Goal: Task Accomplishment & Management: Use online tool/utility

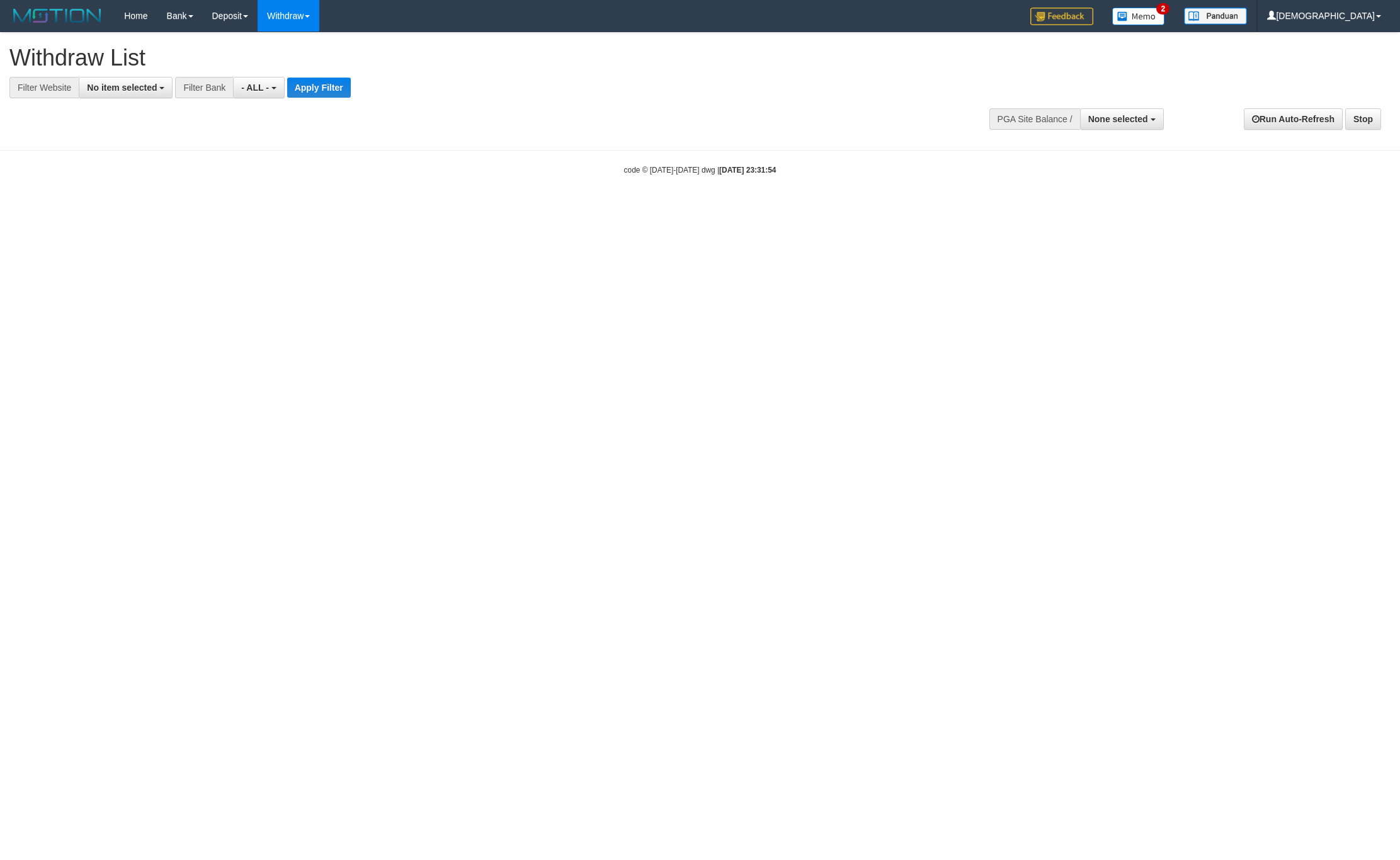
select select
click at [156, 83] on span "No item selected" at bounding box center [122, 87] width 70 height 10
click at [156, 168] on label "[ITOTO] BRIOTOTO" at bounding box center [136, 171] width 113 height 18
select select "****"
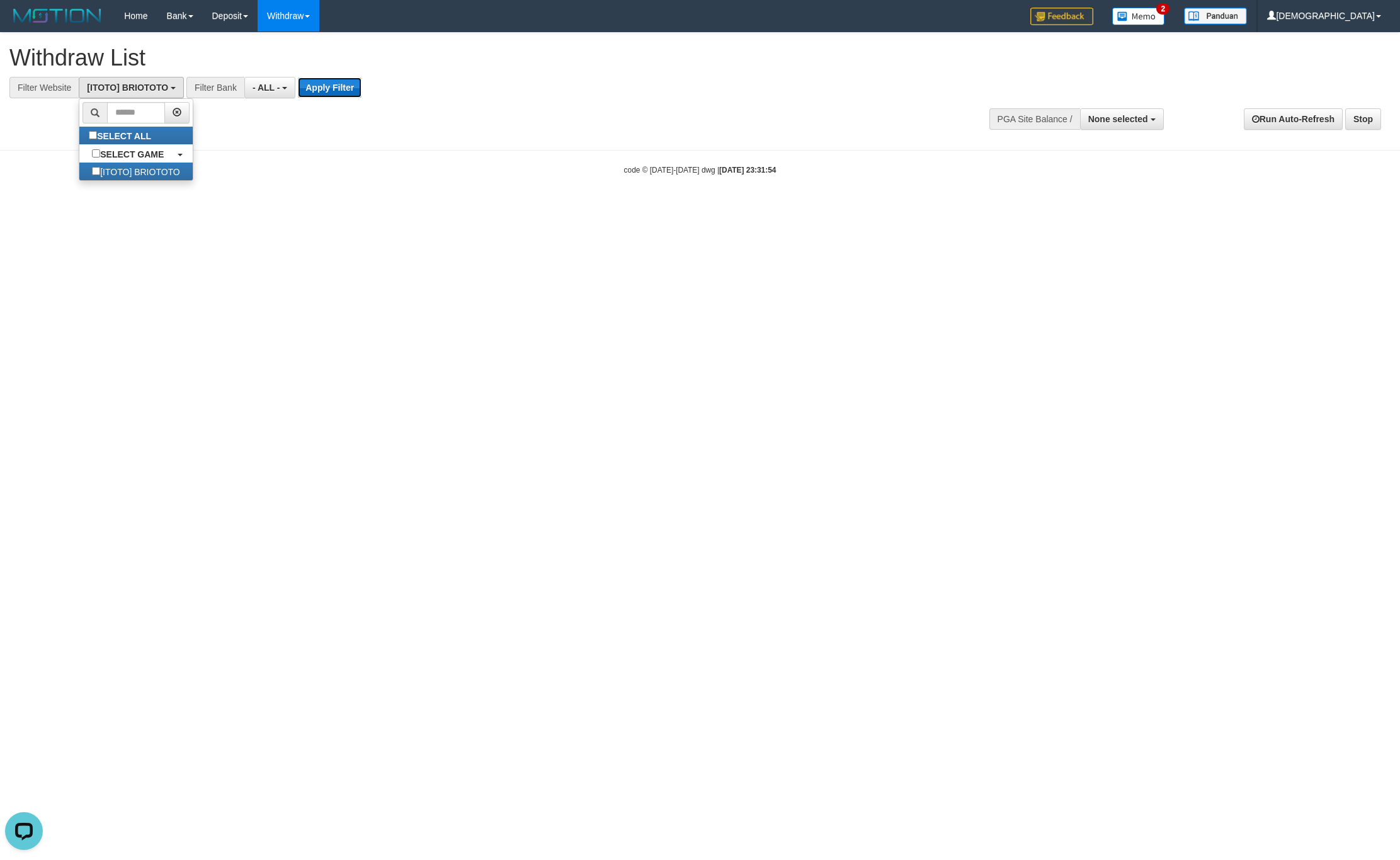
click at [333, 83] on button "Apply Filter" at bounding box center [330, 88] width 64 height 20
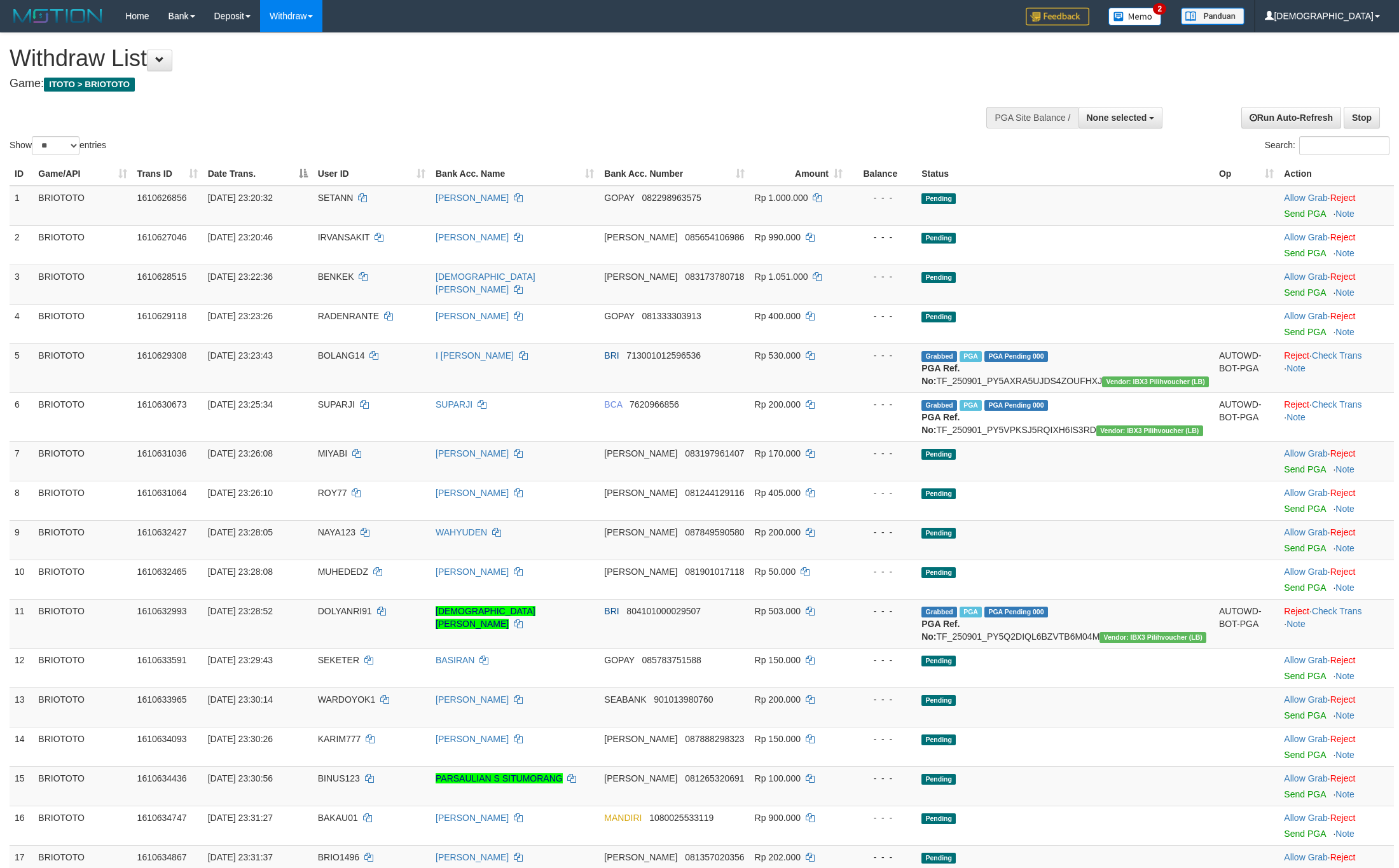
select select
select select "**"
click at [1342, 361] on td "Reject · Check Trans · Note" at bounding box center [1335, 367] width 115 height 49
click at [1342, 346] on td "Reject · Check Trans · Note" at bounding box center [1335, 367] width 115 height 49
click at [1342, 349] on td "Reject · Check Trans · Note" at bounding box center [1335, 367] width 115 height 49
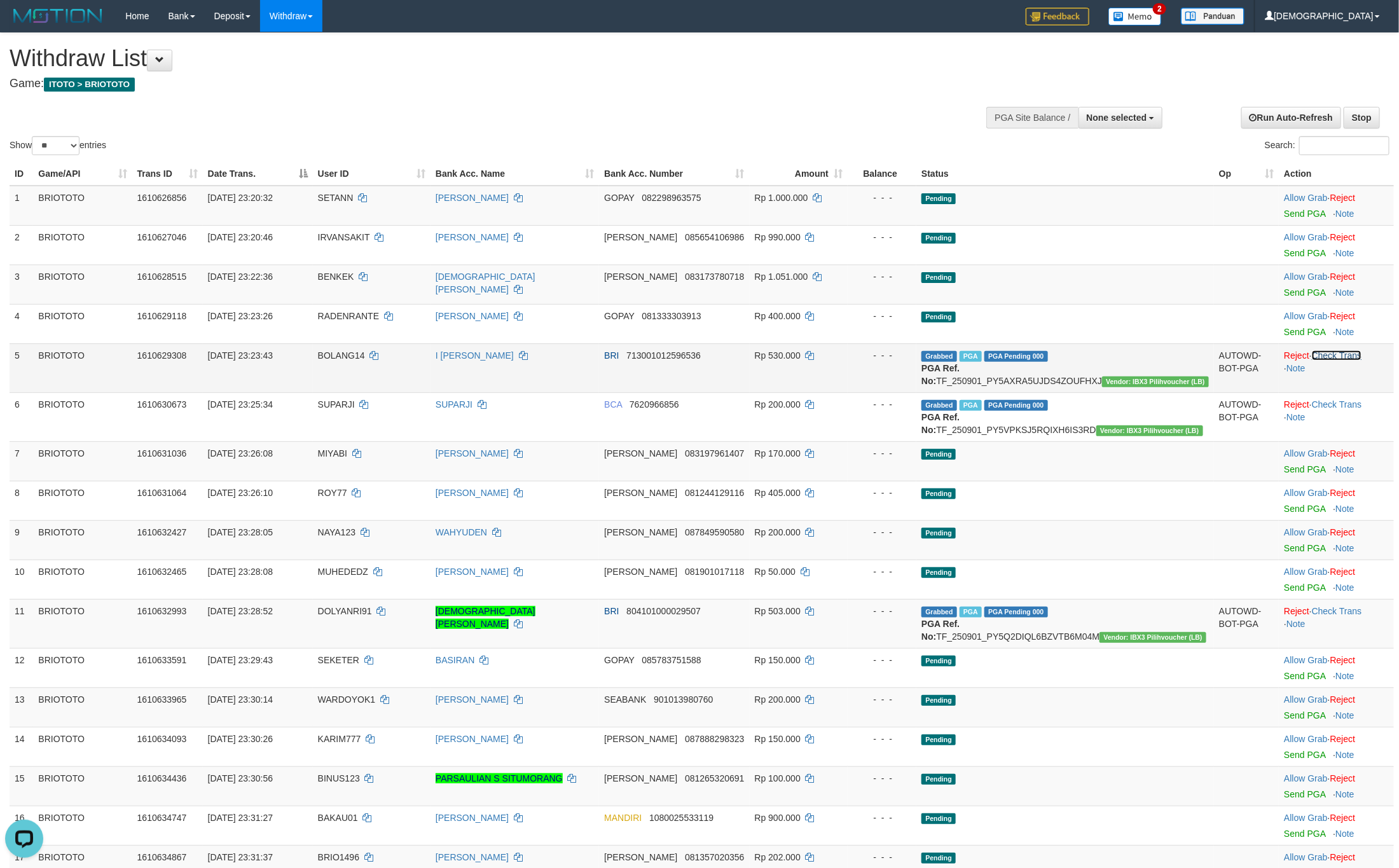
click at [1342, 351] on link "Check Trans" at bounding box center [1337, 355] width 50 height 10
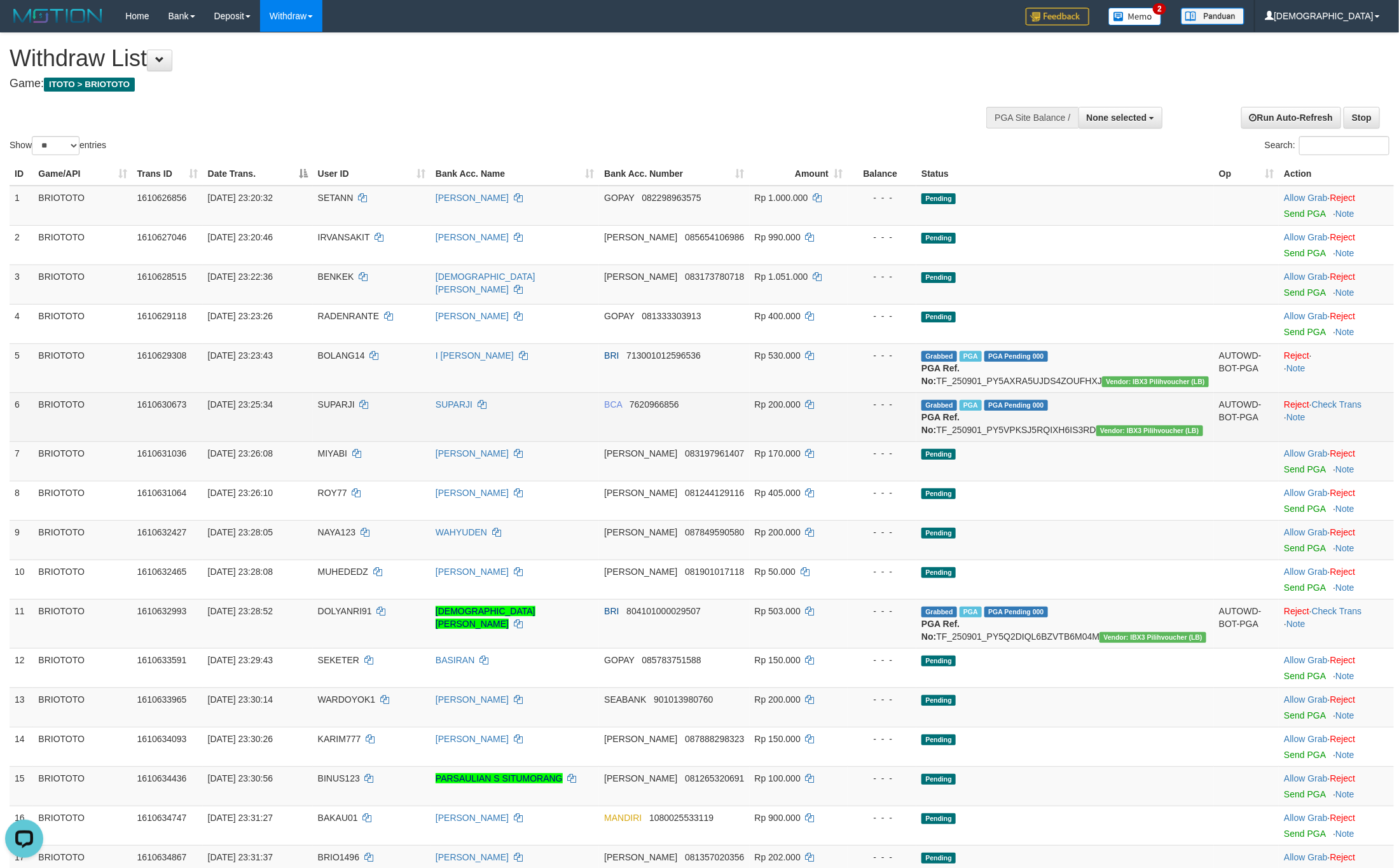
click at [1337, 406] on td "Reject · Check Trans · Note" at bounding box center [1335, 417] width 115 height 49
click at [1335, 408] on td "Reject · Check Trans · Note" at bounding box center [1335, 417] width 115 height 49
click at [1335, 409] on link "Check Trans" at bounding box center [1337, 404] width 50 height 10
click at [1335, 415] on td "Reject · · Note" at bounding box center [1335, 417] width 115 height 49
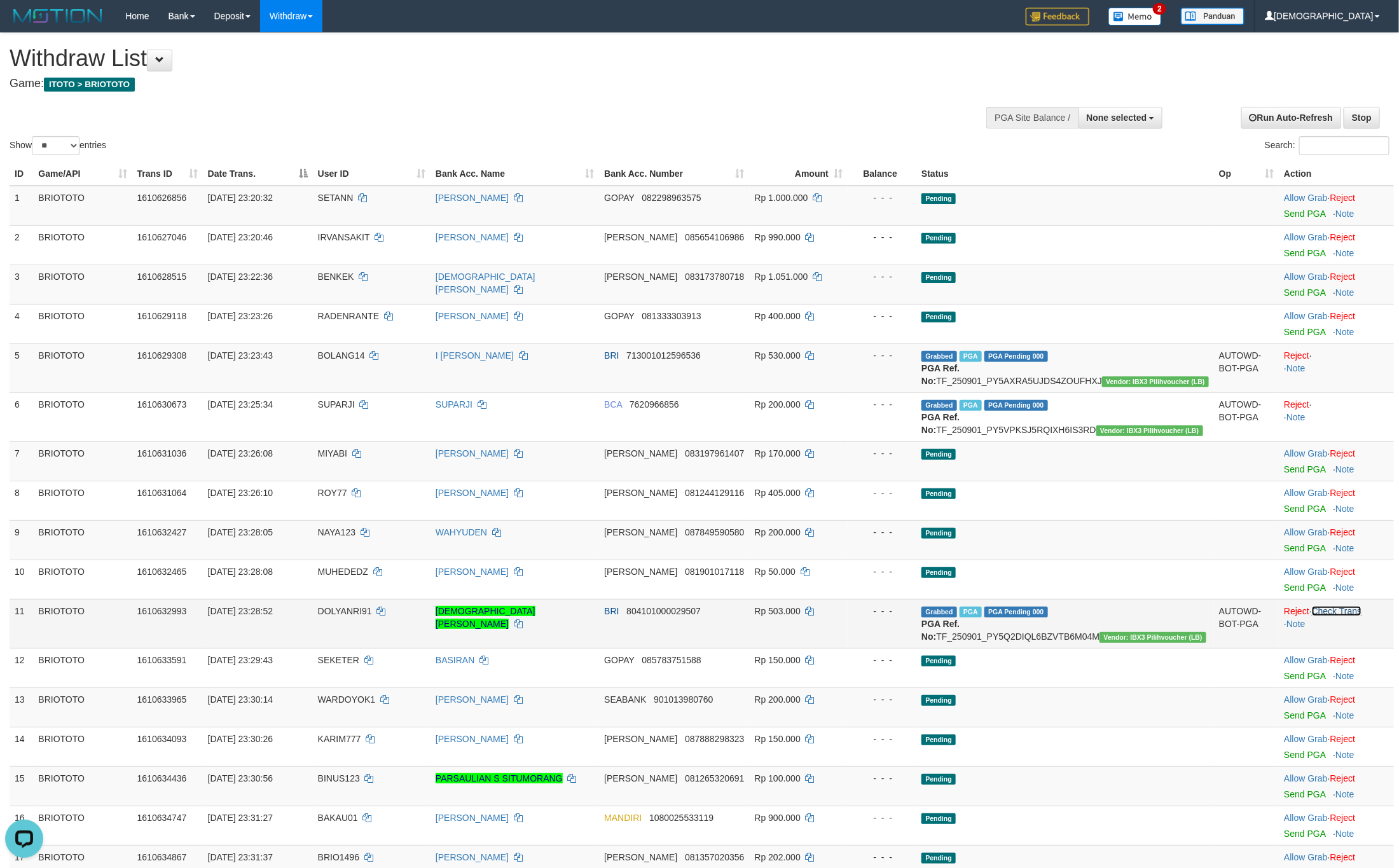
click at [1330, 616] on link "Check Trans" at bounding box center [1337, 610] width 50 height 10
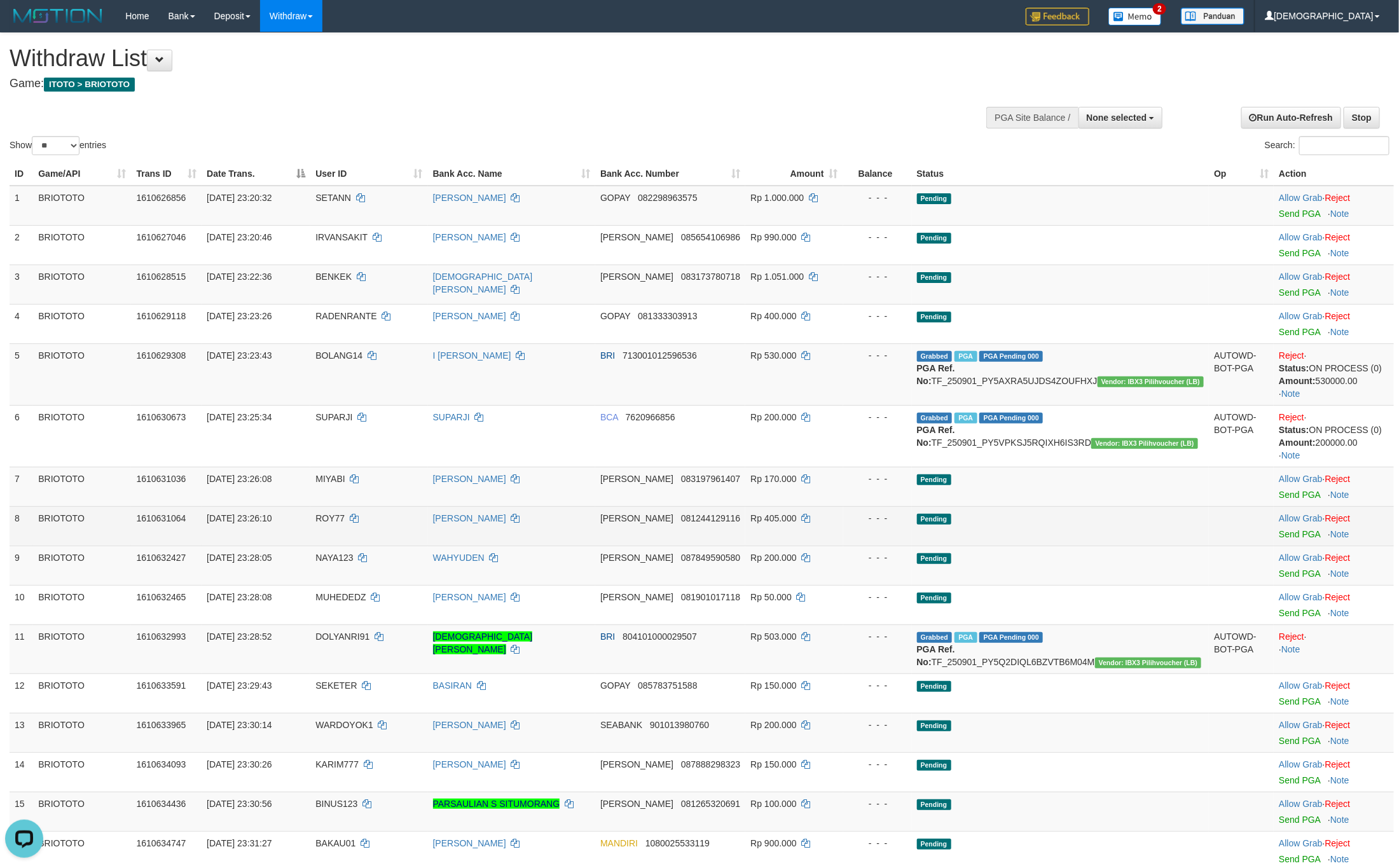
click at [1141, 516] on td "Pending" at bounding box center [1061, 526] width 297 height 39
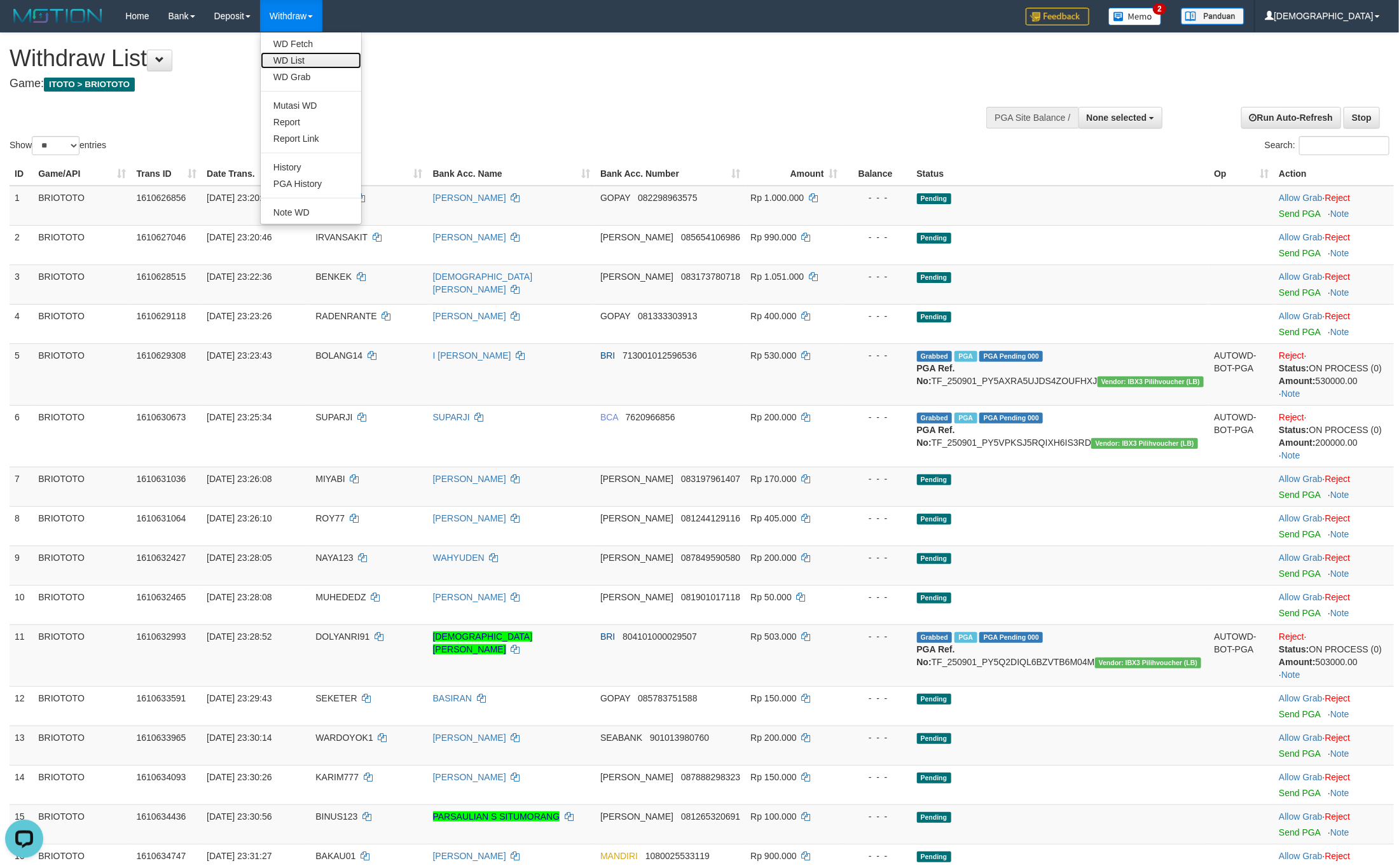
drag, startPoint x: 311, startPoint y: 54, endPoint x: 322, endPoint y: 50, distance: 11.7
click at [311, 54] on link "WD List" at bounding box center [310, 61] width 100 height 17
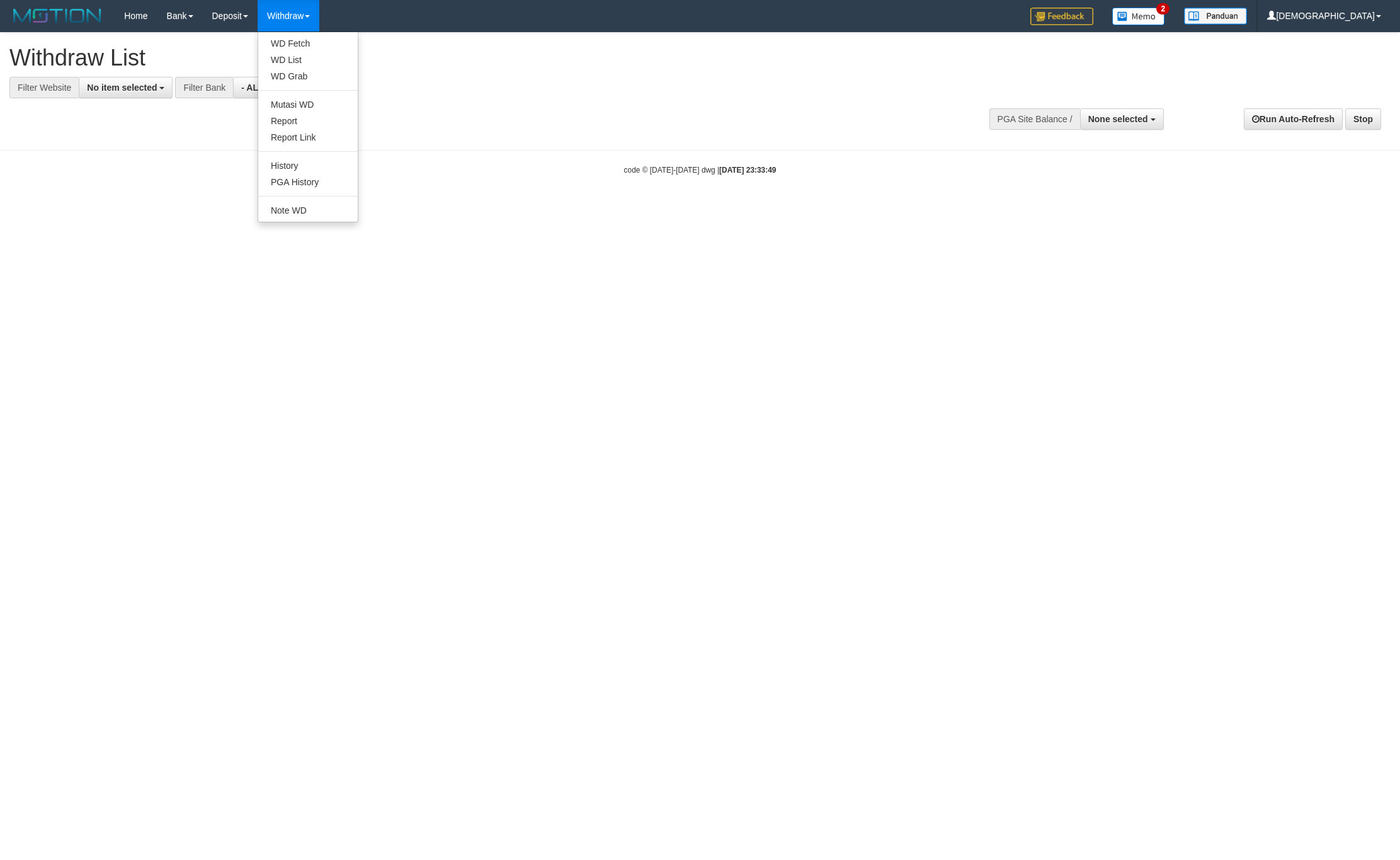
select select
click at [306, 49] on link "WD Fetch" at bounding box center [307, 44] width 99 height 17
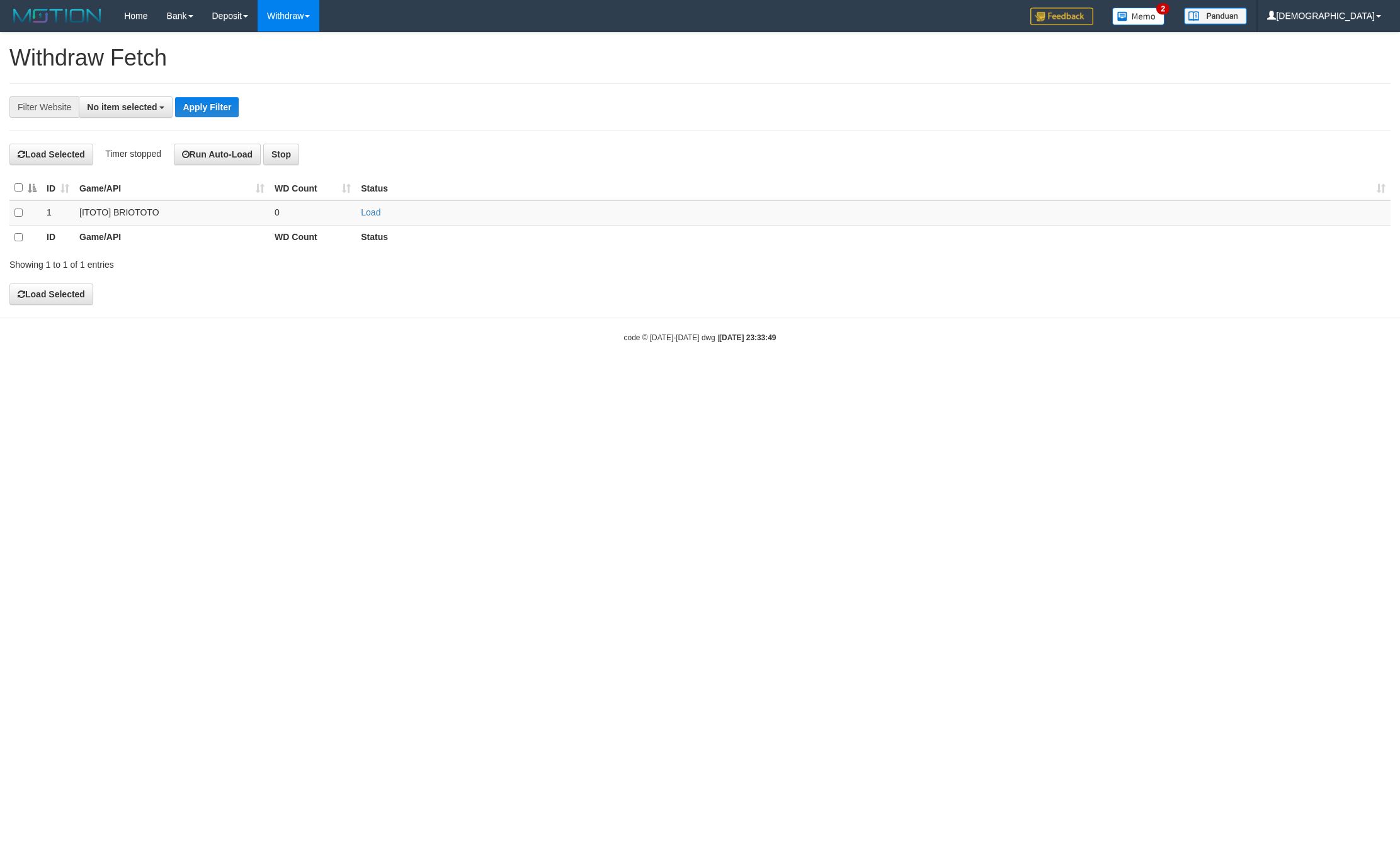
select select
click at [367, 206] on td "Load" at bounding box center [873, 212] width 1035 height 25
click at [372, 219] on td "Load" at bounding box center [873, 212] width 1035 height 25
drag, startPoint x: 329, startPoint y: 216, endPoint x: 361, endPoint y: 214, distance: 32.1
click at [341, 216] on td "0" at bounding box center [312, 212] width 86 height 25
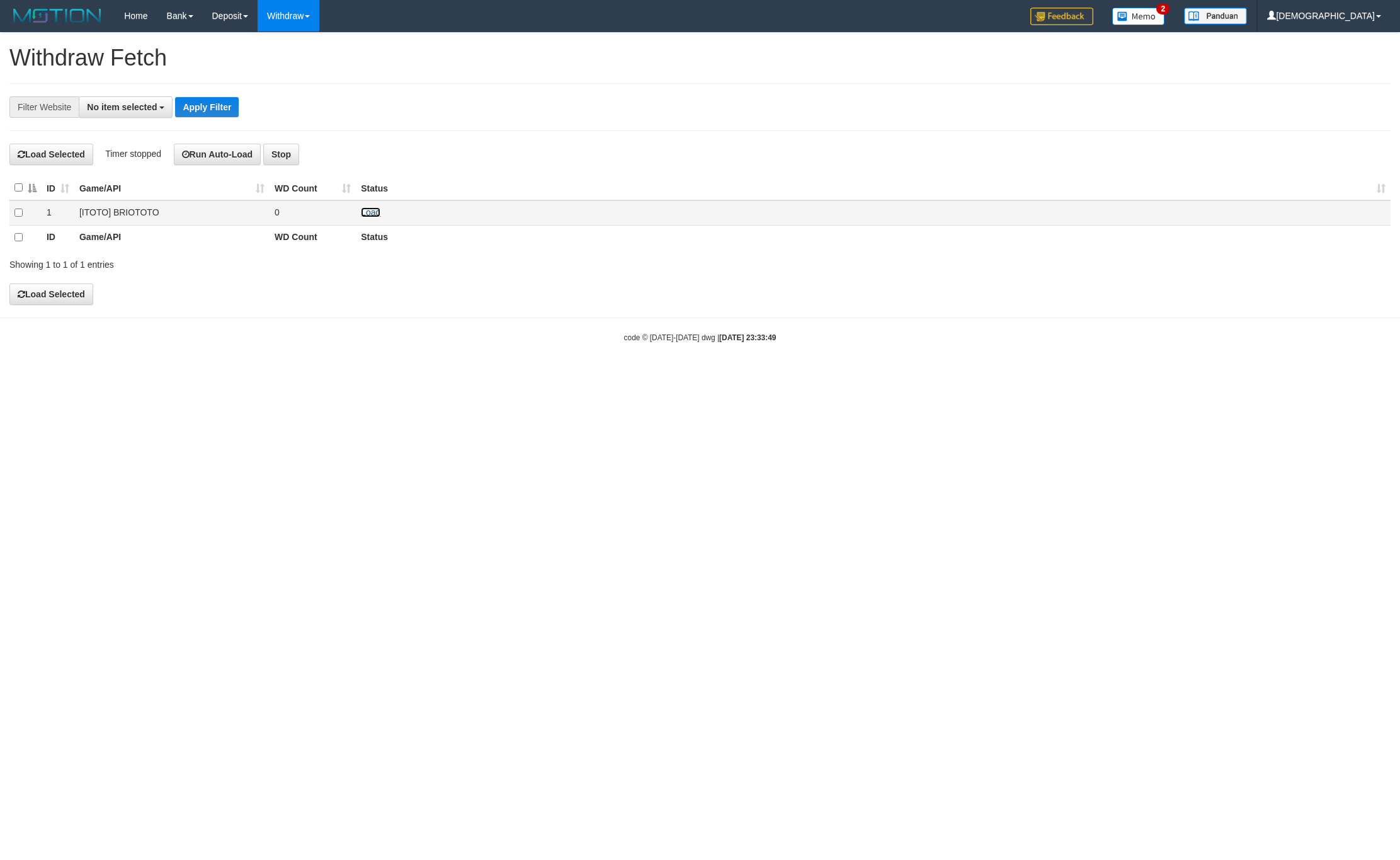
click at [362, 214] on link "Load" at bounding box center [370, 212] width 19 height 10
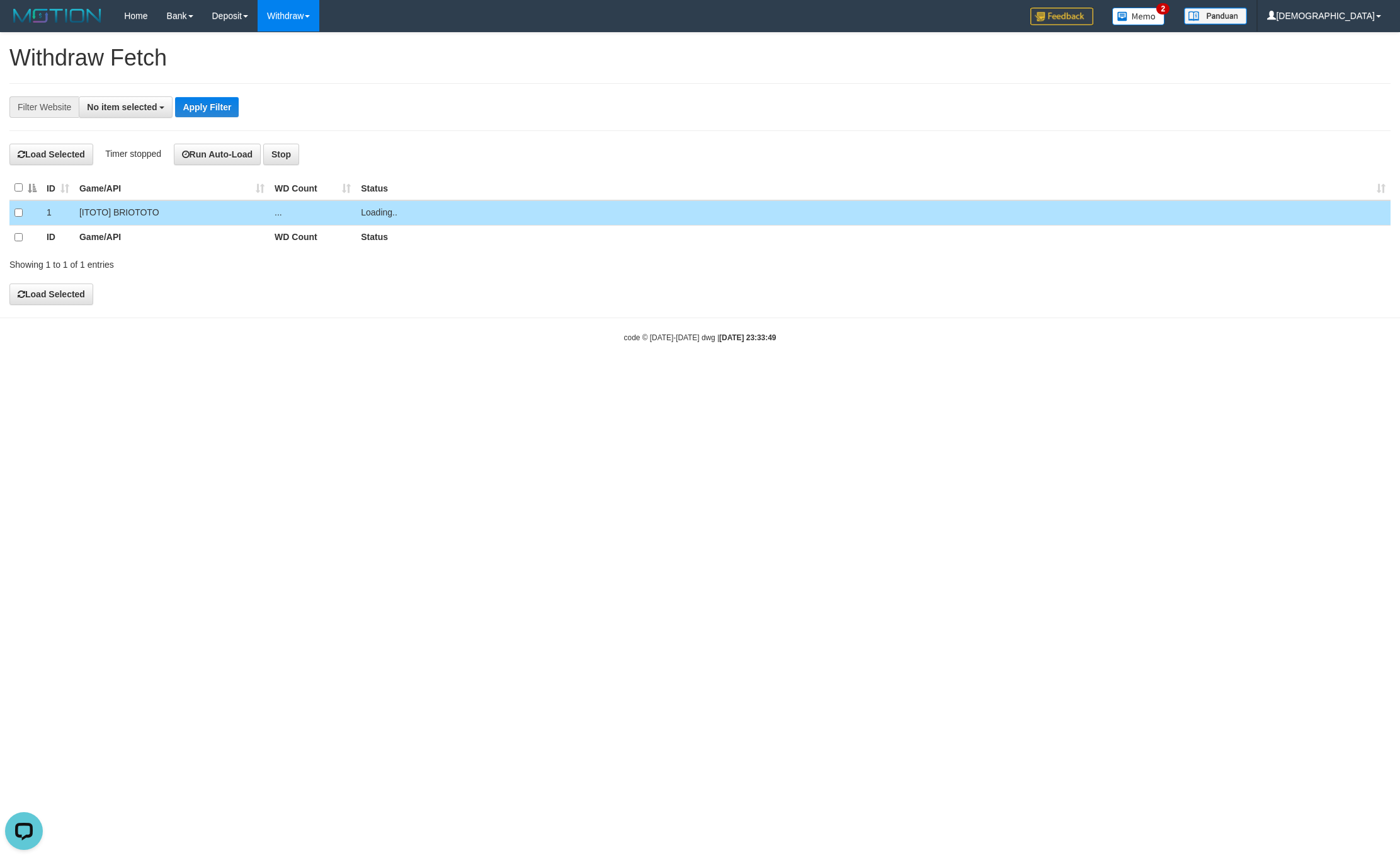
click at [288, 218] on td "..." at bounding box center [312, 212] width 86 height 25
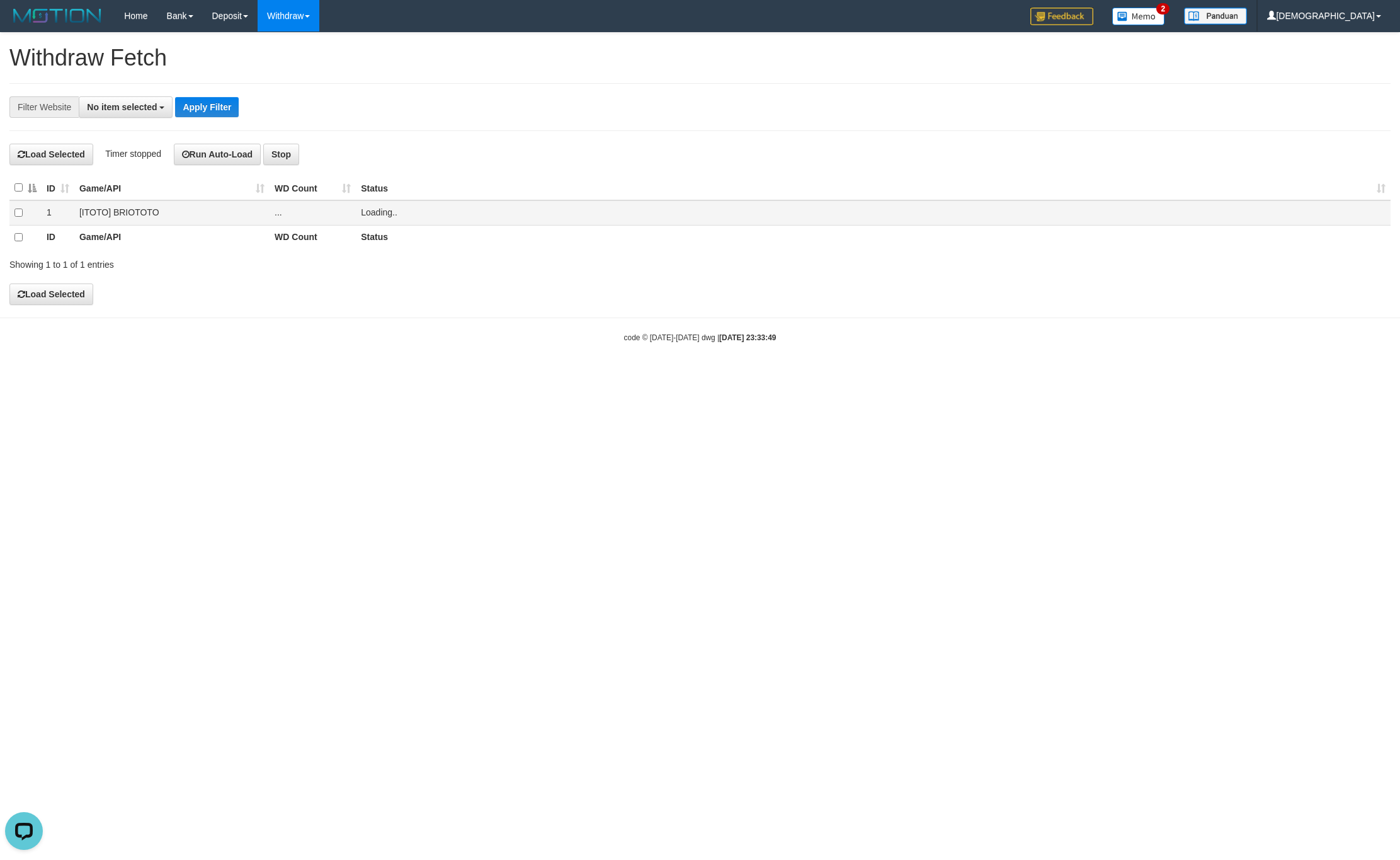
click at [227, 214] on td "[ITOTO] BRIOTOTO" at bounding box center [171, 212] width 195 height 25
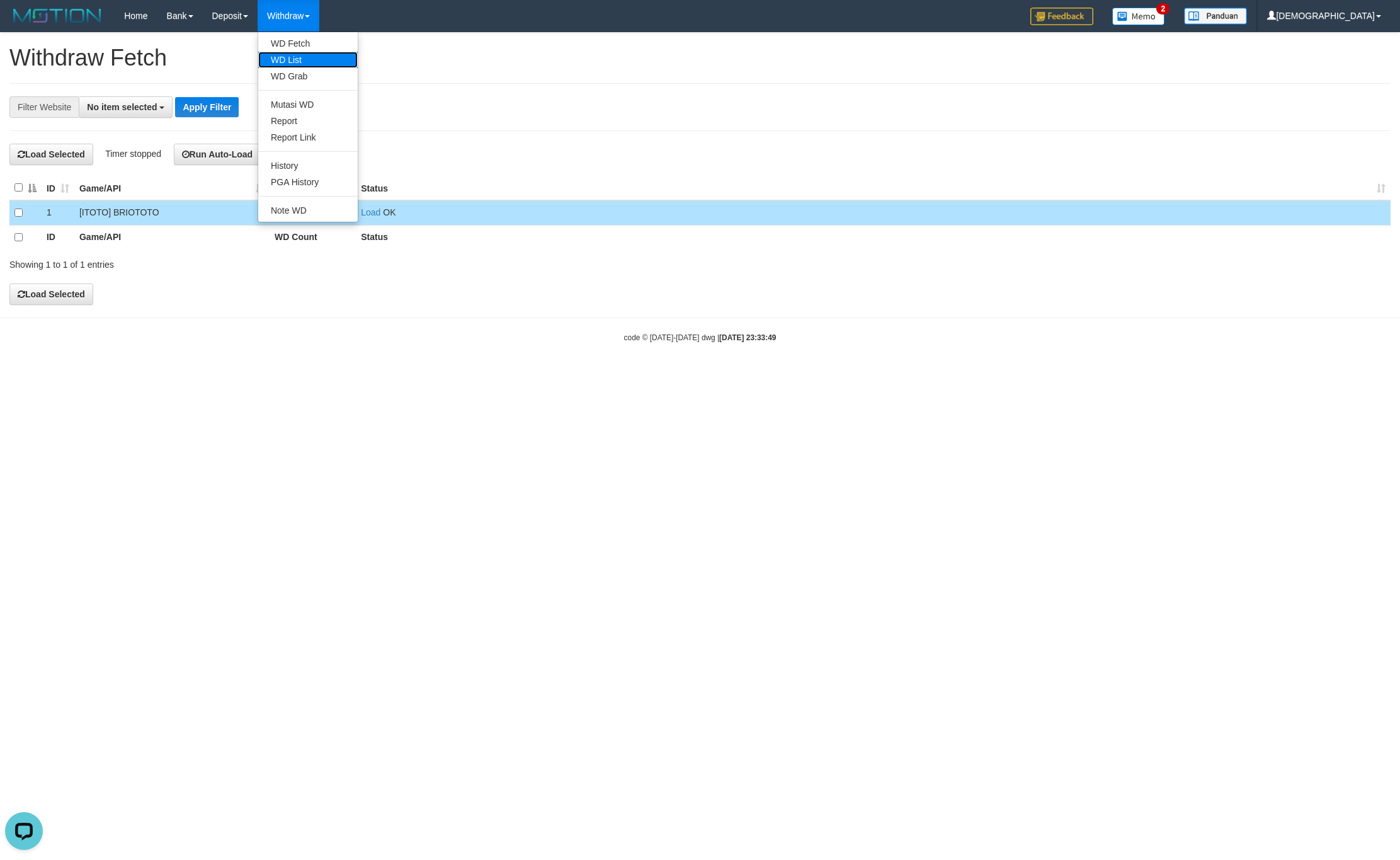
click at [299, 64] on link "WD List" at bounding box center [307, 60] width 99 height 17
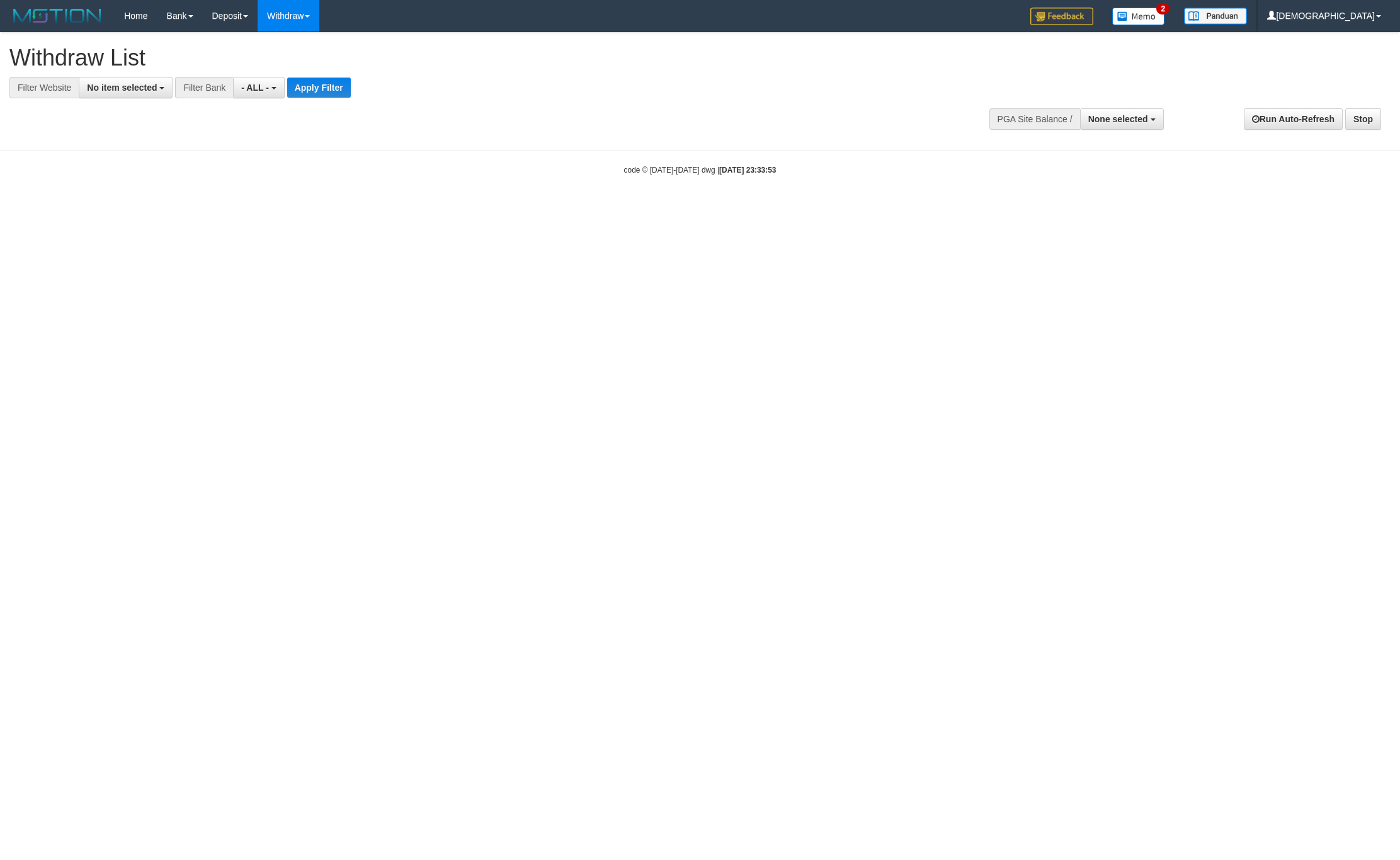
select select
drag, startPoint x: 133, startPoint y: 96, endPoint x: 136, endPoint y: 108, distance: 12.4
click at [136, 96] on button "No item selected" at bounding box center [125, 87] width 94 height 21
click at [143, 152] on b "SELECT GAME" at bounding box center [131, 154] width 64 height 10
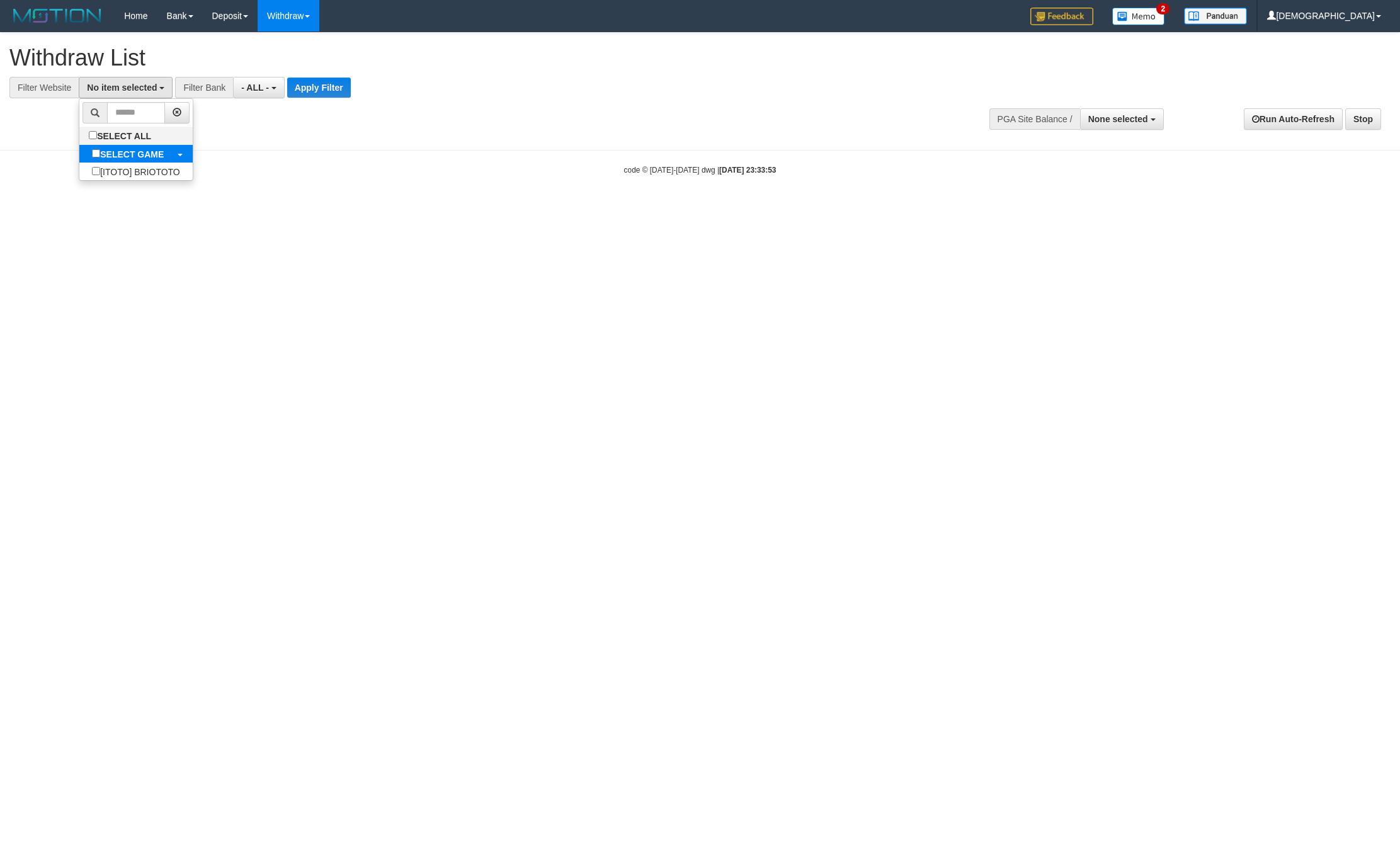
select select "****"
click at [314, 94] on button "Apply Filter" at bounding box center [330, 88] width 64 height 20
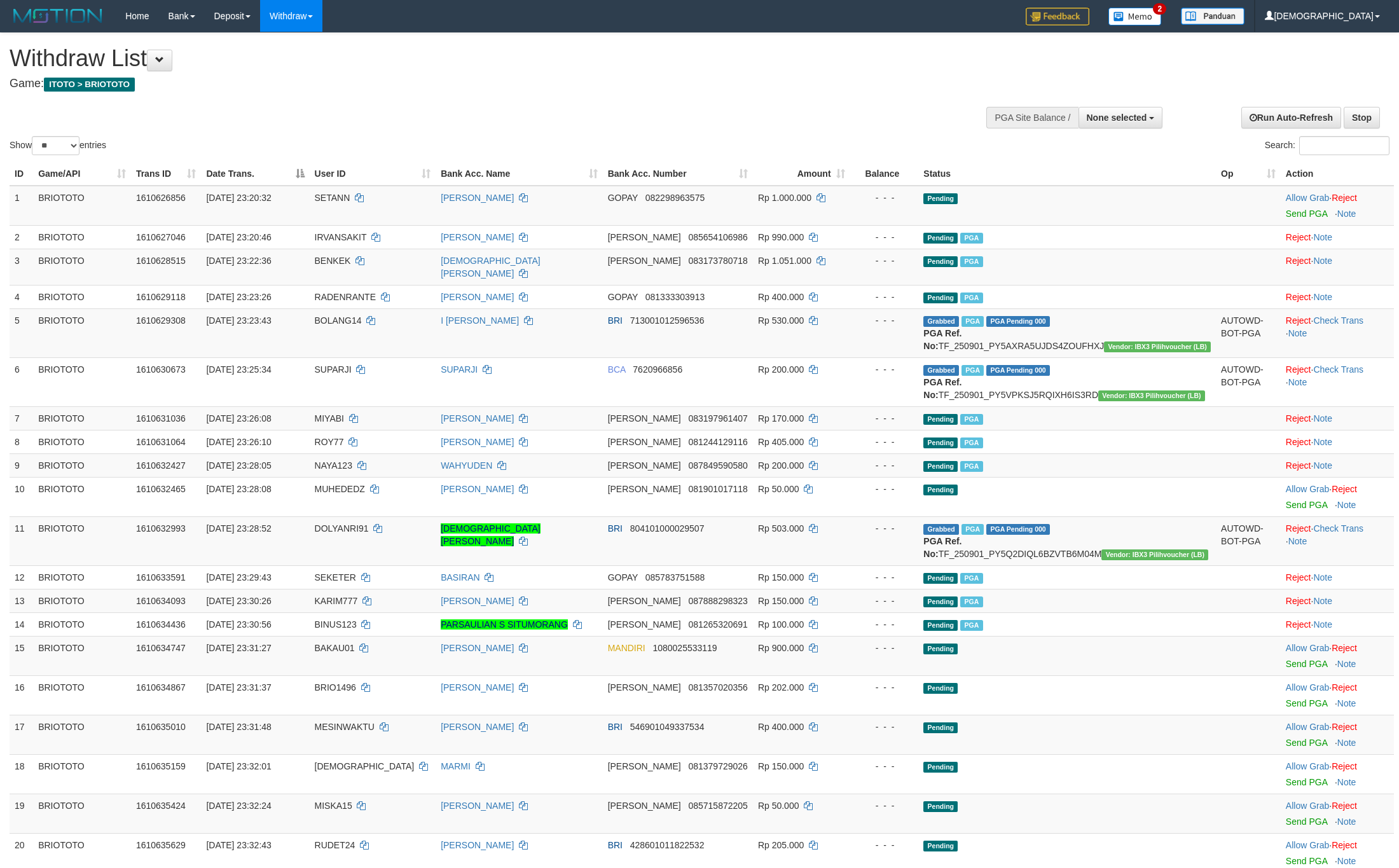
select select
select select "**"
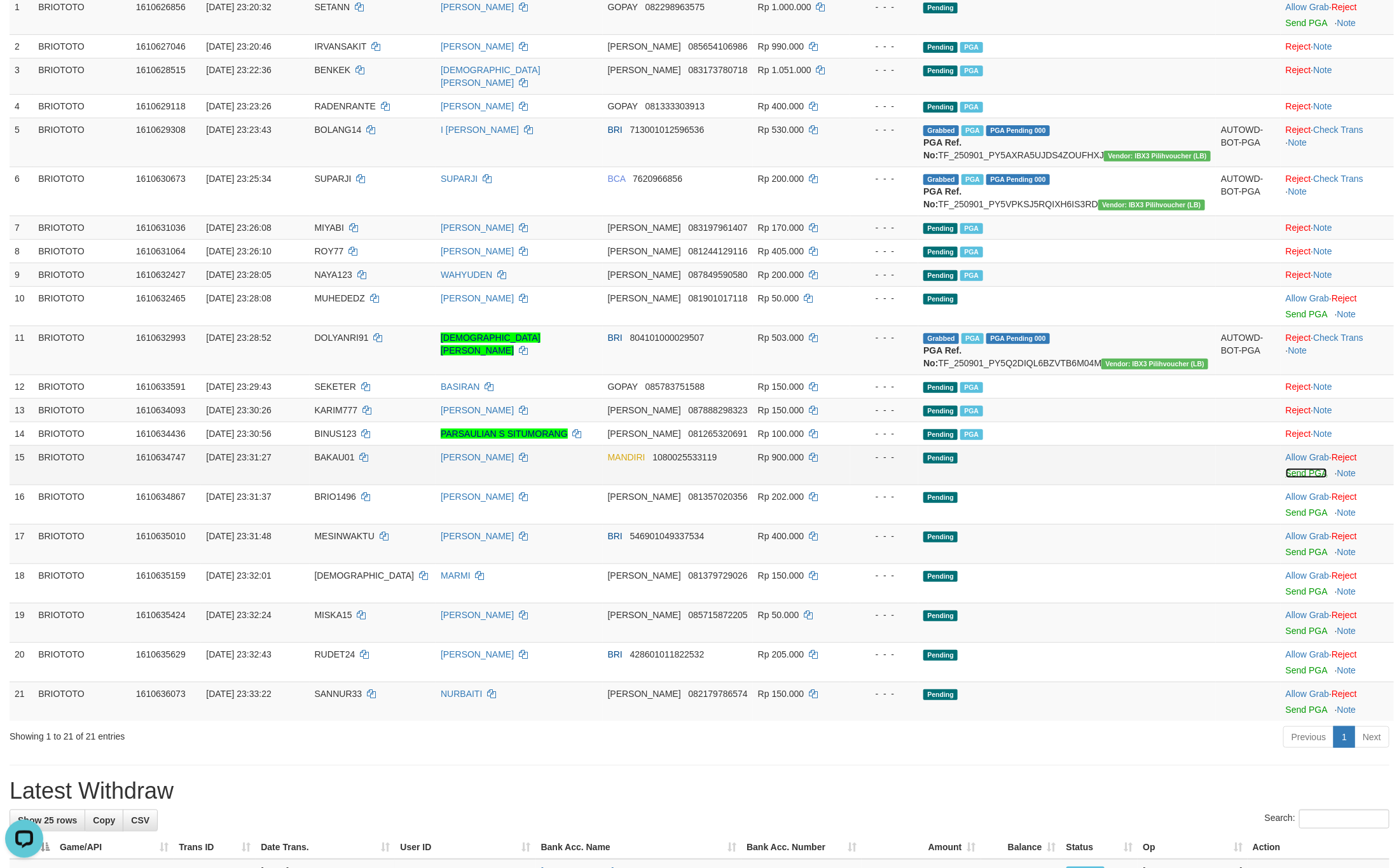
click at [1286, 478] on link "Send PGA" at bounding box center [1306, 473] width 41 height 10
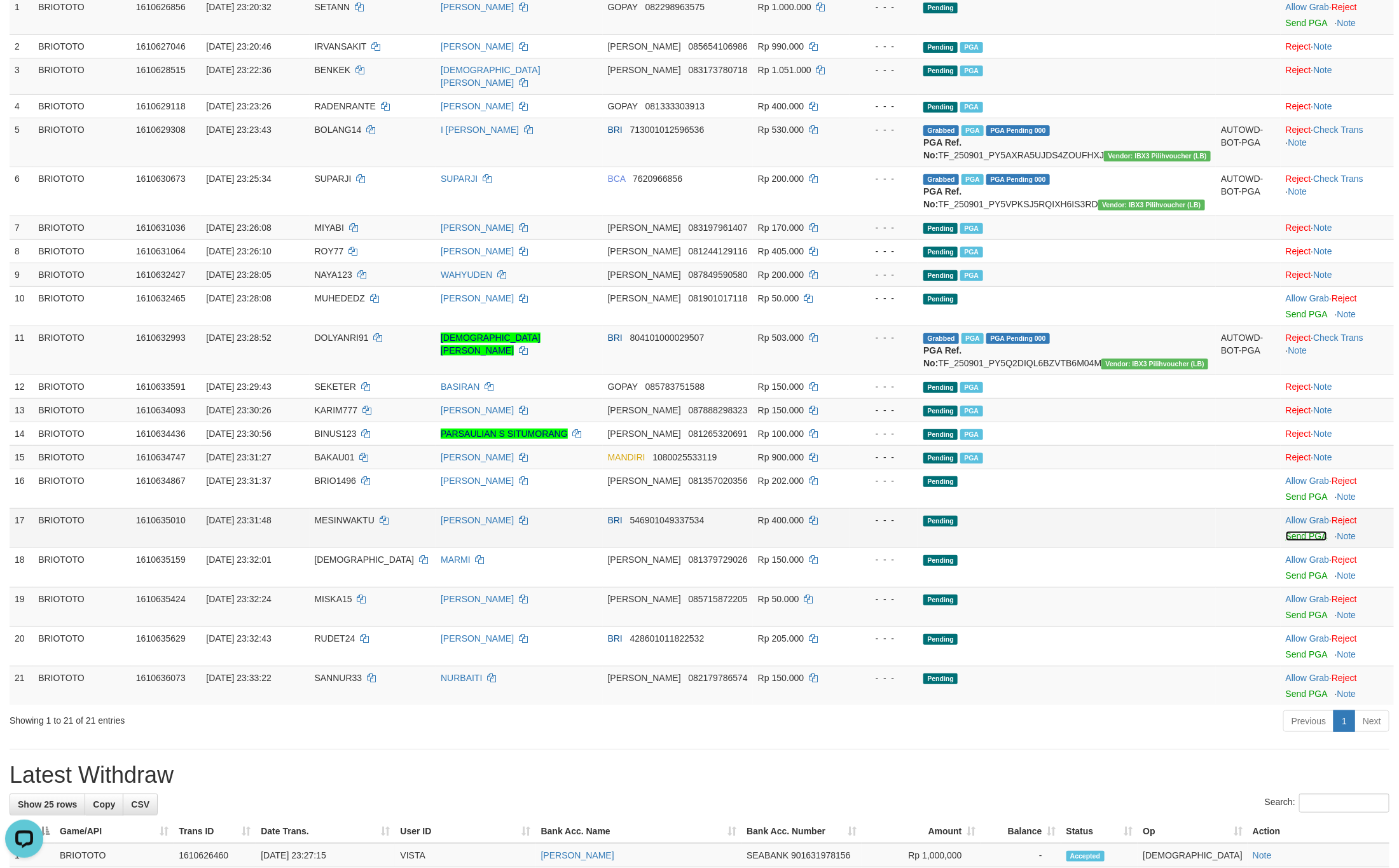
click at [1290, 541] on link "Send PGA" at bounding box center [1306, 535] width 41 height 10
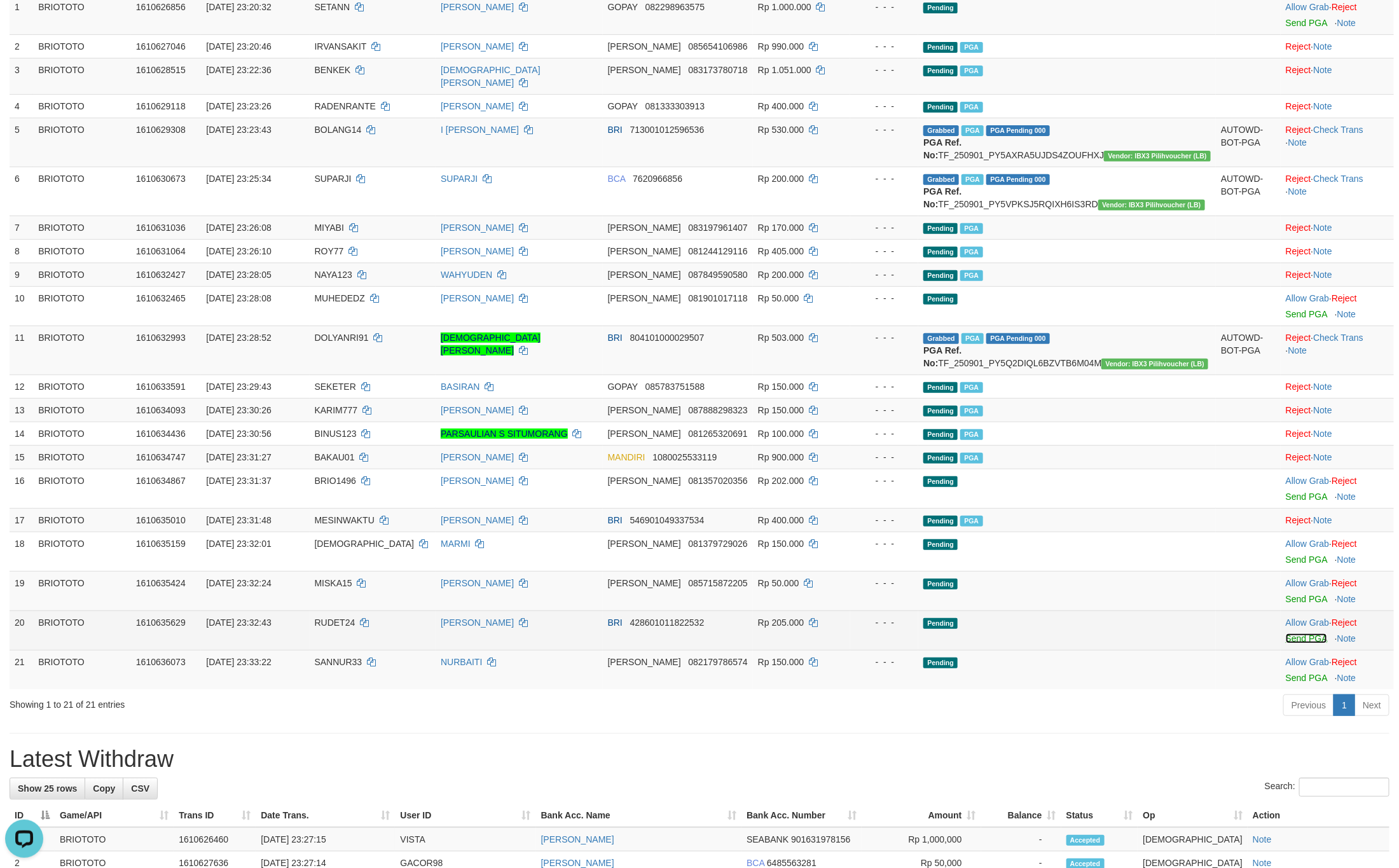
click at [1296, 643] on link "Send PGA" at bounding box center [1306, 638] width 41 height 10
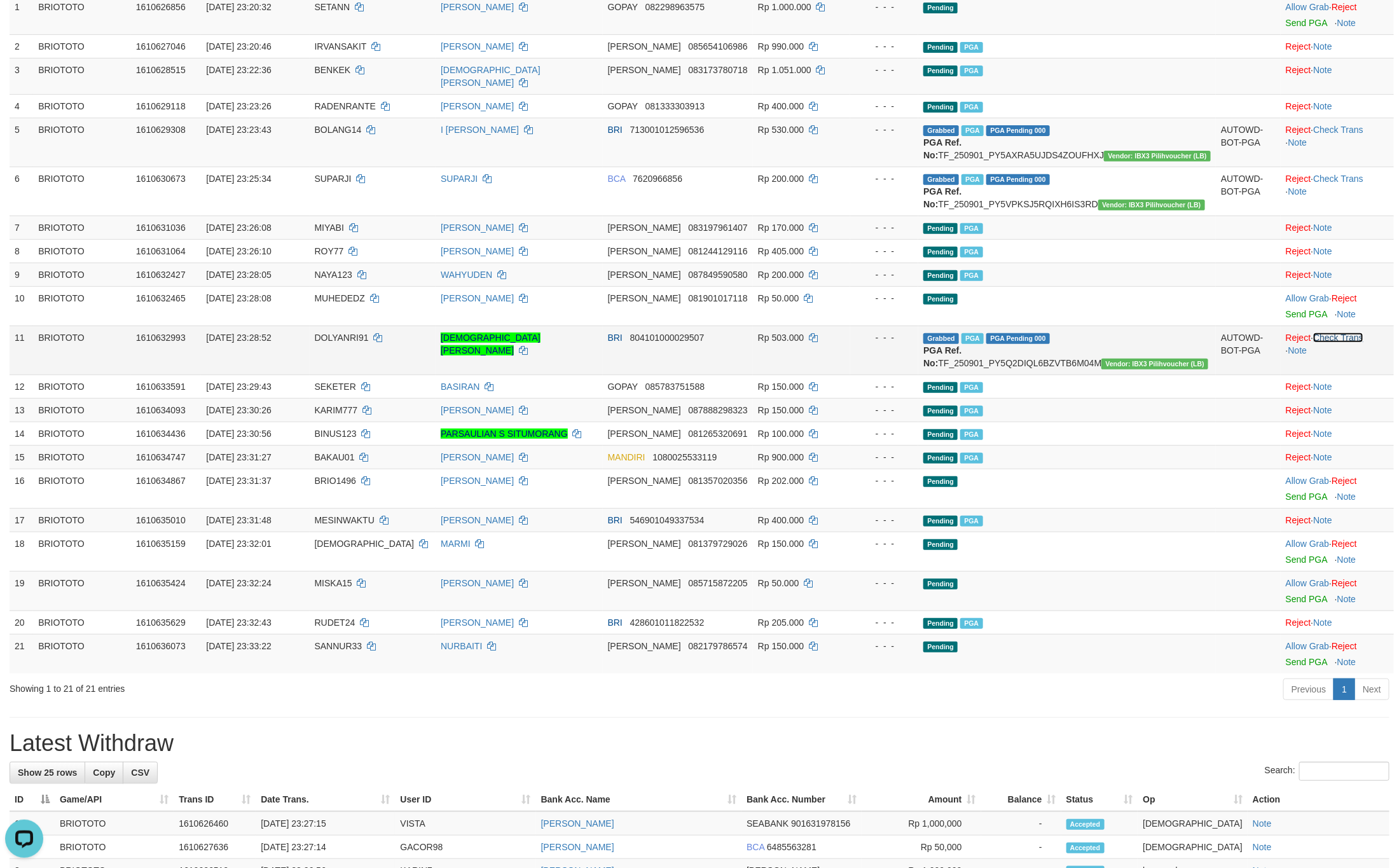
click at [1352, 343] on link "Check Trans" at bounding box center [1338, 337] width 50 height 10
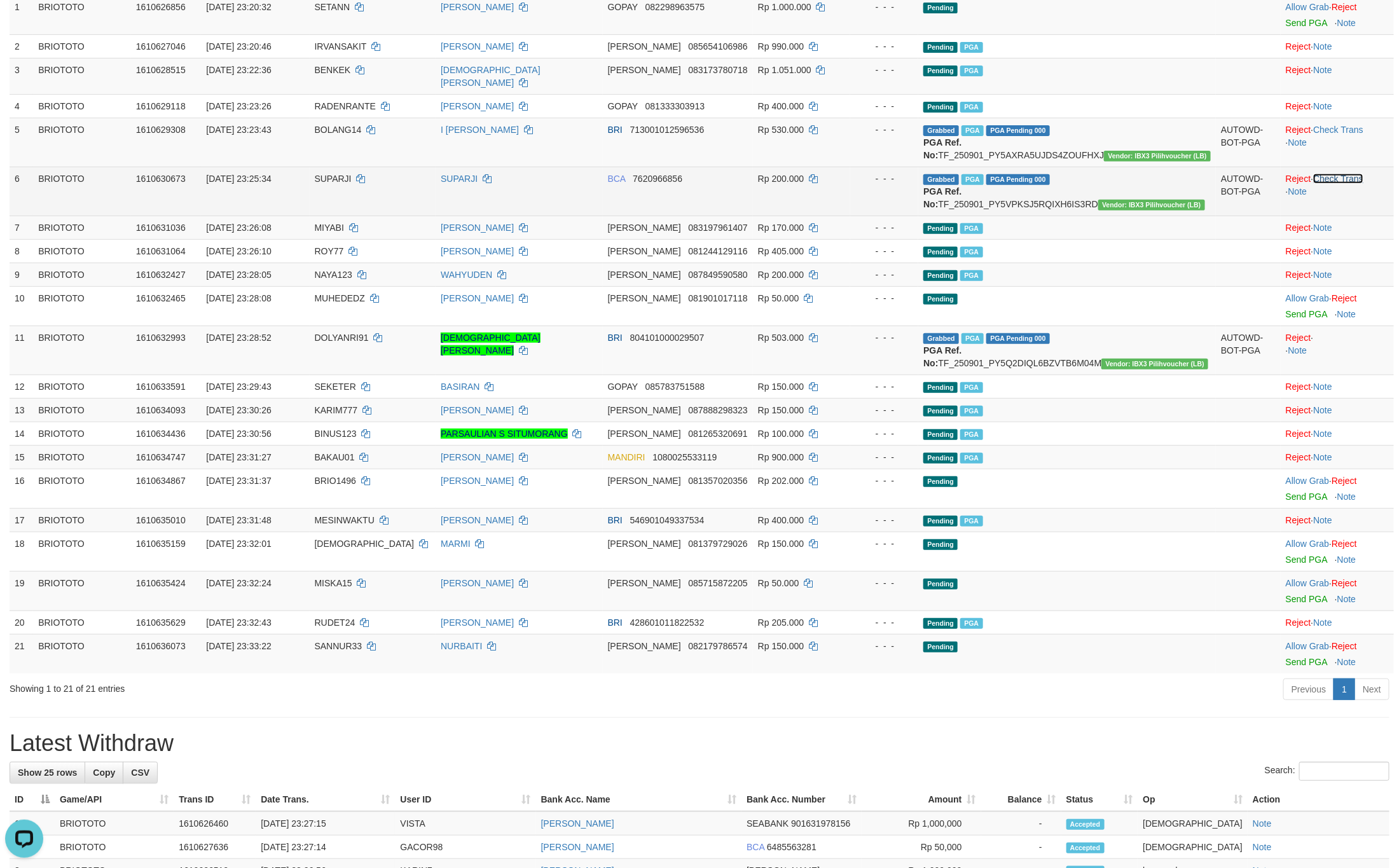
click at [1344, 178] on link "Check Trans" at bounding box center [1338, 178] width 50 height 10
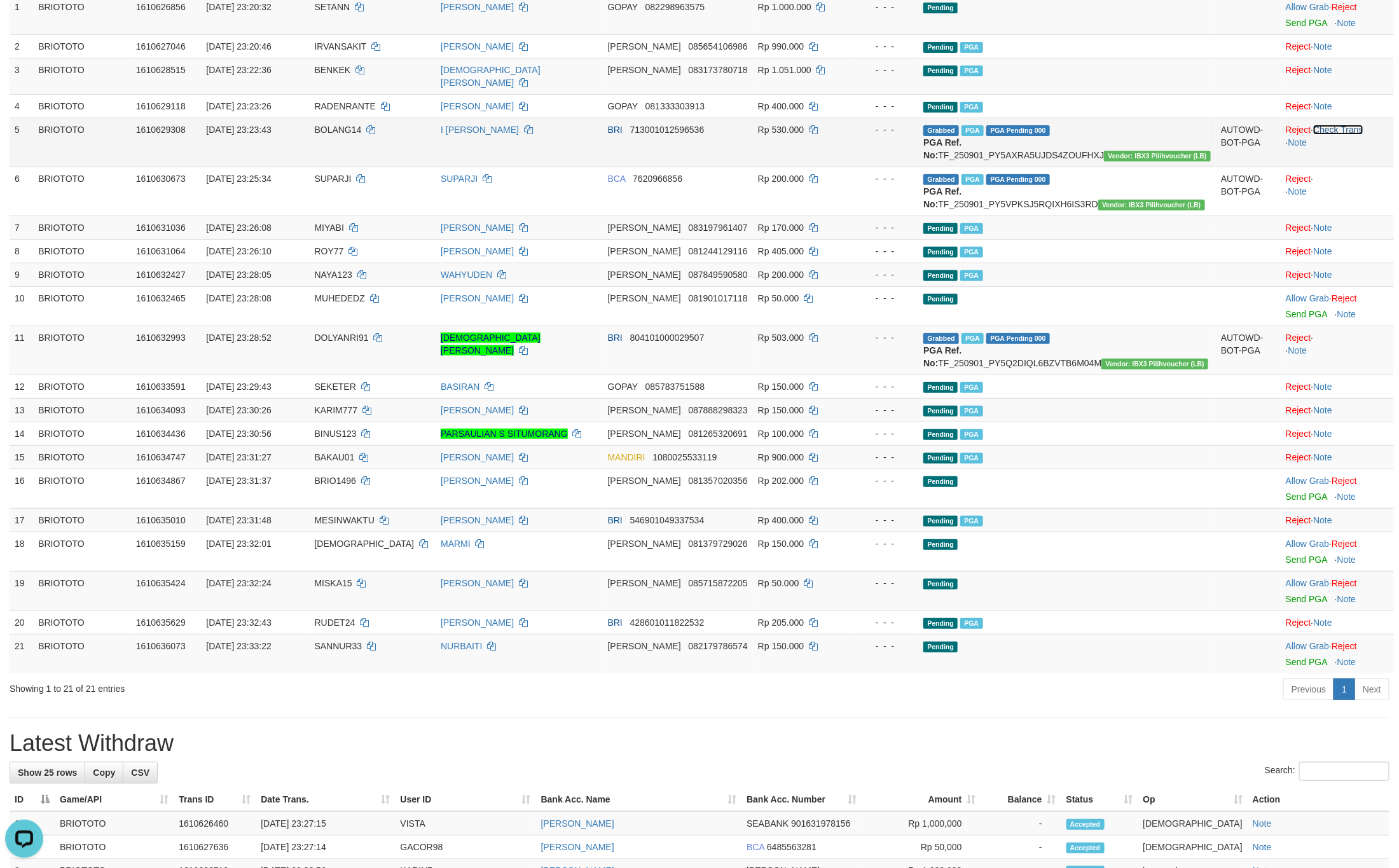
click at [1349, 124] on link "Check Trans" at bounding box center [1338, 129] width 50 height 10
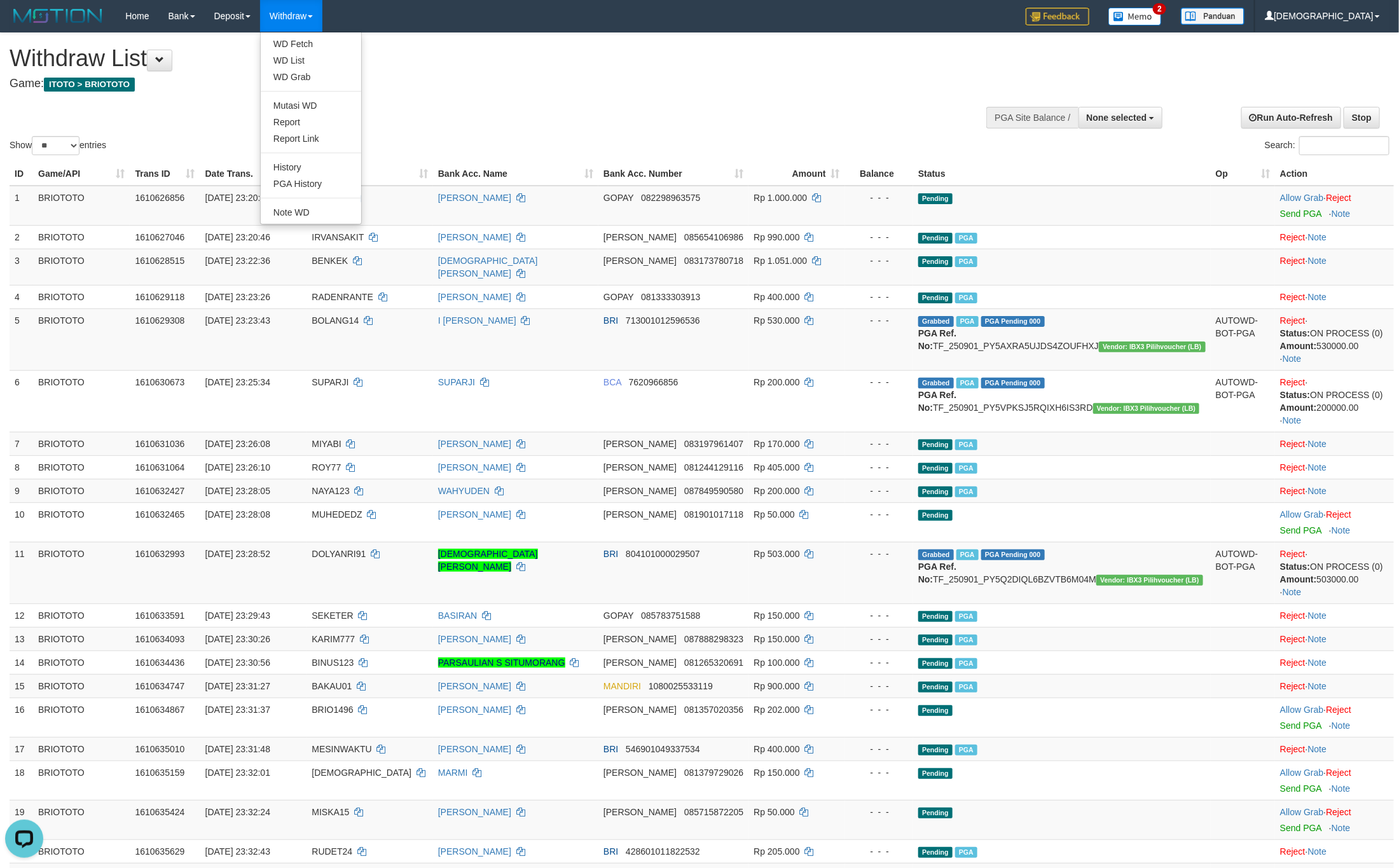
click at [304, 33] on ul "WD Fetch WD List WD Grab Mutasi WD Report Report Link History PGA History Note …" at bounding box center [310, 128] width 102 height 192
click at [306, 36] on div "**********" at bounding box center [469, 64] width 920 height 63
click at [307, 39] on link "WD Fetch" at bounding box center [310, 44] width 100 height 17
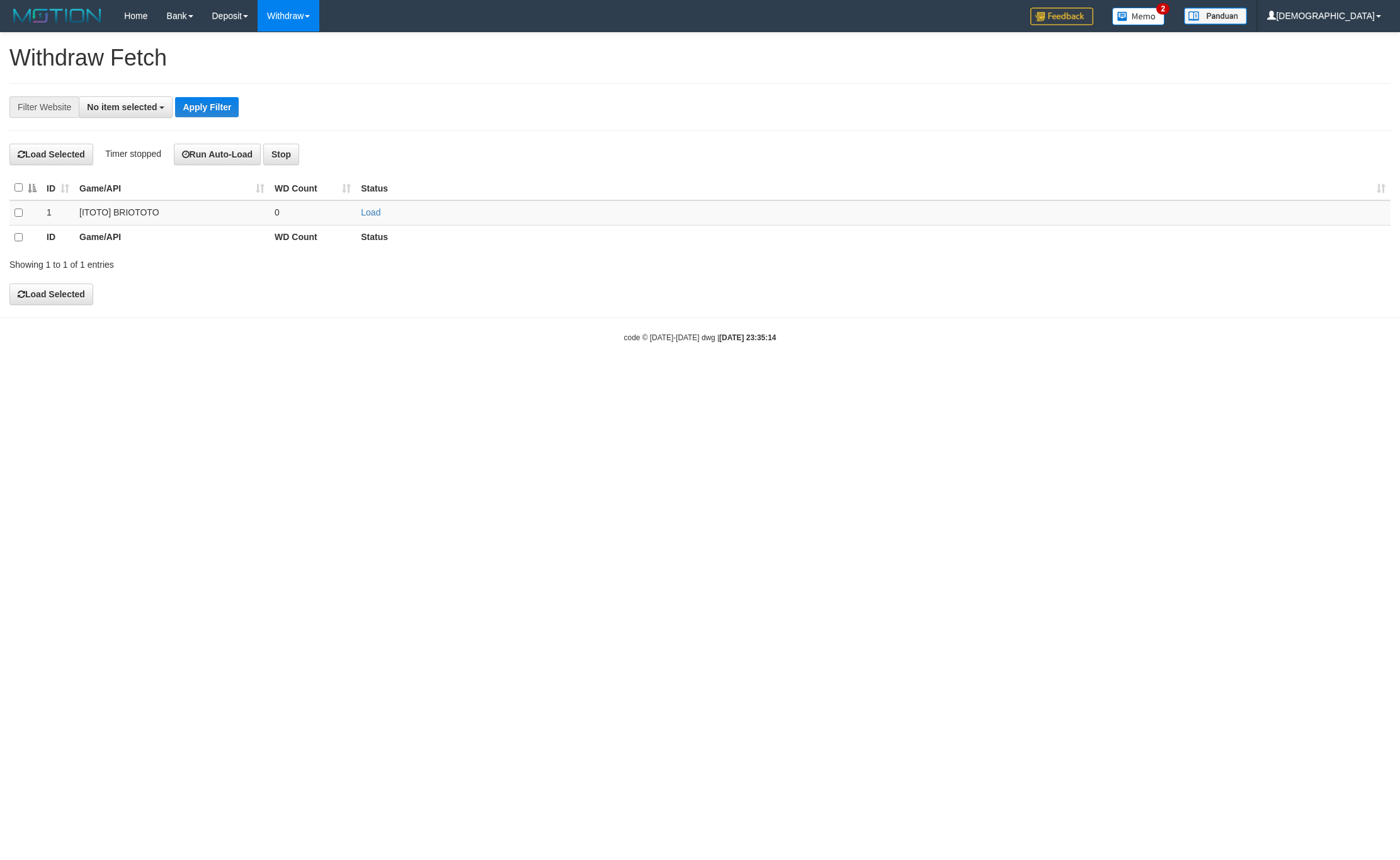
select select
click at [376, 214] on link "Load" at bounding box center [370, 212] width 19 height 10
drag, startPoint x: 327, startPoint y: 214, endPoint x: 316, endPoint y: 214, distance: 11.0
click at [326, 214] on td "..." at bounding box center [312, 212] width 86 height 25
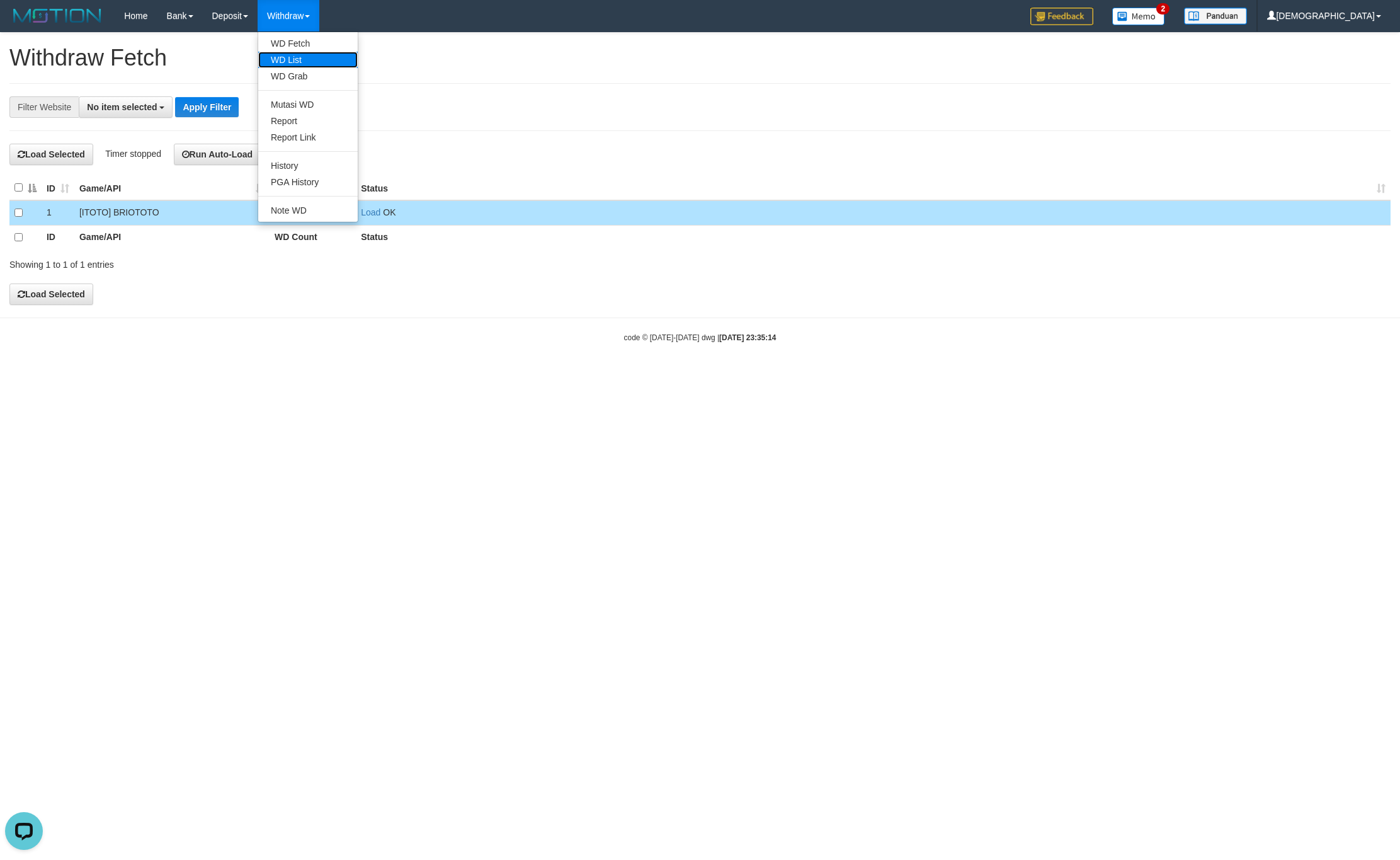
click at [305, 55] on link "WD List" at bounding box center [307, 60] width 99 height 17
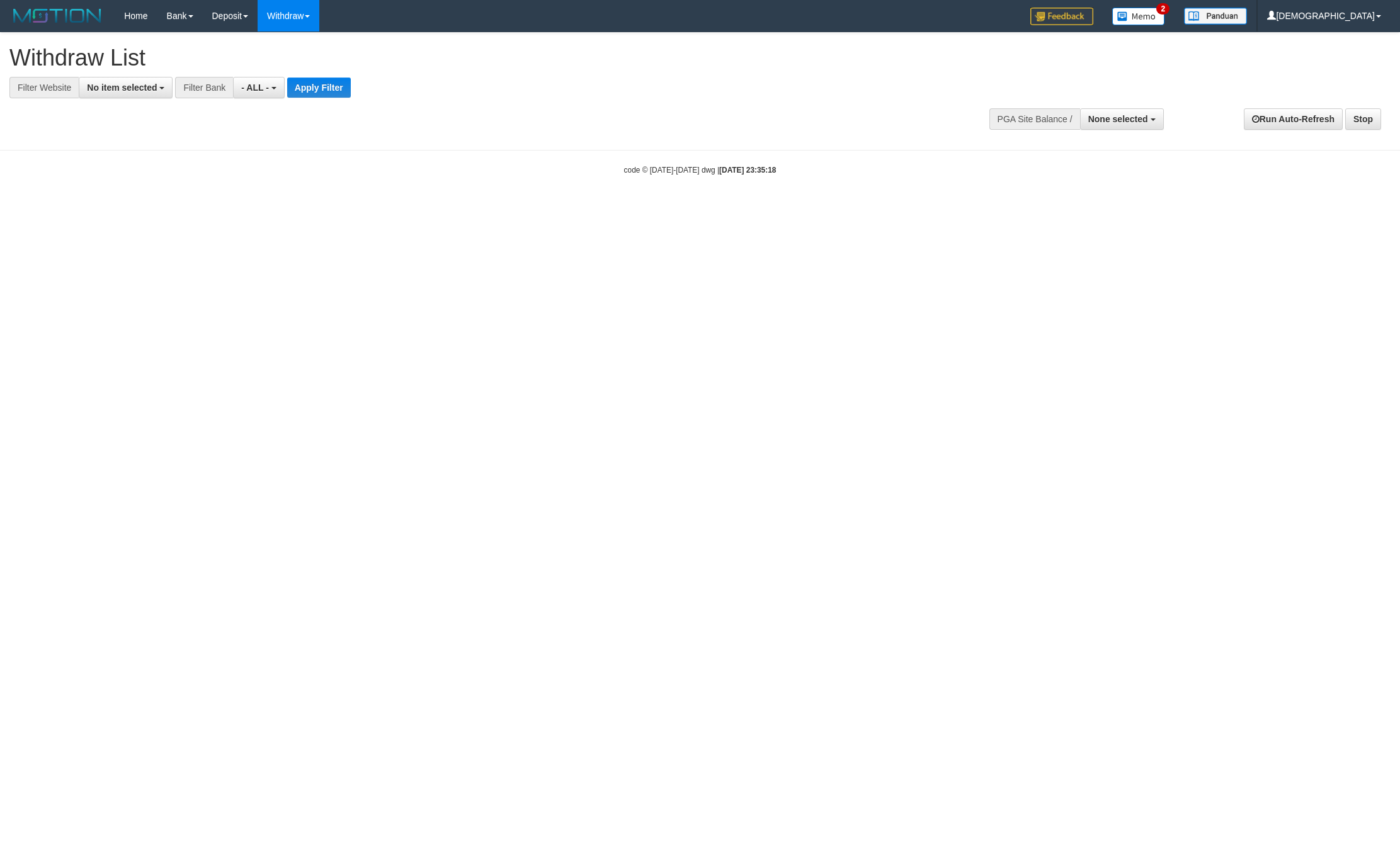
select select
click at [119, 91] on span "No item selected" at bounding box center [122, 87] width 70 height 10
click at [146, 151] on label "SELECT GAME" at bounding box center [128, 153] width 97 height 18
select select "****"
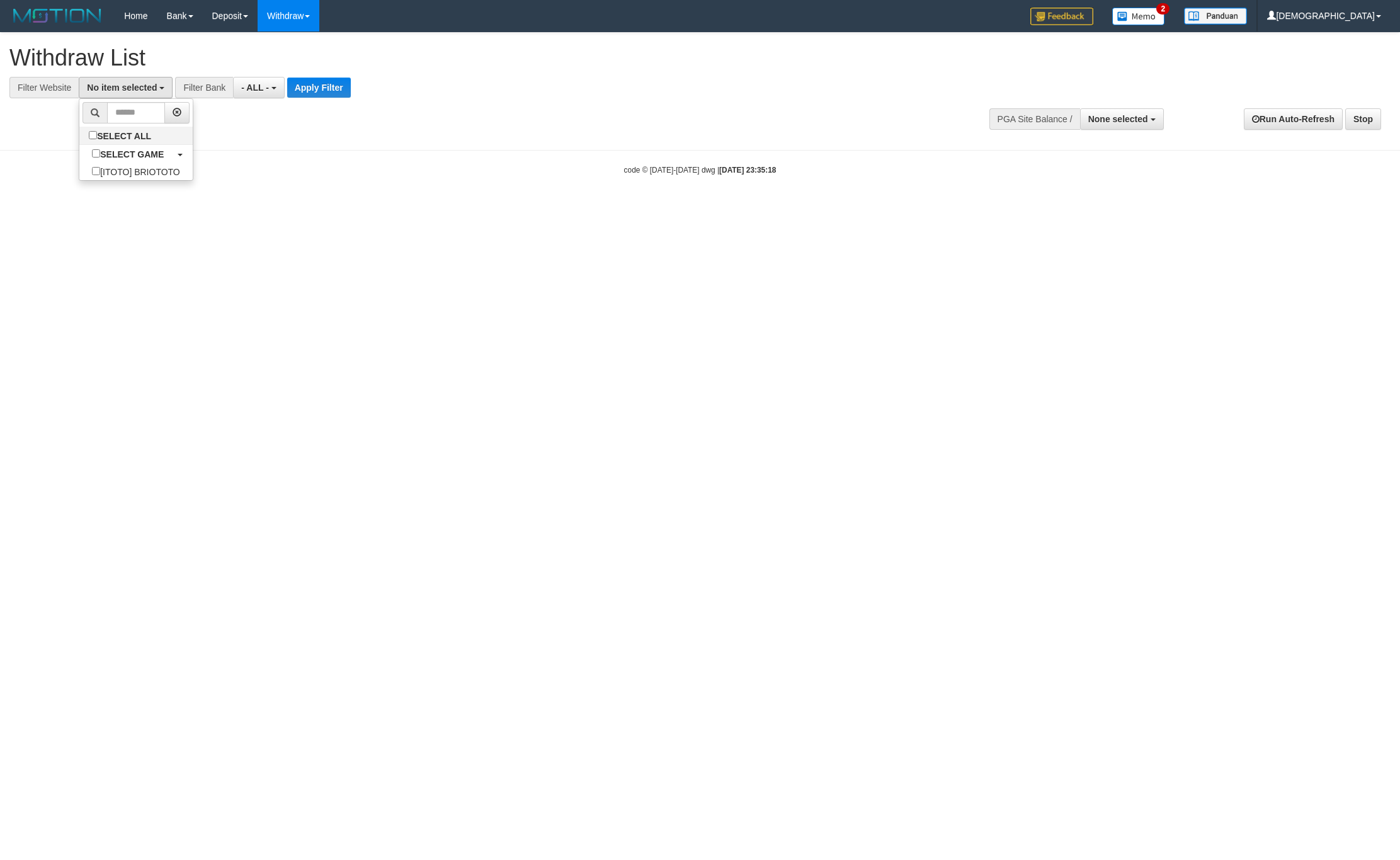
scroll to position [11, 0]
click at [322, 95] on button "Apply Filter" at bounding box center [330, 88] width 64 height 20
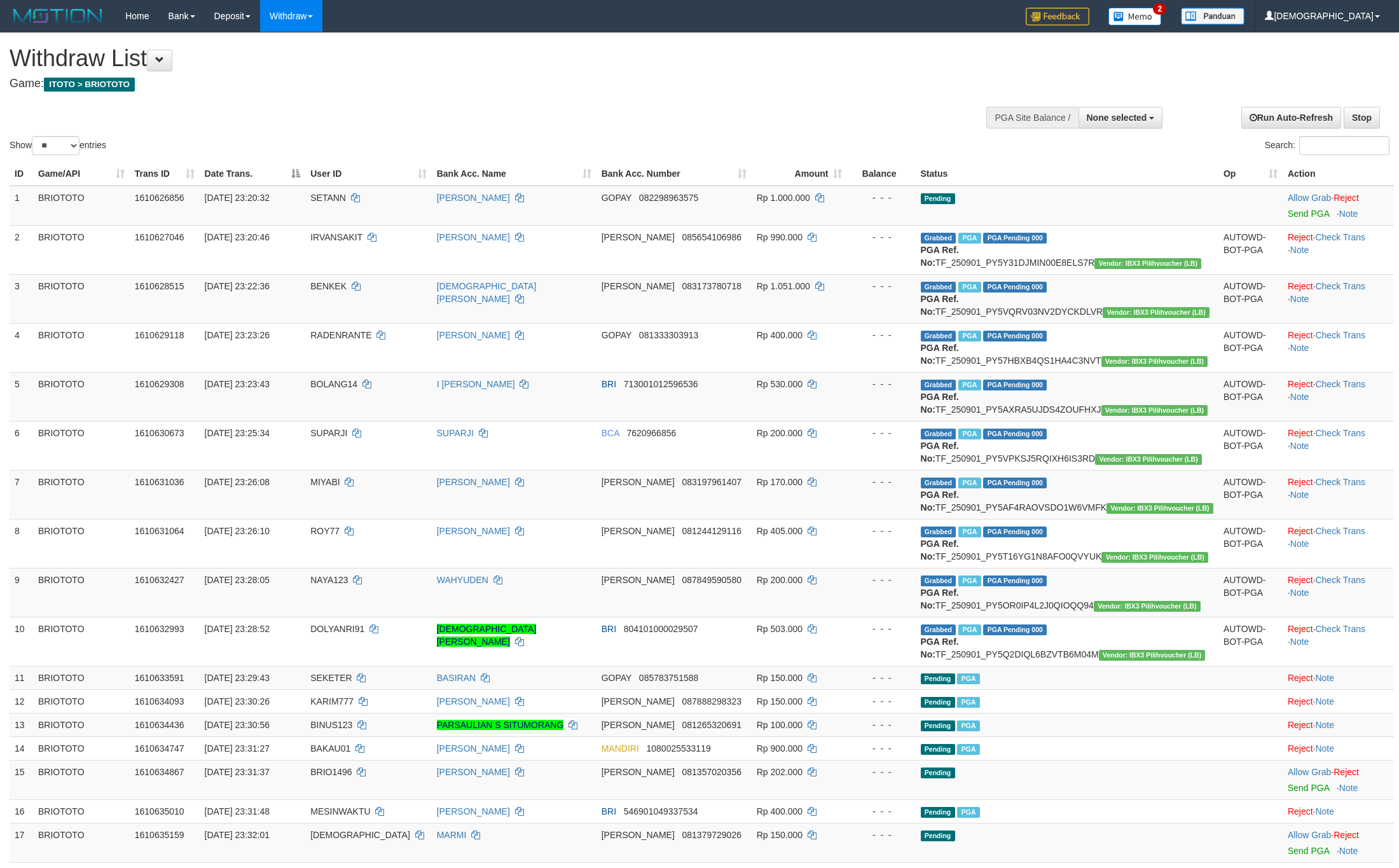
select select
select select "**"
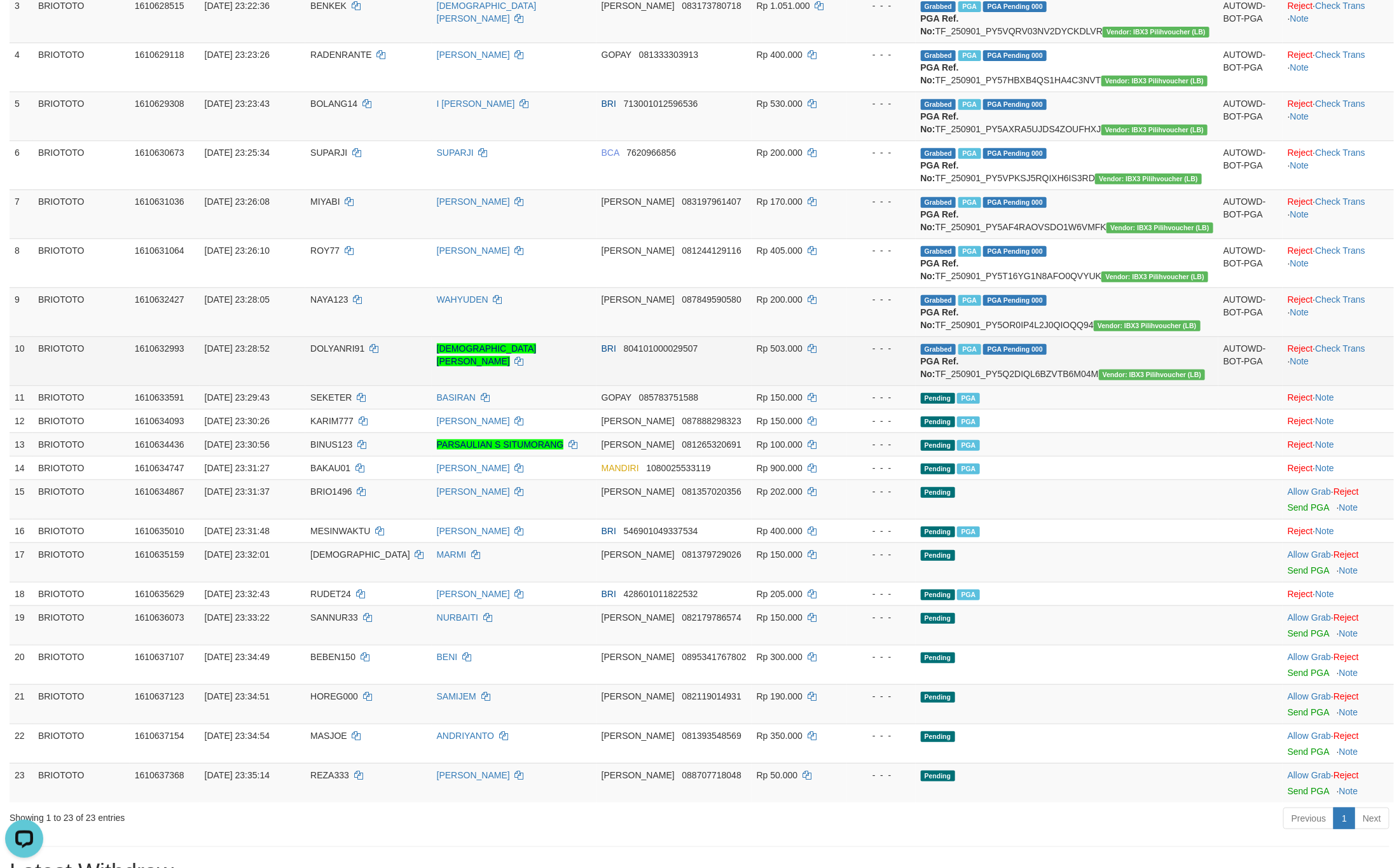
scroll to position [286, 0]
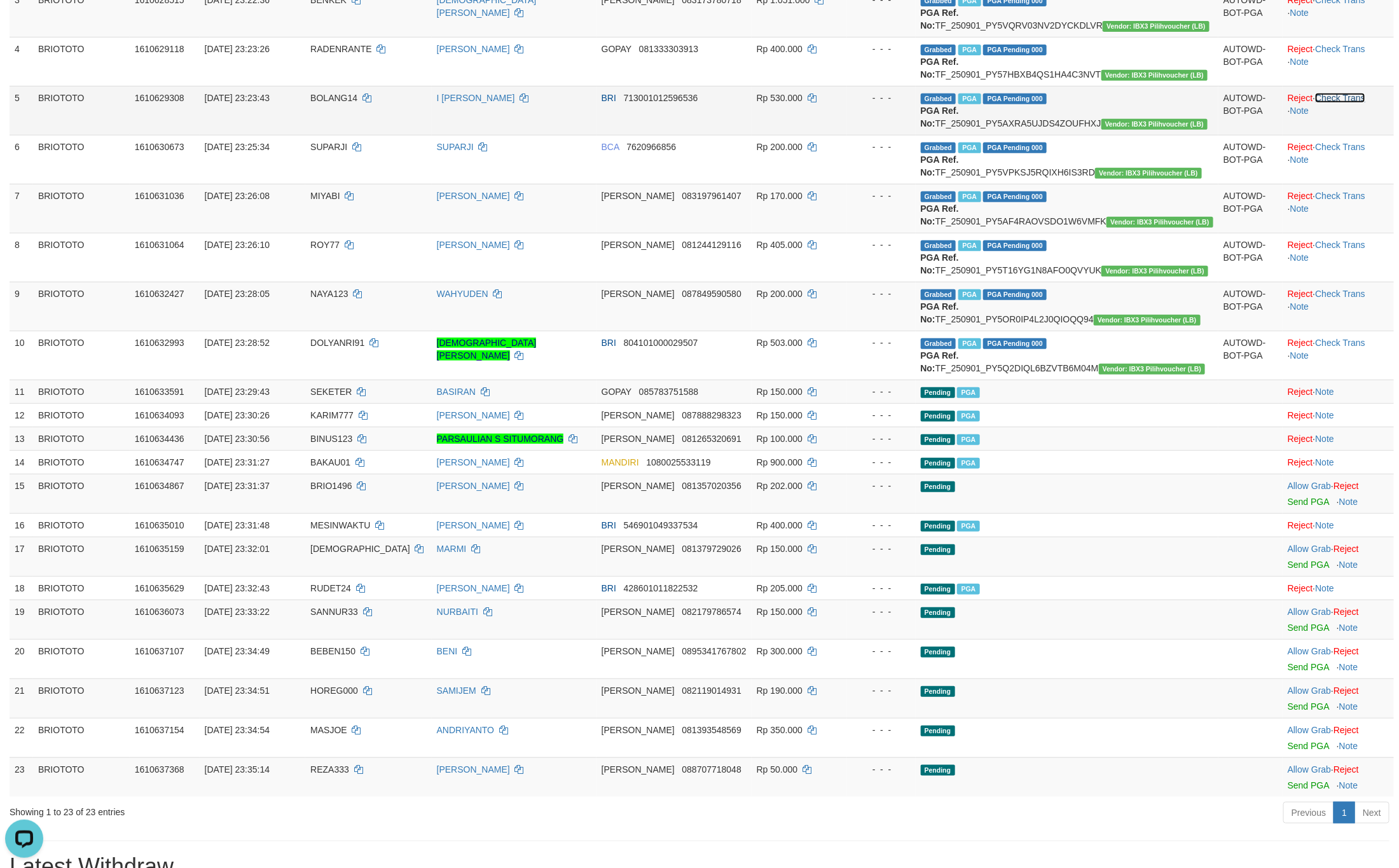
click at [1341, 103] on link "Check Trans" at bounding box center [1340, 97] width 50 height 10
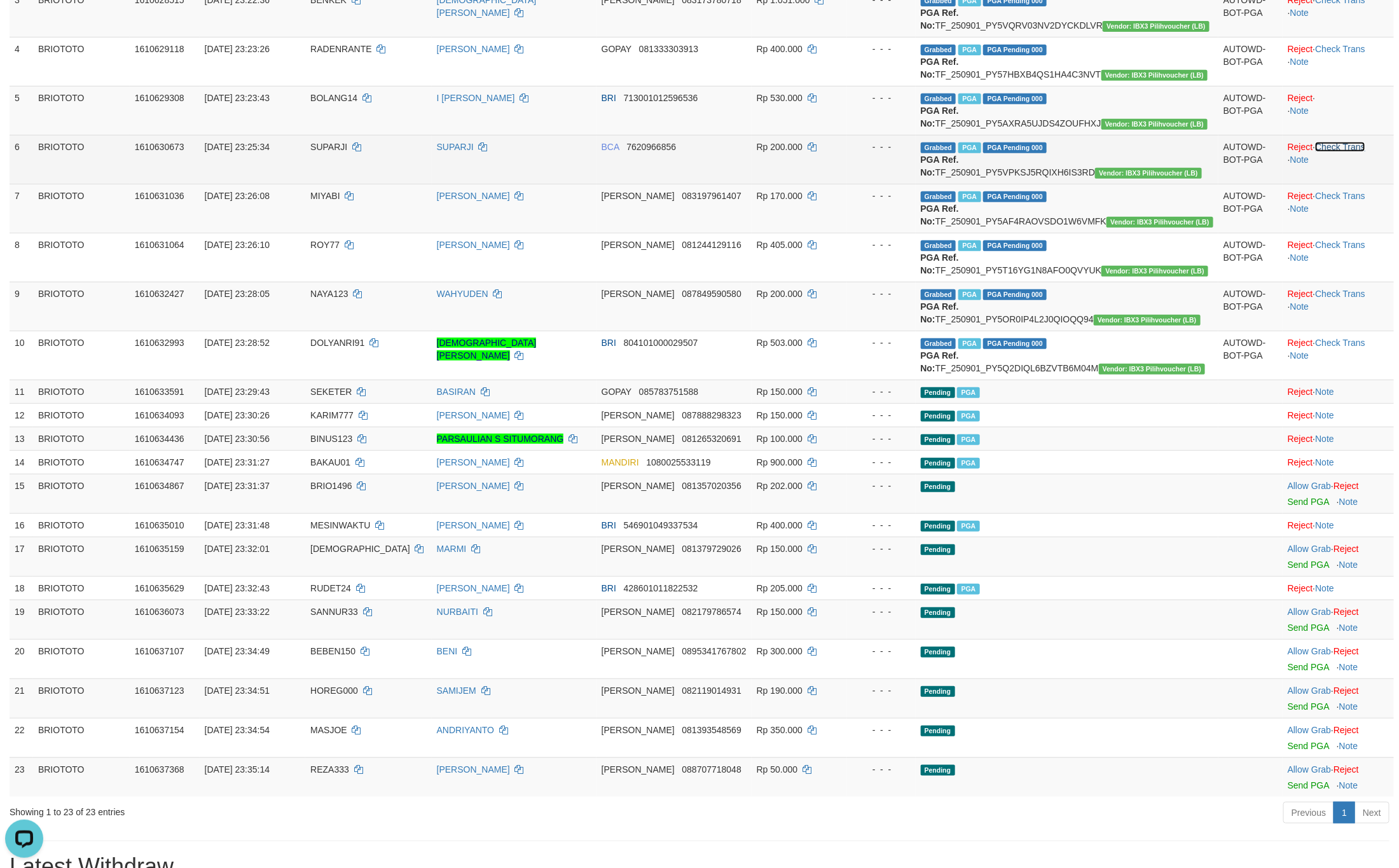
click at [1337, 152] on link "Check Trans" at bounding box center [1340, 147] width 50 height 10
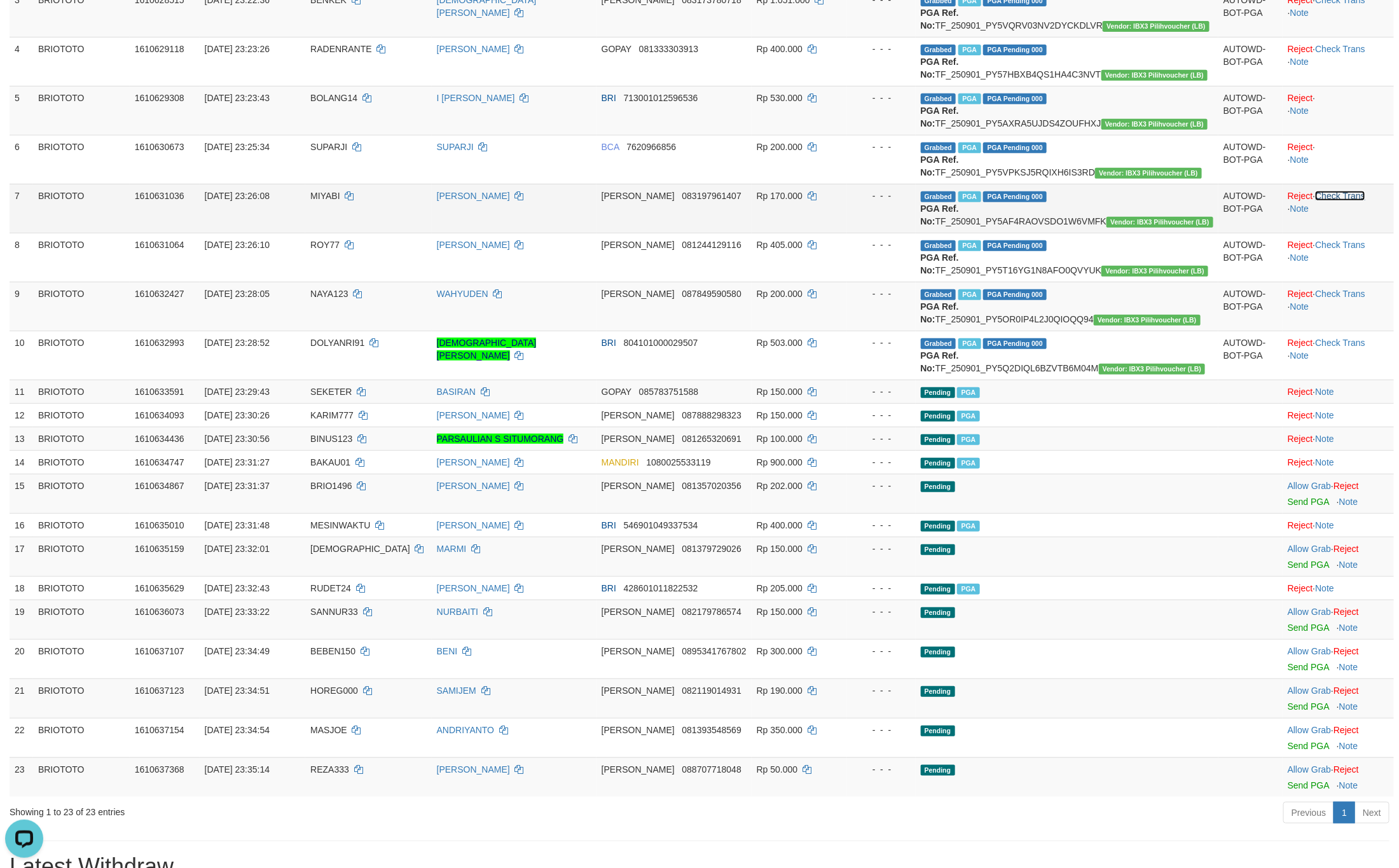
click at [1335, 201] on link "Check Trans" at bounding box center [1340, 195] width 50 height 10
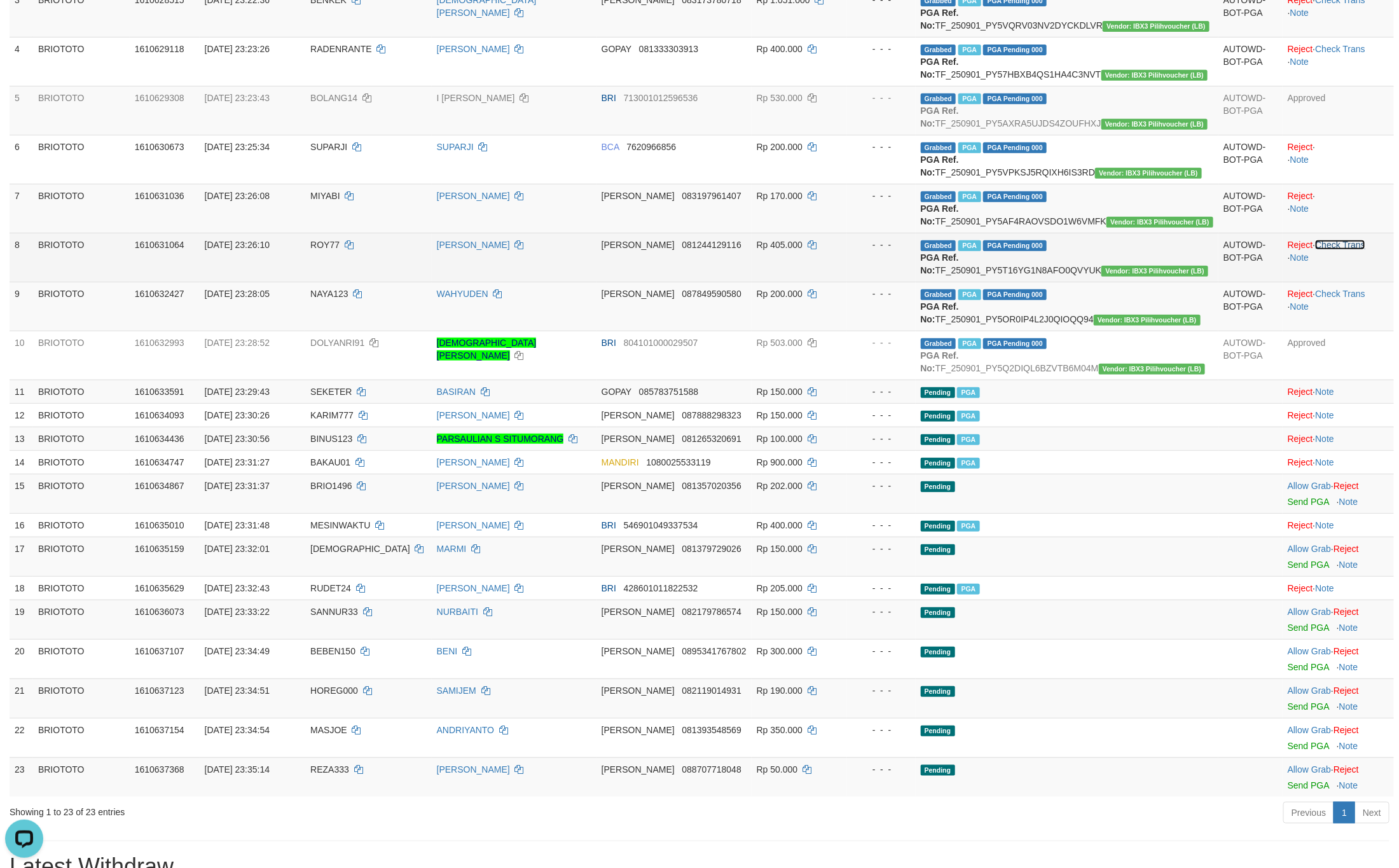
click at [1337, 249] on link "Check Trans" at bounding box center [1340, 244] width 50 height 10
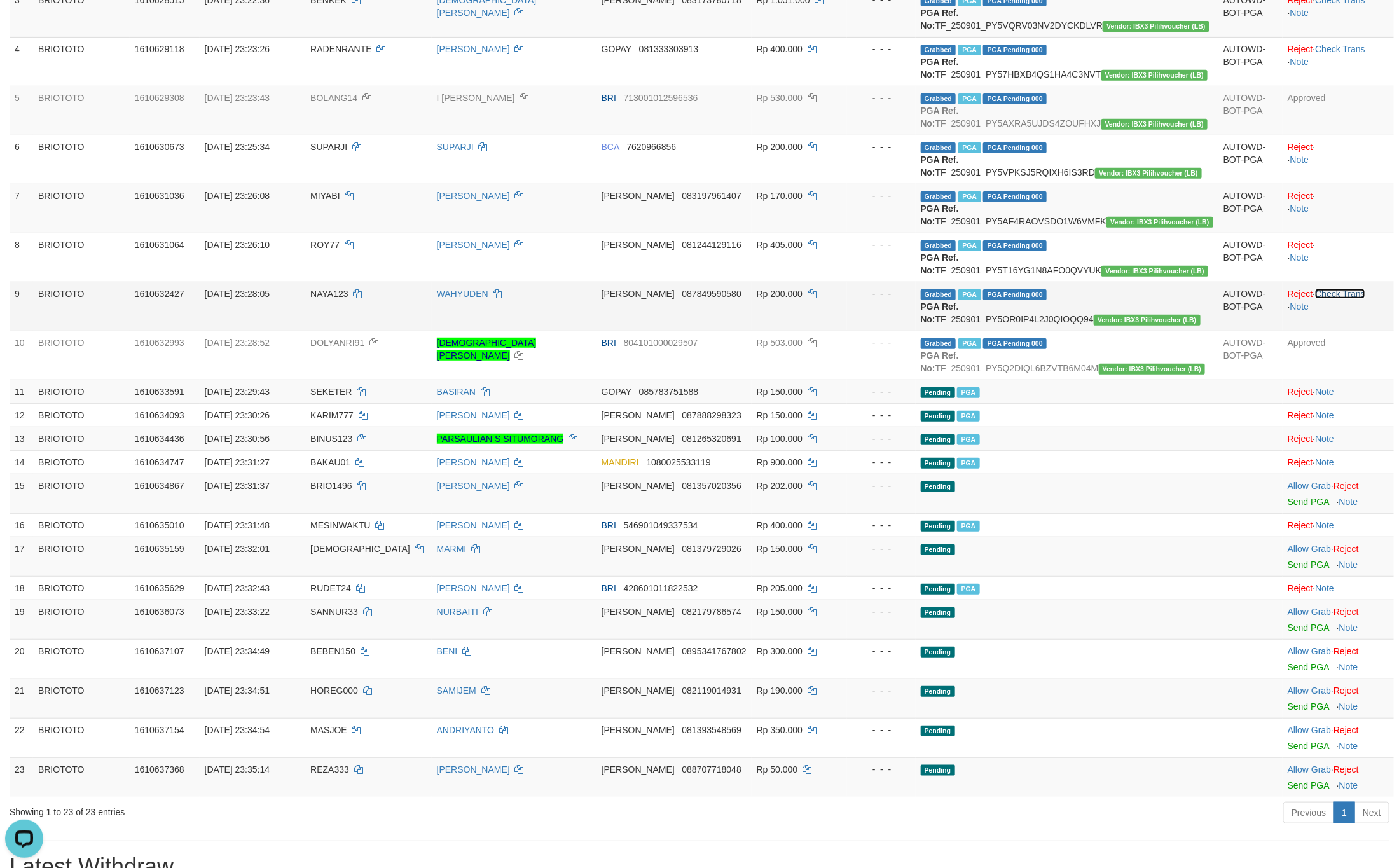
click at [1339, 299] on link "Check Trans" at bounding box center [1340, 293] width 50 height 10
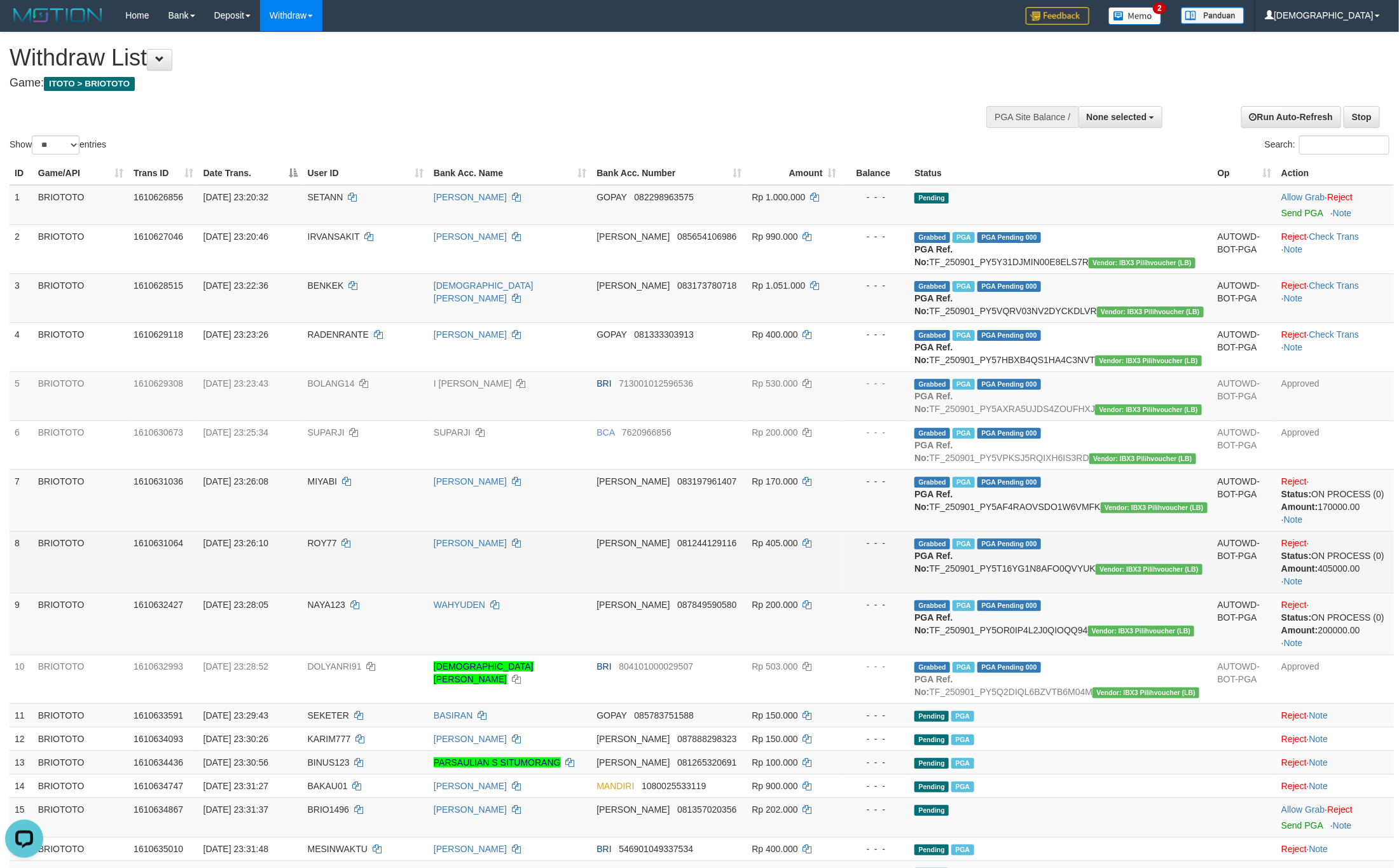
scroll to position [0, 0]
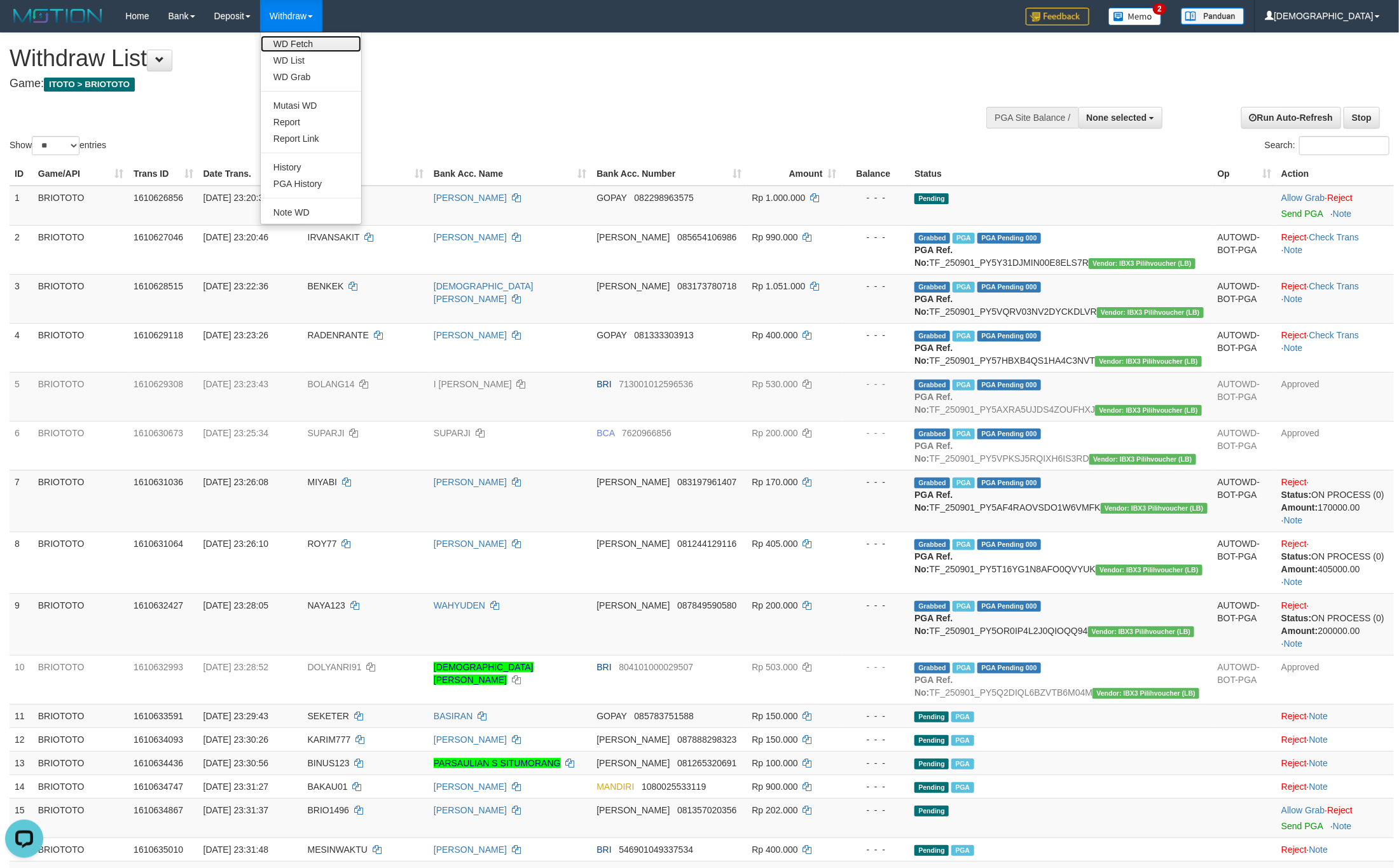
drag, startPoint x: 294, startPoint y: 47, endPoint x: 334, endPoint y: 64, distance: 43.5
click at [294, 47] on link "WD Fetch" at bounding box center [310, 44] width 100 height 17
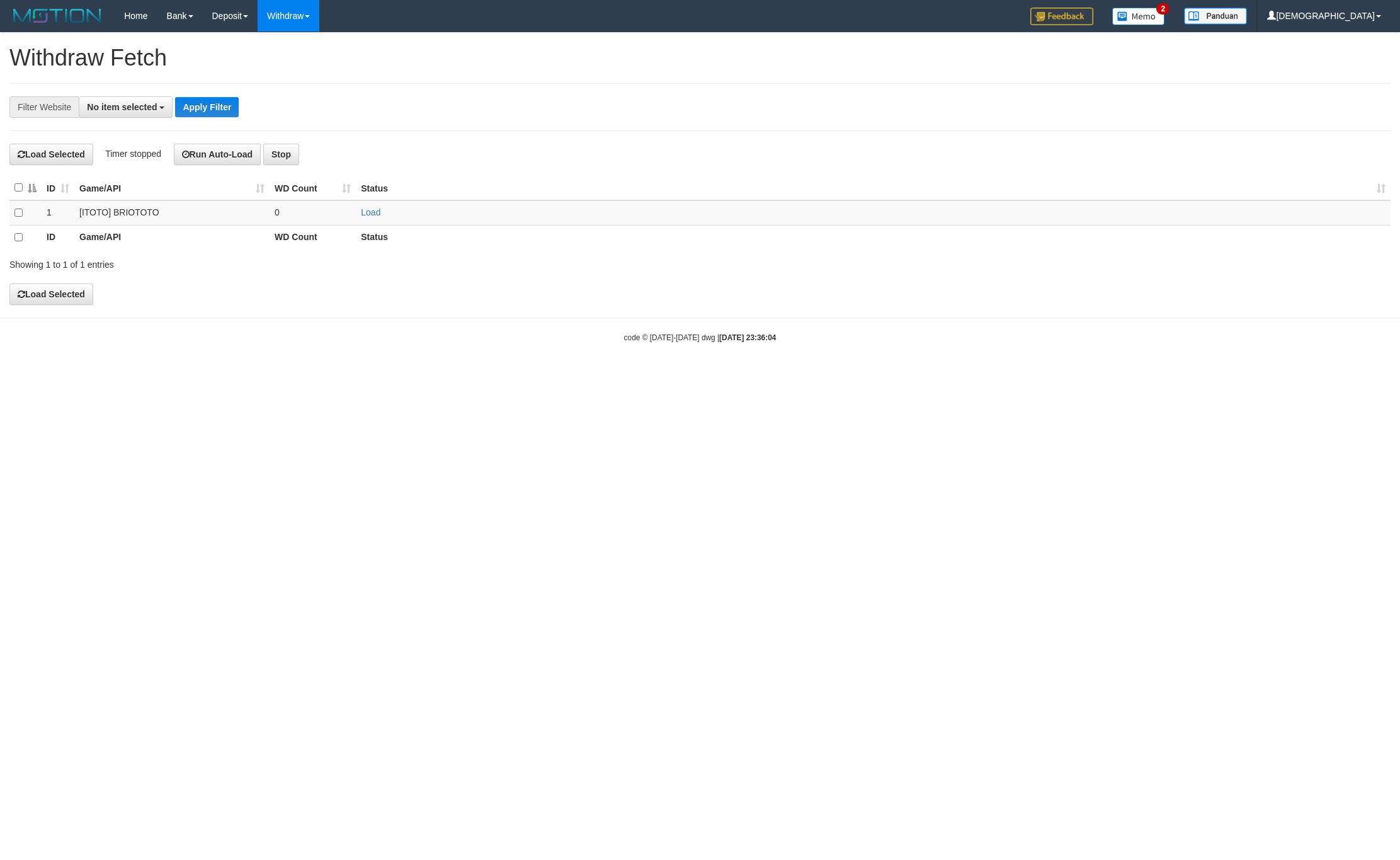
select select
click at [370, 218] on link "Load" at bounding box center [370, 212] width 19 height 10
click at [348, 225] on td "..." at bounding box center [312, 212] width 86 height 25
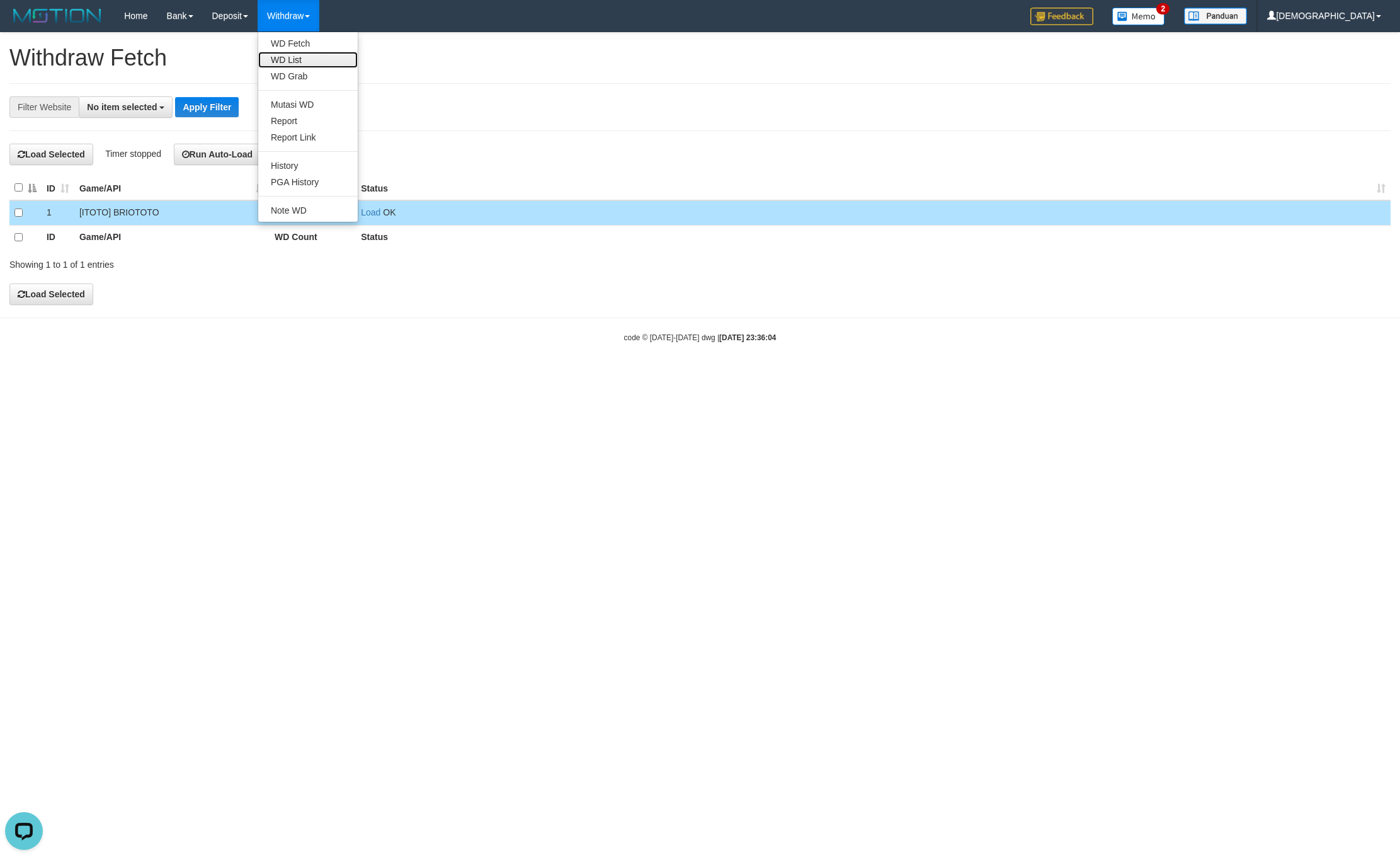
click at [308, 58] on link "WD List" at bounding box center [307, 60] width 99 height 17
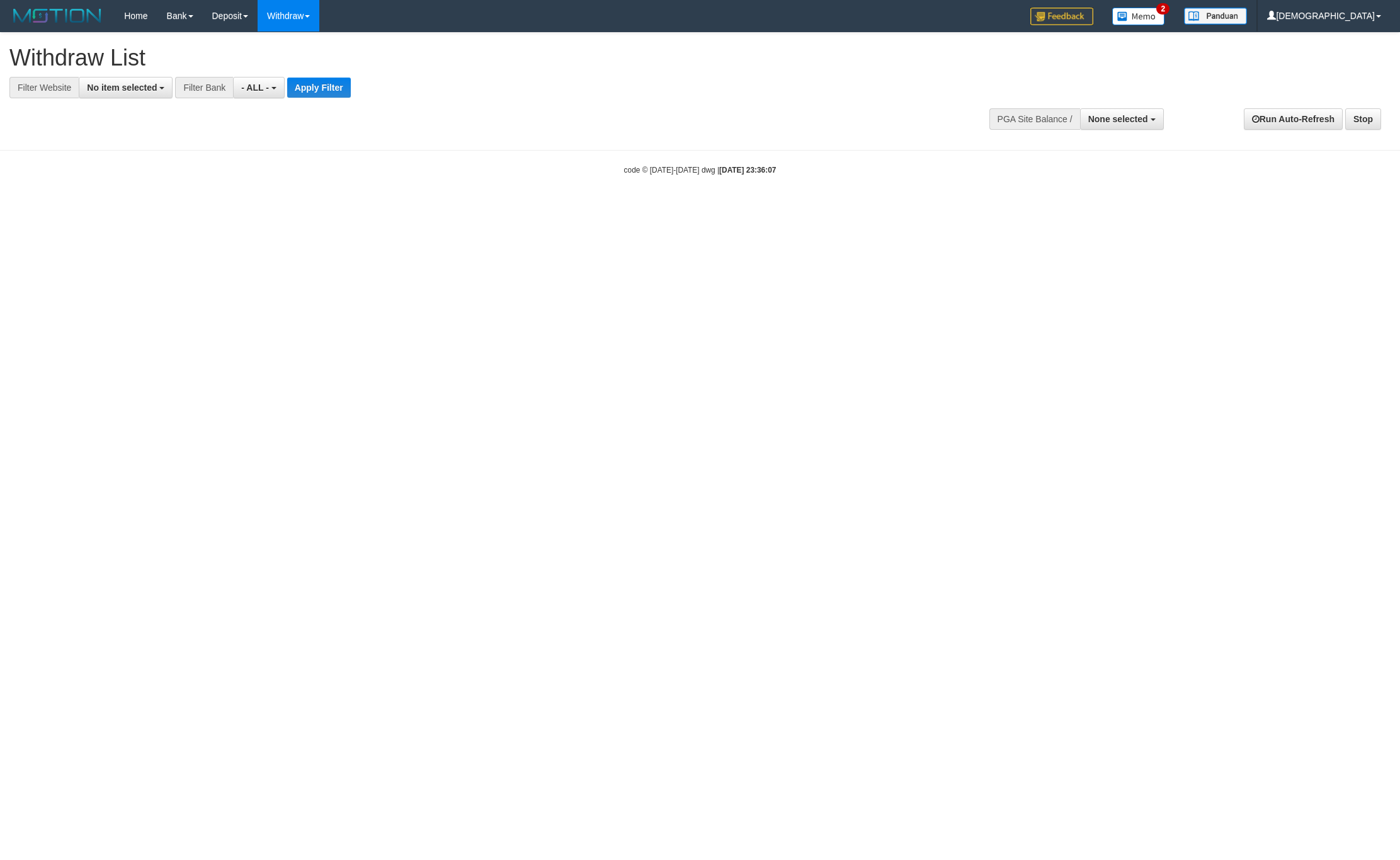
select select
click at [138, 94] on button "No item selected" at bounding box center [125, 87] width 94 height 21
click at [153, 159] on b "SELECT GAME" at bounding box center [131, 154] width 64 height 10
select select "****"
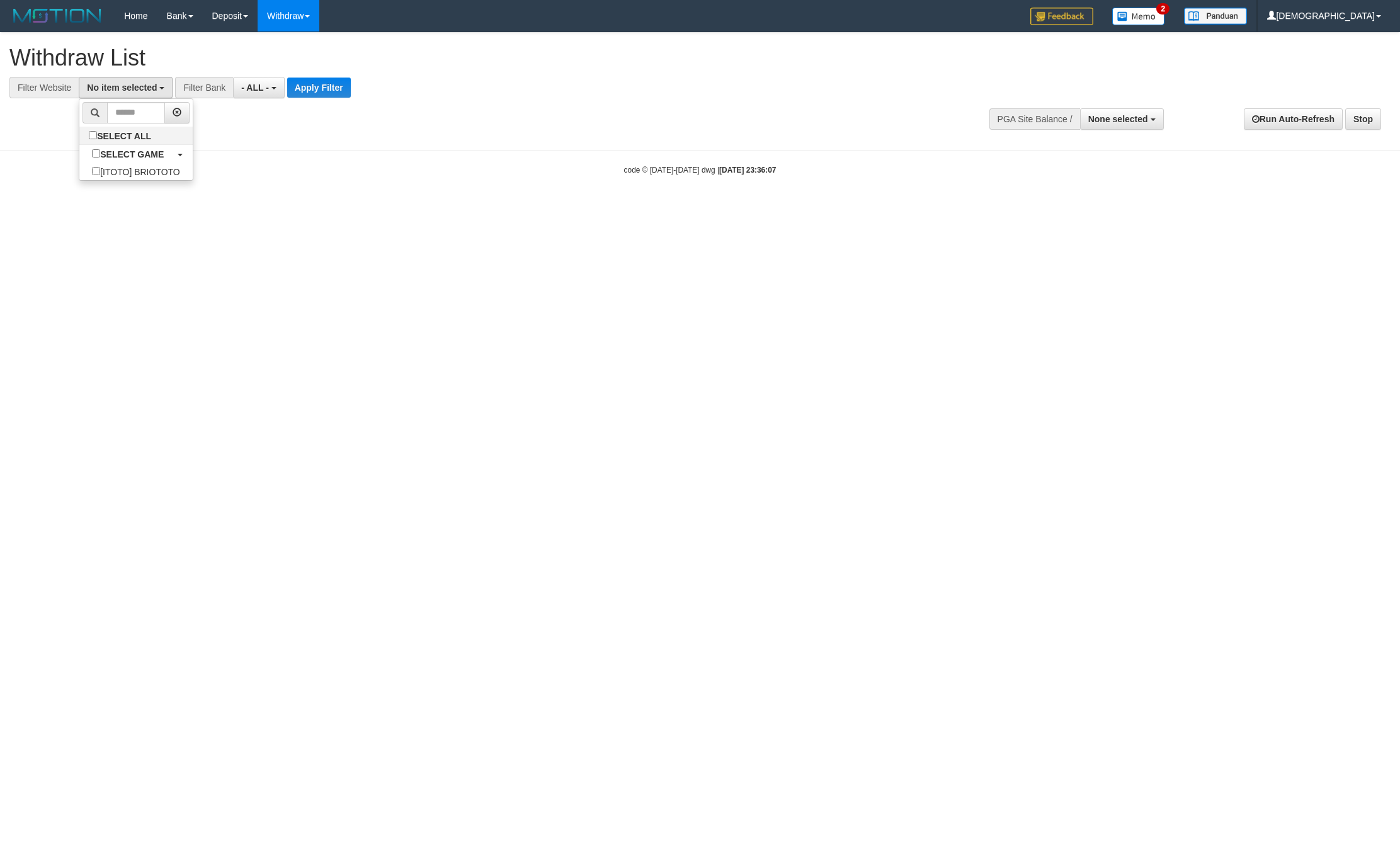
scroll to position [11, 0]
click at [341, 83] on button "Apply Filter" at bounding box center [330, 88] width 64 height 20
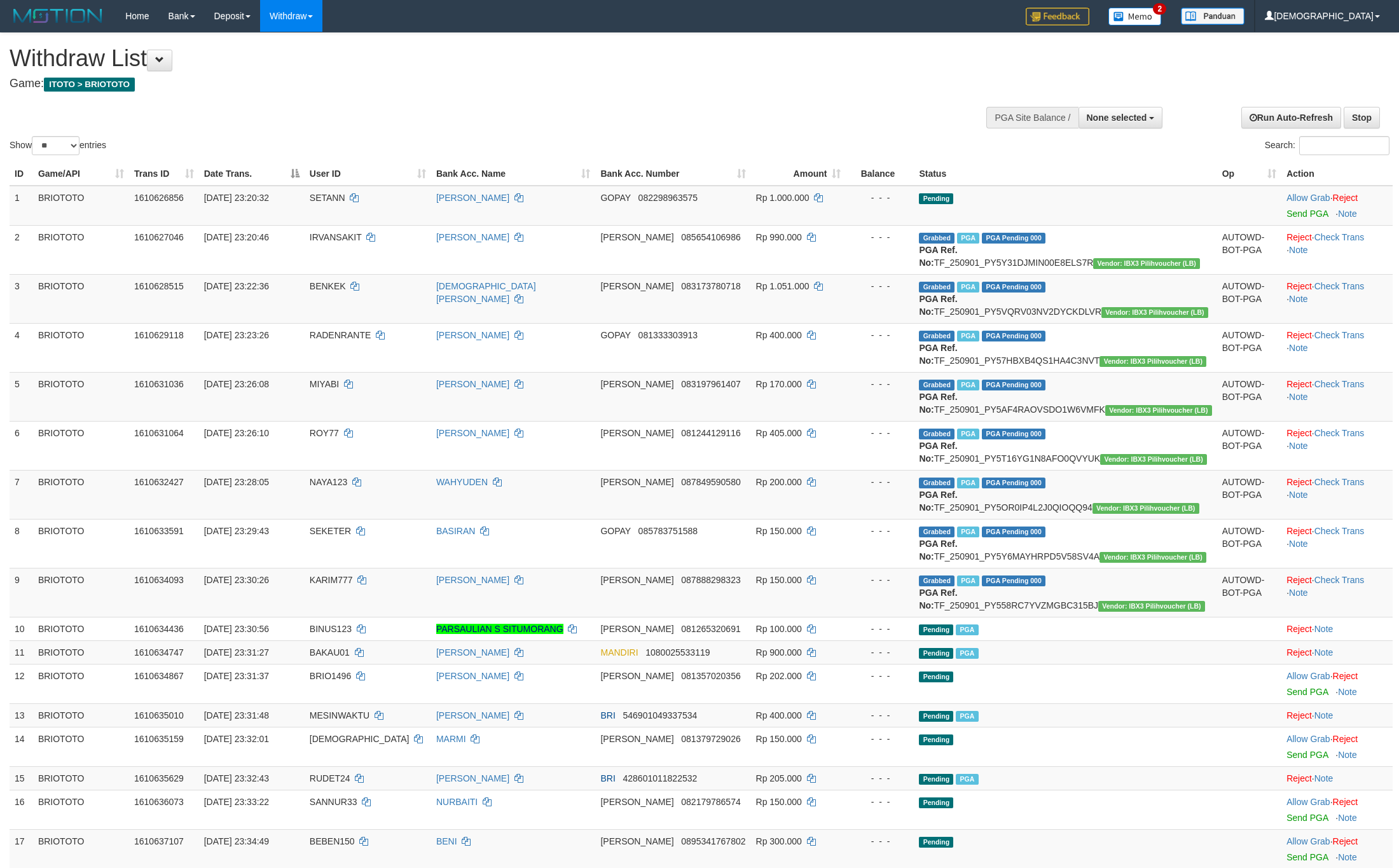
select select
select select "**"
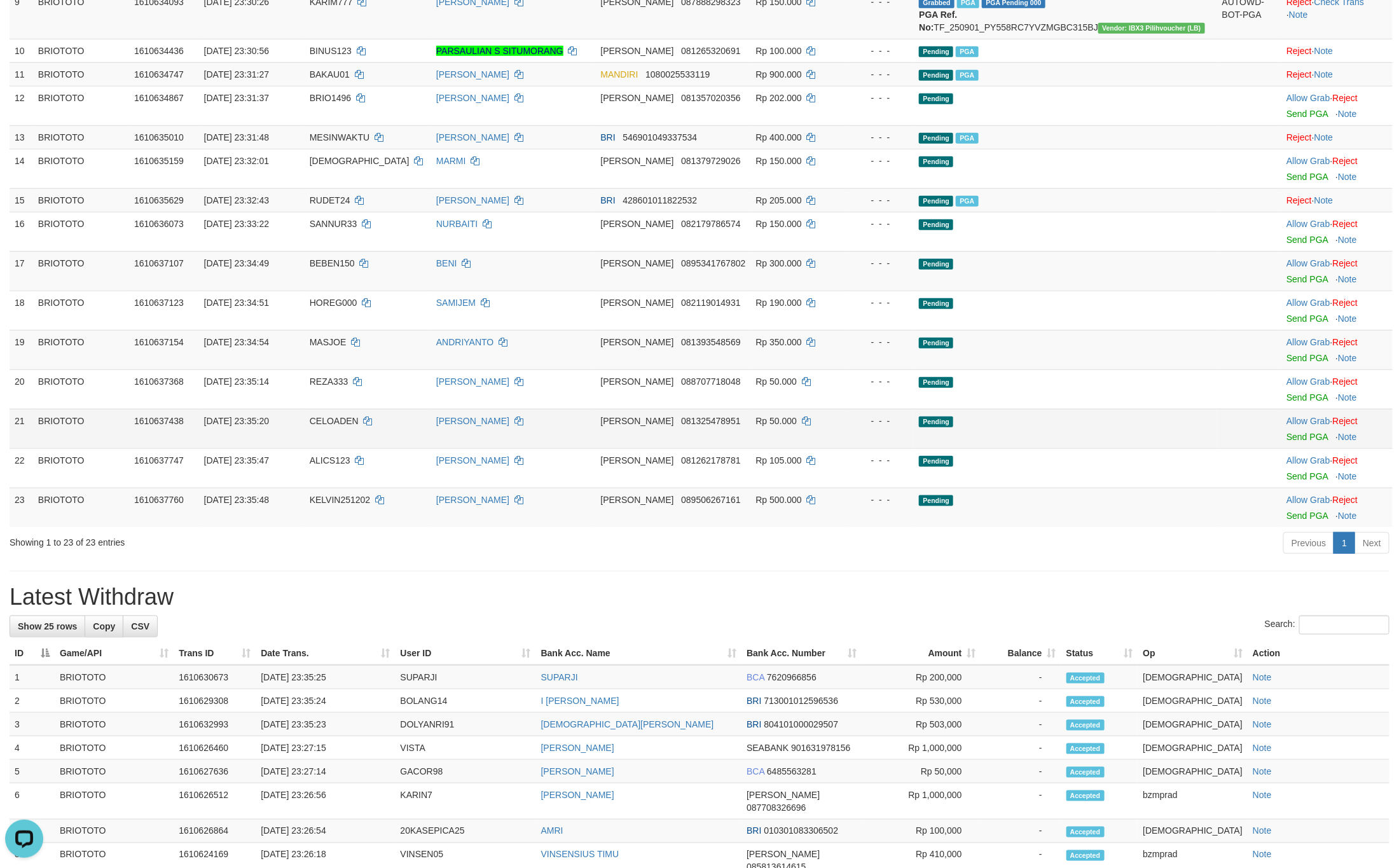
scroll to position [667, 0]
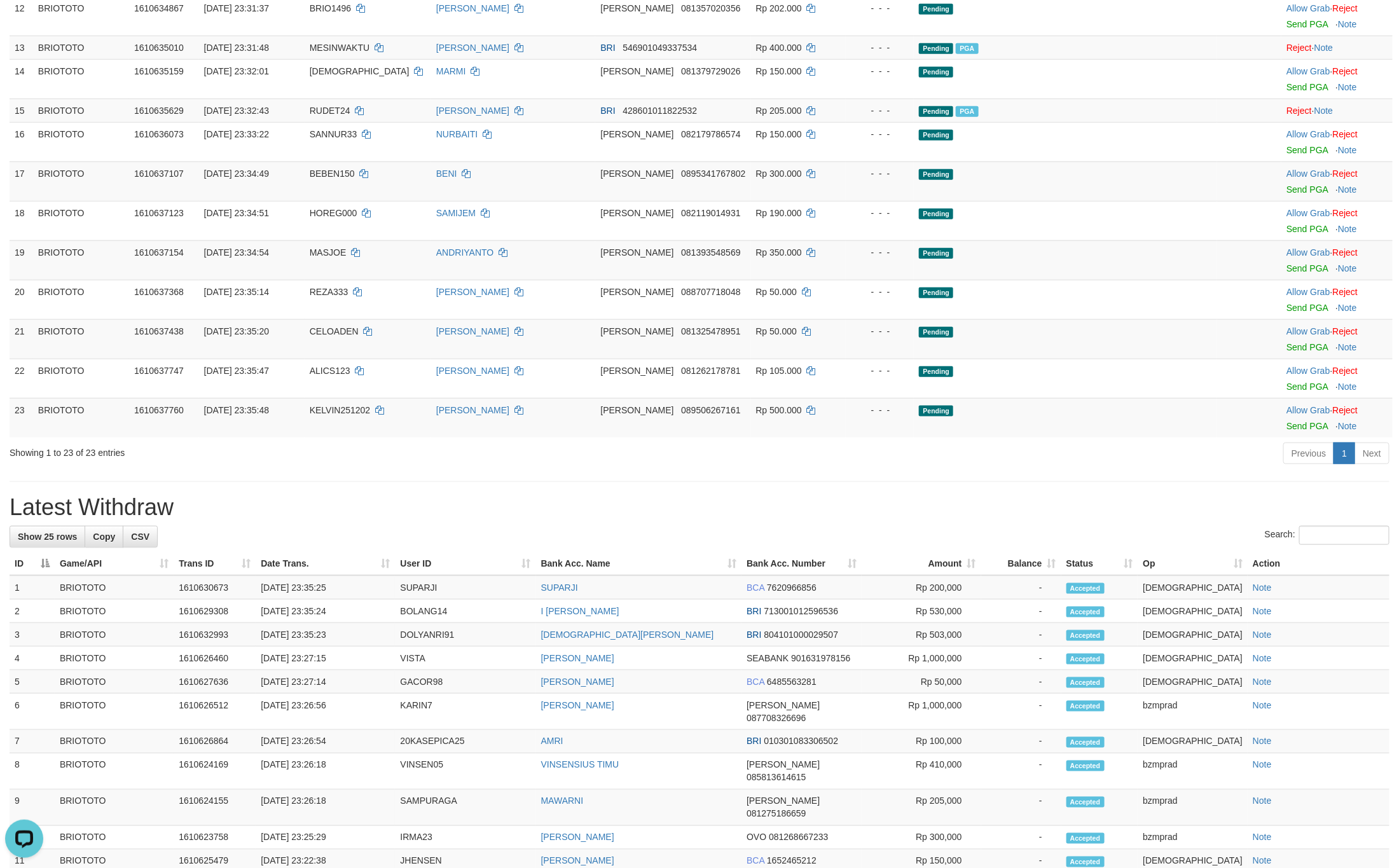
click at [679, 588] on div "**********" at bounding box center [699, 364] width 1399 height 1998
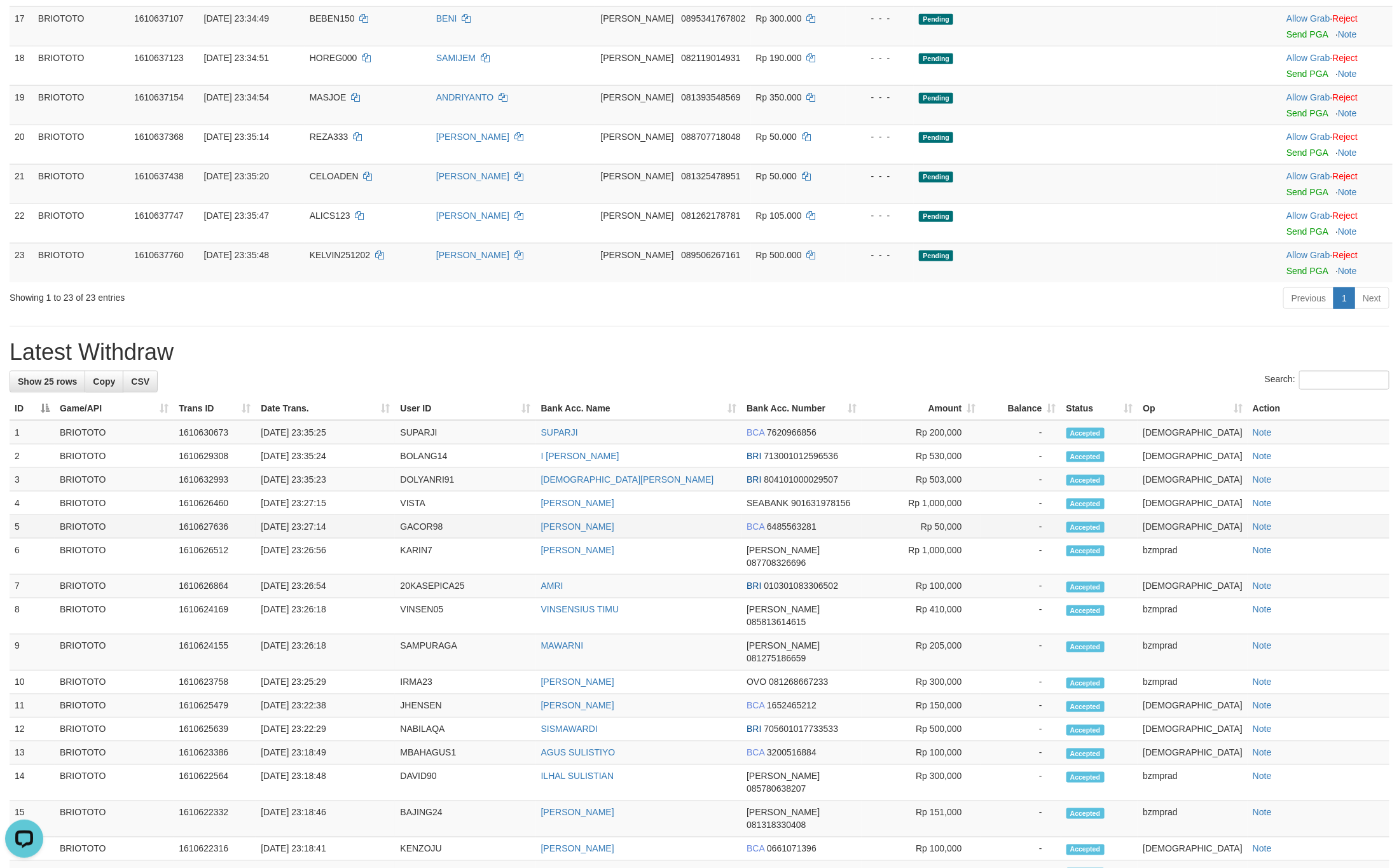
scroll to position [858, 0]
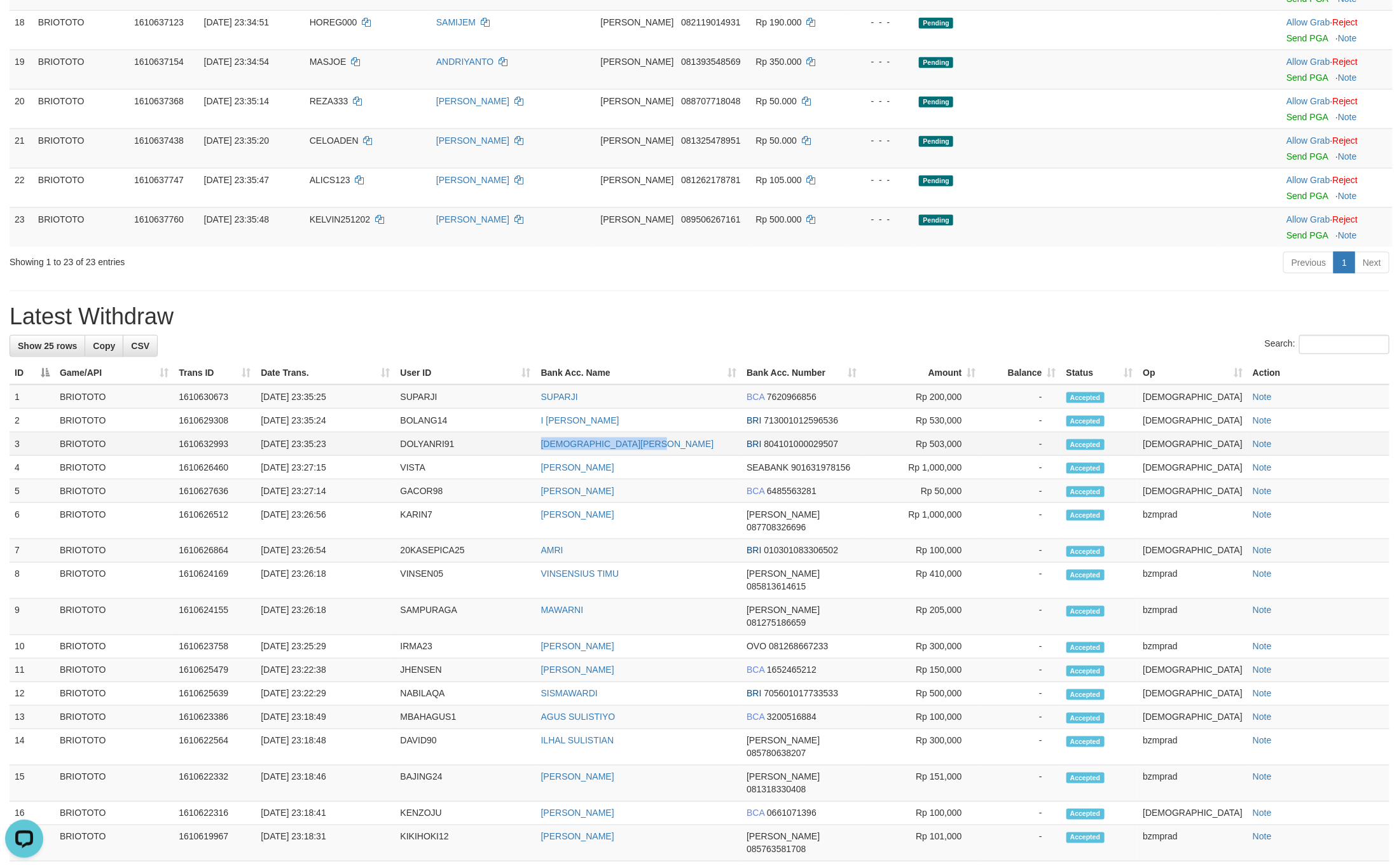
drag, startPoint x: 540, startPoint y: 554, endPoint x: 697, endPoint y: 552, distance: 157.0
click at [697, 456] on tr "3 BRIOTOTO 1610632993 [DATE] 23:35:23 DOLYANRI91 [PERSON_NAME] BRI 804101000029…" at bounding box center [699, 444] width 1379 height 23
copy tr "[DEMOGRAPHIC_DATA][PERSON_NAME]"
drag, startPoint x: 528, startPoint y: 528, endPoint x: 626, endPoint y: 528, distance: 98.0
click at [626, 433] on tr "2 BRIOTOTO 1610629308 [DATE] 23:35:24 BOLANG14 I GEDE ARYAWAN BRI 7130010125965…" at bounding box center [699, 420] width 1379 height 23
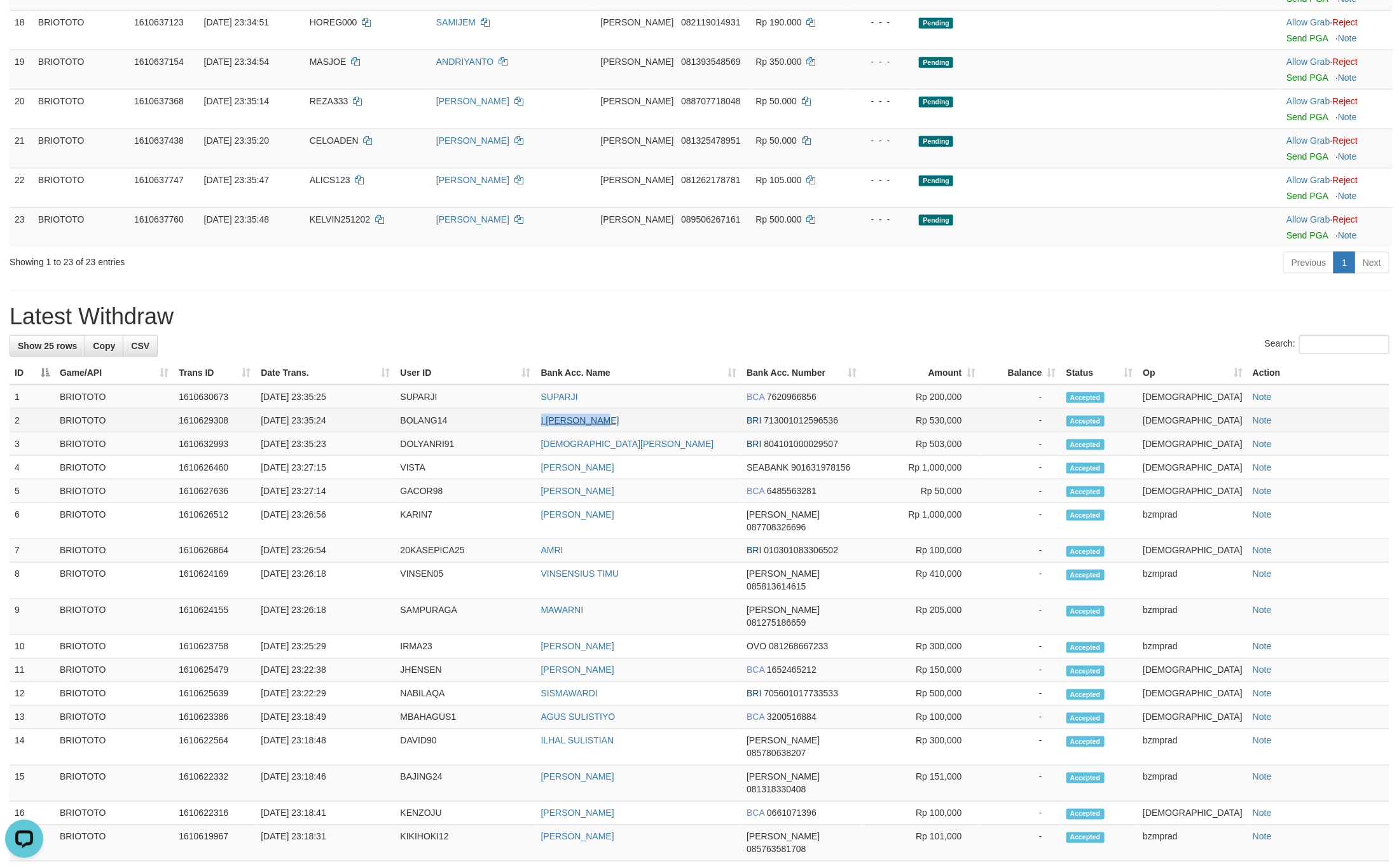
copy tr "I GEDE ARYAWA"
click at [646, 433] on td "I [PERSON_NAME]" at bounding box center [639, 420] width 206 height 23
copy tr "I [PERSON_NAME]"
drag, startPoint x: 546, startPoint y: 504, endPoint x: 622, endPoint y: 511, distance: 76.3
click at [622, 408] on tr "1 BRIOTOTO 1610630673 [DATE] 23:35:25 SUPARJI SUPARJI BCA 7620966856 Rp 200,000…" at bounding box center [699, 397] width 1379 height 24
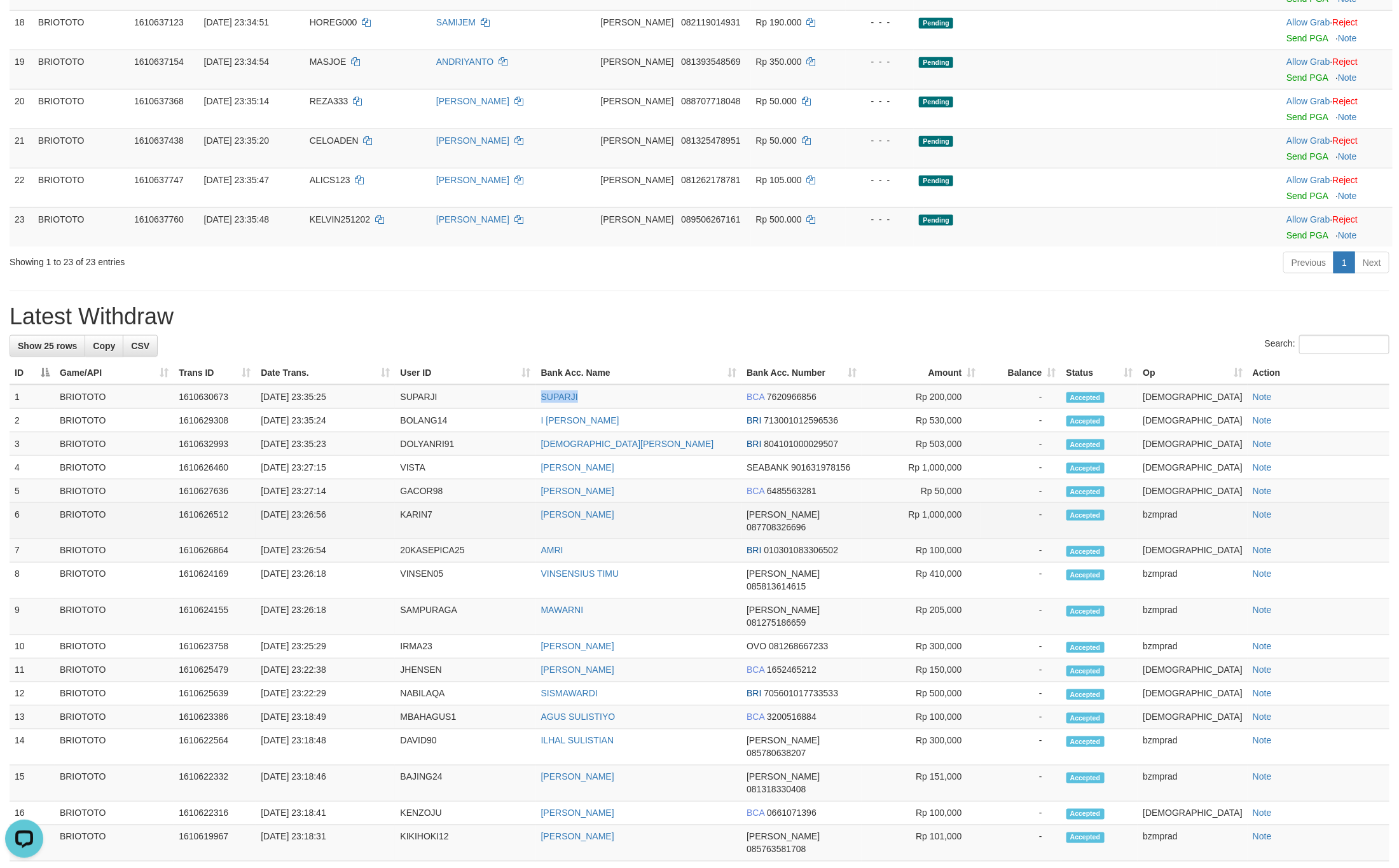
copy tr "SUPARJI"
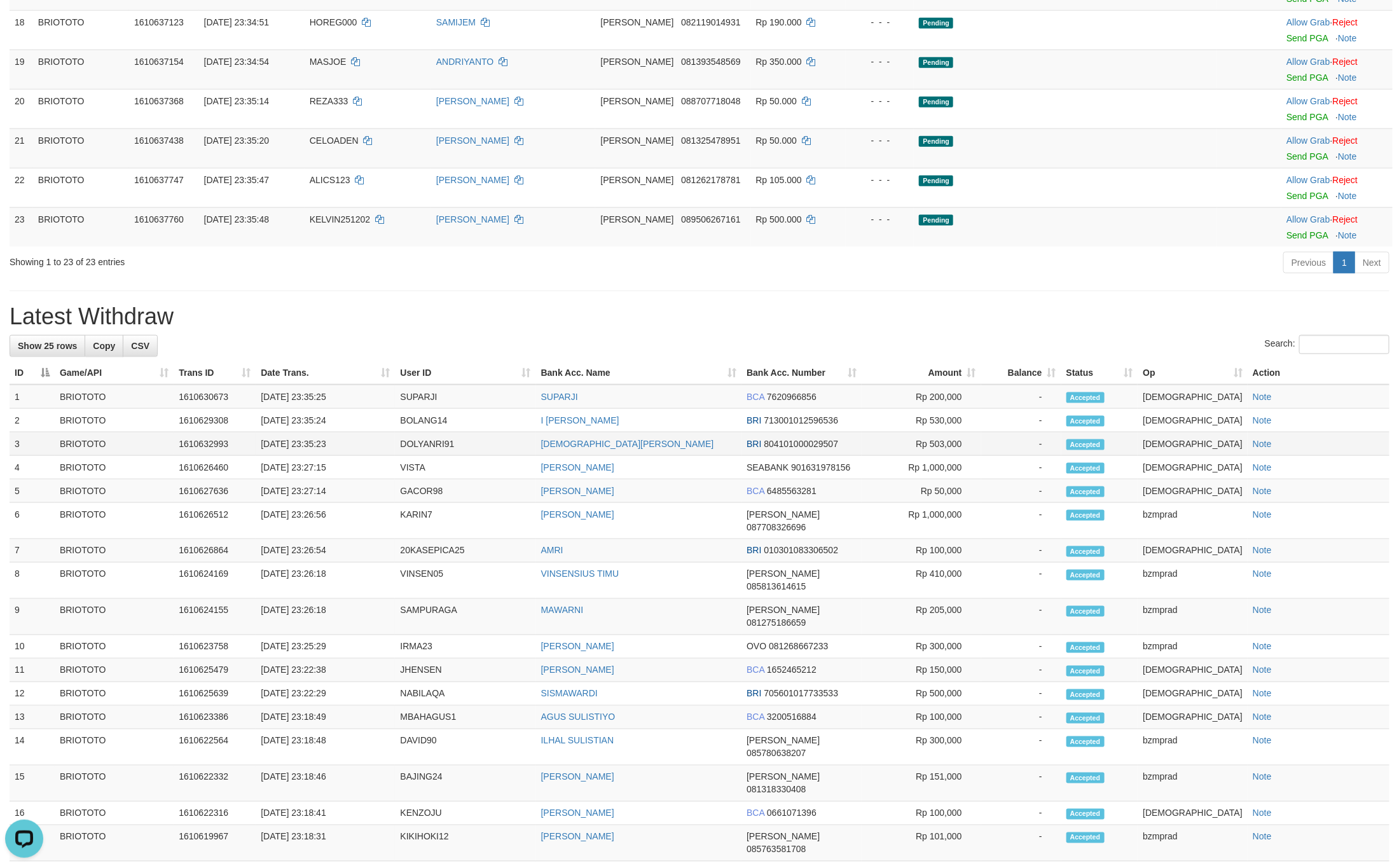
click at [422, 456] on td "DOLYANRI91" at bounding box center [464, 444] width 140 height 23
copy td "DOLYANRI91"
click at [433, 433] on td "BOLANG14" at bounding box center [464, 420] width 140 height 23
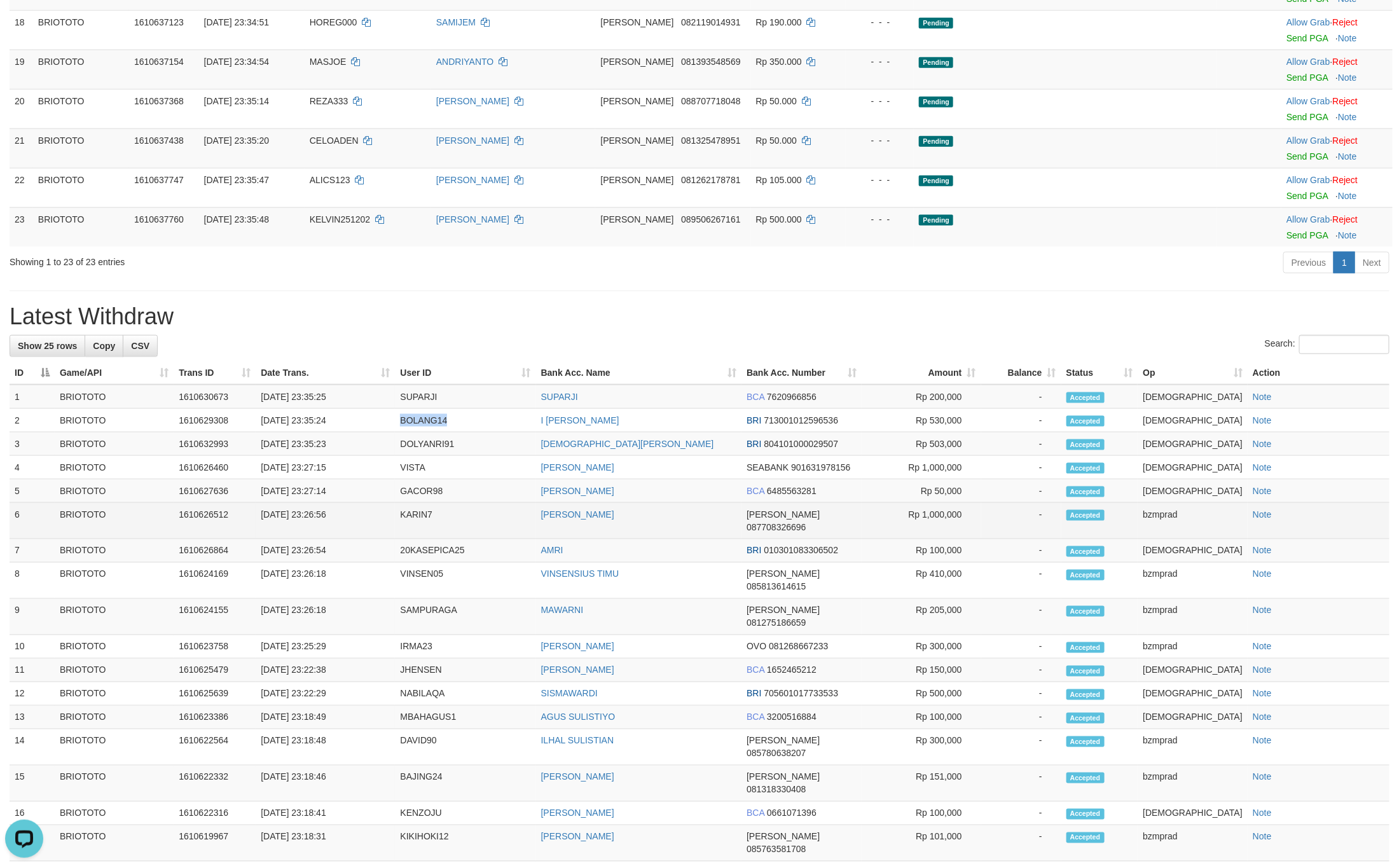
copy td "BOLANG14"
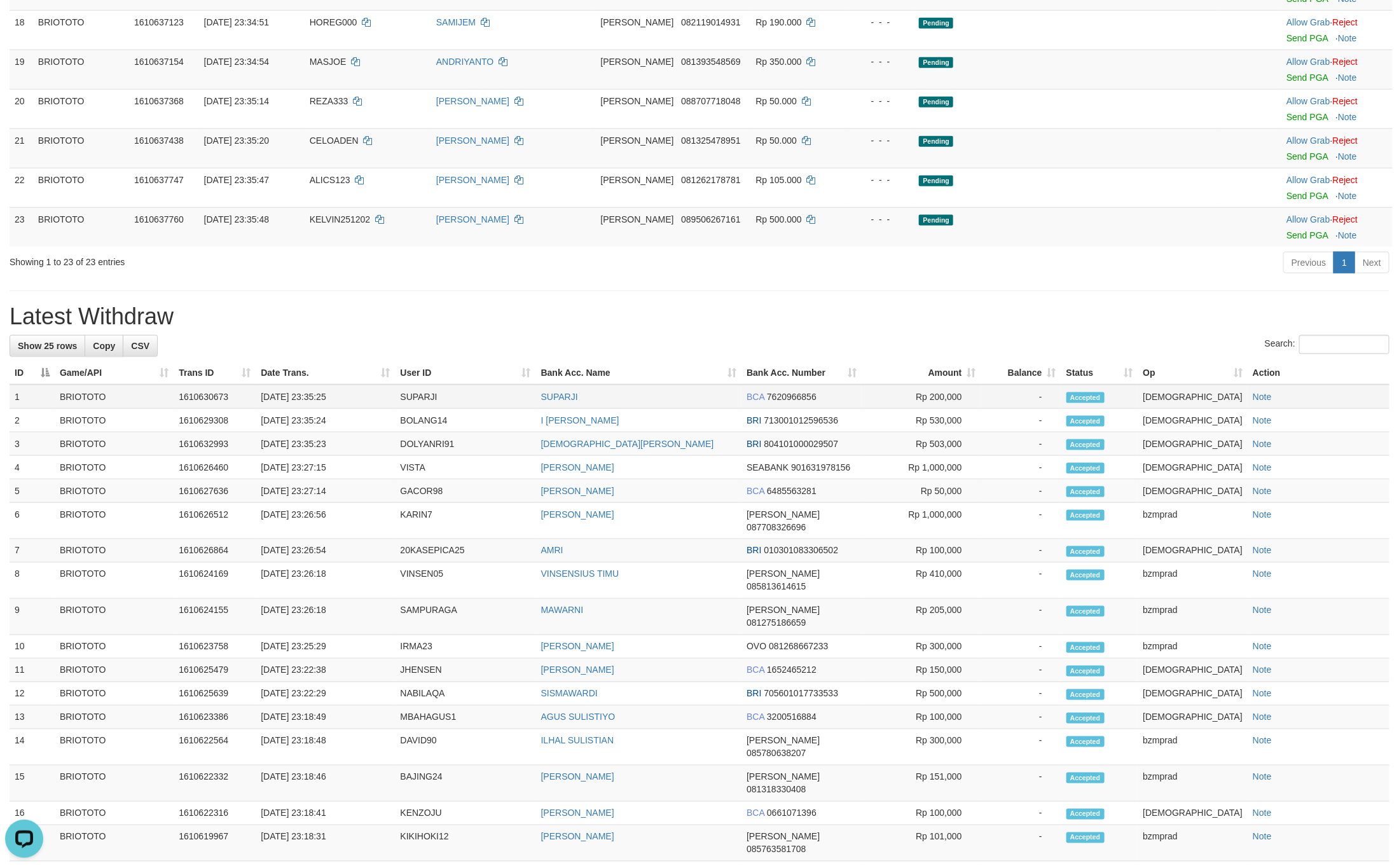
click at [437, 408] on td "SUPARJI" at bounding box center [464, 397] width 140 height 24
copy td "SUPARJI"
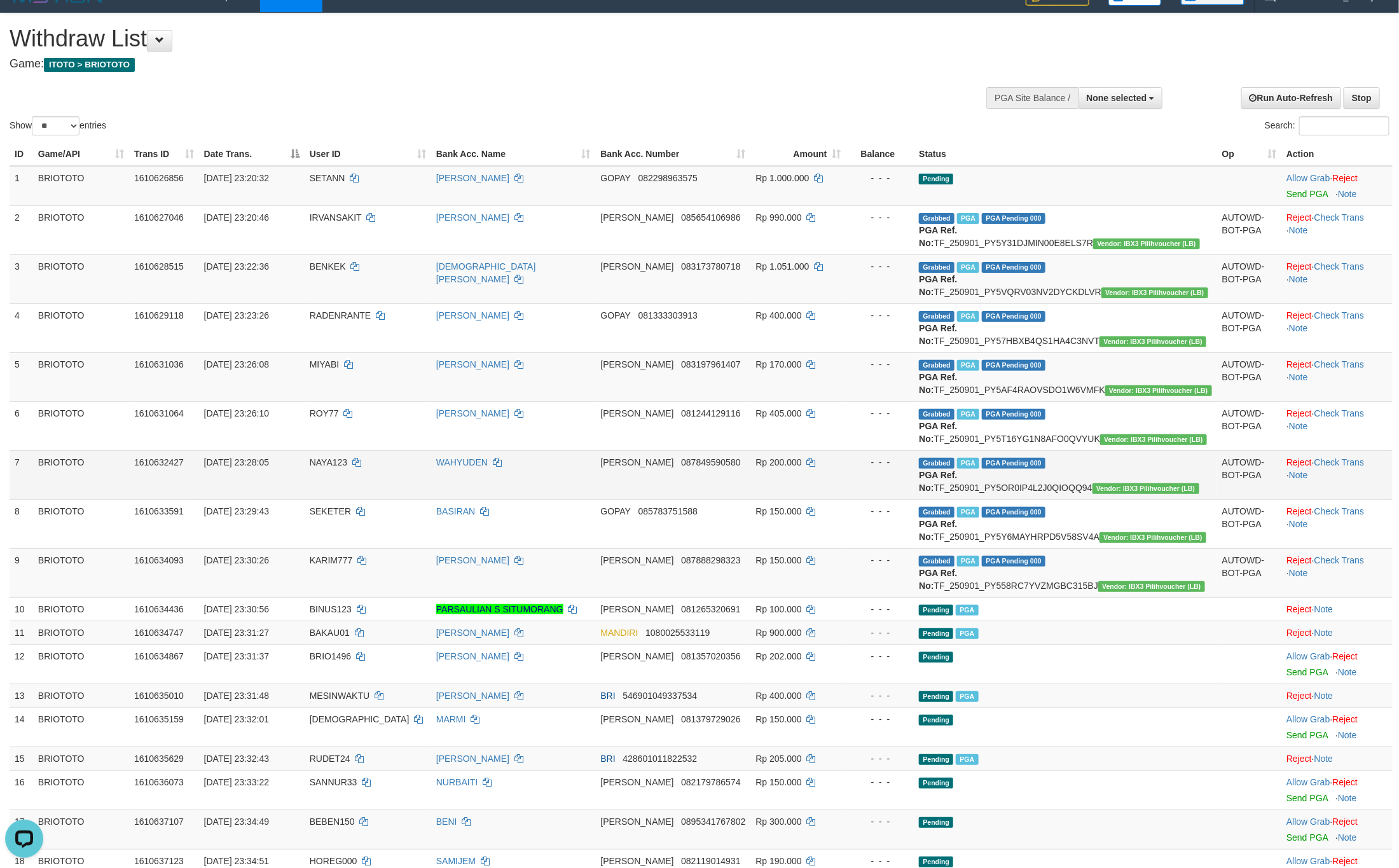
scroll to position [0, 0]
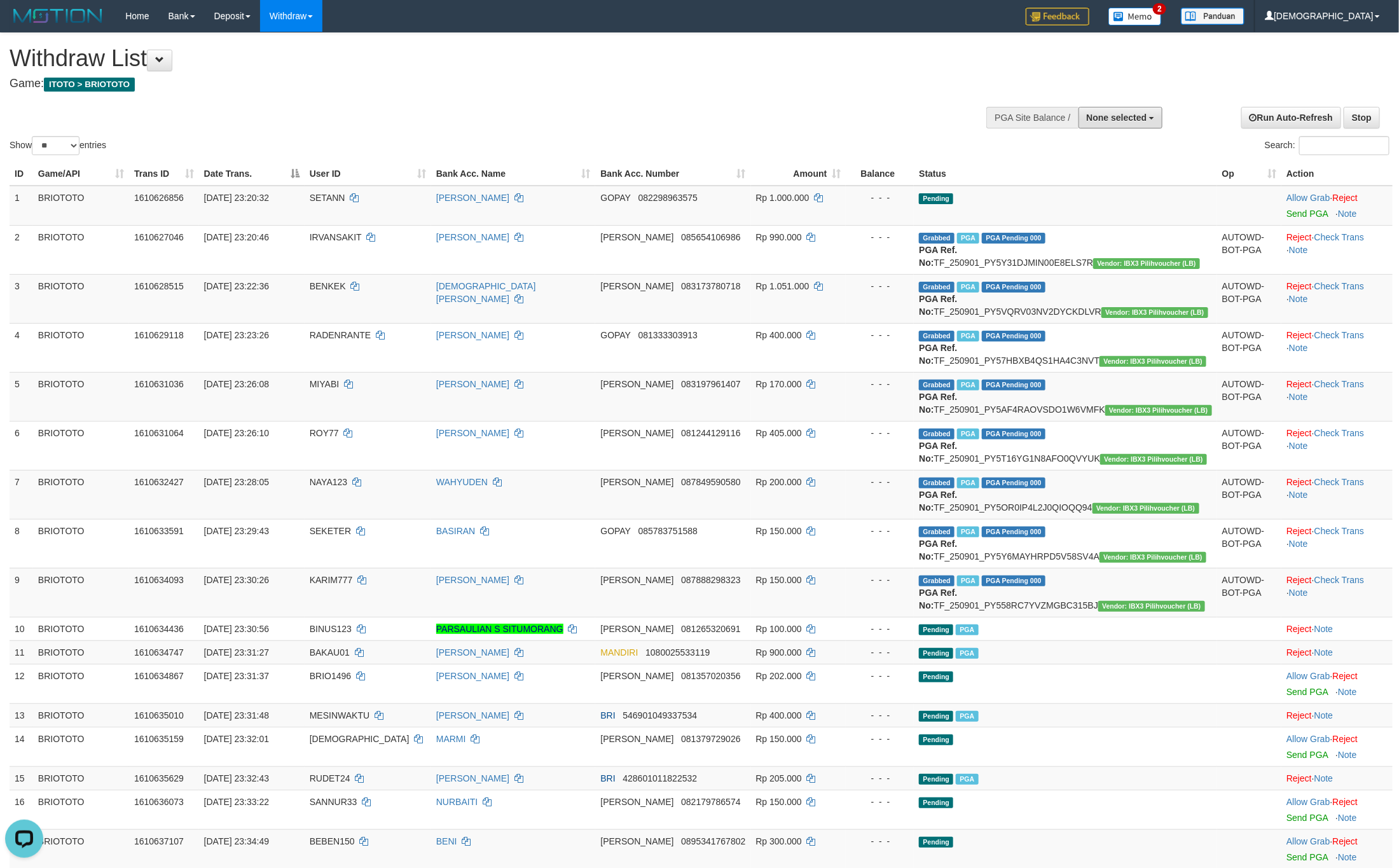
click at [1116, 119] on span "None selected" at bounding box center [1117, 117] width 61 height 10
click at [1097, 184] on label "[ITOTO] BRIOTOTO" at bounding box center [1102, 182] width 119 height 17
select select "****"
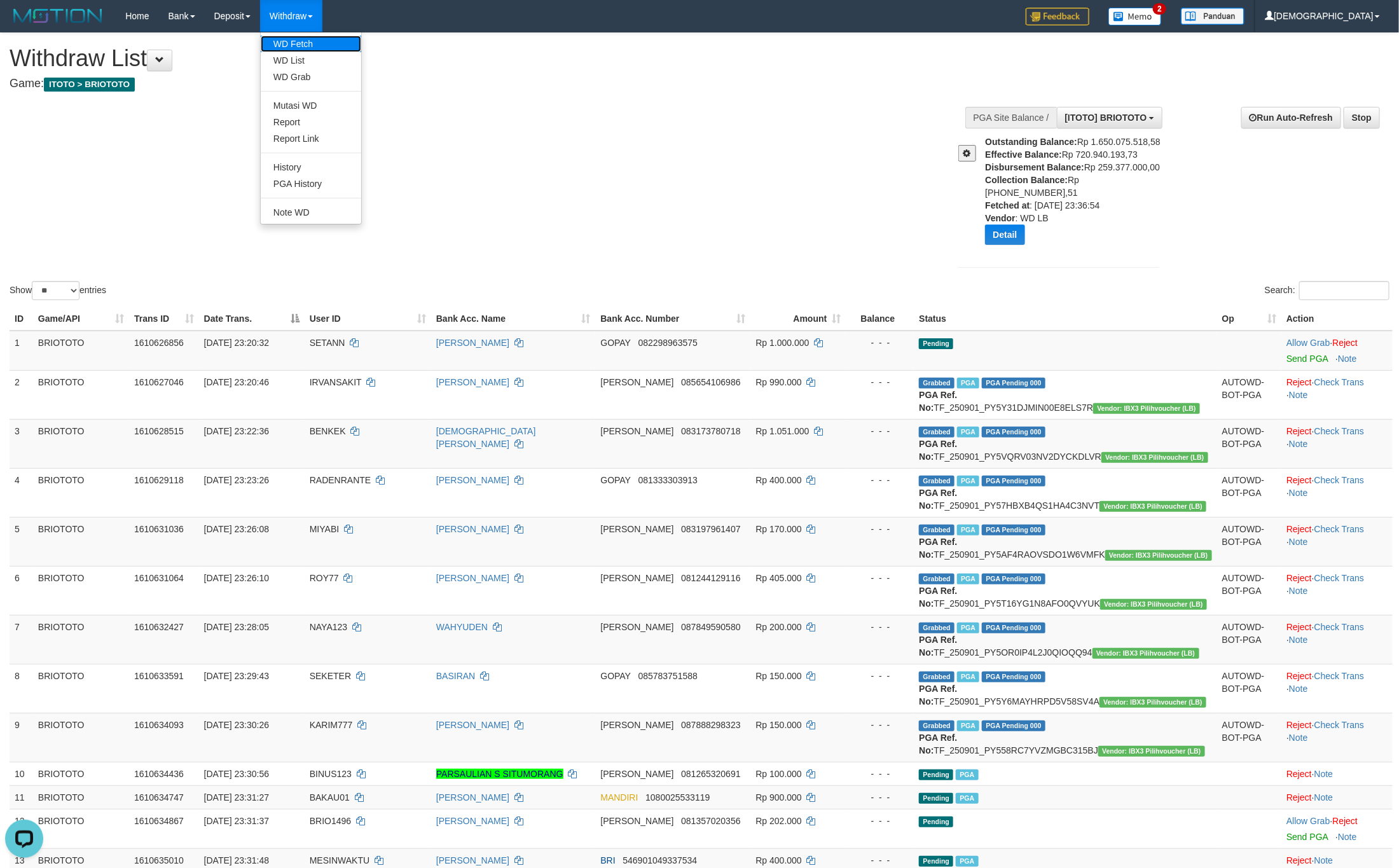
click at [293, 45] on link "WD Fetch" at bounding box center [310, 44] width 100 height 17
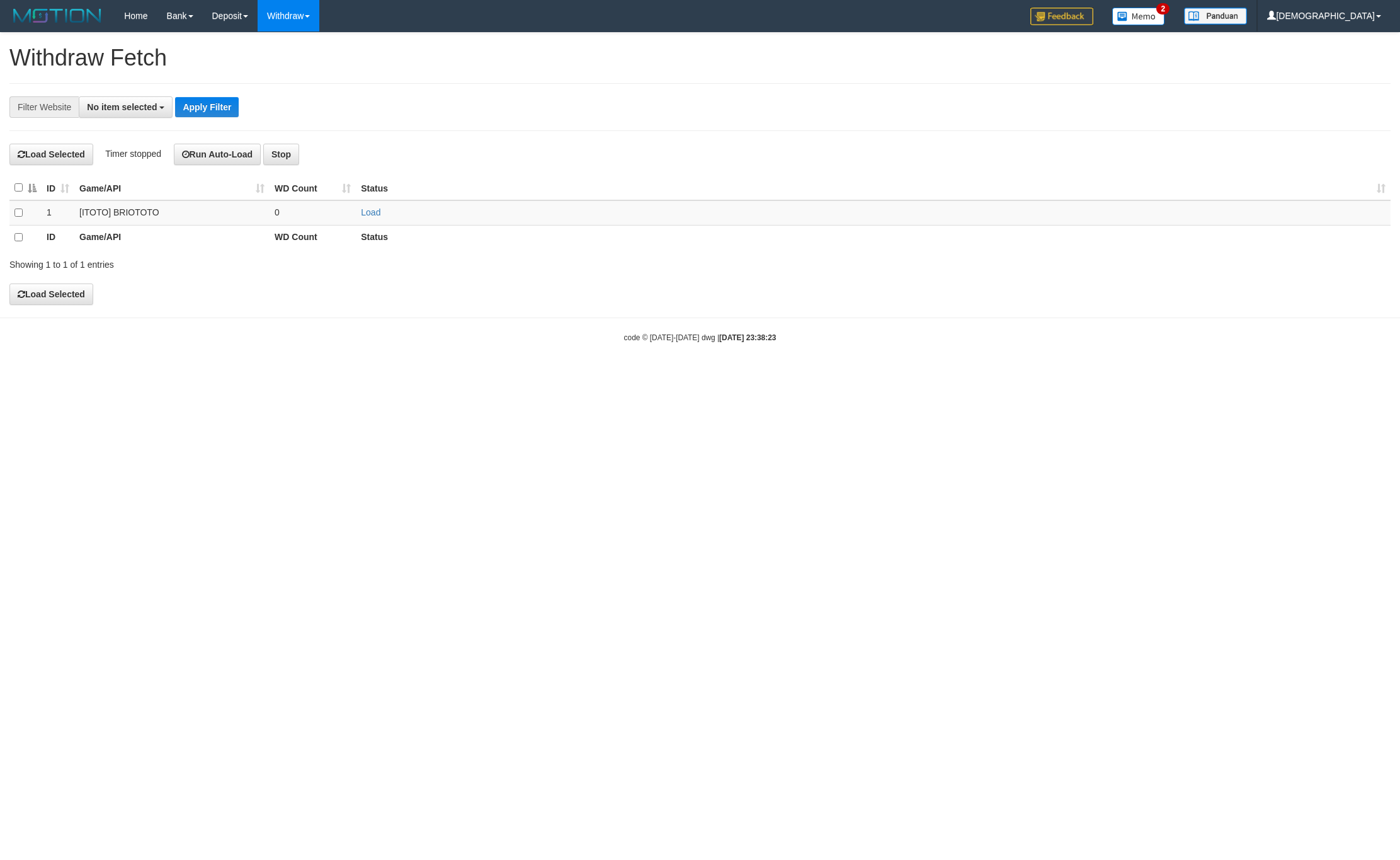
select select
click at [372, 218] on link "Load" at bounding box center [370, 212] width 19 height 10
click at [303, 216] on td "..." at bounding box center [312, 212] width 86 height 25
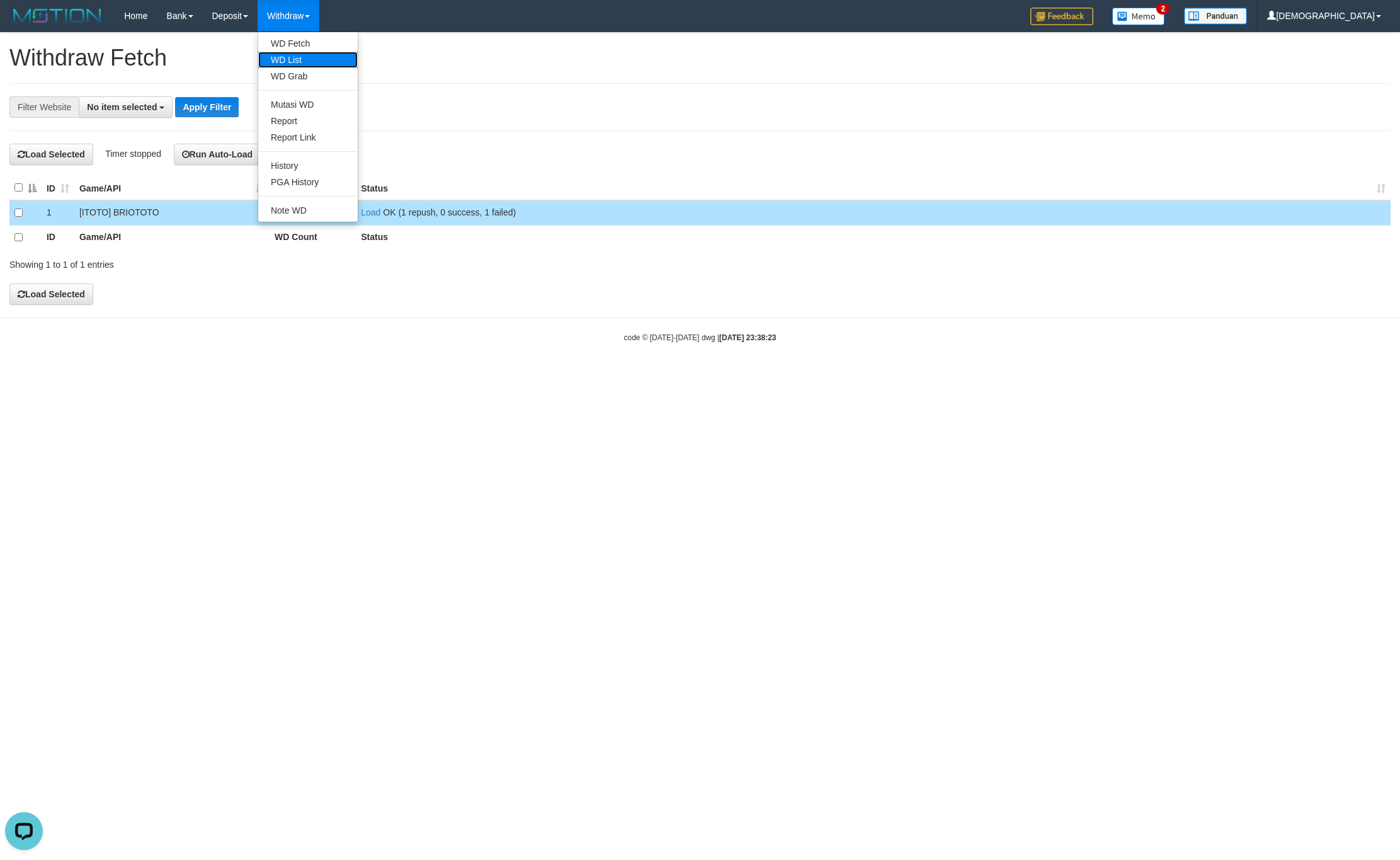
click at [310, 56] on link "WD List" at bounding box center [307, 60] width 99 height 17
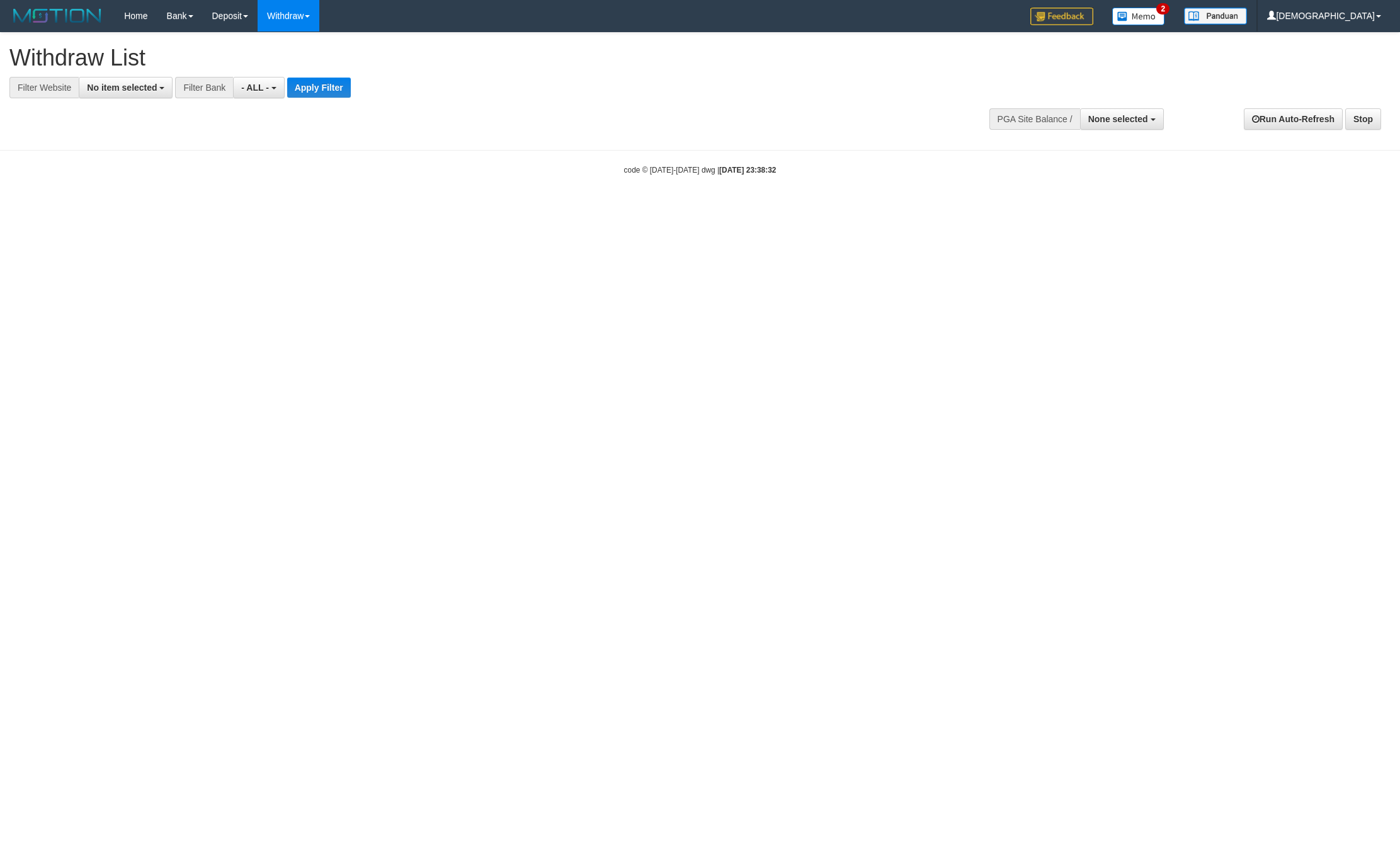
select select
click at [135, 90] on span "No item selected" at bounding box center [122, 87] width 70 height 10
click at [157, 163] on label "SELECT GAME" at bounding box center [128, 153] width 97 height 18
select select "****"
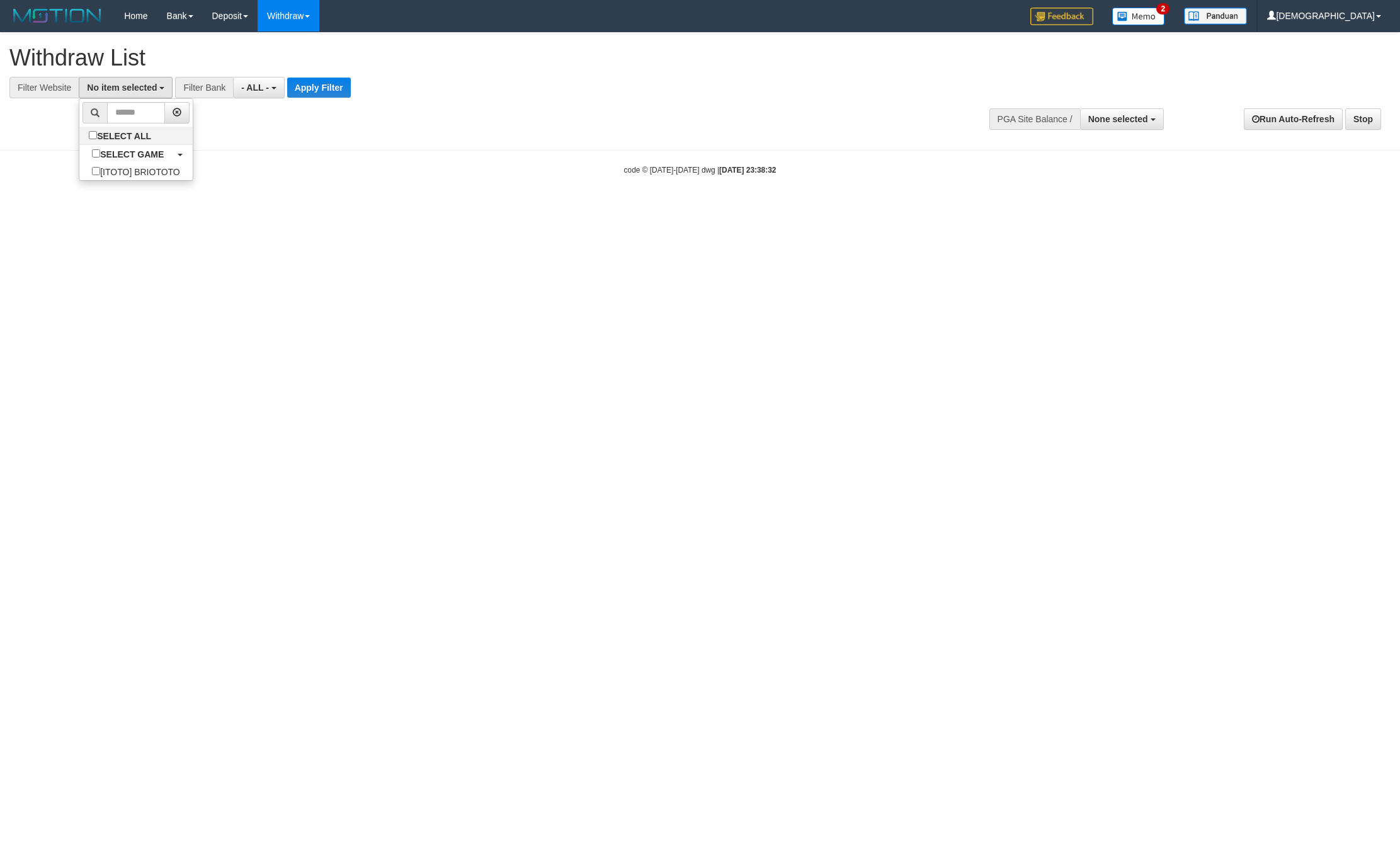
scroll to position [11, 0]
click at [337, 80] on button "Apply Filter" at bounding box center [330, 88] width 64 height 20
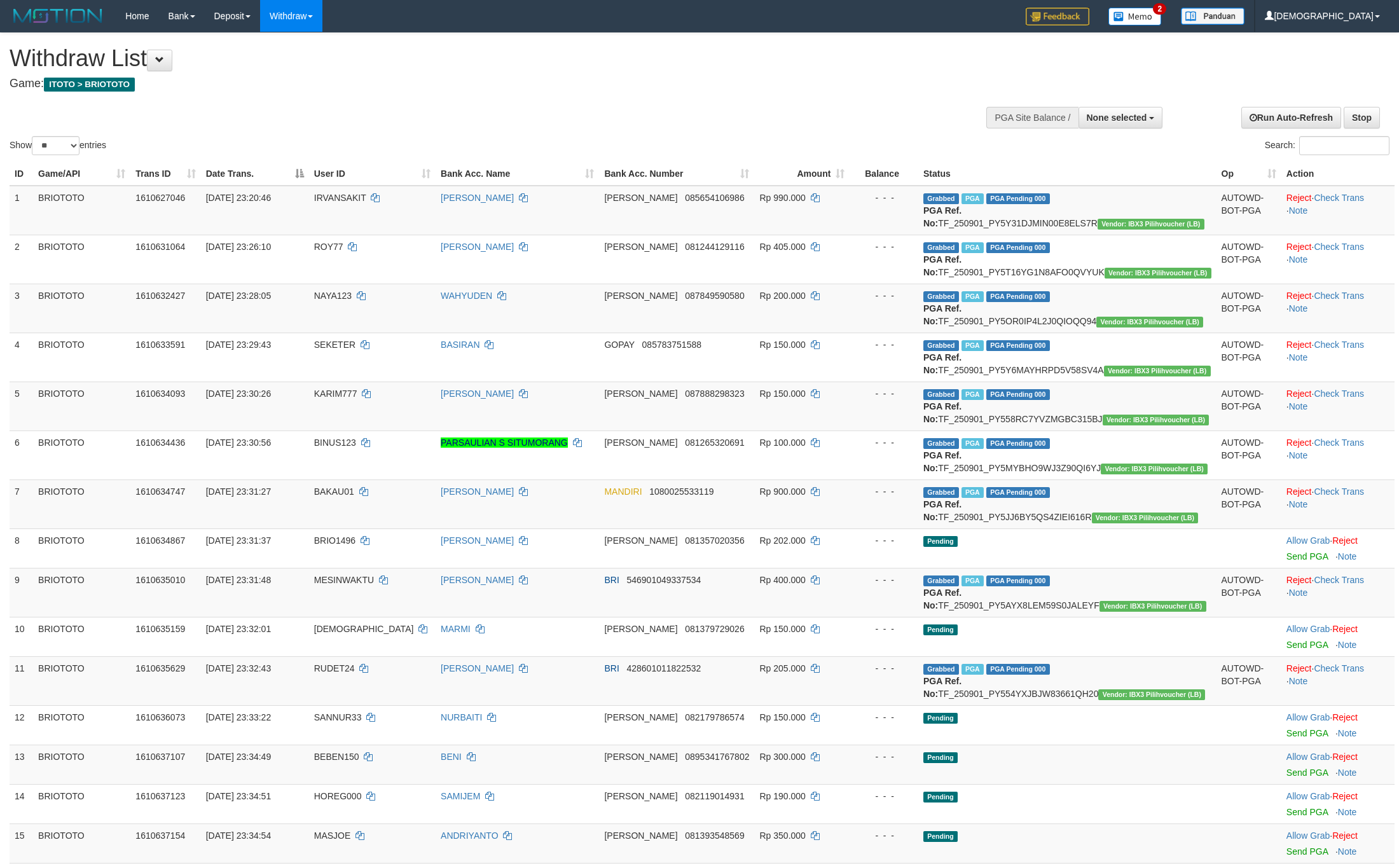
select select
select select "**"
click at [1112, 122] on button "None selected" at bounding box center [1121, 117] width 84 height 21
click at [1084, 182] on label "[ITOTO] BRIOTOTO" at bounding box center [1102, 182] width 119 height 17
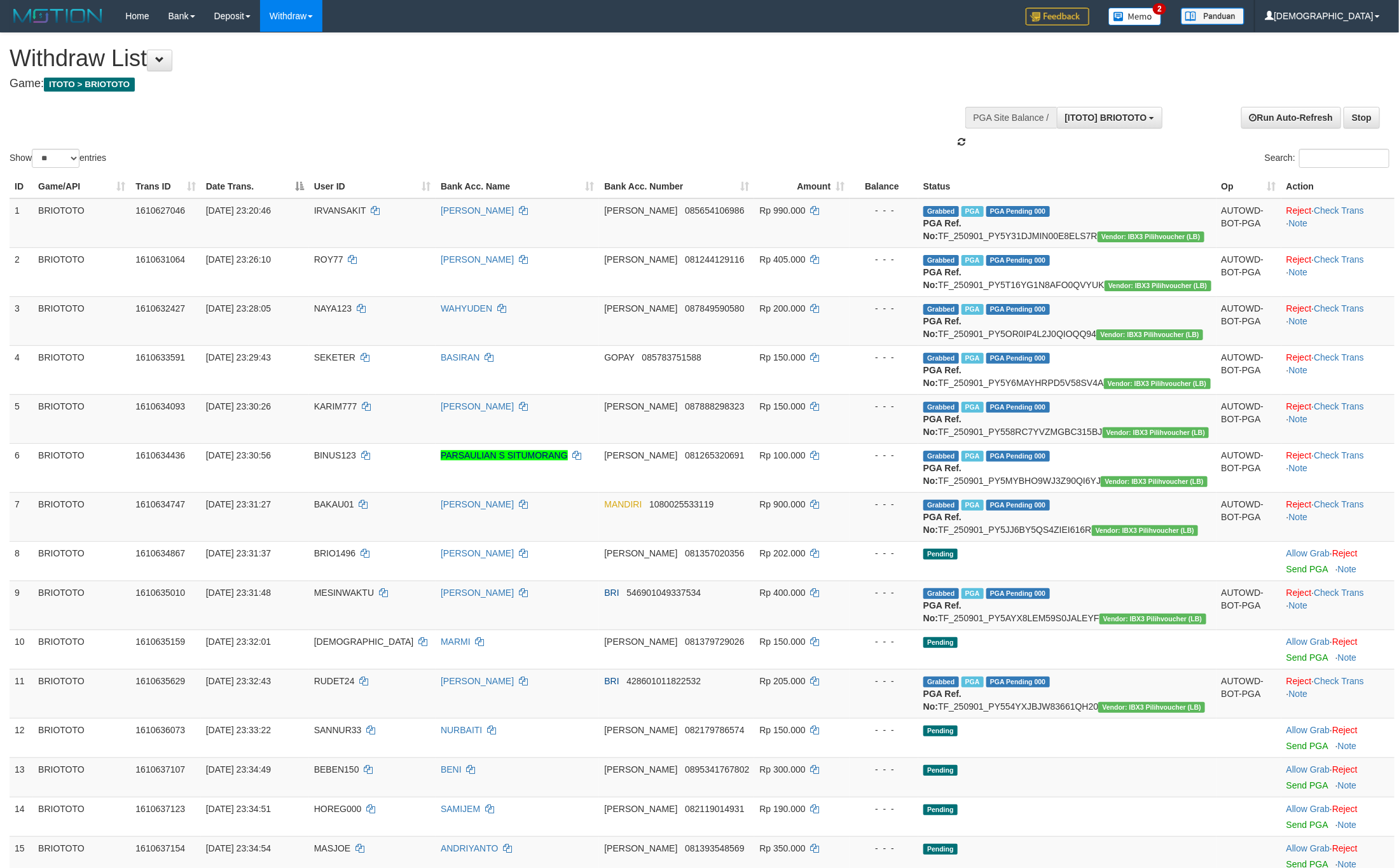
select select "****"
click at [670, 75] on div "Withdraw List Game: ITOTO > BRIOTOTO" at bounding box center [464, 67] width 910 height 44
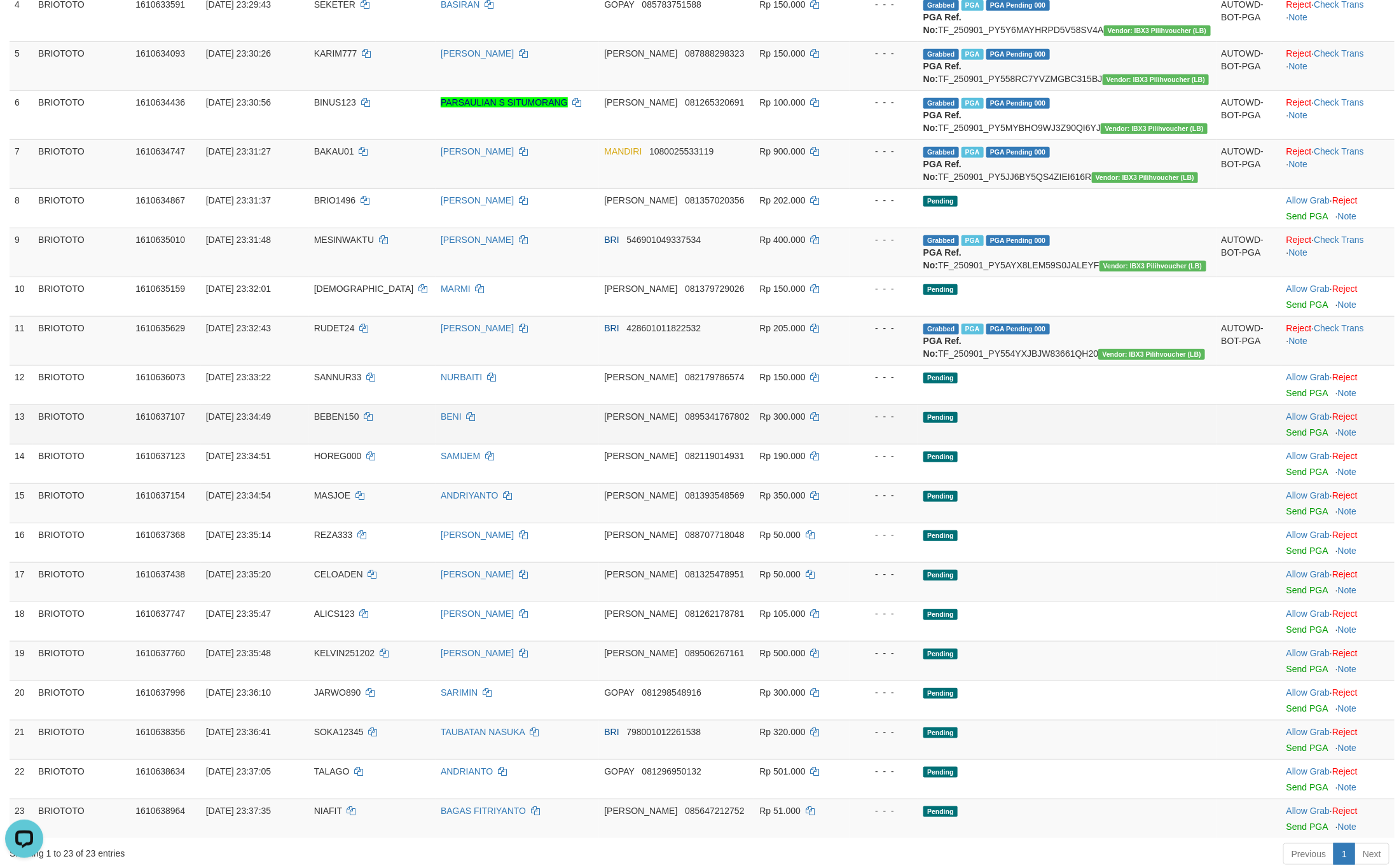
scroll to position [667, 0]
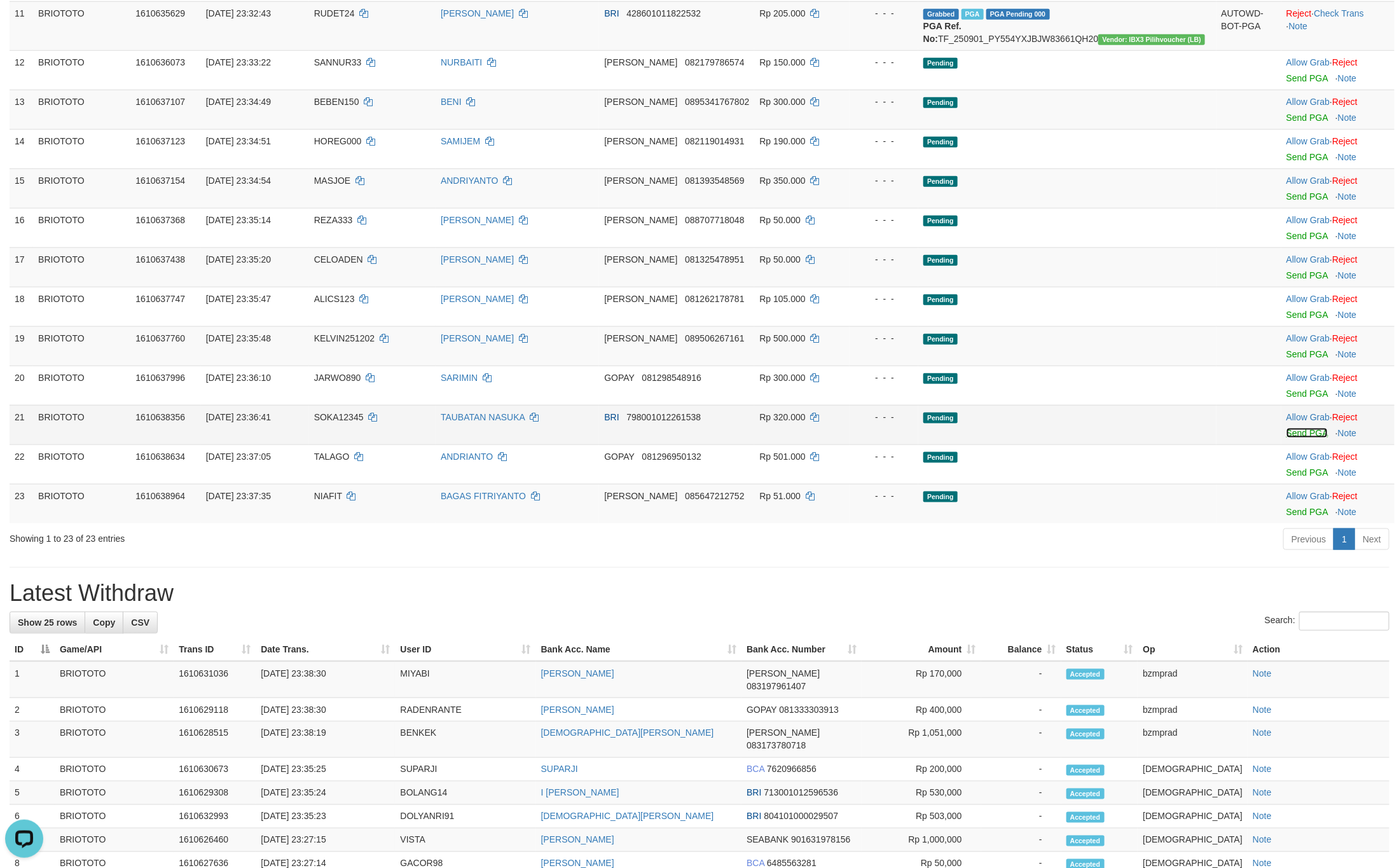
click at [1286, 438] on link "Send PGA" at bounding box center [1306, 433] width 41 height 10
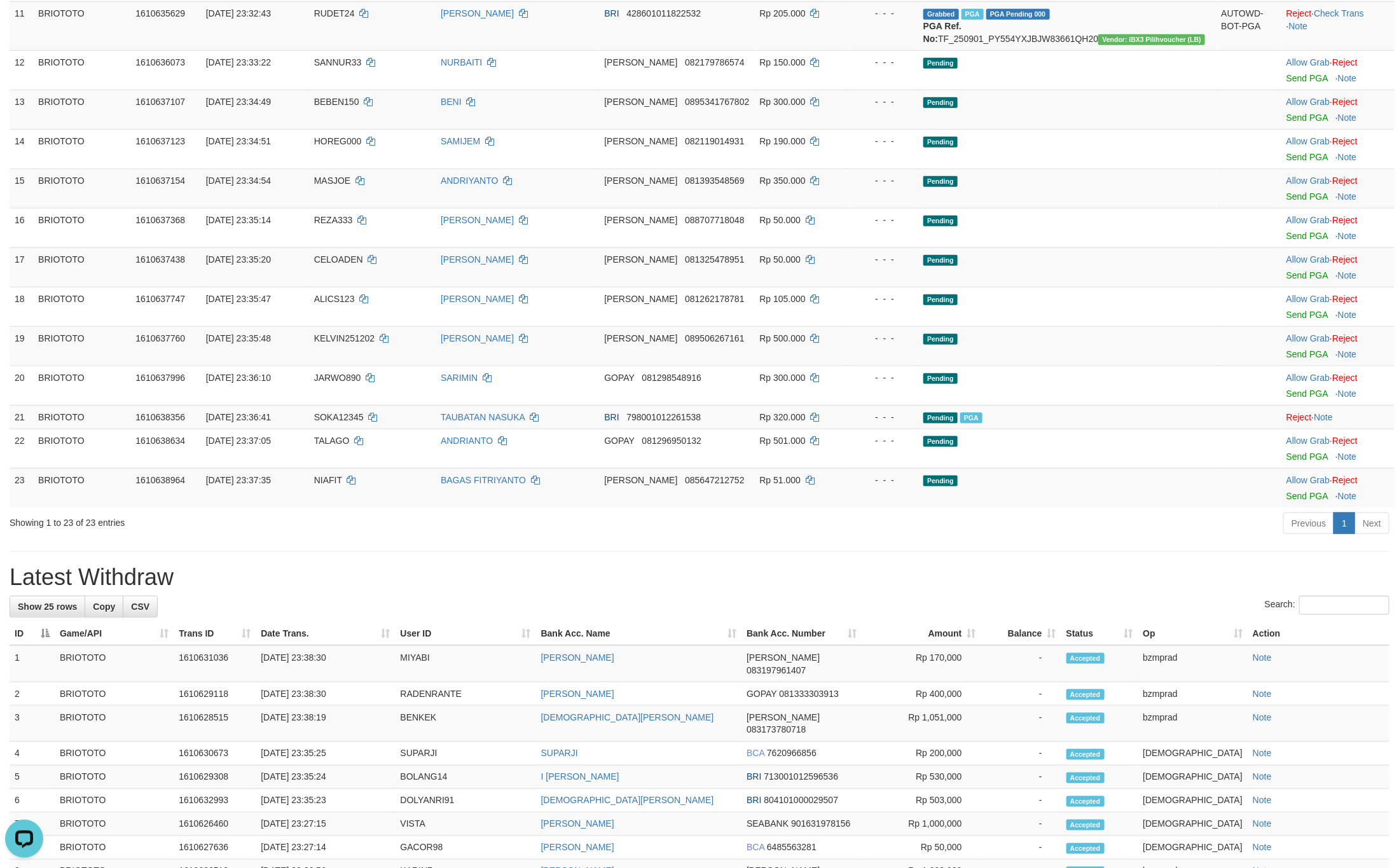
click at [1057, 590] on h1 "Latest Withdraw" at bounding box center [699, 576] width 1379 height 25
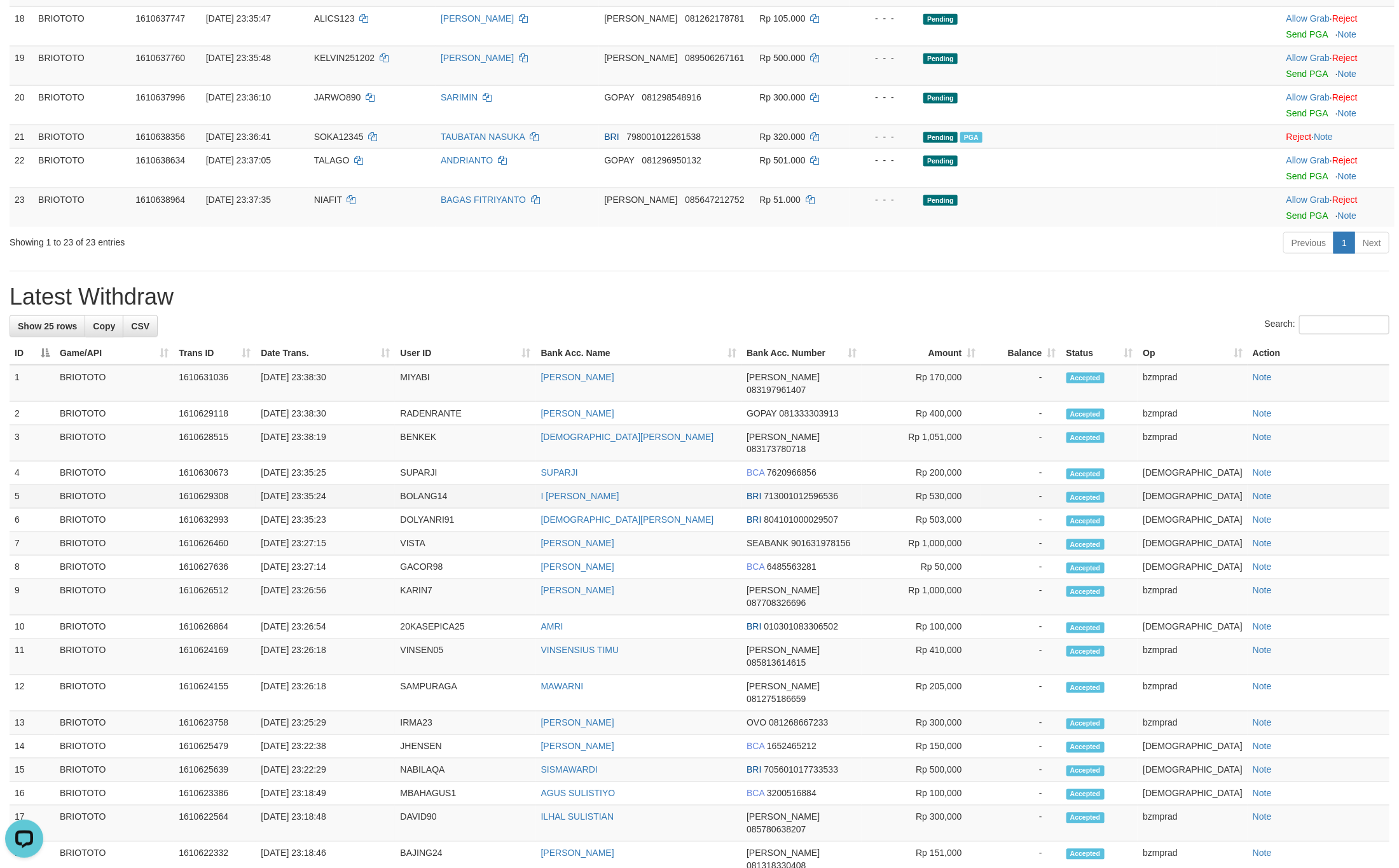
scroll to position [954, 0]
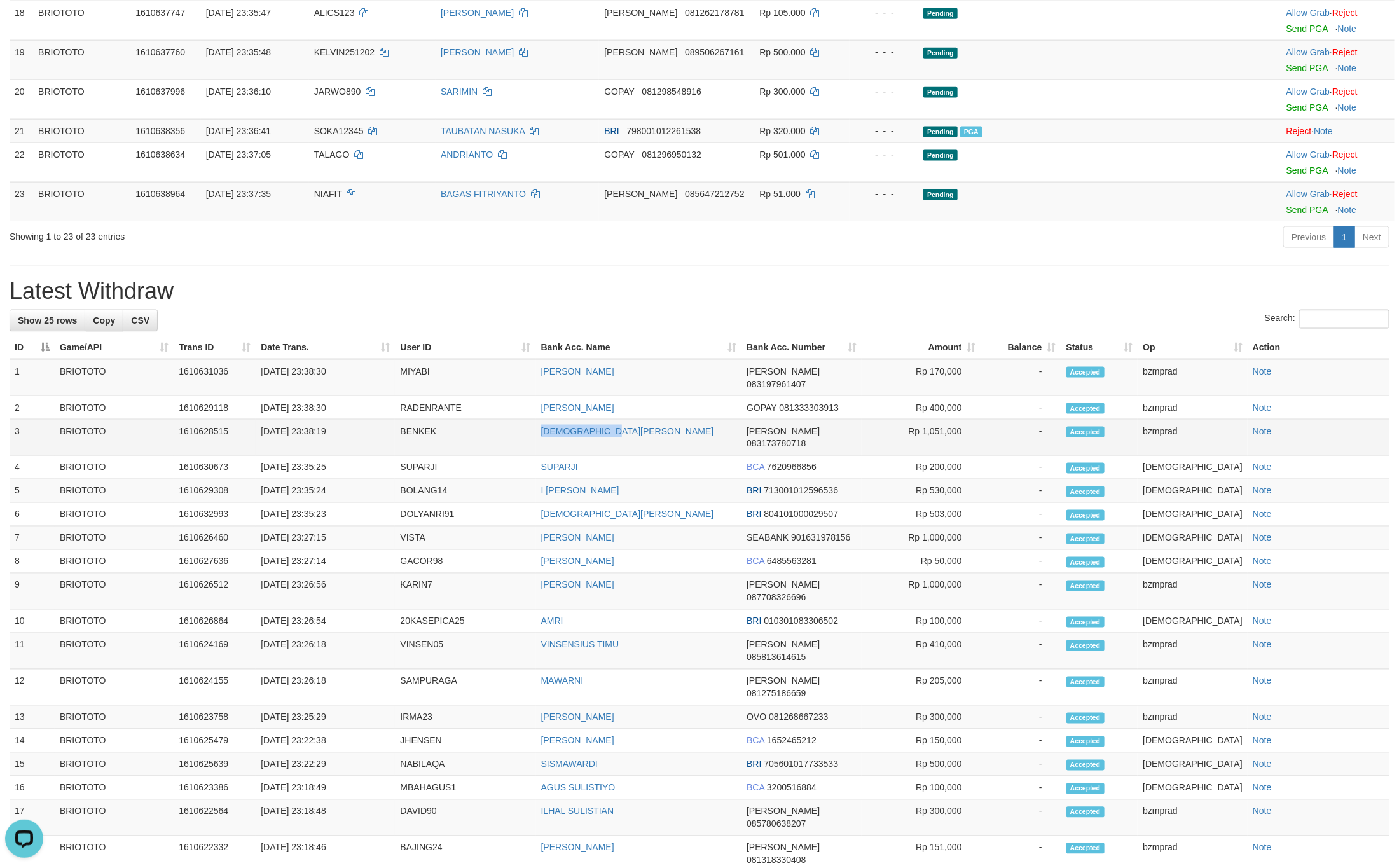
drag, startPoint x: 500, startPoint y: 536, endPoint x: 645, endPoint y: 549, distance: 145.6
click at [645, 456] on tr "3 BRIOTOTO 1610628515 01/09/2025 23:38:19 BENKEK ROHMAN MUSTOFA DANA 0831737807…" at bounding box center [699, 437] width 1379 height 36
copy tr "ROHMAN MUSTOFA"
drag, startPoint x: 664, startPoint y: 522, endPoint x: 674, endPoint y: 522, distance: 10.0
click at [674, 420] on tr "2 BRIOTOTO 1610629118 01/09/2025 23:38:30 RADENRANTE DERI RAMDAN GOPAY 08133330…" at bounding box center [699, 407] width 1379 height 23
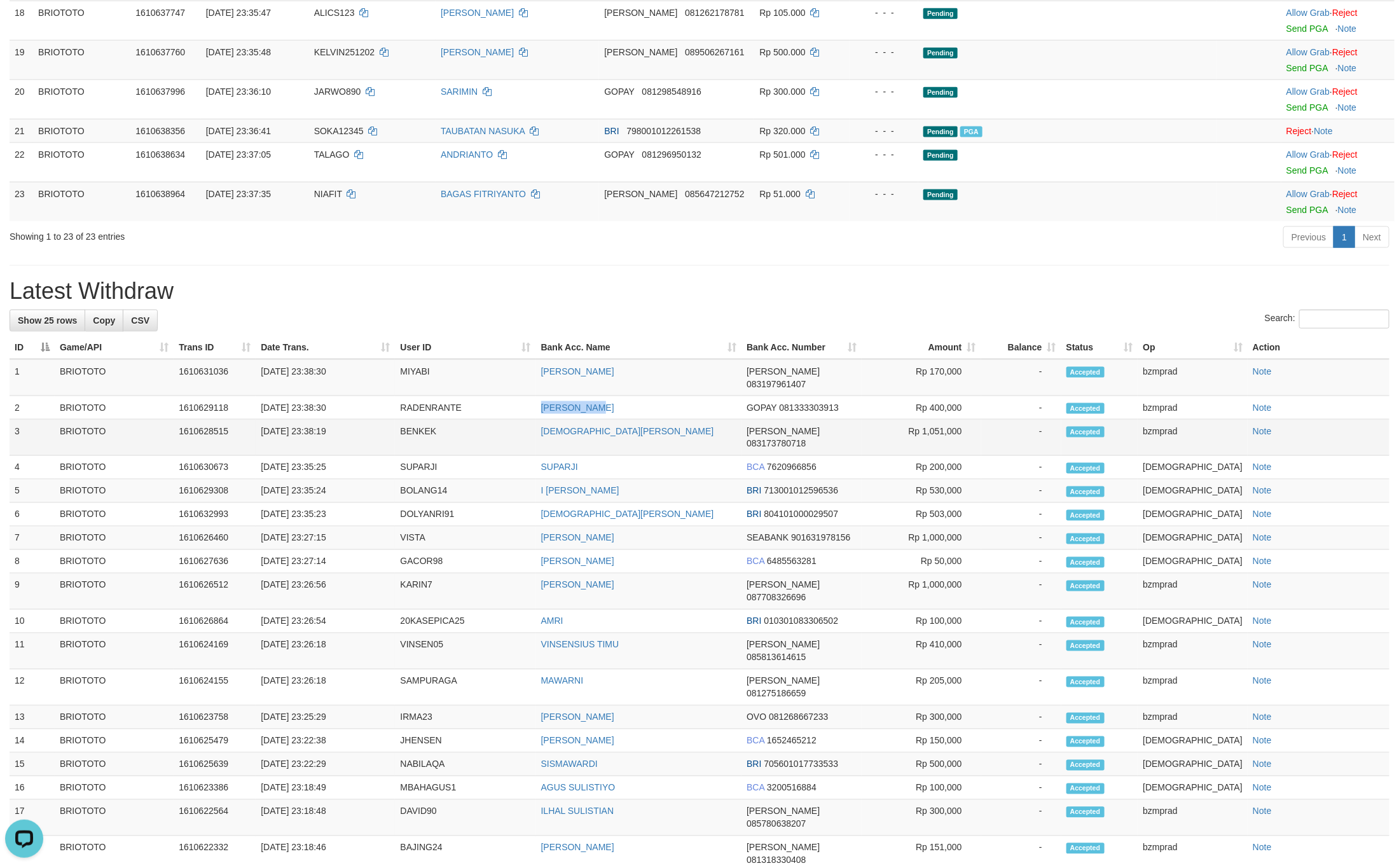
copy tr "DERI RAMDAN"
drag, startPoint x: 602, startPoint y: 494, endPoint x: 655, endPoint y: 494, distance: 53.0
click at [655, 396] on tr "1 BRIOTOTO 1610631036 01/09/2025 23:38:30 MIYABI RIKY YAKUB DANA 083197961407 R…" at bounding box center [699, 377] width 1379 height 36
copy tr "RIKY YAKUB"
click at [426, 456] on td "BENKEK" at bounding box center [464, 437] width 140 height 36
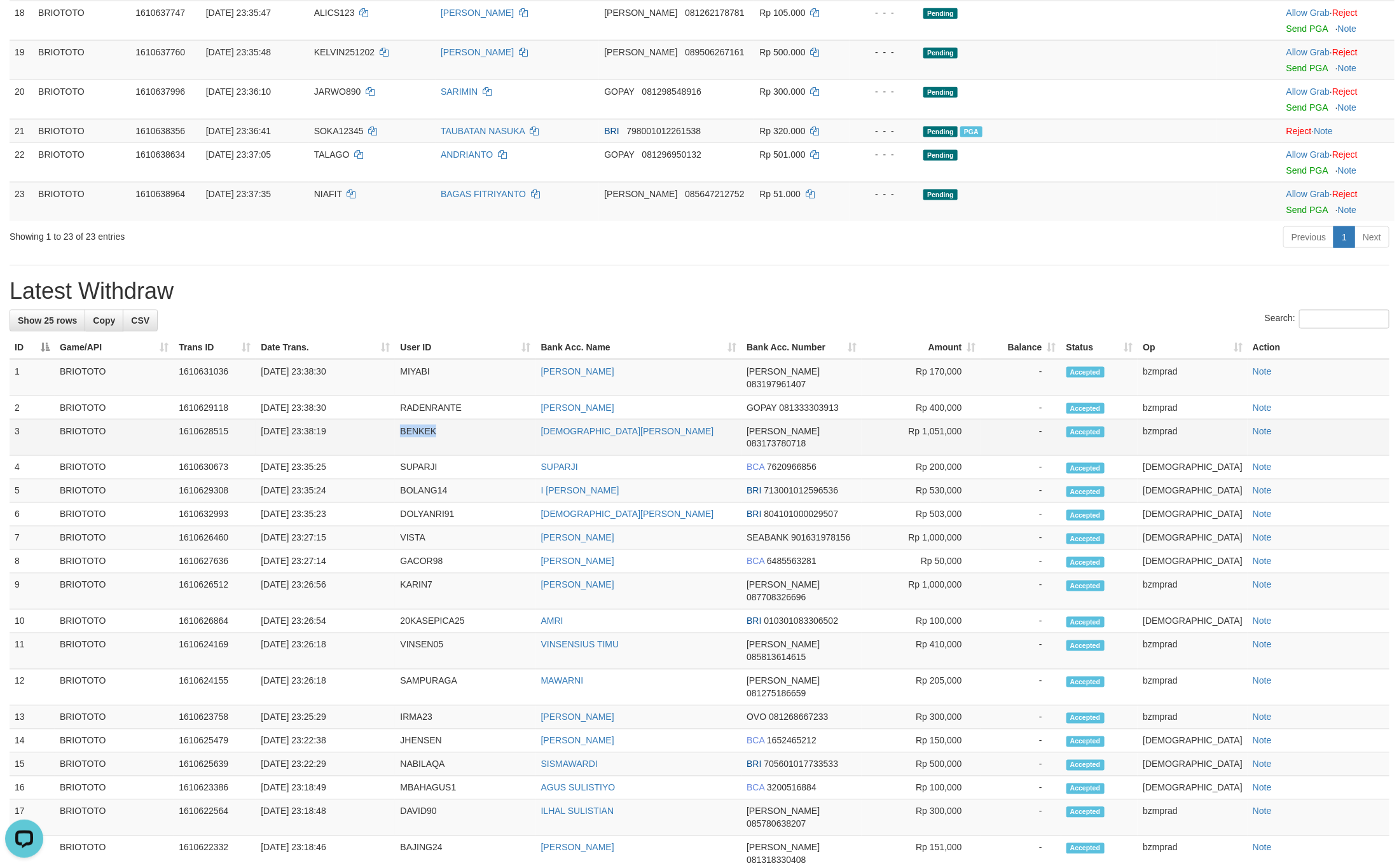
click at [426, 456] on td "BENKEK" at bounding box center [464, 437] width 140 height 36
copy td "BENKEK"
click at [432, 420] on td "RADENRANTE" at bounding box center [464, 407] width 140 height 23
copy td "RADENRANTE"
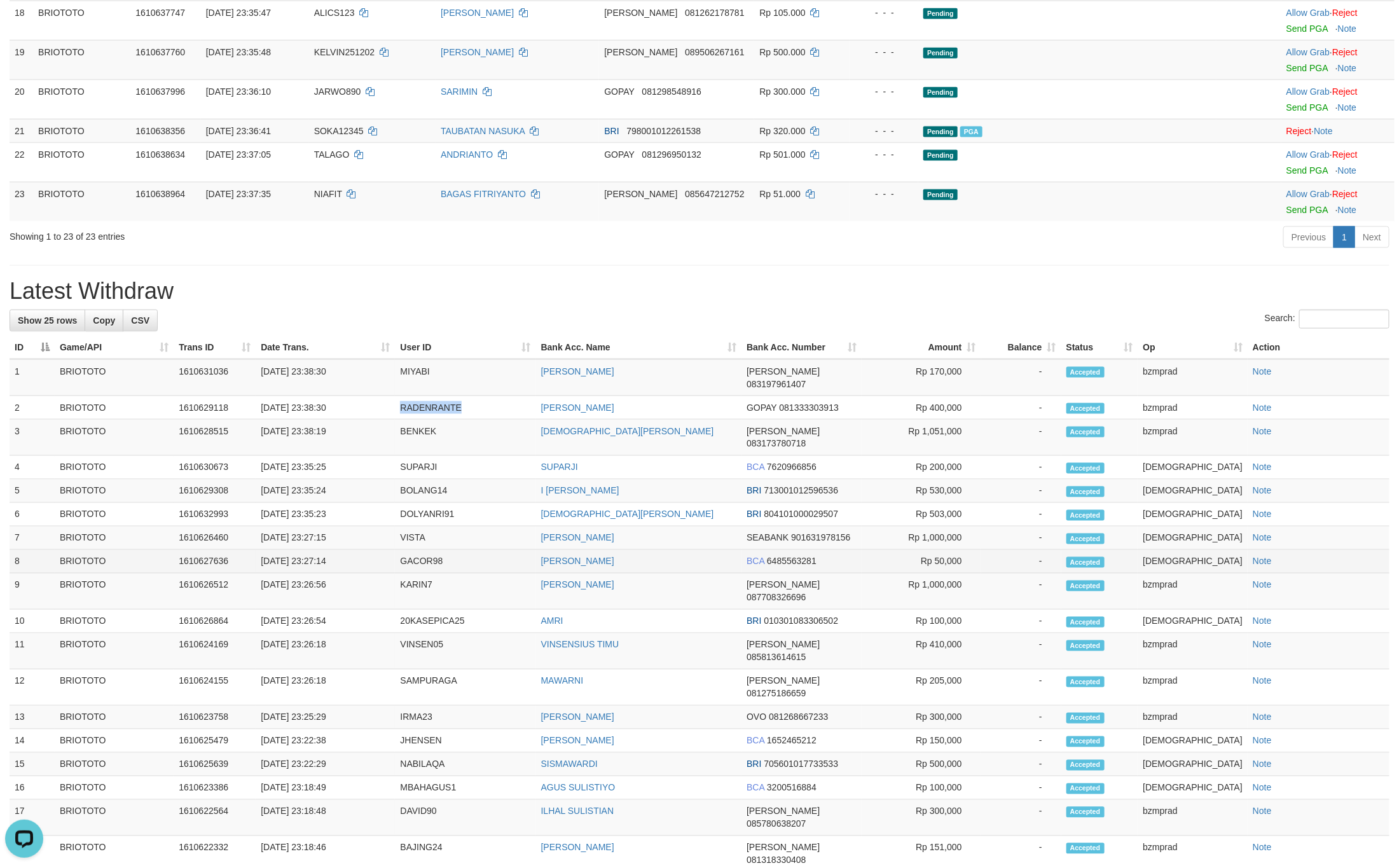
scroll to position [1074, 0]
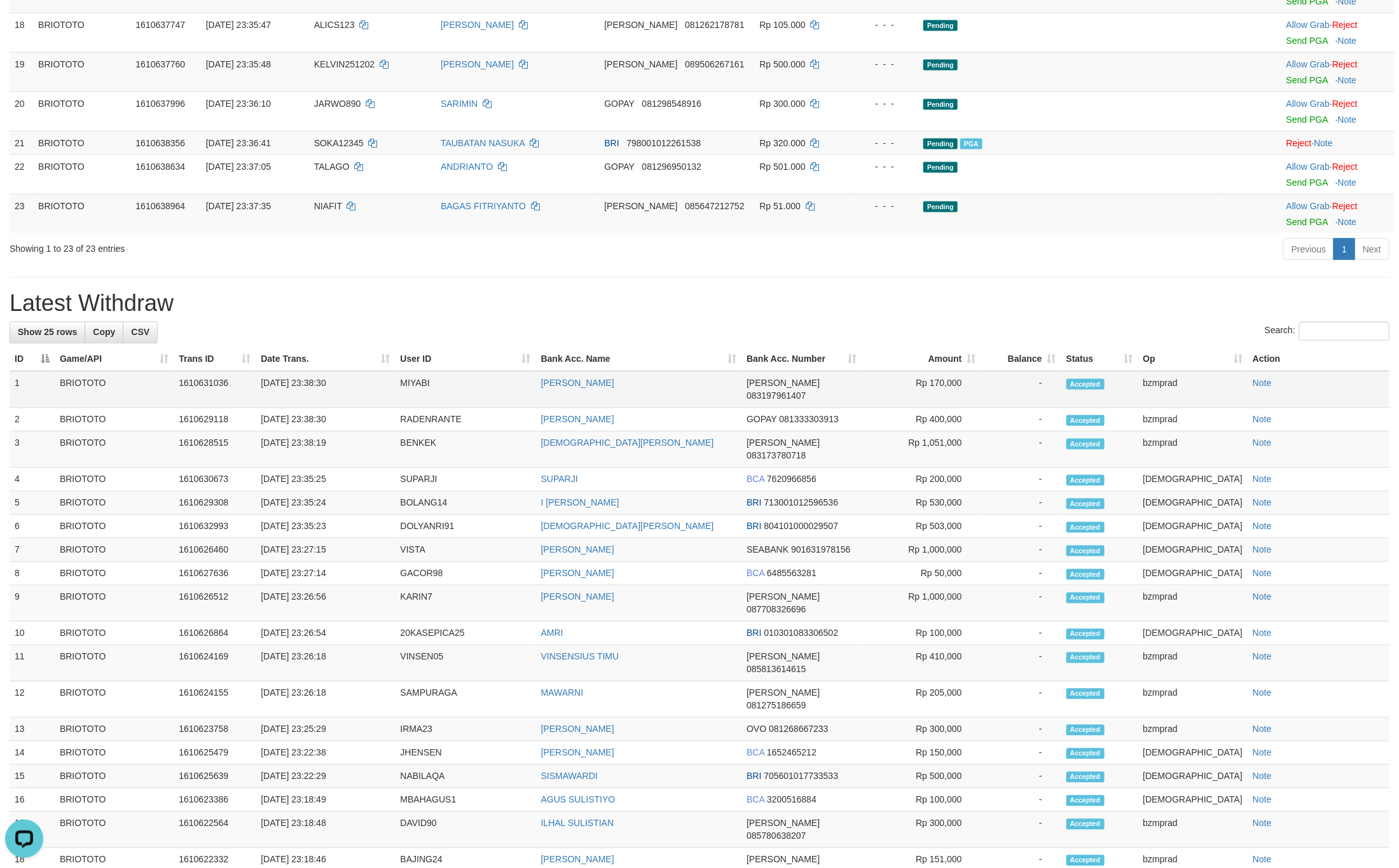
click at [410, 408] on td "MIYABI" at bounding box center [464, 389] width 140 height 36
copy td "MIYABI"
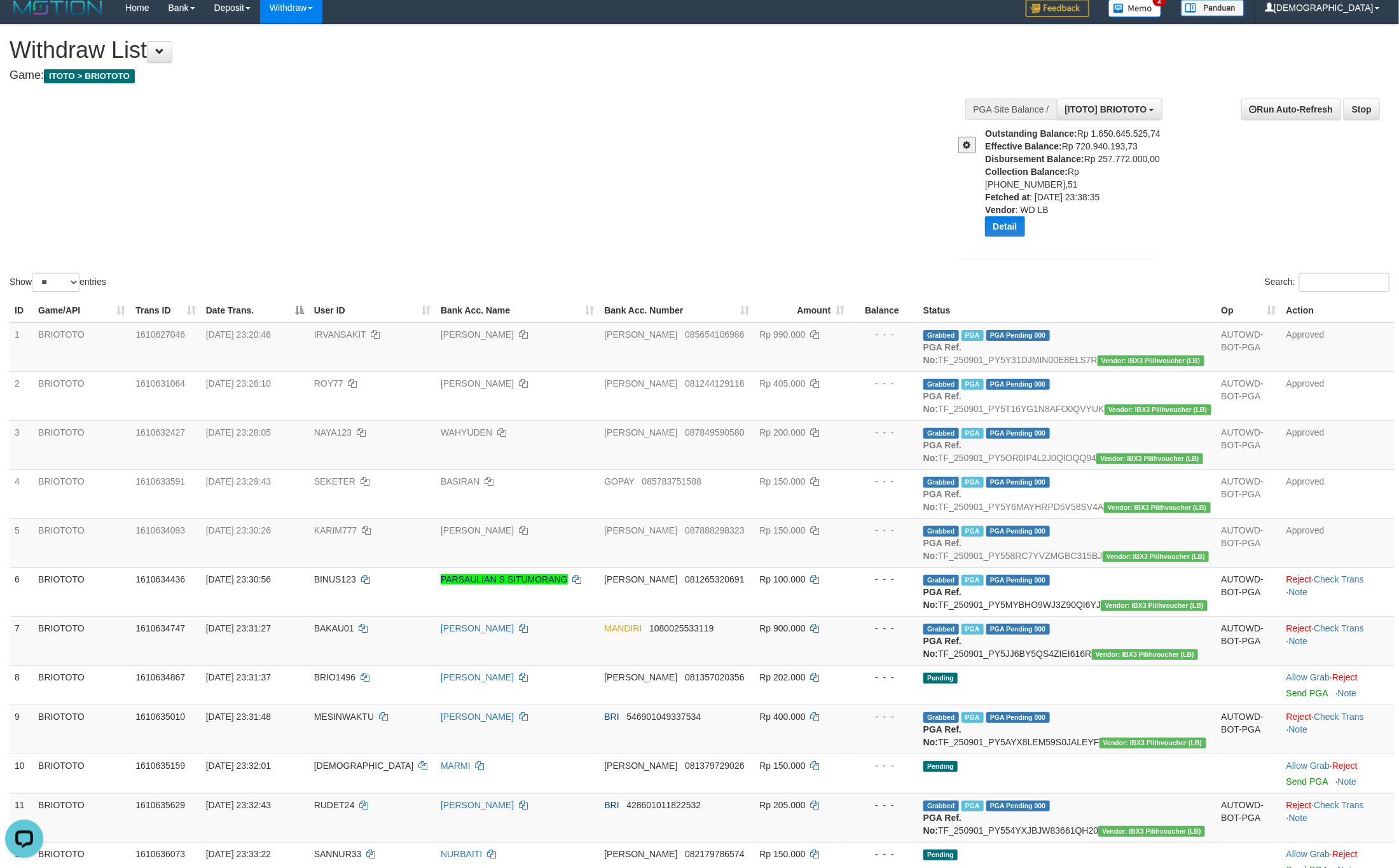
scroll to position [0, 0]
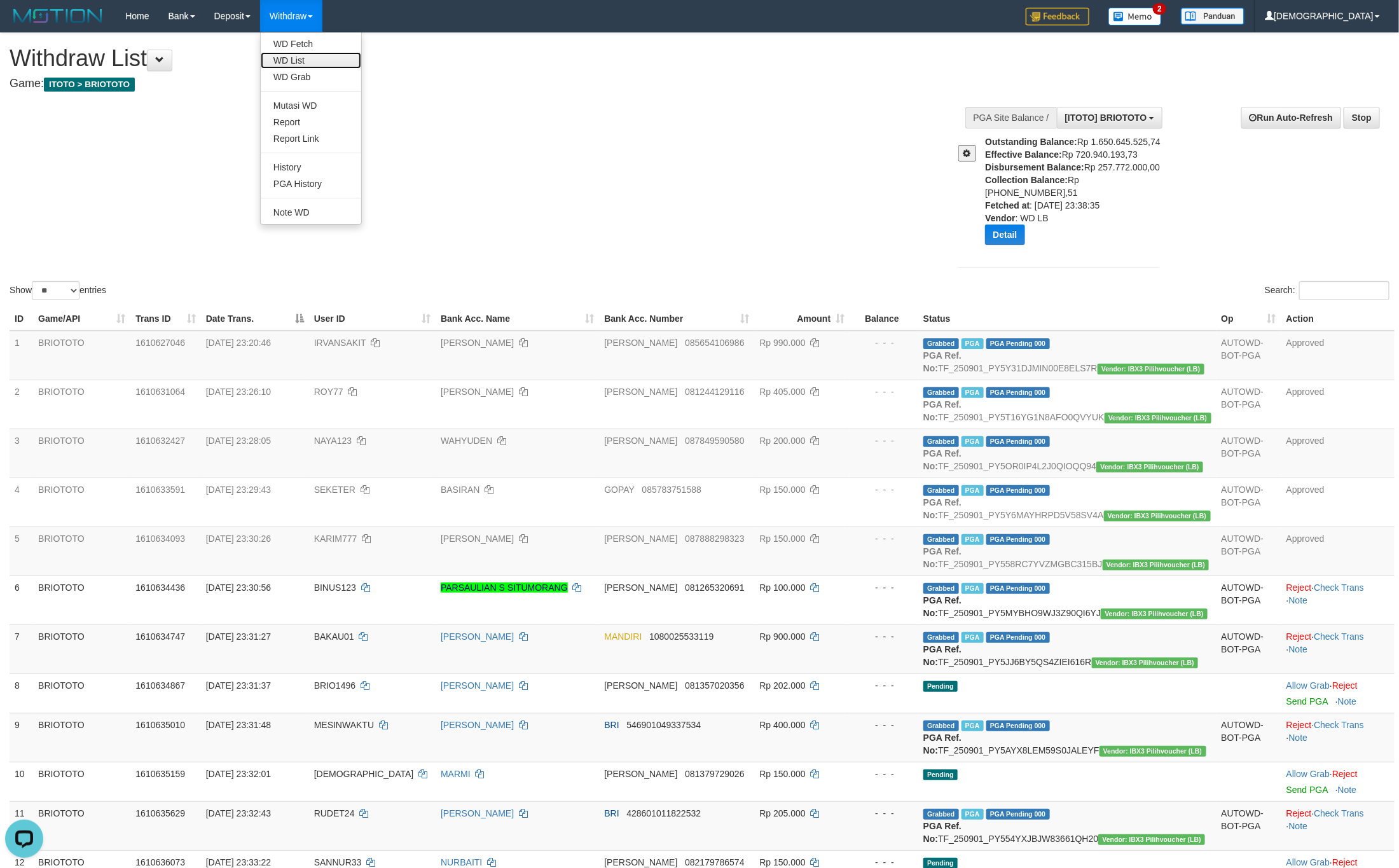
click at [304, 52] on link "WD List" at bounding box center [310, 61] width 100 height 17
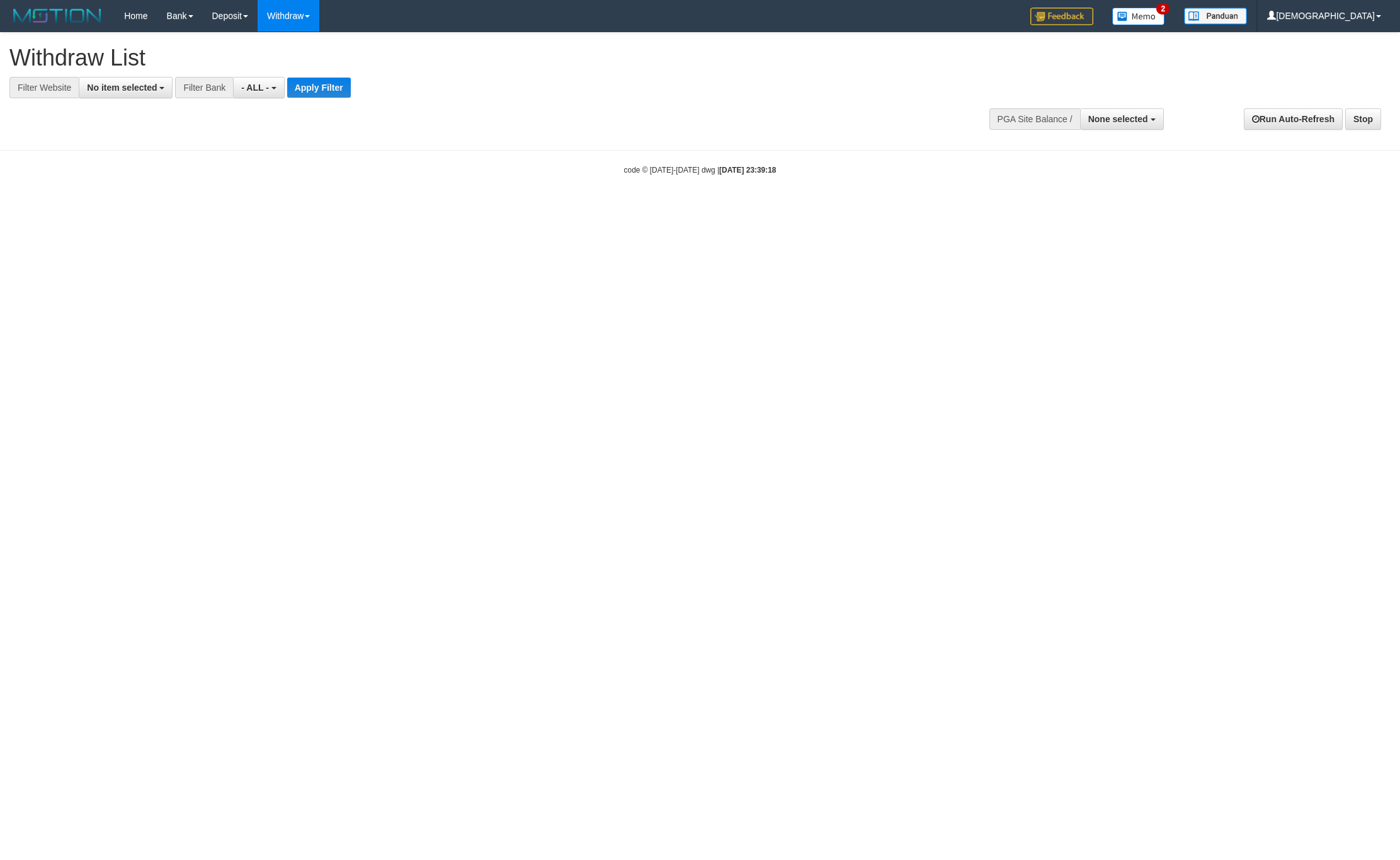
select select
click at [288, 40] on link "WD Fetch" at bounding box center [307, 44] width 99 height 17
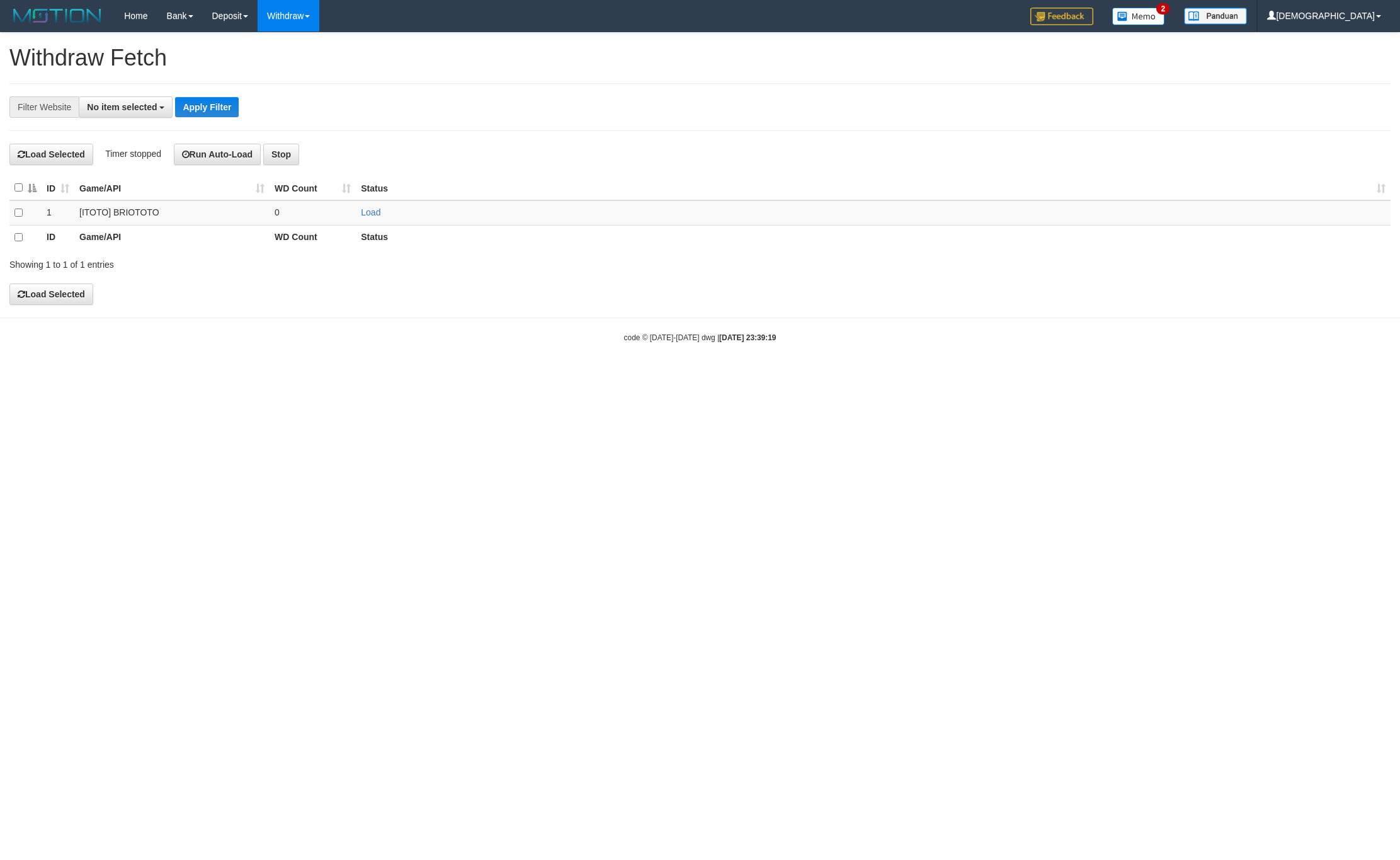
select select
click at [377, 214] on link "Load" at bounding box center [370, 212] width 19 height 10
click at [298, 214] on td "..." at bounding box center [312, 212] width 86 height 25
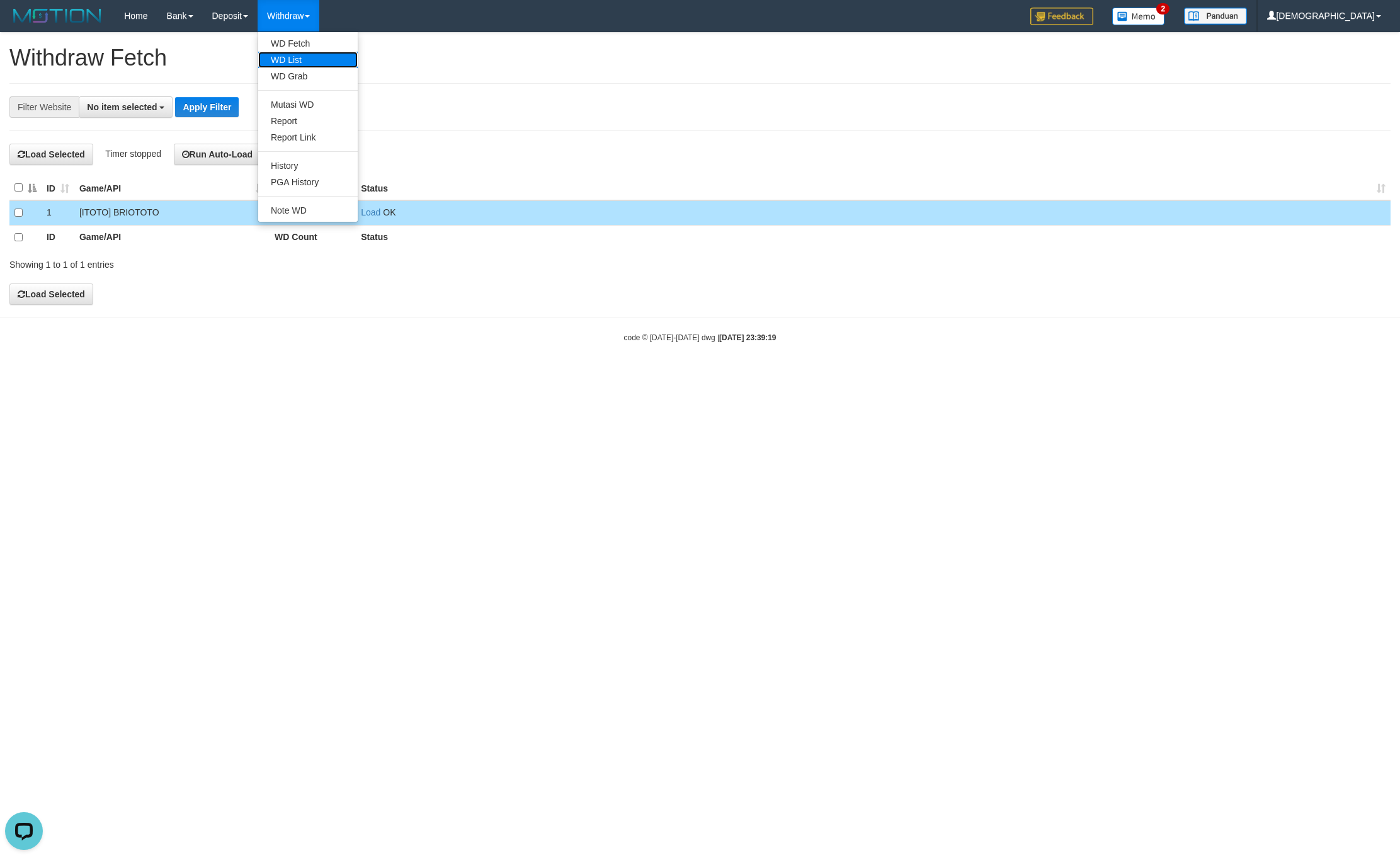
click at [281, 54] on link "WD List" at bounding box center [307, 60] width 99 height 17
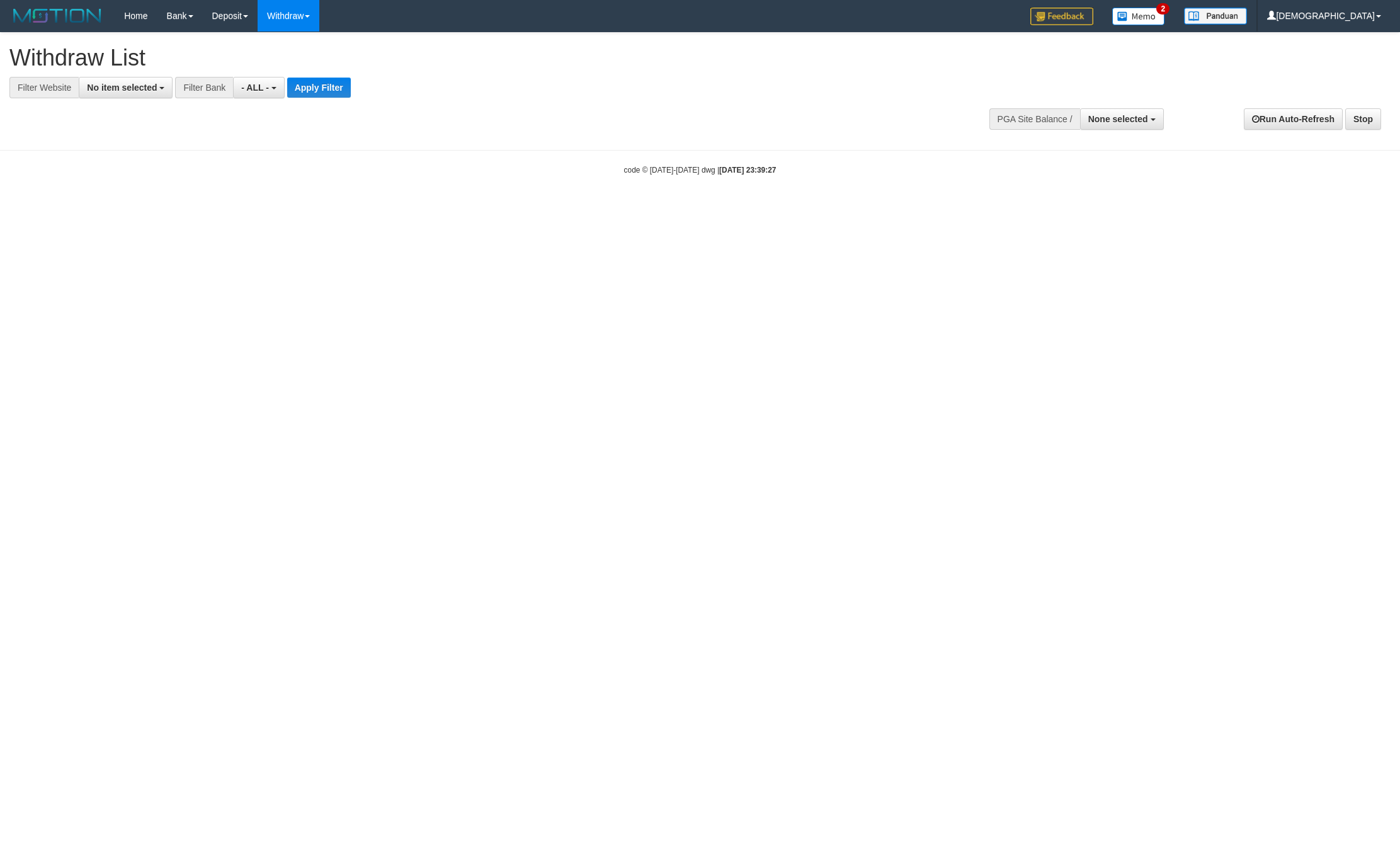
select select
click at [127, 96] on button "No item selected" at bounding box center [125, 87] width 94 height 21
click at [127, 159] on b "SELECT GAME" at bounding box center [131, 154] width 64 height 10
select select "****"
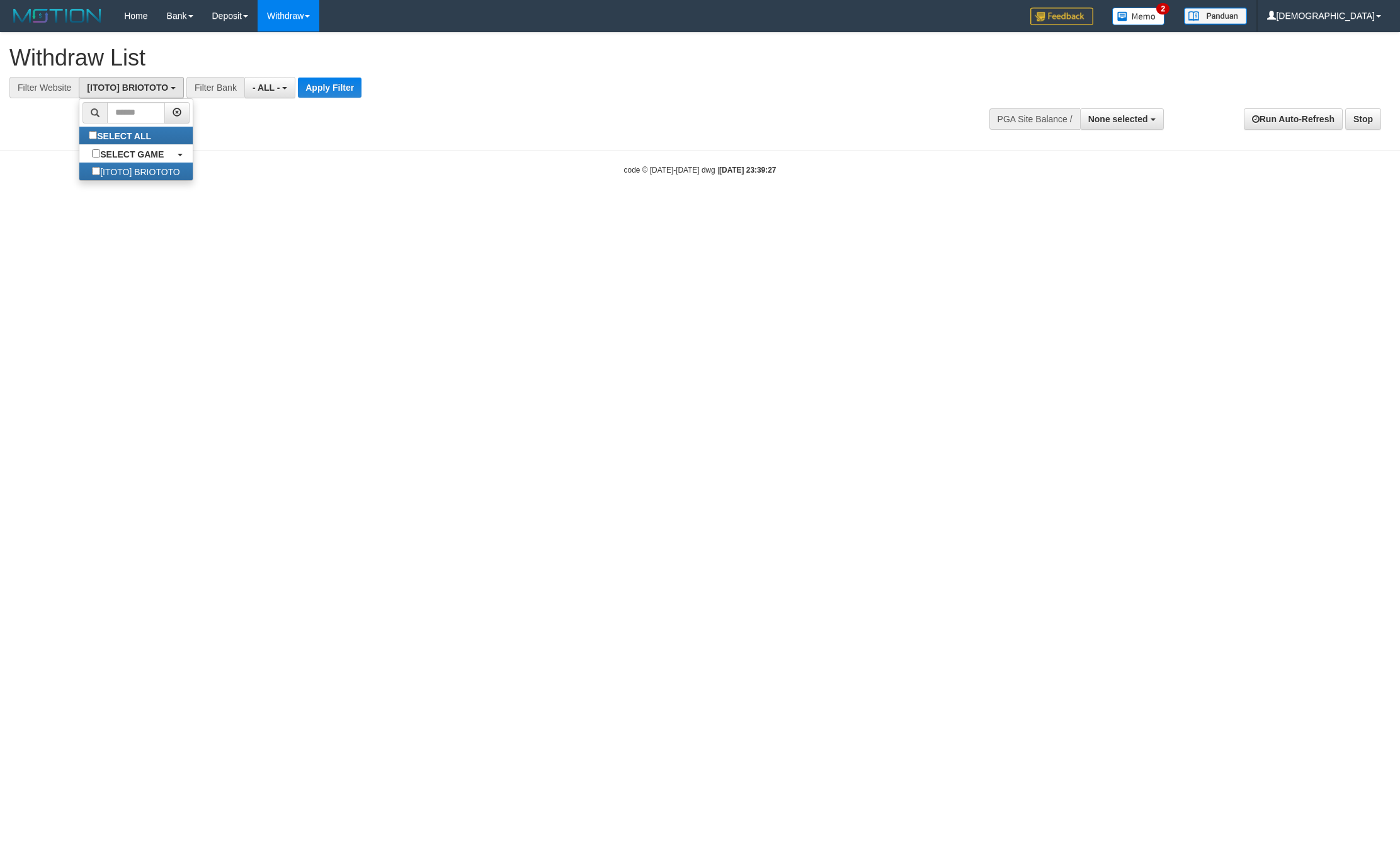
scroll to position [11, 0]
click at [326, 81] on button "Apply Filter" at bounding box center [330, 88] width 64 height 20
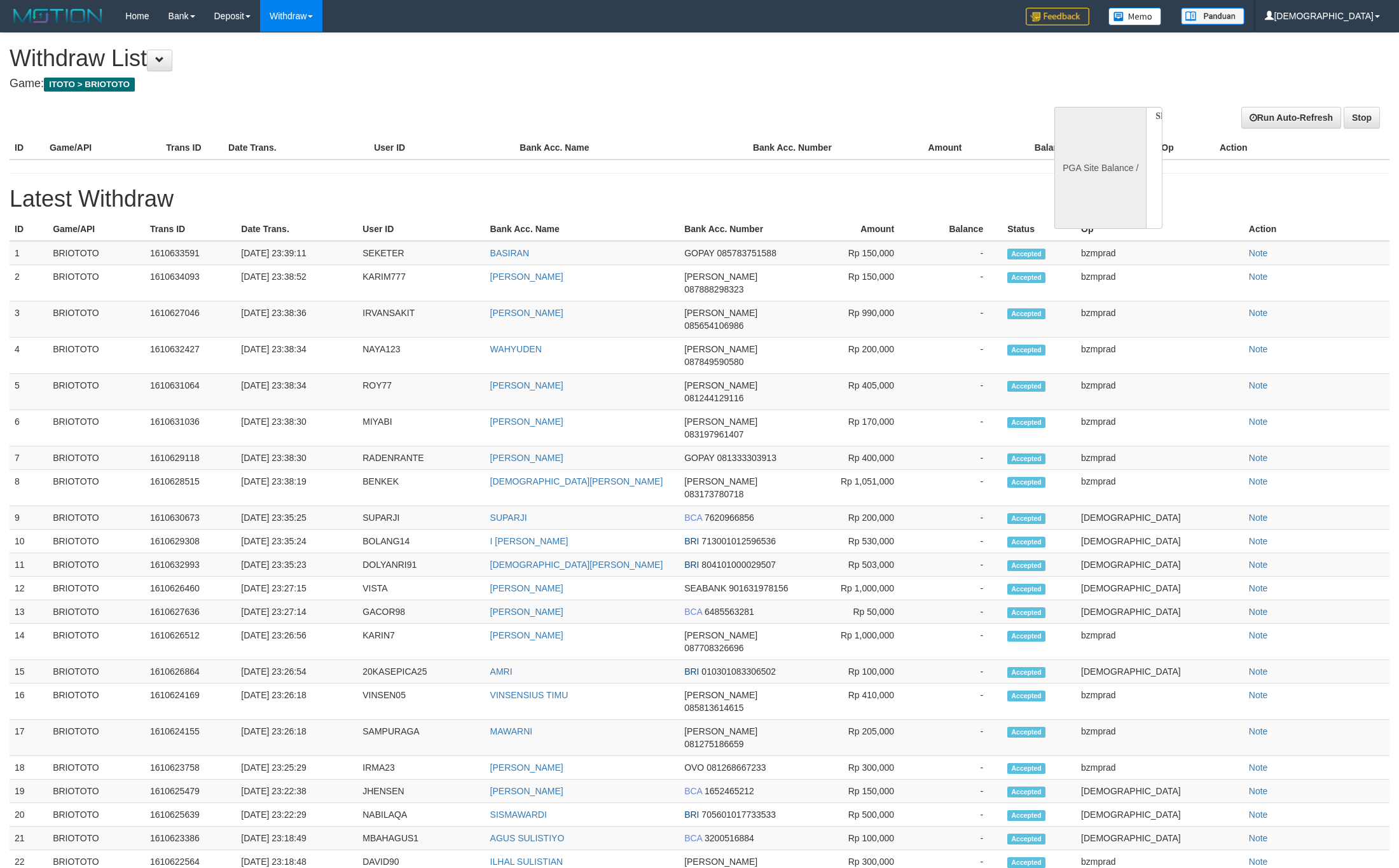
select select
select select "**"
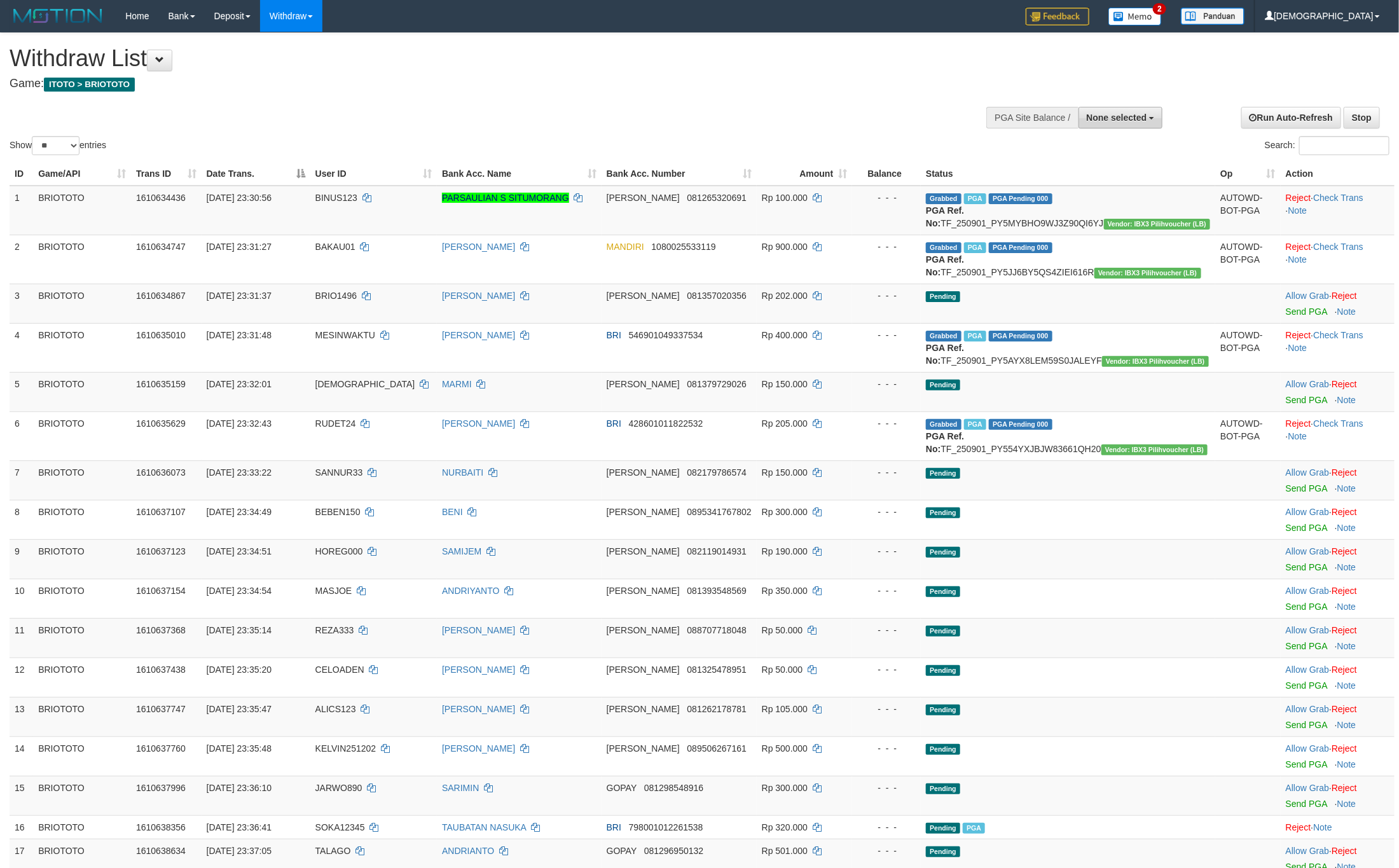
click at [1129, 126] on button "None selected" at bounding box center [1121, 117] width 84 height 21
click at [1106, 176] on label "[ITOTO] BRIOTOTO" at bounding box center [1102, 182] width 119 height 17
select select "****"
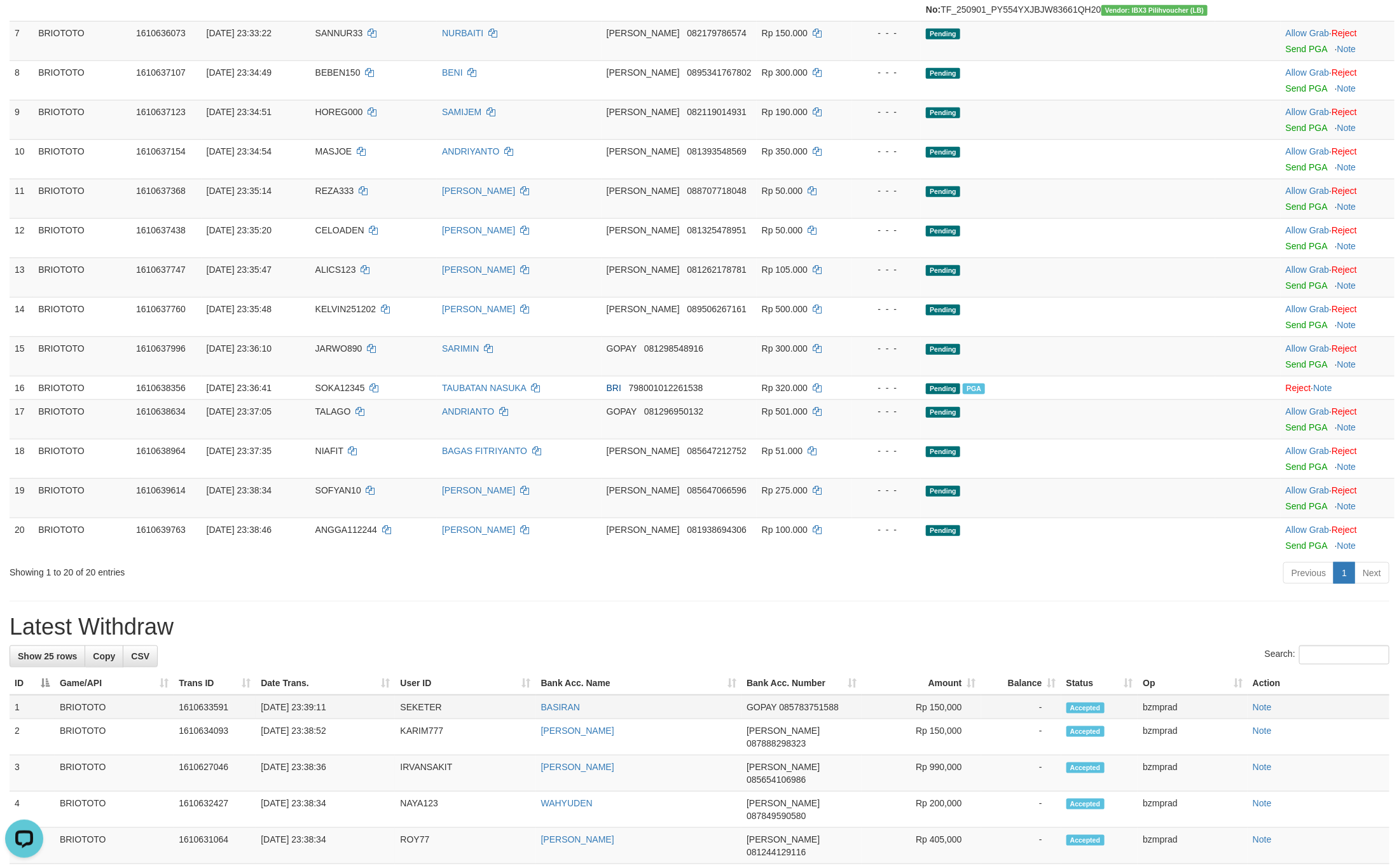
scroll to position [667, 0]
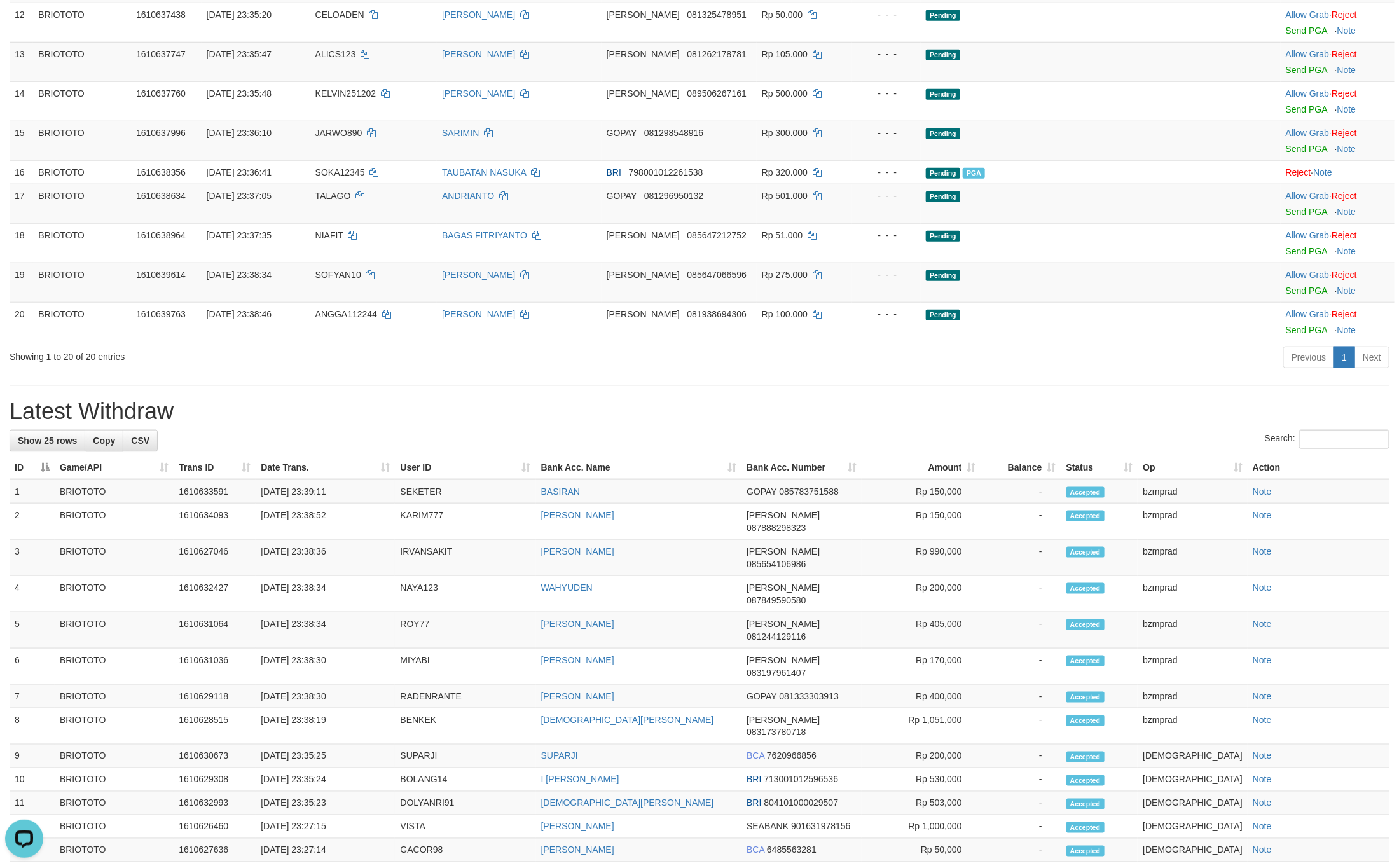
drag, startPoint x: 608, startPoint y: 436, endPoint x: 622, endPoint y: 452, distance: 21.3
click at [608, 436] on div "**********" at bounding box center [699, 329] width 1399 height 1927
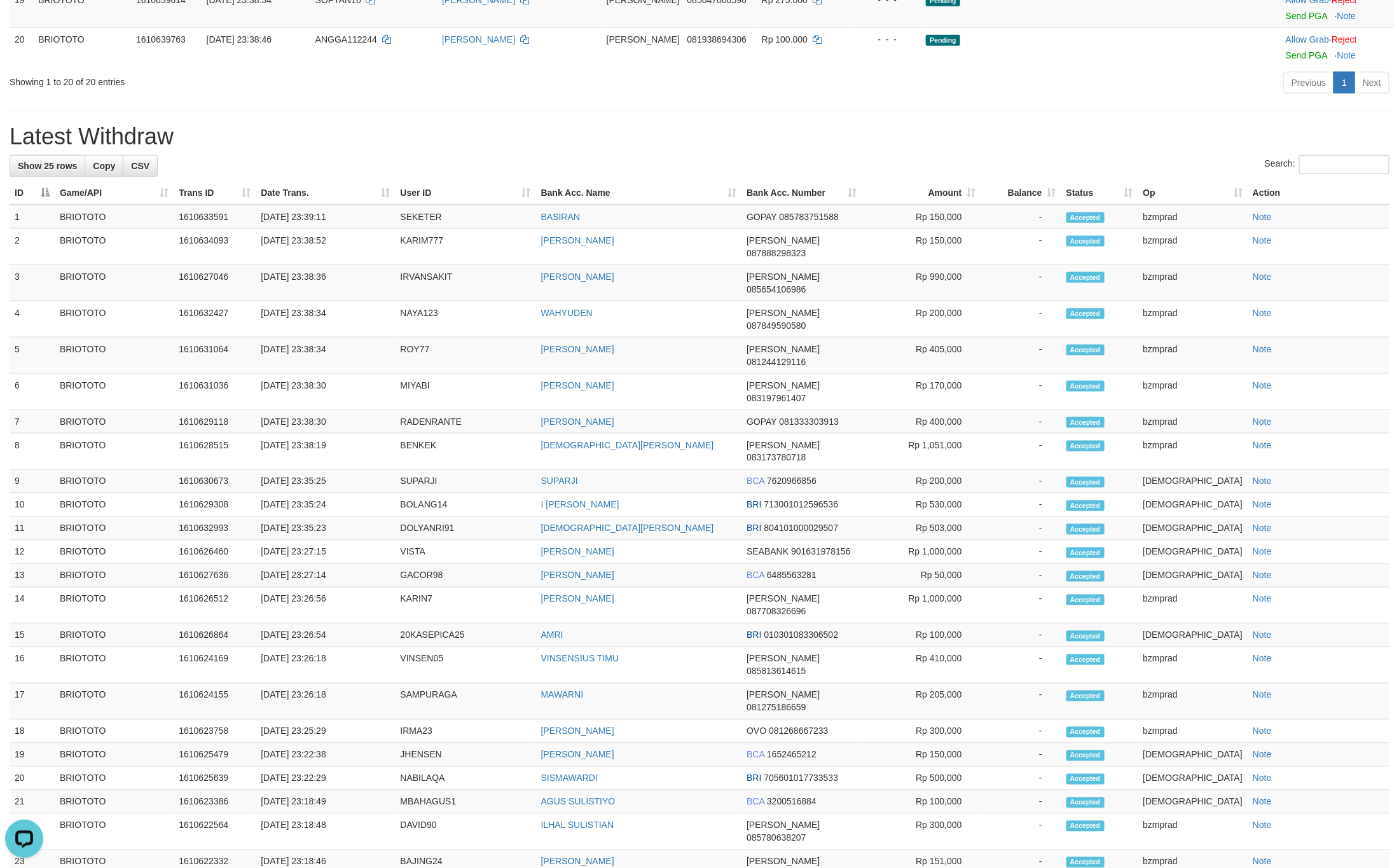
scroll to position [954, 0]
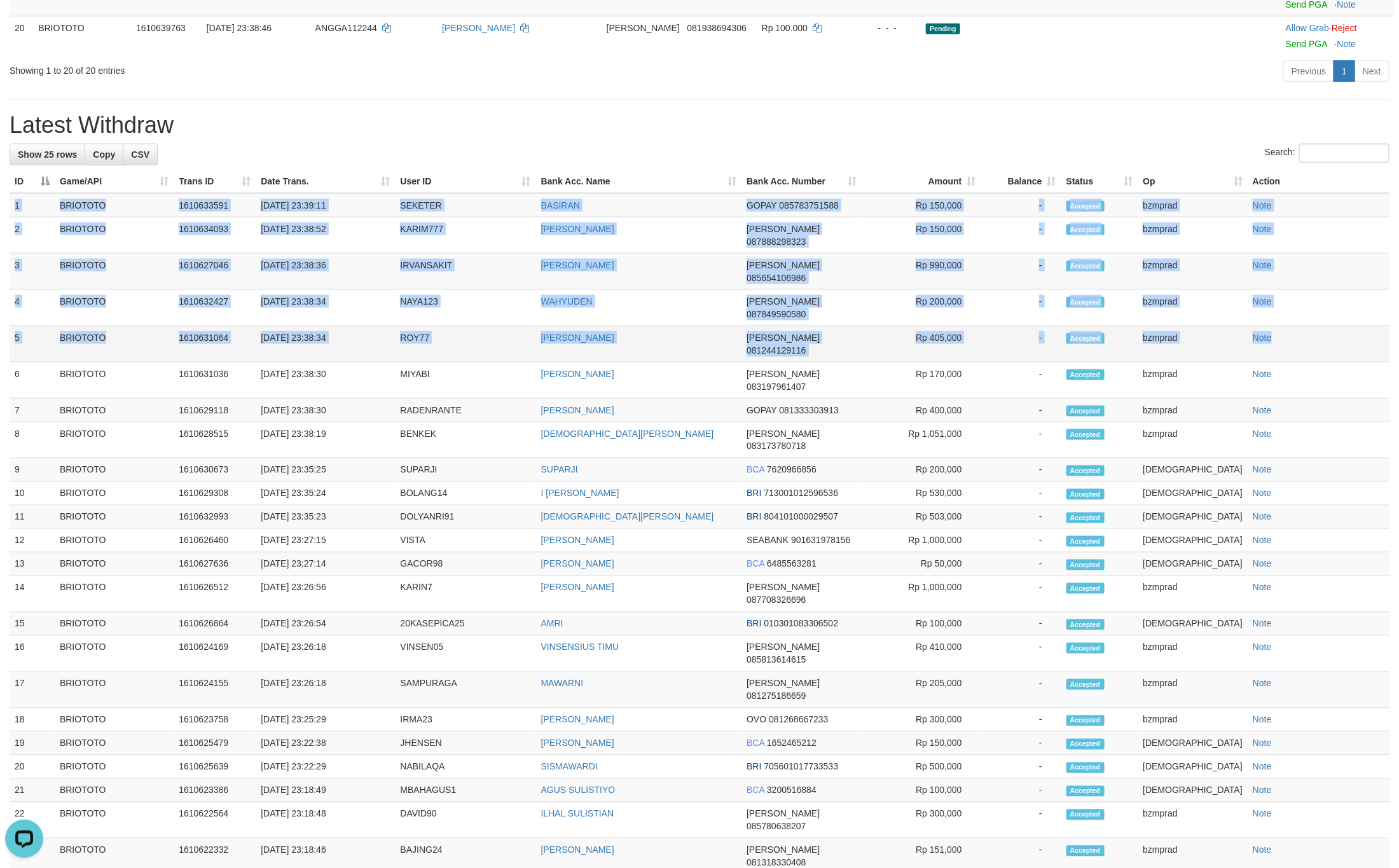
drag, startPoint x: 13, startPoint y: 258, endPoint x: 1337, endPoint y: 357, distance: 1327.7
click at [1337, 357] on tbody "1 BRIOTOTO 1610633591 01/09/2025 23:39:11 SEKETER BASIRAN GOPAY 085783751588 Rp…" at bounding box center [699, 563] width 1379 height 741
copy tbody "1 BRIOTOTO 1610633591 01/09/2025 23:39:11 SEKETER BASIRAN GOPAY 085783751588 Rp…"
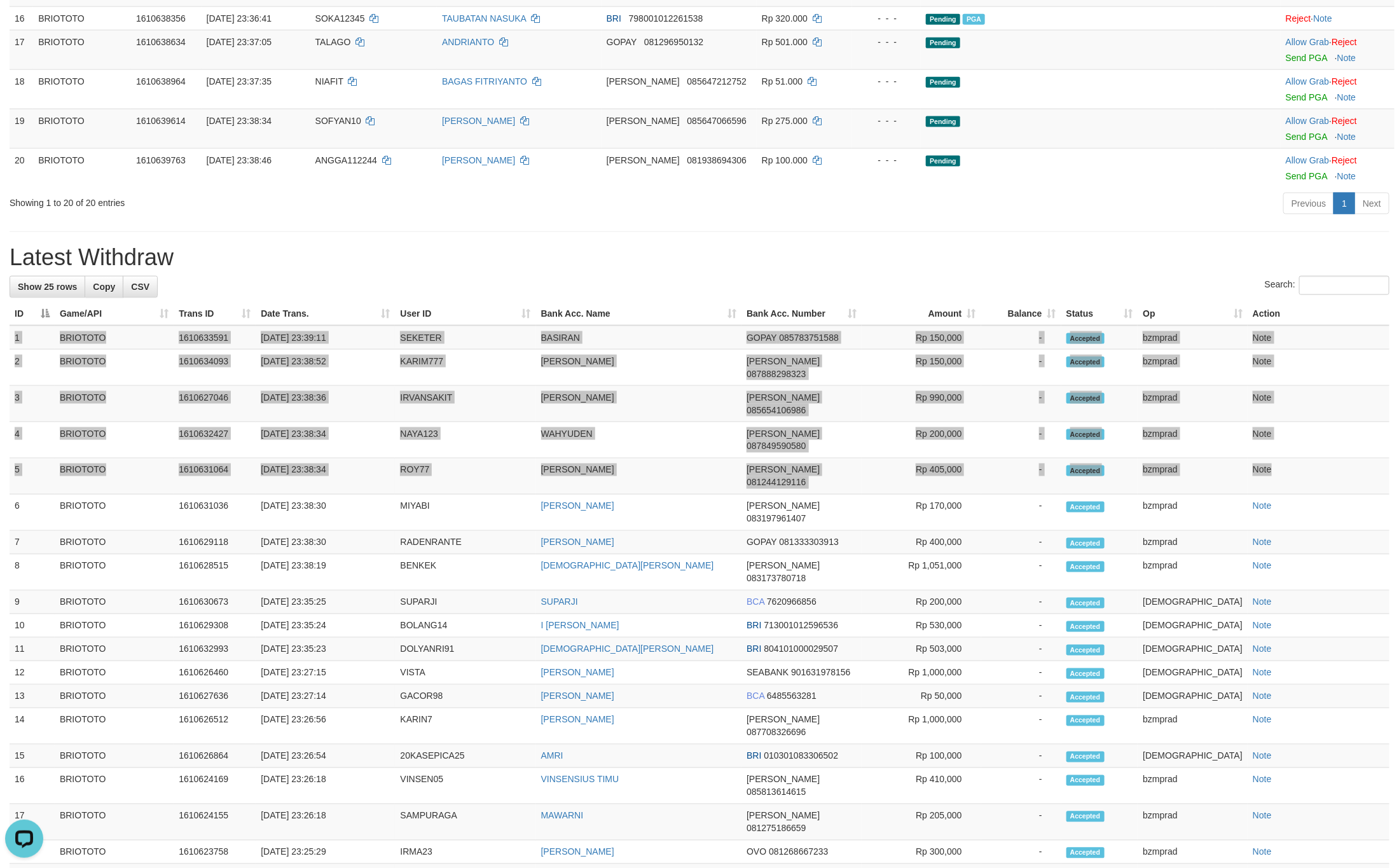
scroll to position [1073, 0]
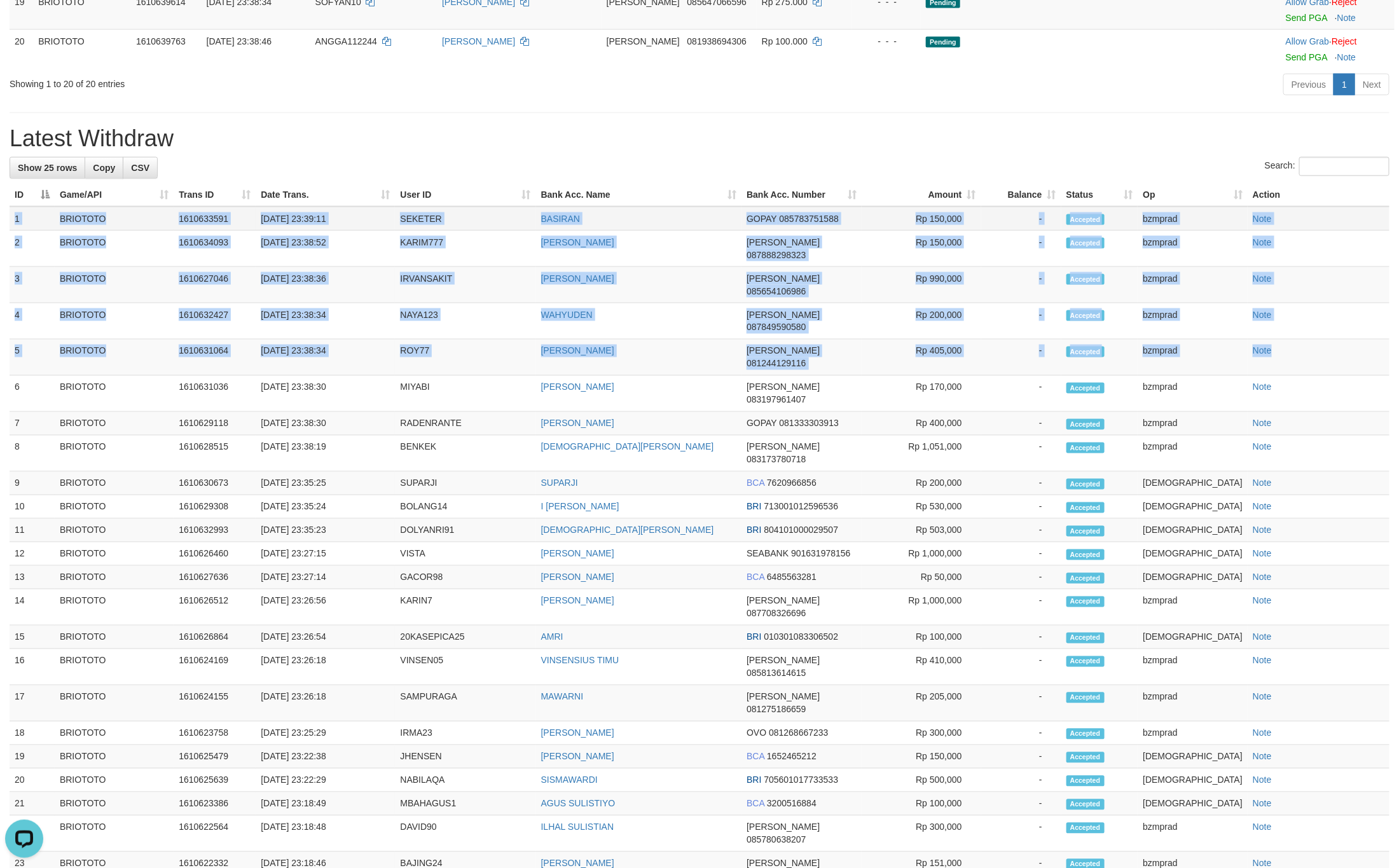
click at [66, 231] on td "BRIOTOTO" at bounding box center [114, 219] width 119 height 24
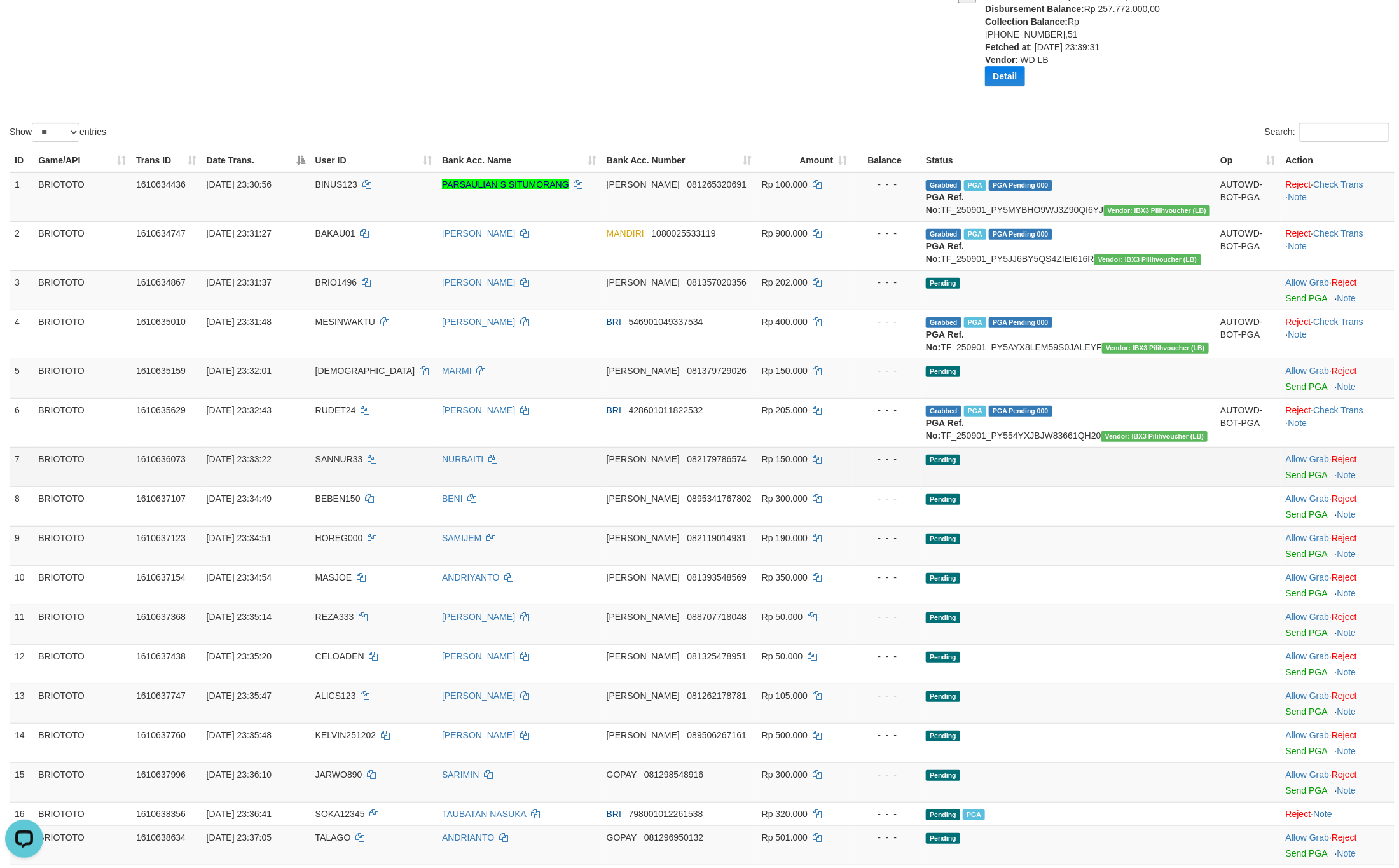
scroll to position [0, 0]
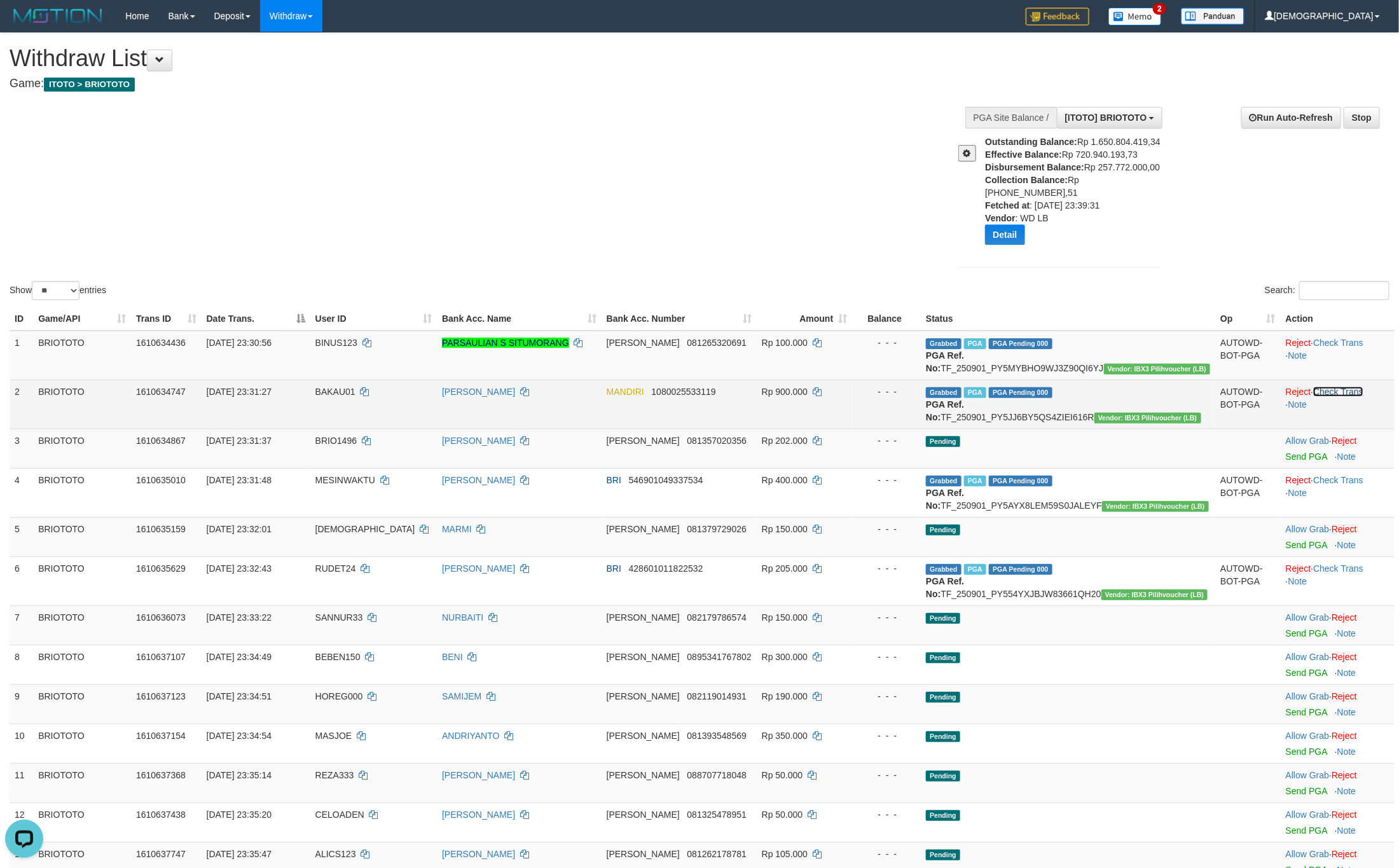
click at [1344, 395] on link "Check Trans" at bounding box center [1338, 391] width 50 height 10
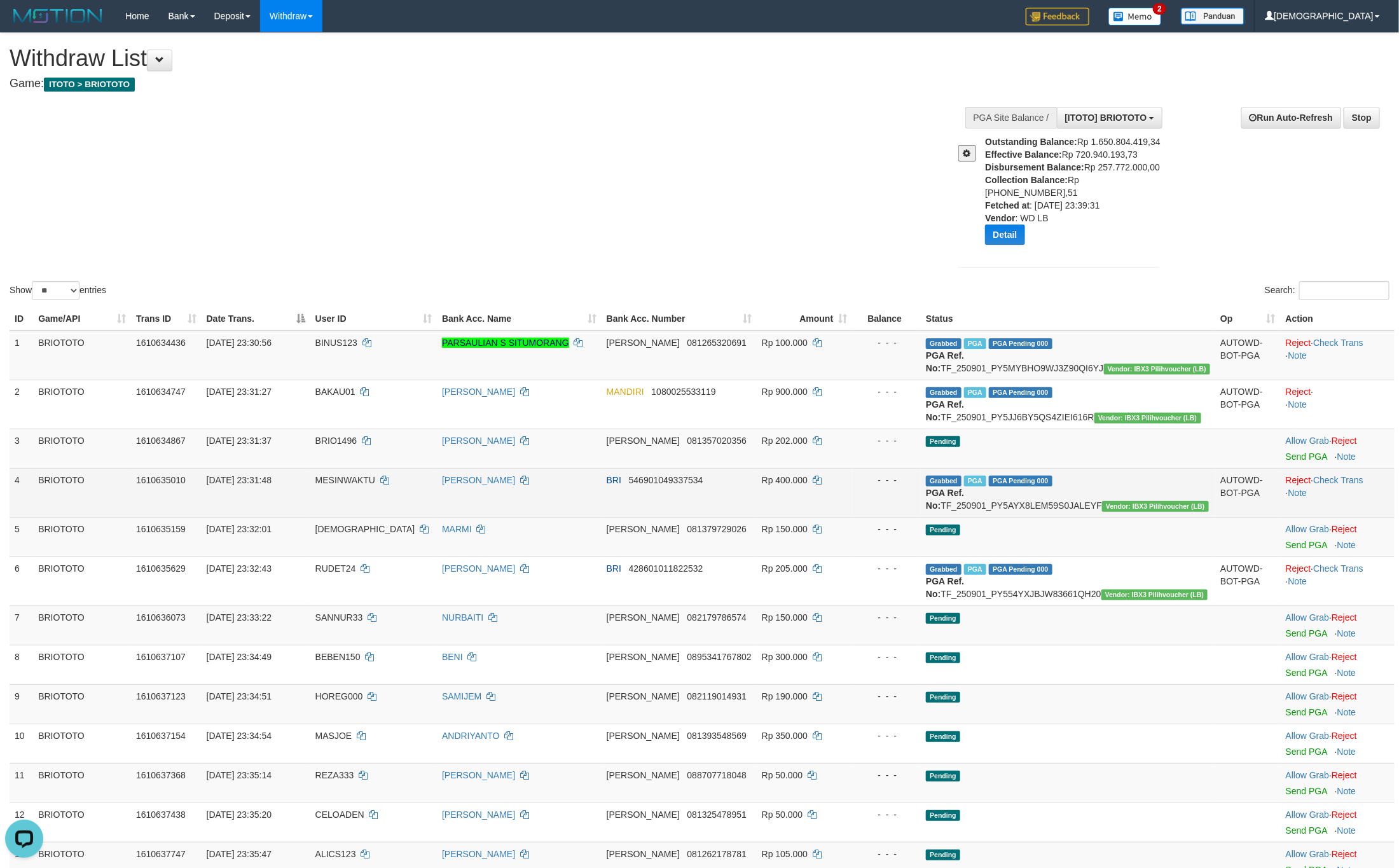
click at [1337, 498] on td "Reject · Check Trans · Note" at bounding box center [1337, 492] width 114 height 49
click at [1342, 504] on td "Reject · Check Trans · Note" at bounding box center [1337, 492] width 114 height 49
click at [1342, 485] on link "Check Trans" at bounding box center [1338, 479] width 50 height 10
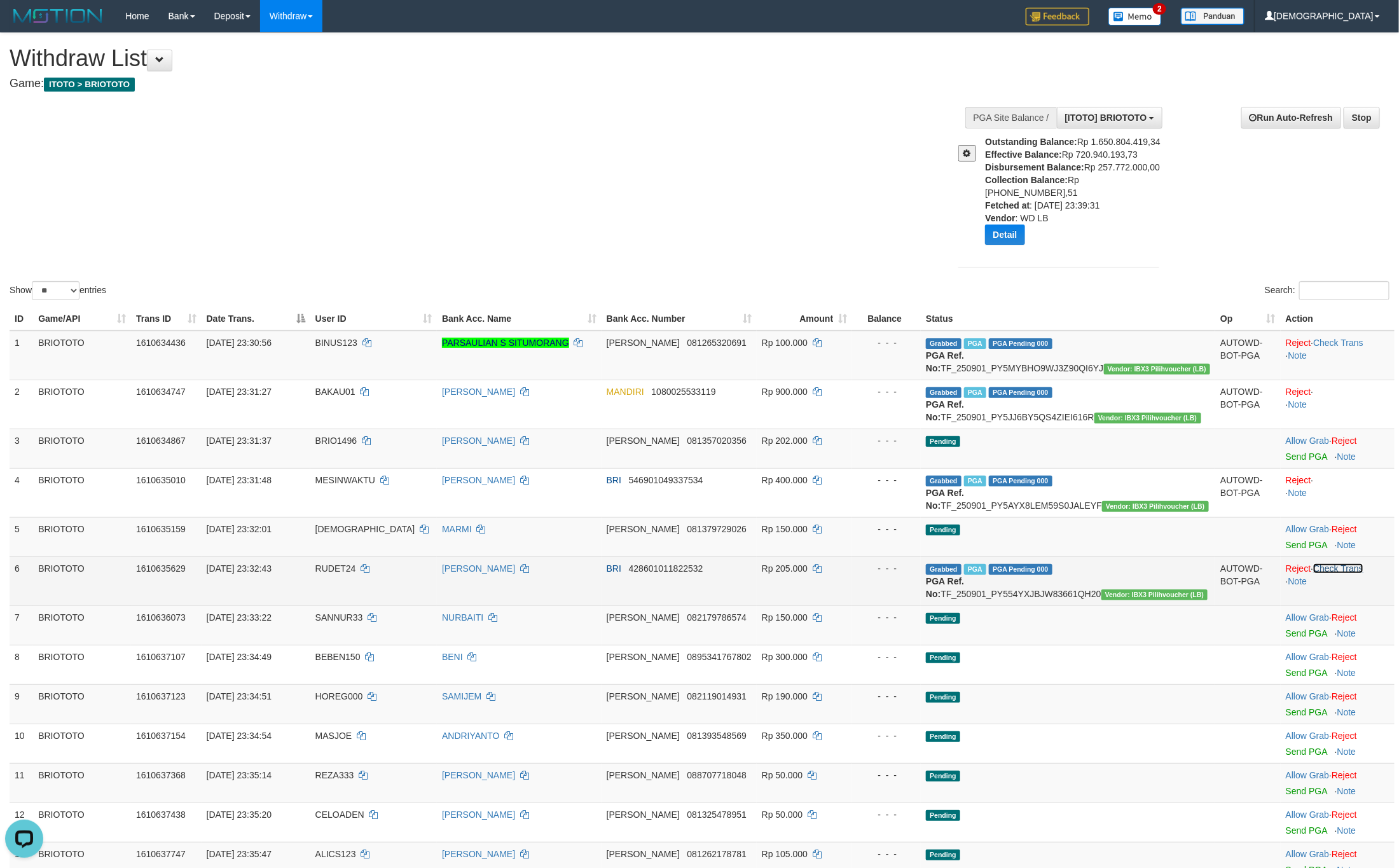
click at [1347, 574] on link "Check Trans" at bounding box center [1338, 568] width 50 height 10
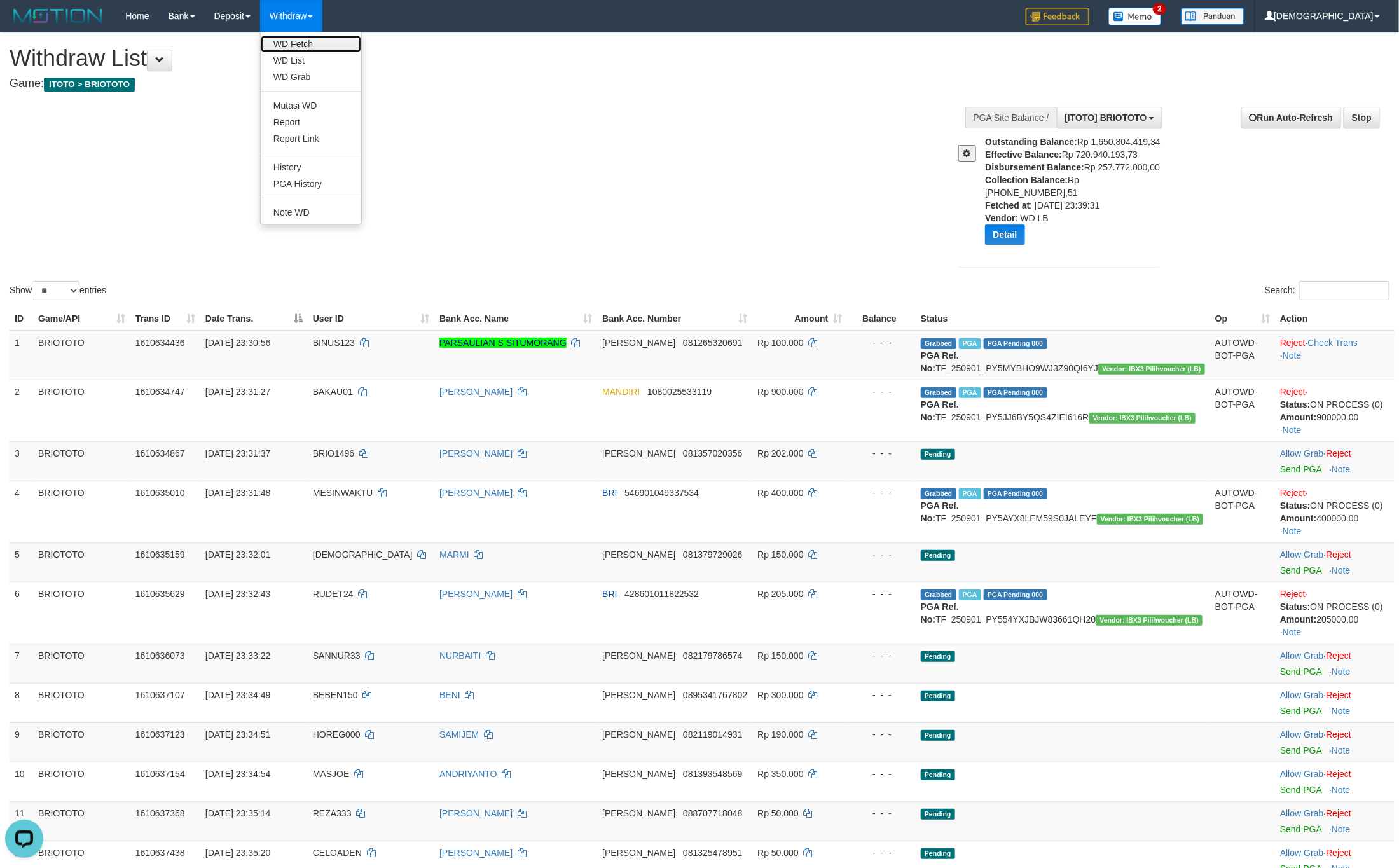
drag, startPoint x: 289, startPoint y: 44, endPoint x: 496, endPoint y: 121, distance: 220.9
click at [289, 44] on link "WD Fetch" at bounding box center [310, 44] width 100 height 17
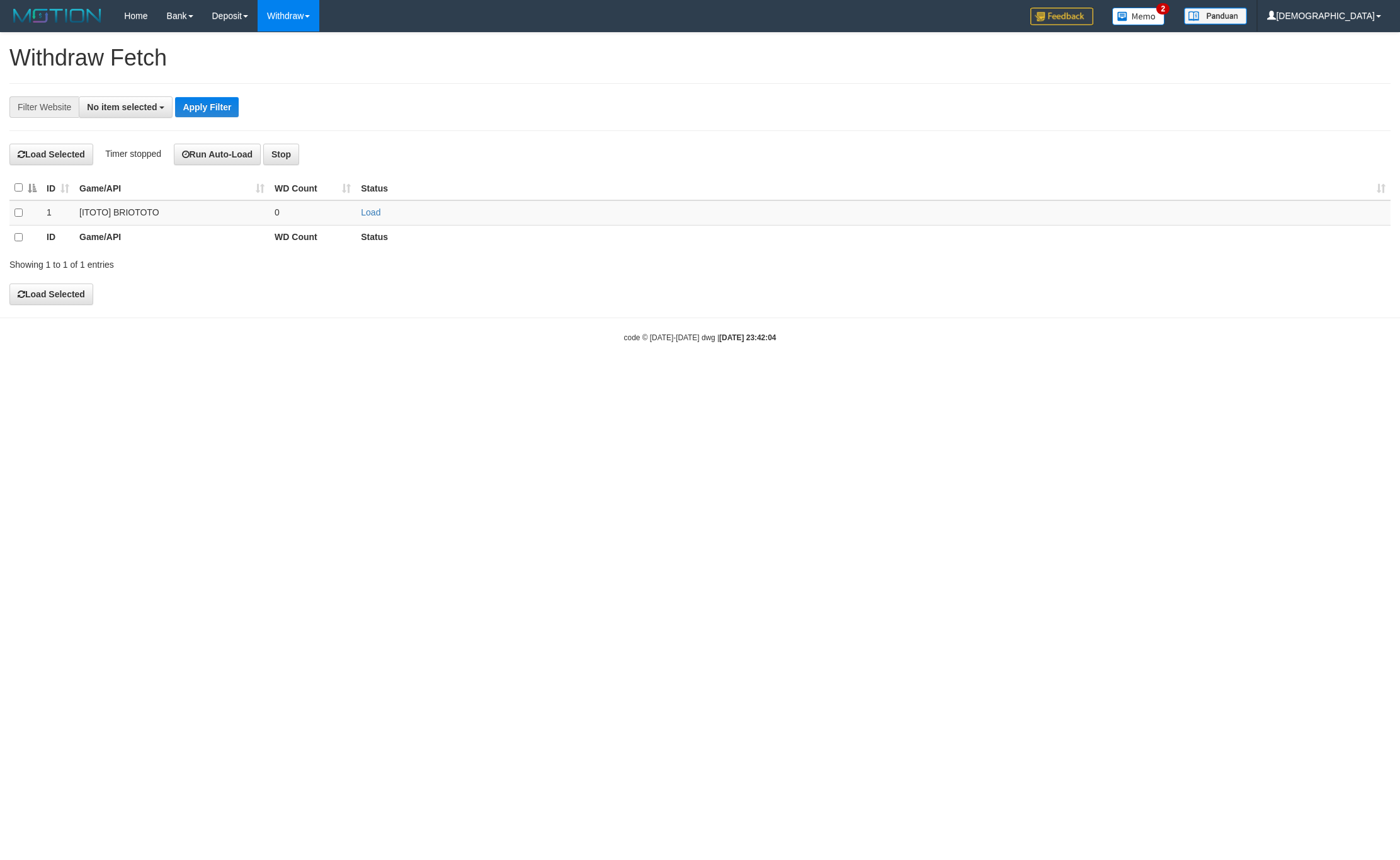
select select
click at [372, 204] on td "Load" at bounding box center [873, 212] width 1035 height 25
click at [372, 208] on td "Load" at bounding box center [873, 212] width 1035 height 25
click at [372, 212] on link "Load" at bounding box center [370, 212] width 19 height 10
click at [323, 216] on td "..." at bounding box center [312, 212] width 86 height 25
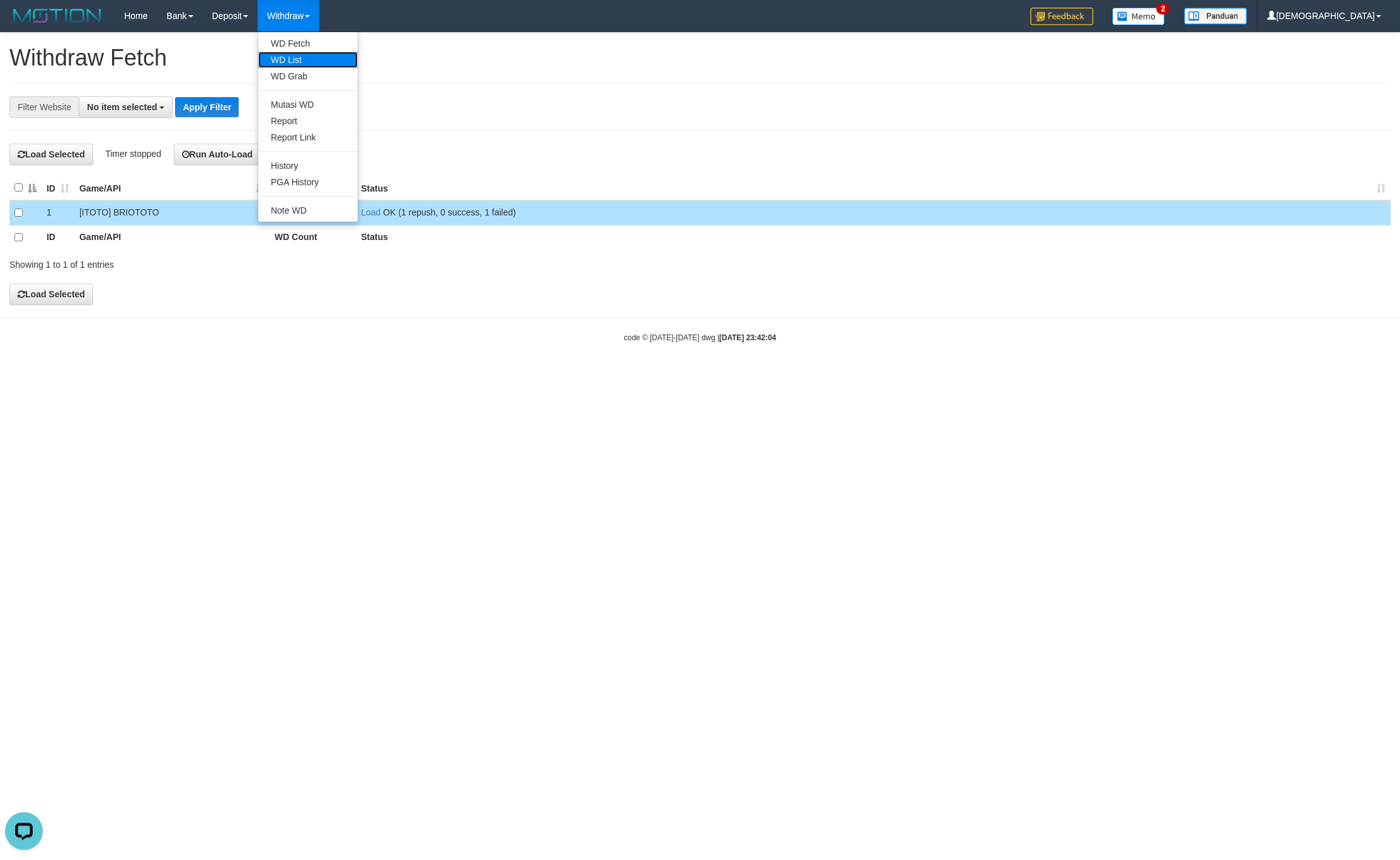
click at [298, 58] on link "WD List" at bounding box center [307, 60] width 99 height 17
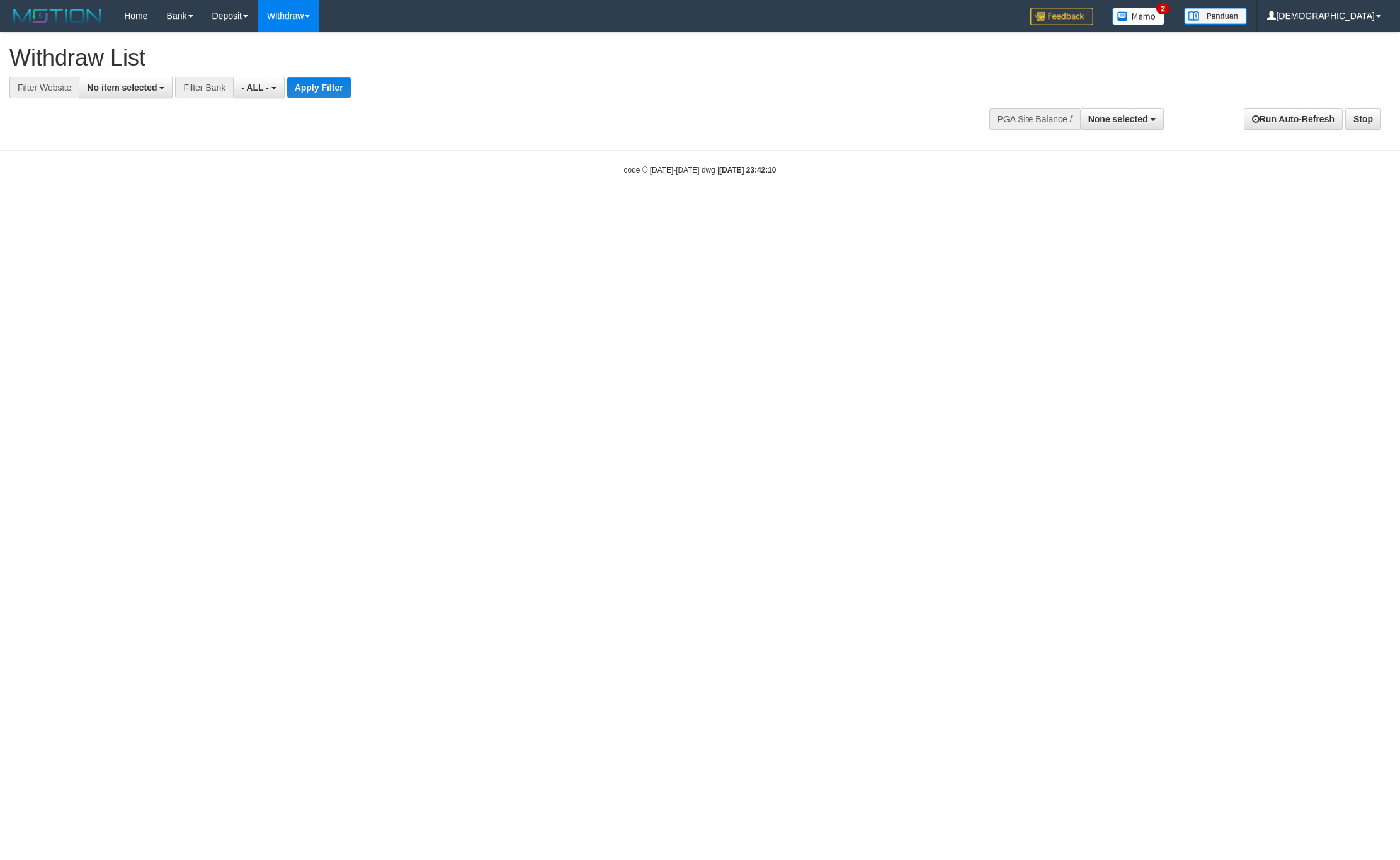
select select
click at [131, 92] on span "No item selected" at bounding box center [122, 87] width 70 height 10
click at [167, 170] on label "[ITOTO] BRIOTOTO" at bounding box center [136, 171] width 113 height 18
select select "****"
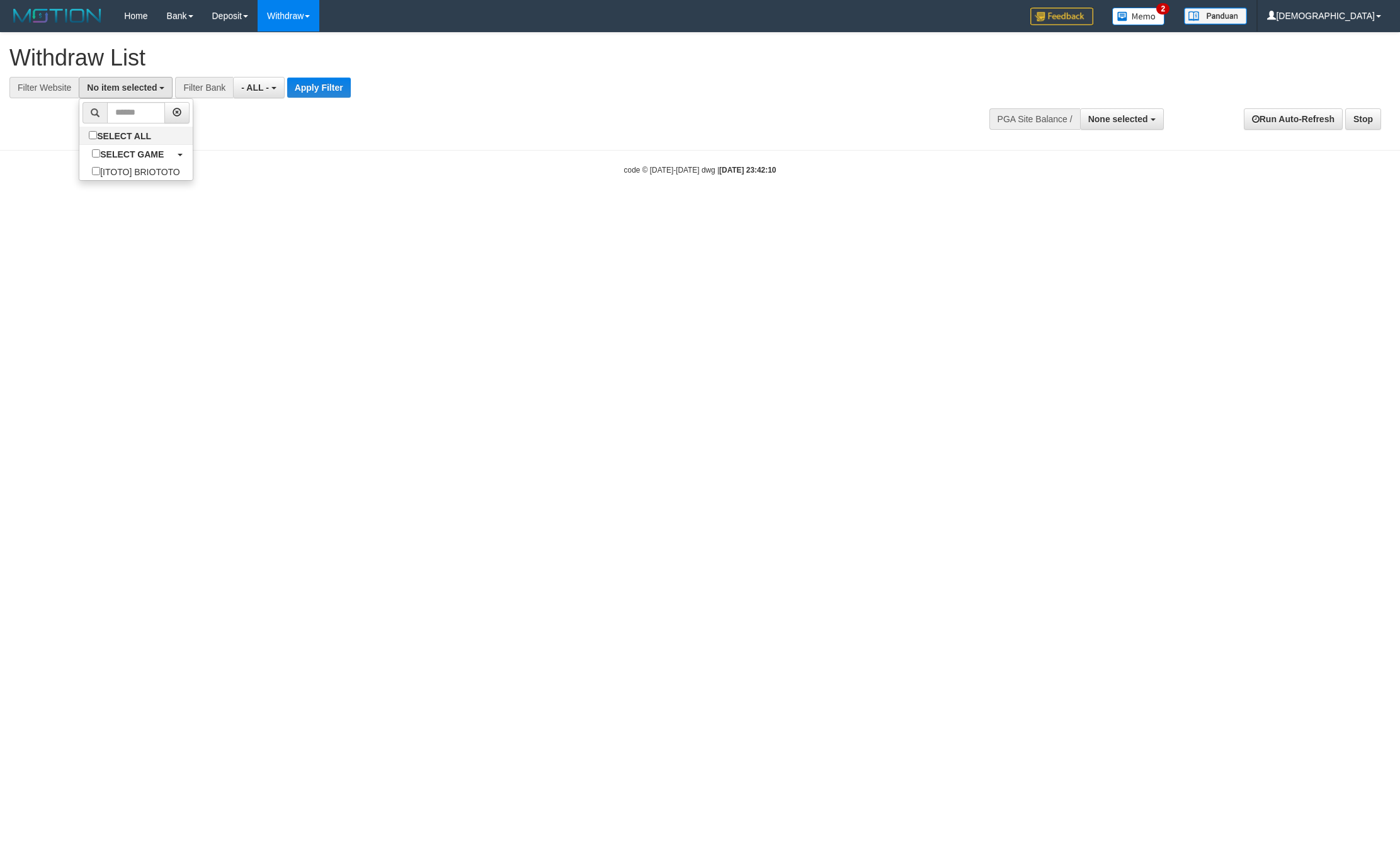
scroll to position [11, 0]
click at [319, 91] on button "Apply Filter" at bounding box center [330, 88] width 64 height 20
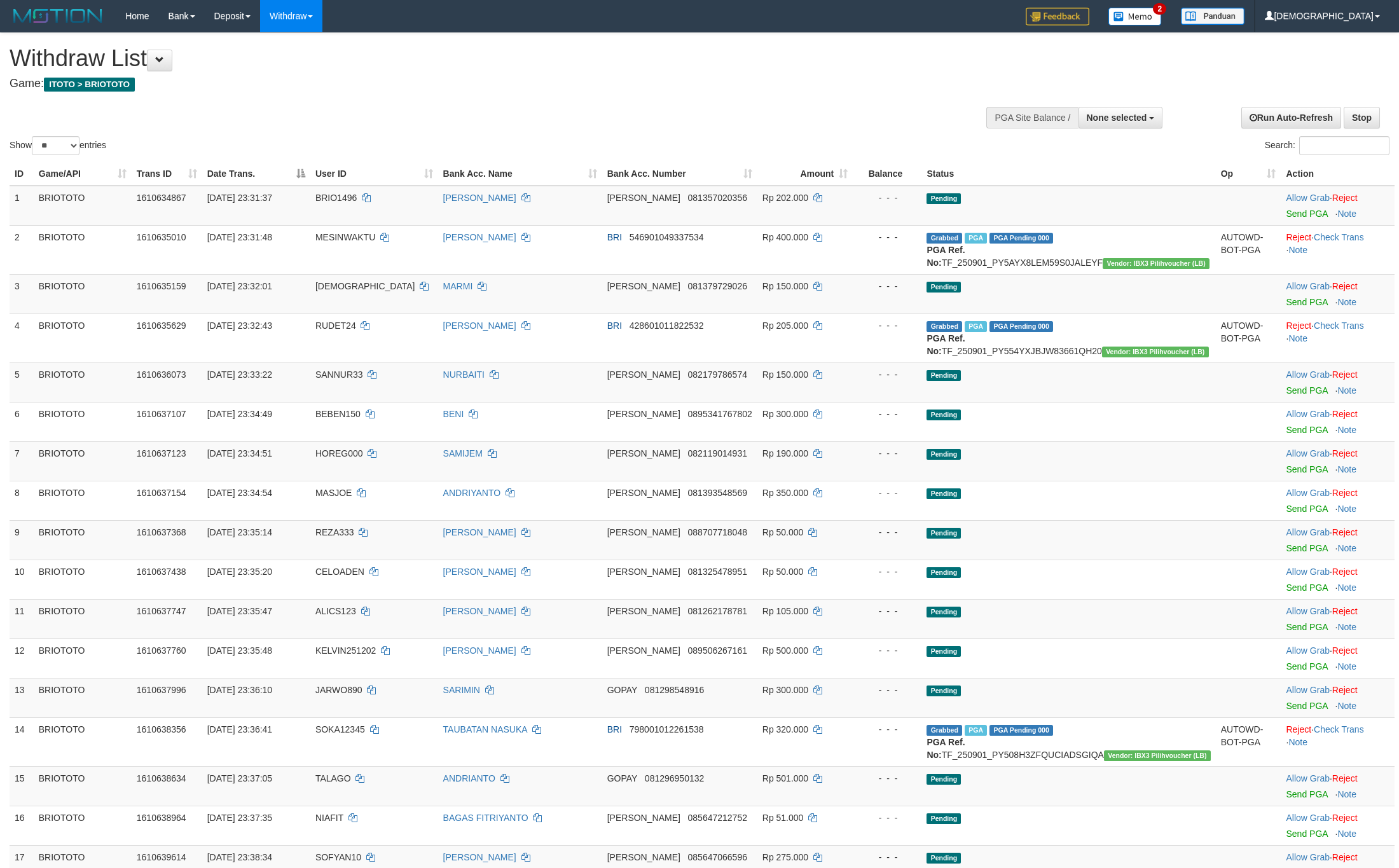
select select
select select "**"
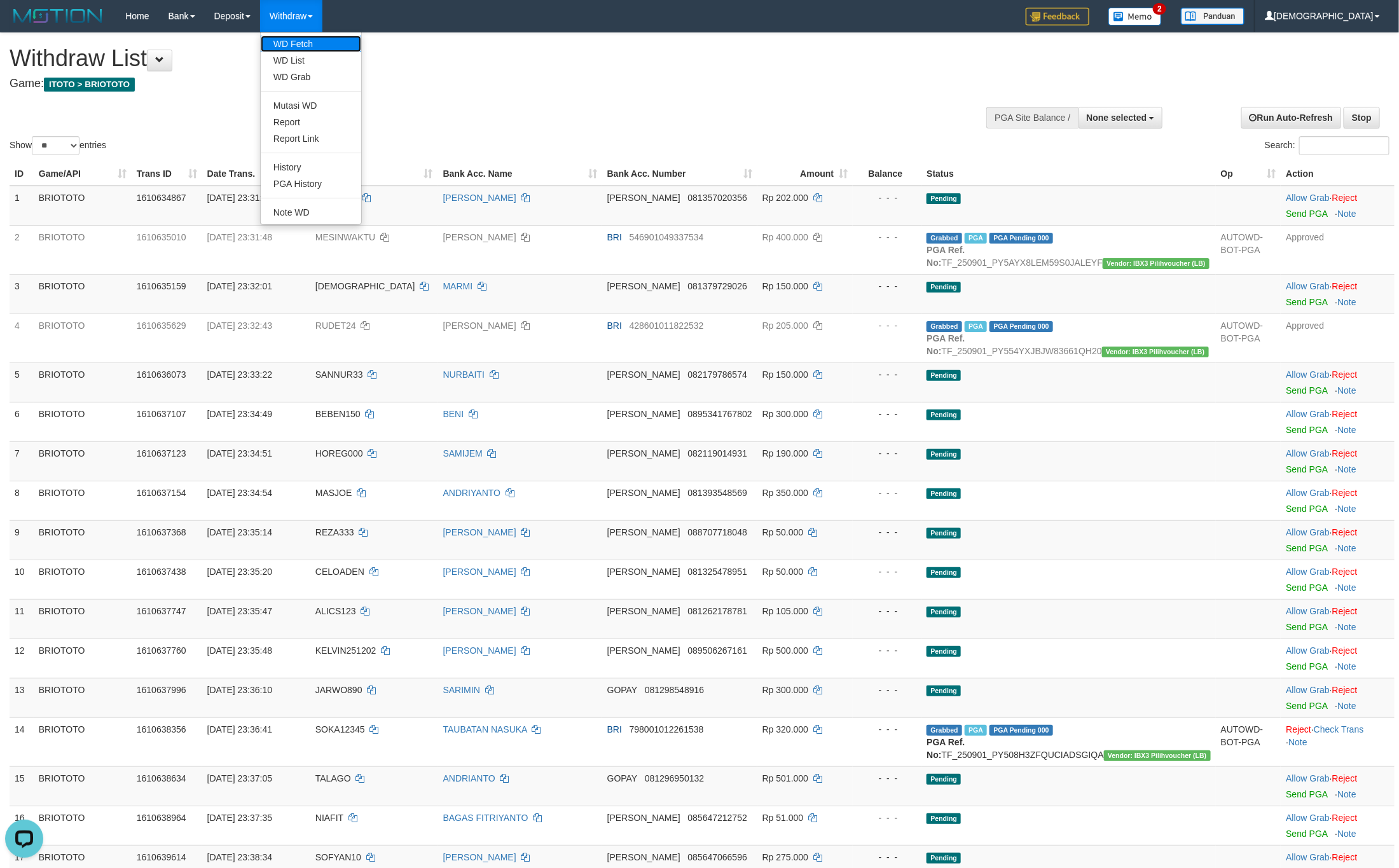
click at [309, 40] on link "WD Fetch" at bounding box center [310, 44] width 100 height 17
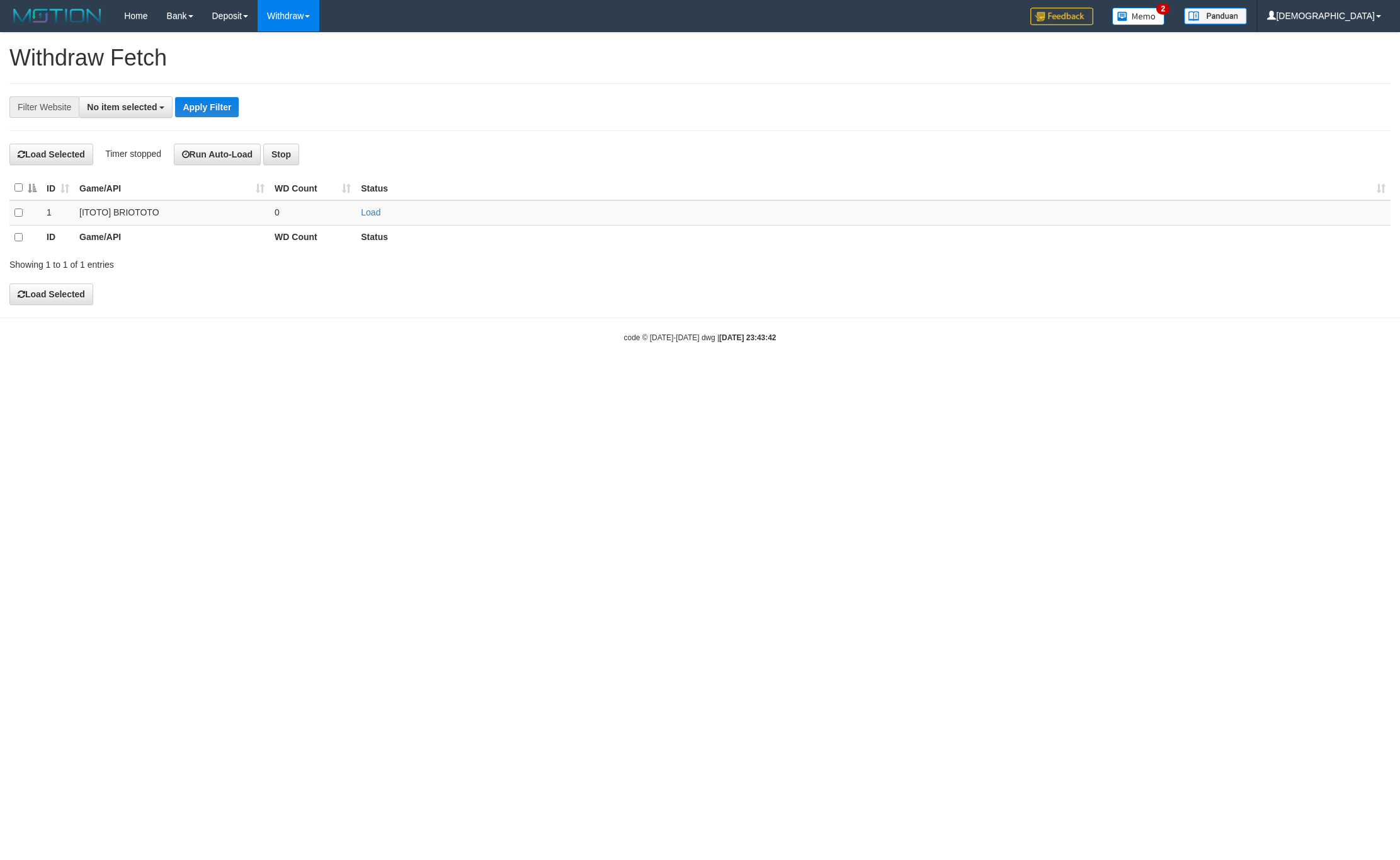
select select
click at [366, 204] on td "Load" at bounding box center [873, 212] width 1035 height 25
click at [371, 214] on link "Load" at bounding box center [370, 212] width 19 height 10
click at [303, 219] on td "..." at bounding box center [312, 212] width 86 height 25
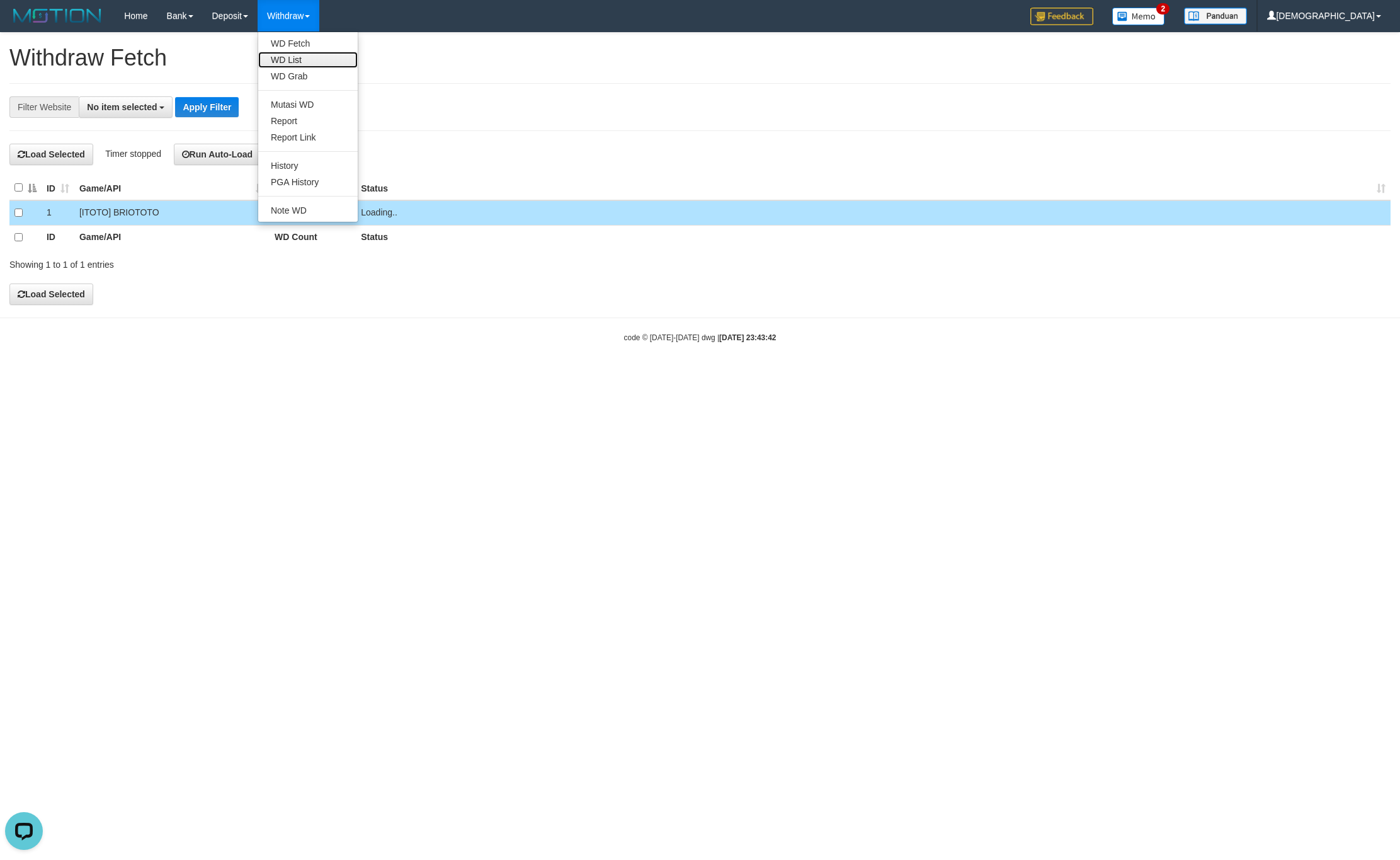
click at [316, 59] on link "WD List" at bounding box center [307, 60] width 99 height 17
click at [316, 59] on h1 "Withdraw Fetch" at bounding box center [700, 57] width 1381 height 25
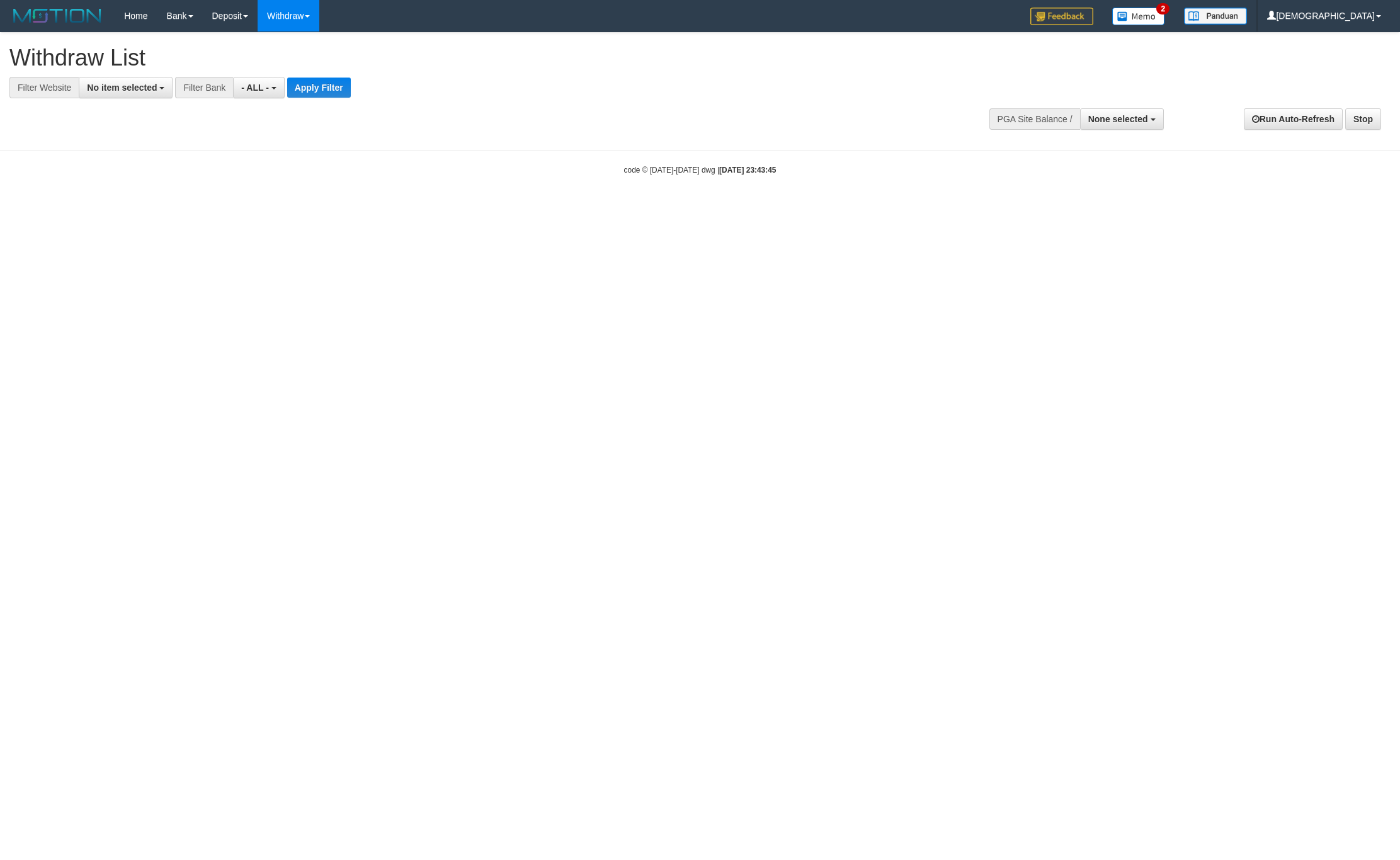
select select
click at [104, 83] on span "No item selected" at bounding box center [122, 87] width 70 height 10
drag, startPoint x: 141, startPoint y: 151, endPoint x: 412, endPoint y: 76, distance: 281.2
click at [142, 151] on label "SELECT GAME" at bounding box center [128, 153] width 97 height 18
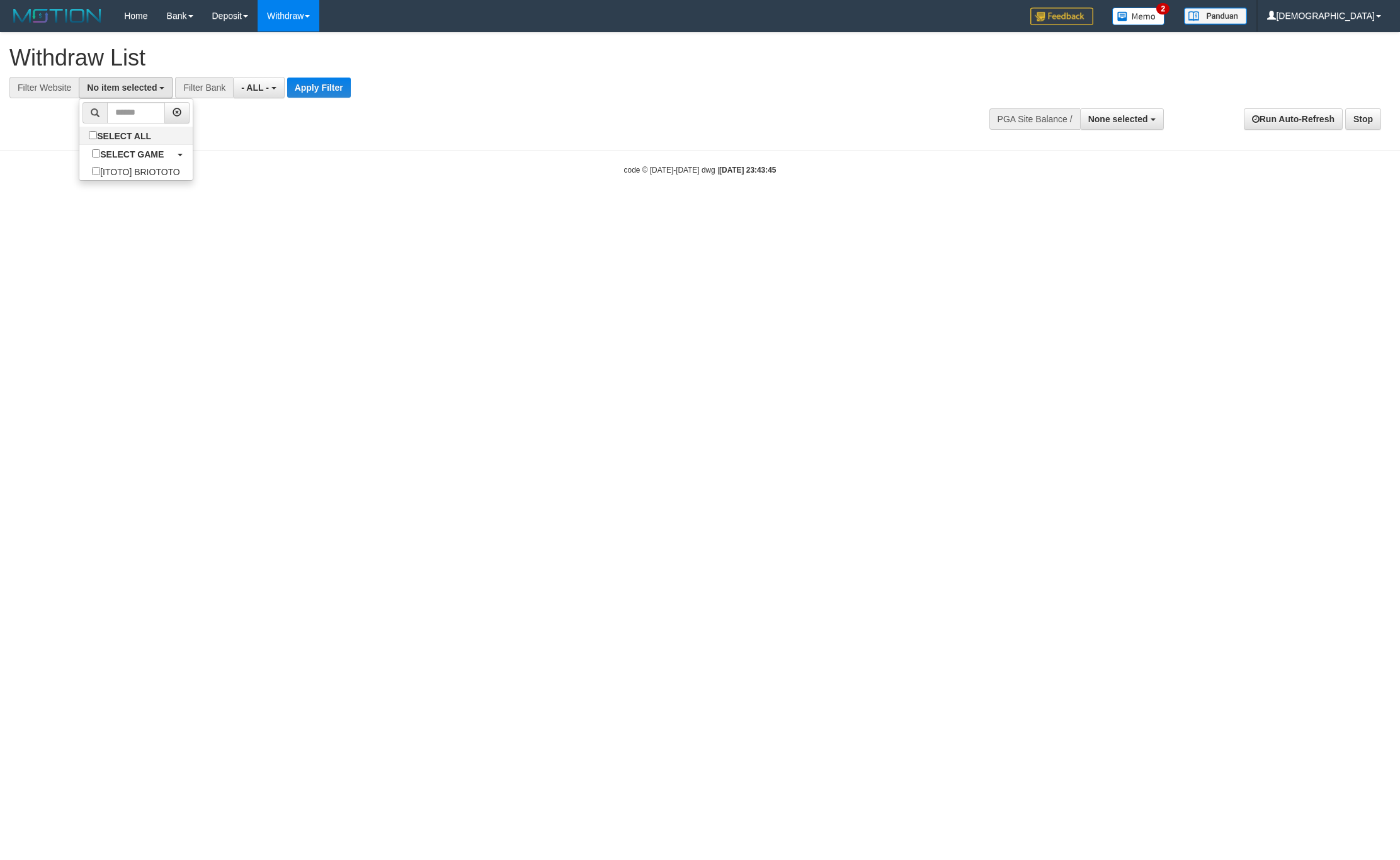
select select "****"
click at [343, 93] on button "Apply Filter" at bounding box center [330, 88] width 64 height 20
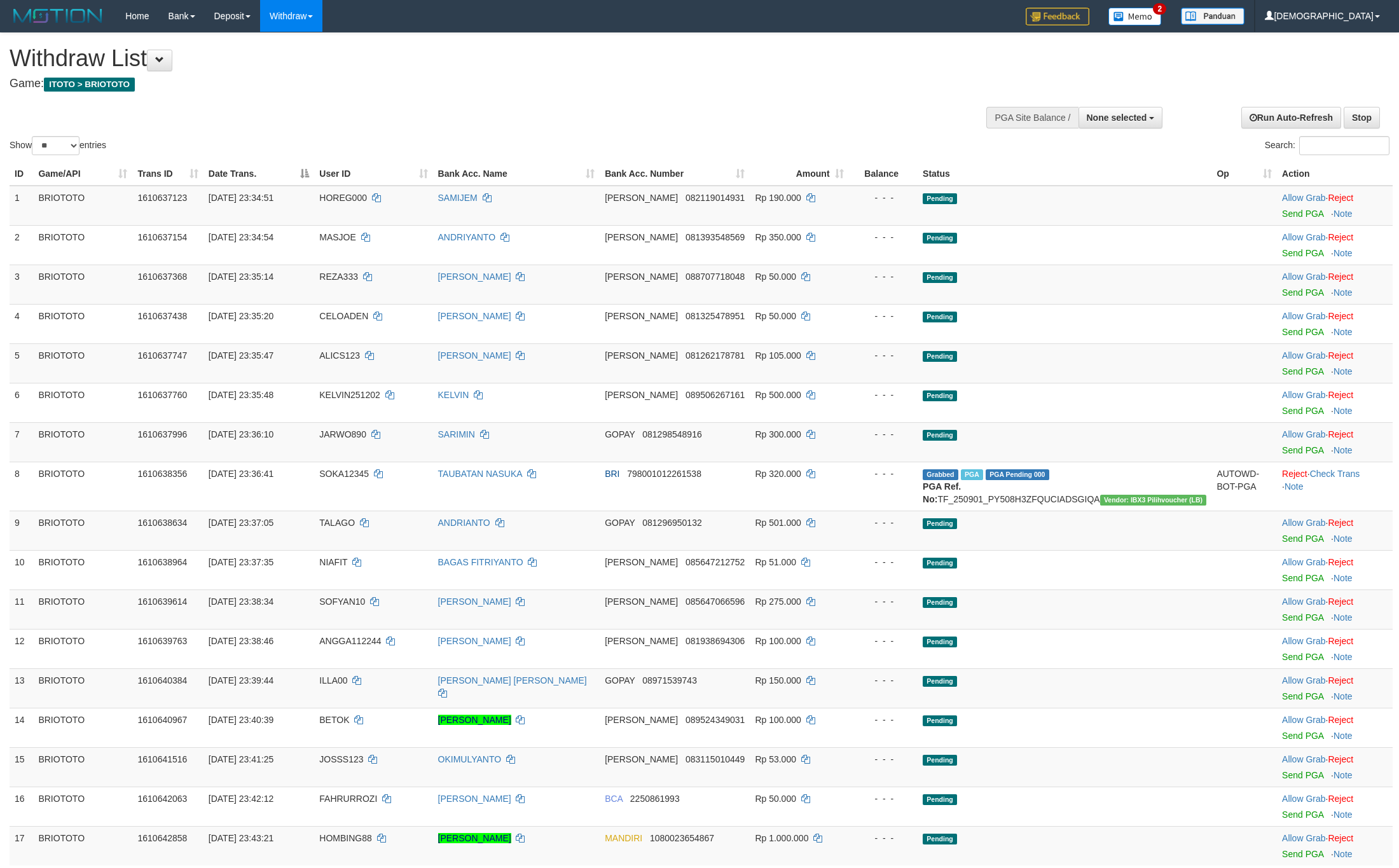
select select
select select "**"
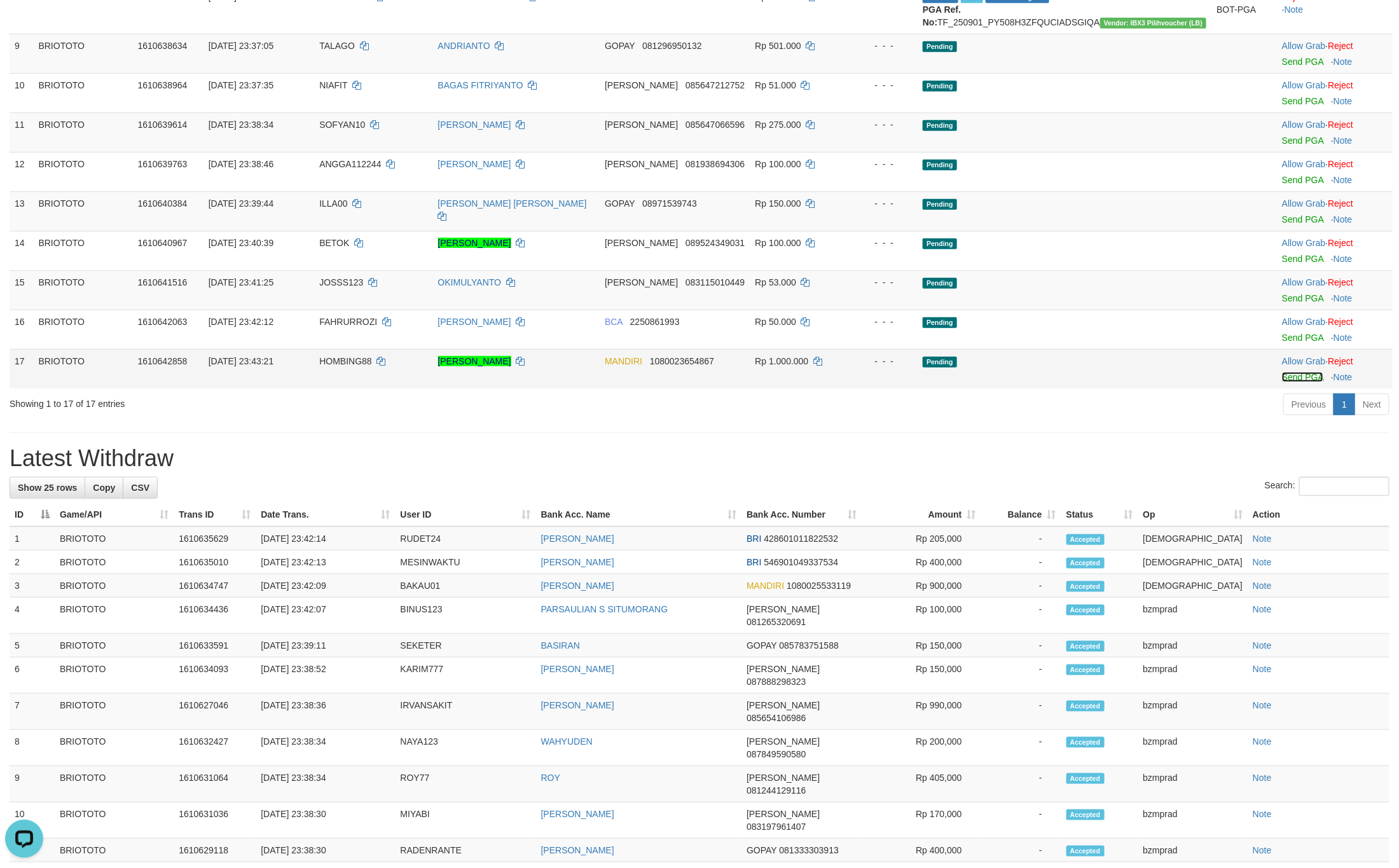
drag, startPoint x: 1273, startPoint y: 393, endPoint x: 1248, endPoint y: 392, distance: 25.0
click at [1282, 382] on link "Send PGA" at bounding box center [1303, 377] width 41 height 10
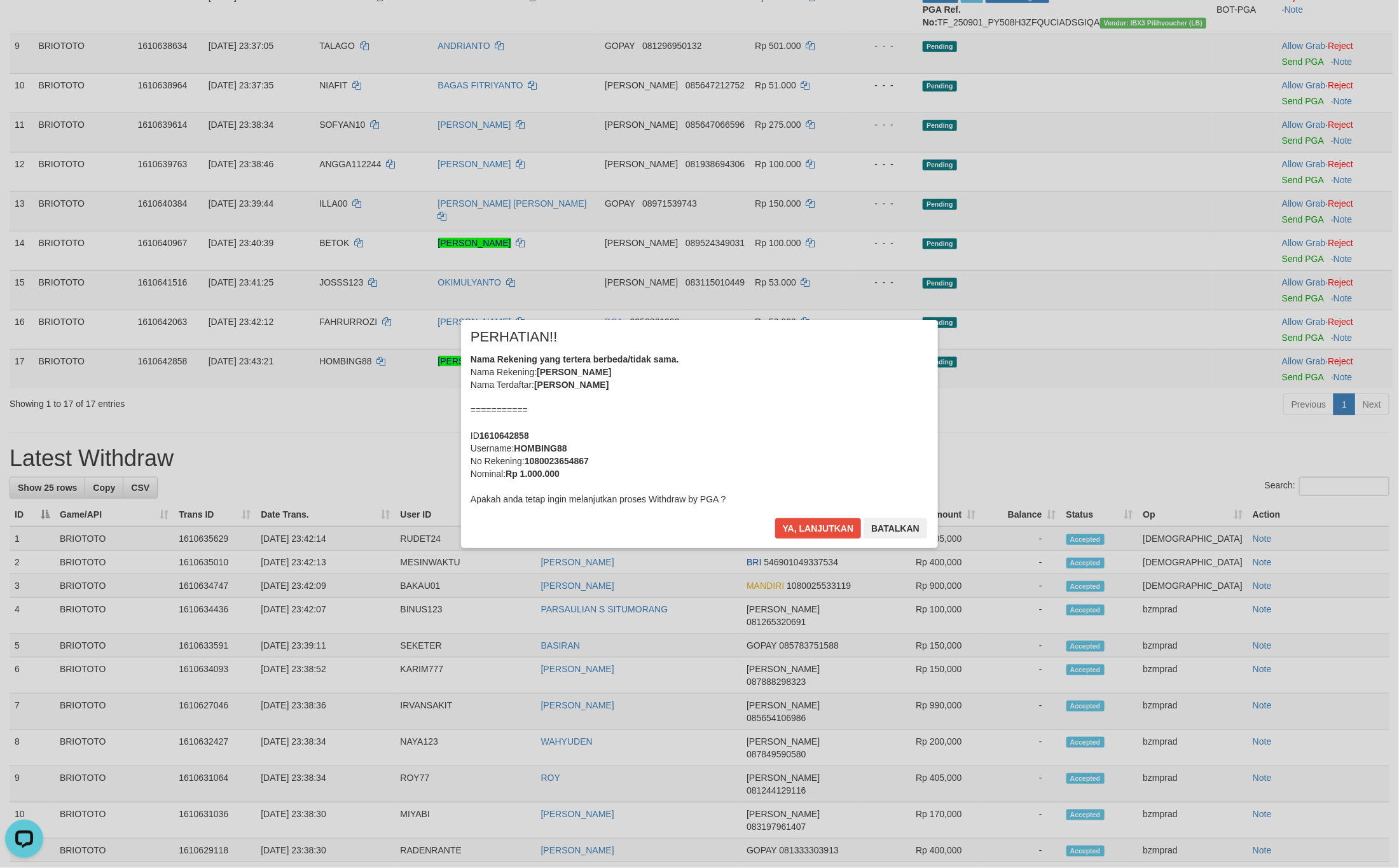
click at [948, 441] on div "× PERHATIAN!! Nama Rekening yang tertera berbeda/tidak sama. Nama Rekening: BIN…" at bounding box center [699, 434] width 496 height 228
click at [813, 525] on button "Ya, lanjutkan" at bounding box center [818, 528] width 87 height 21
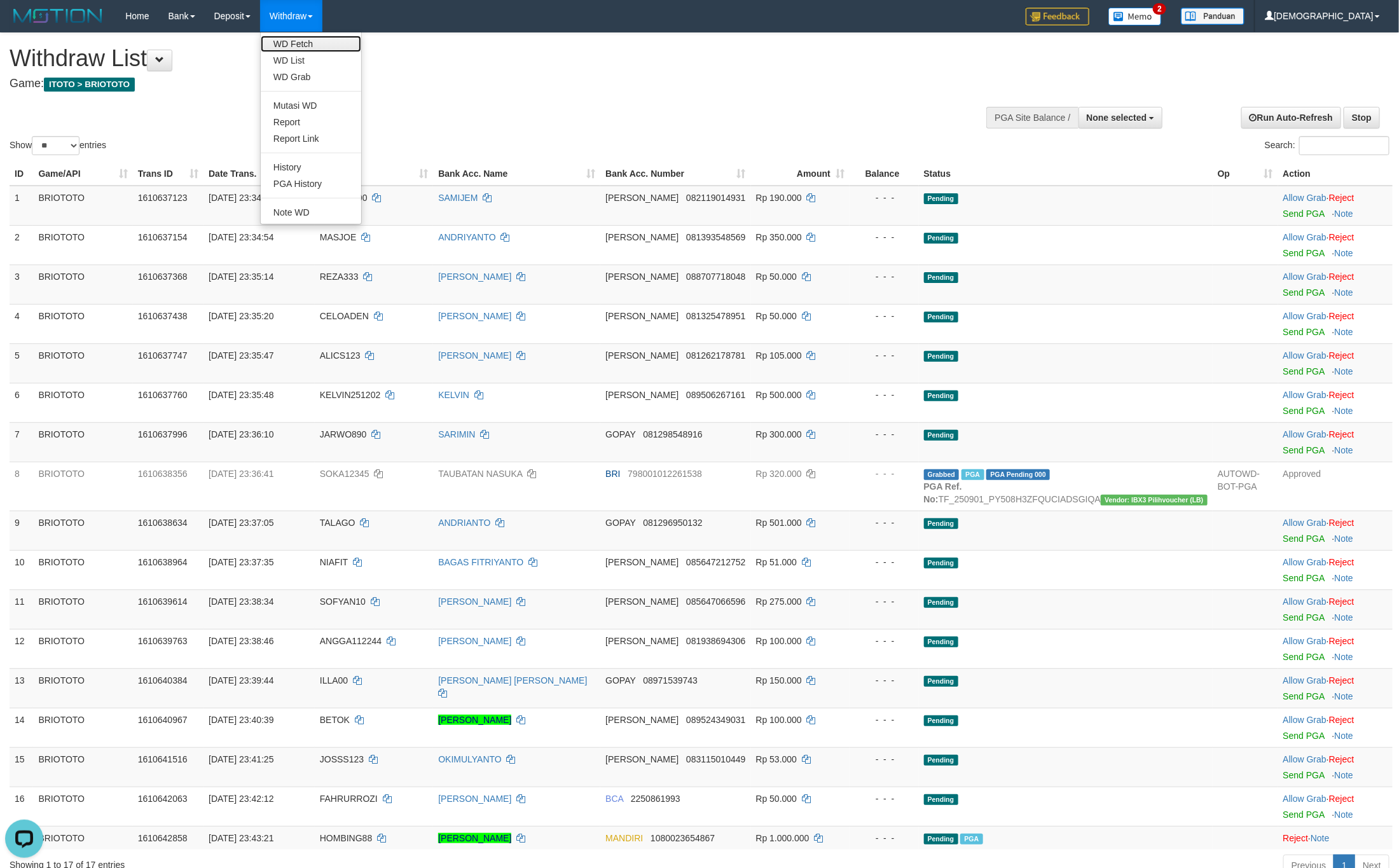
drag, startPoint x: 295, startPoint y: 45, endPoint x: 317, endPoint y: 50, distance: 22.6
click at [295, 45] on link "WD Fetch" at bounding box center [310, 44] width 100 height 17
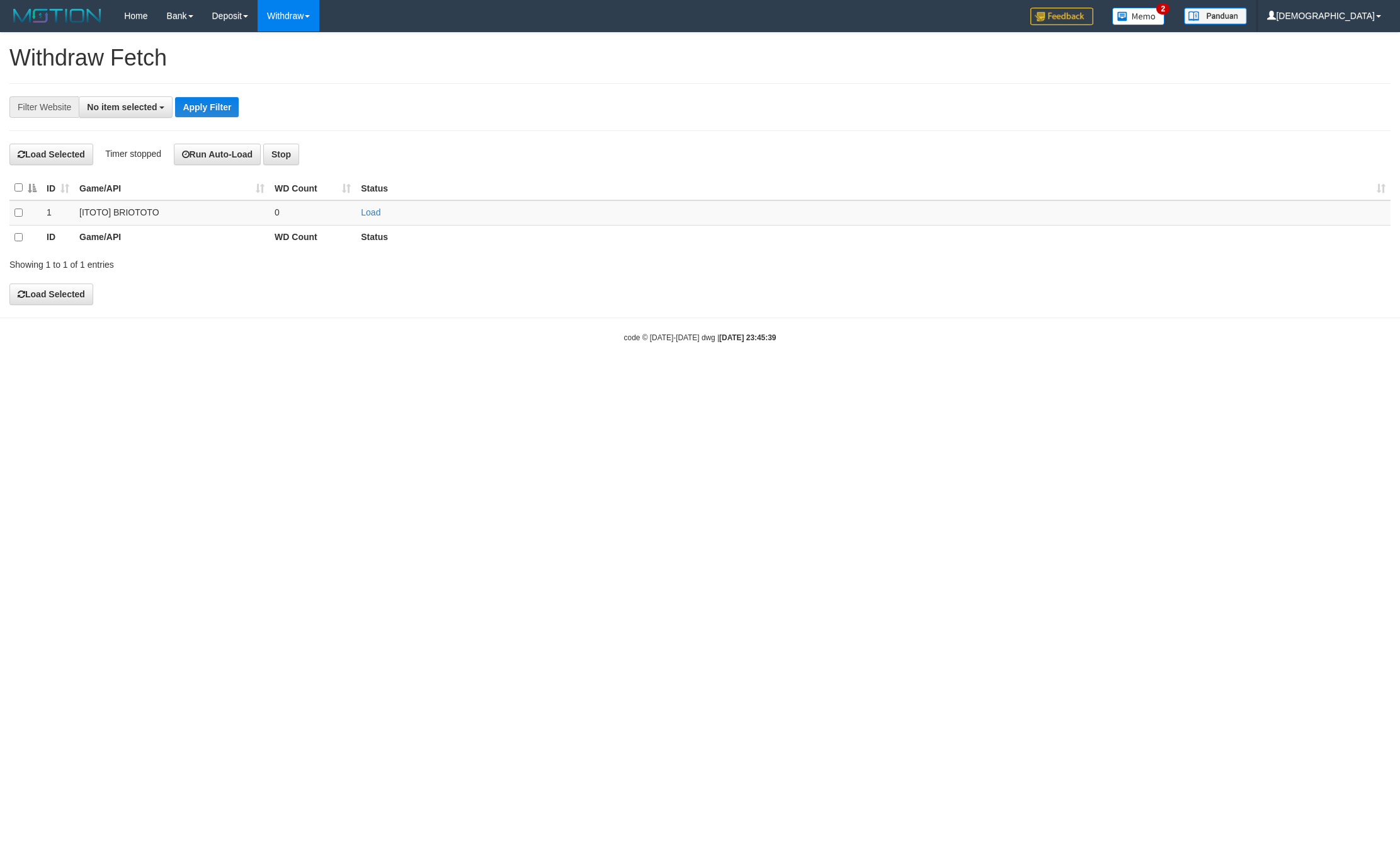
select select
click at [370, 218] on link "Load" at bounding box center [370, 212] width 19 height 10
click at [312, 214] on td "..." at bounding box center [312, 212] width 86 height 25
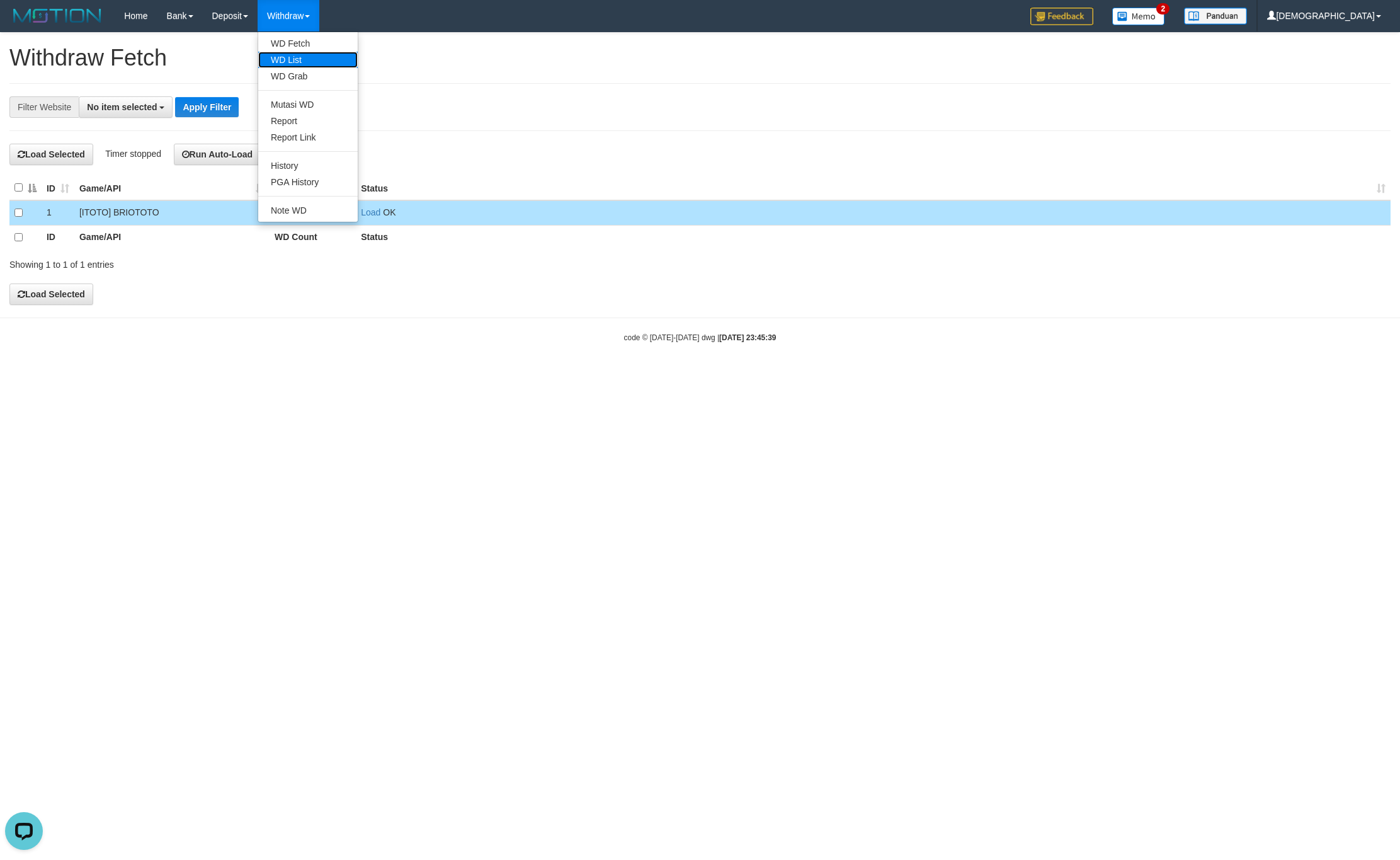
click at [289, 65] on link "WD List" at bounding box center [307, 60] width 99 height 17
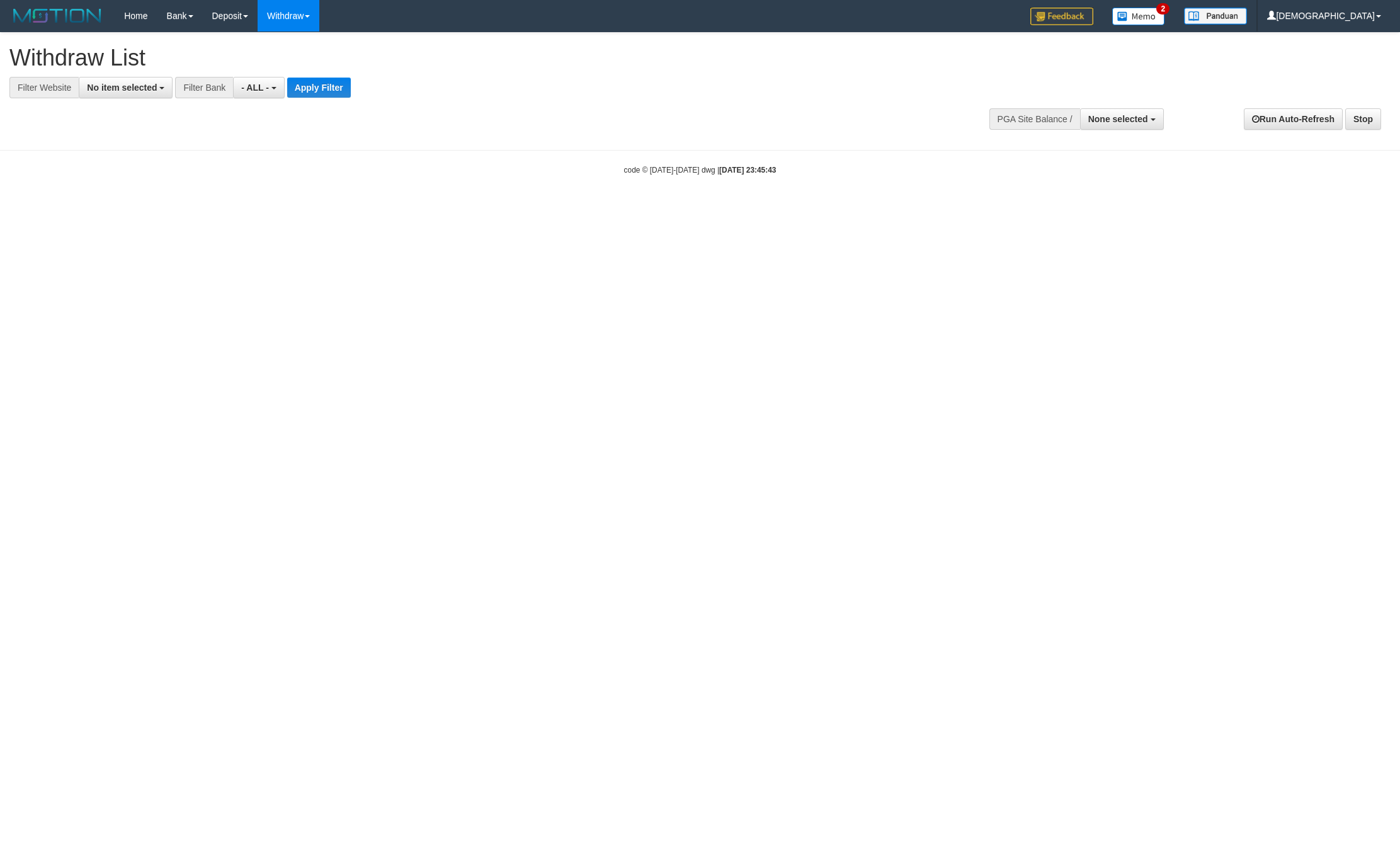
select select
click at [108, 80] on button "No item selected" at bounding box center [125, 87] width 94 height 21
drag, startPoint x: 108, startPoint y: 131, endPoint x: 132, endPoint y: 131, distance: 24.0
click at [108, 131] on label "SELECT ALL" at bounding box center [121, 135] width 84 height 18
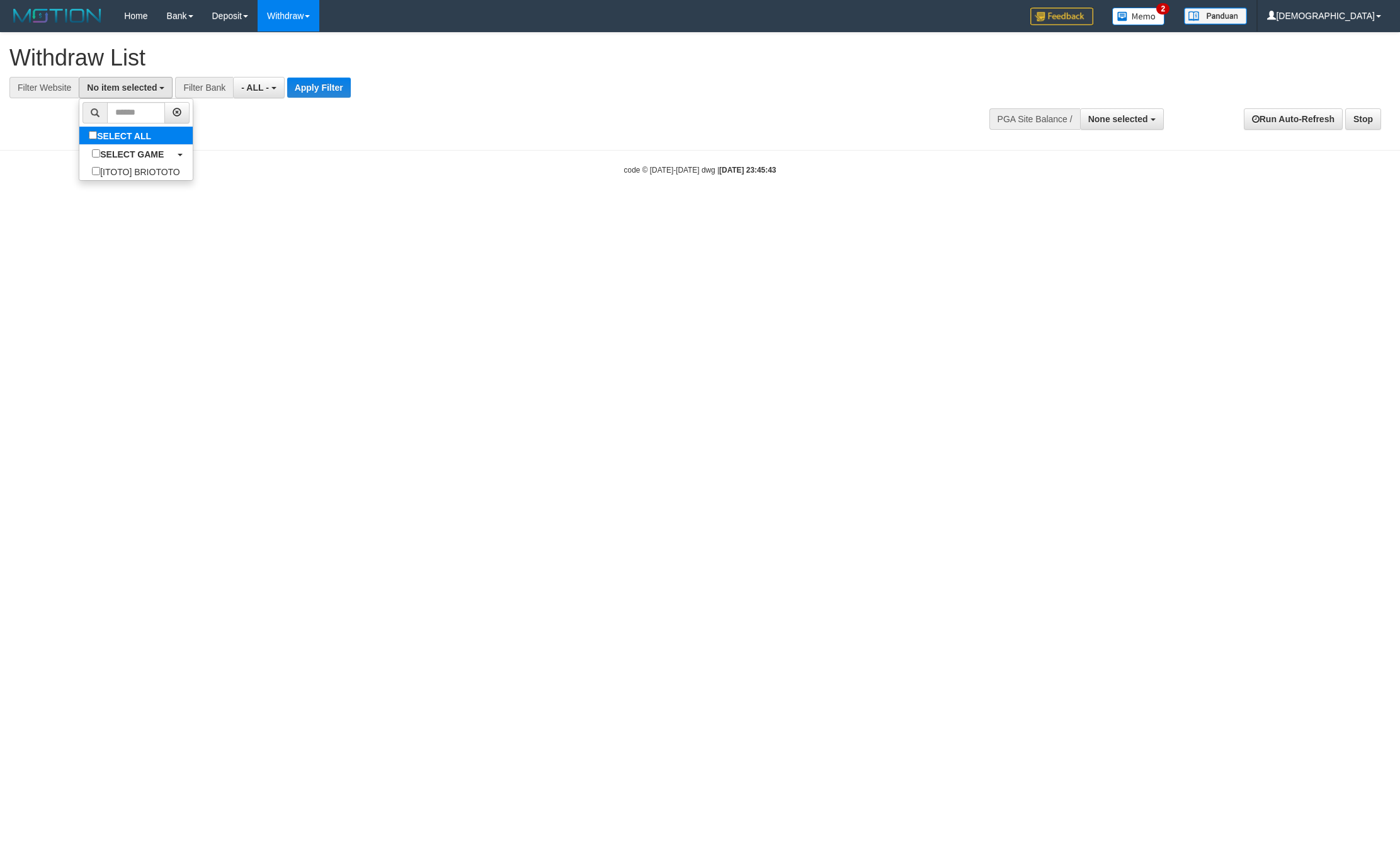
select select "****"
click at [346, 86] on button "Apply Filter" at bounding box center [330, 88] width 64 height 20
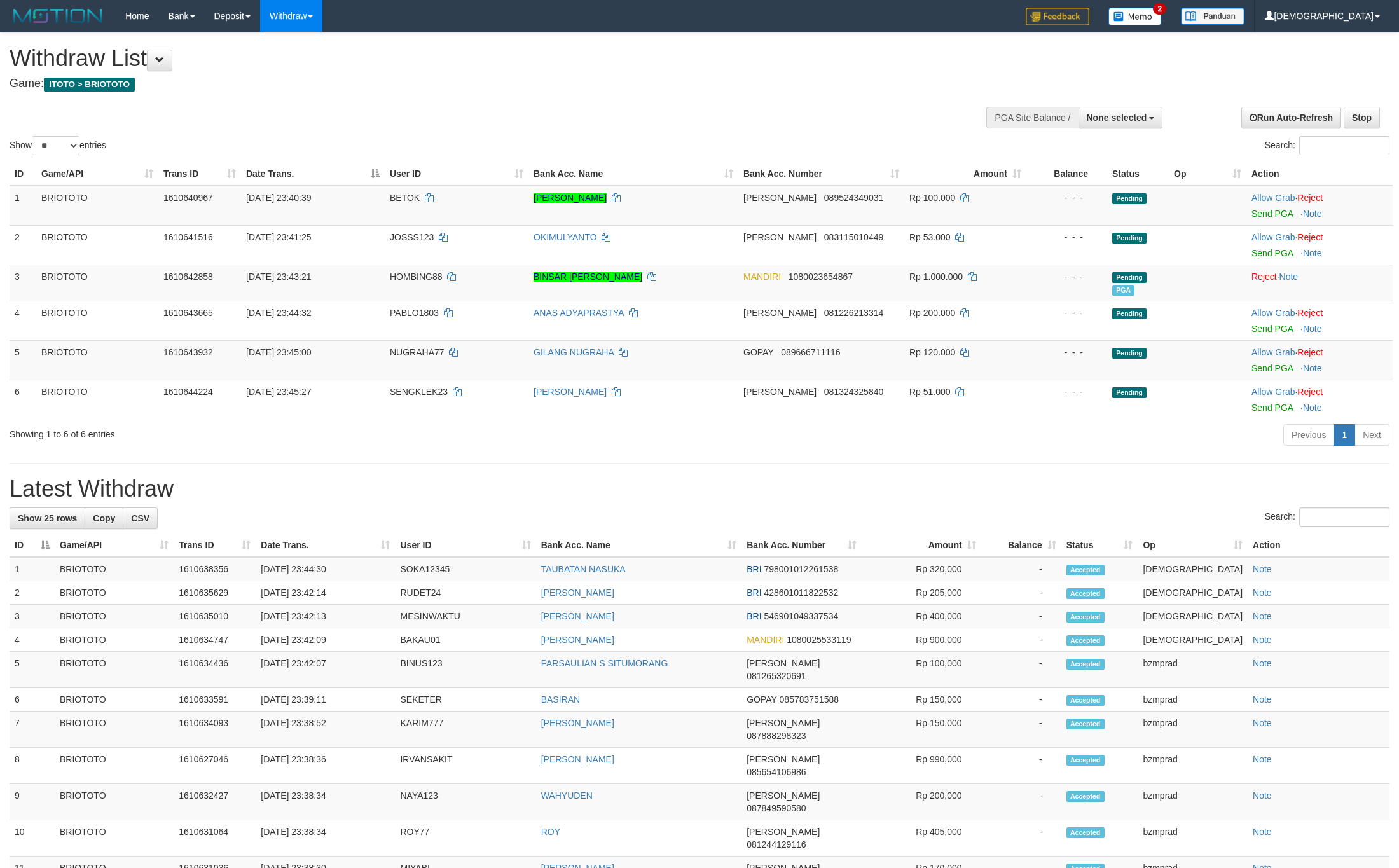
select select
select select "**"
click at [1119, 102] on div at bounding box center [1059, 116] width 202 height 38
click at [1120, 107] on button "None selected" at bounding box center [1121, 117] width 84 height 21
click at [1121, 109] on button "None selected" at bounding box center [1121, 117] width 84 height 21
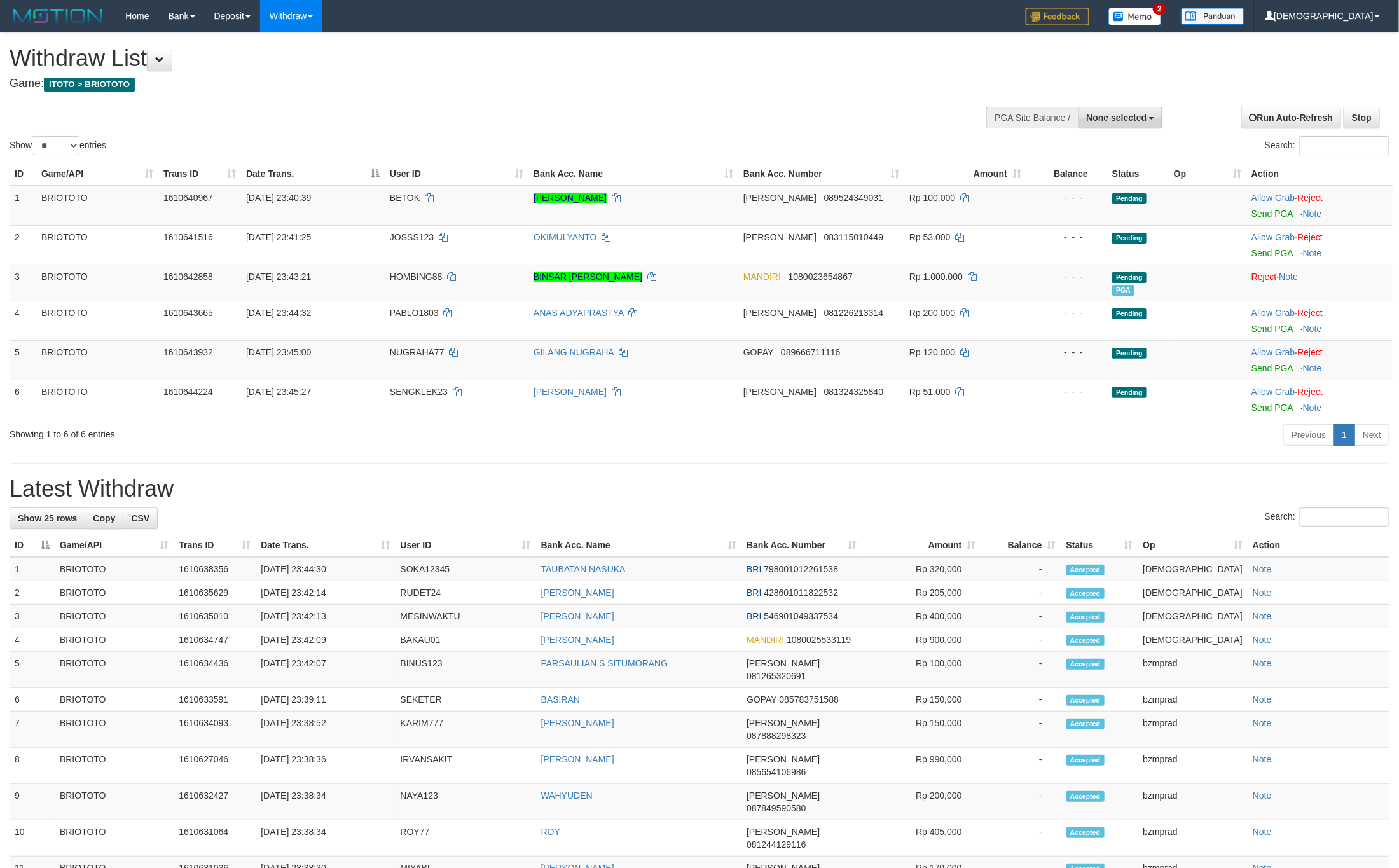
click at [1105, 119] on span "None selected" at bounding box center [1117, 117] width 61 height 10
click at [1105, 189] on label "[ITOTO] BRIOTOTO" at bounding box center [1102, 182] width 119 height 17
select select "****"
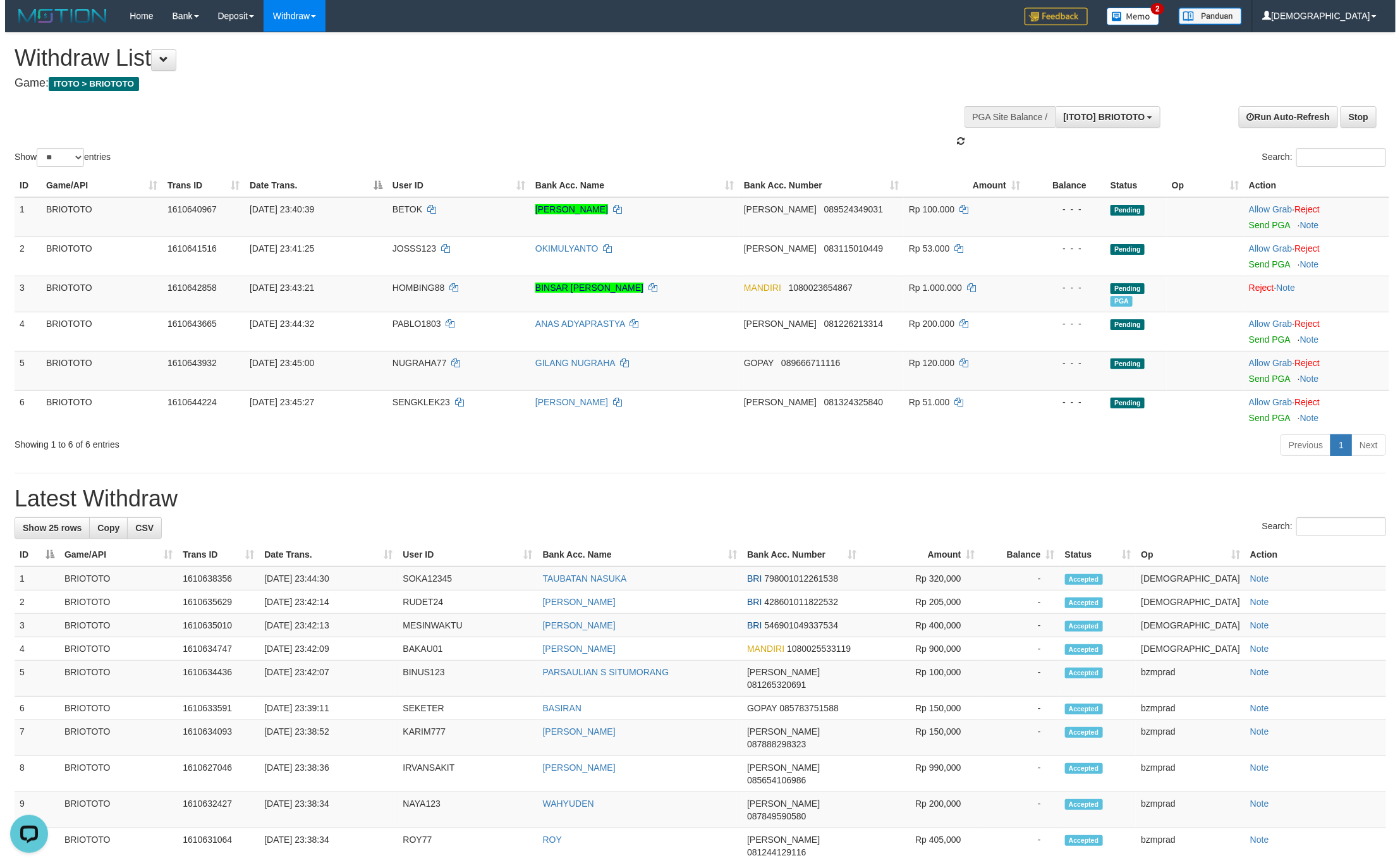
scroll to position [11, 0]
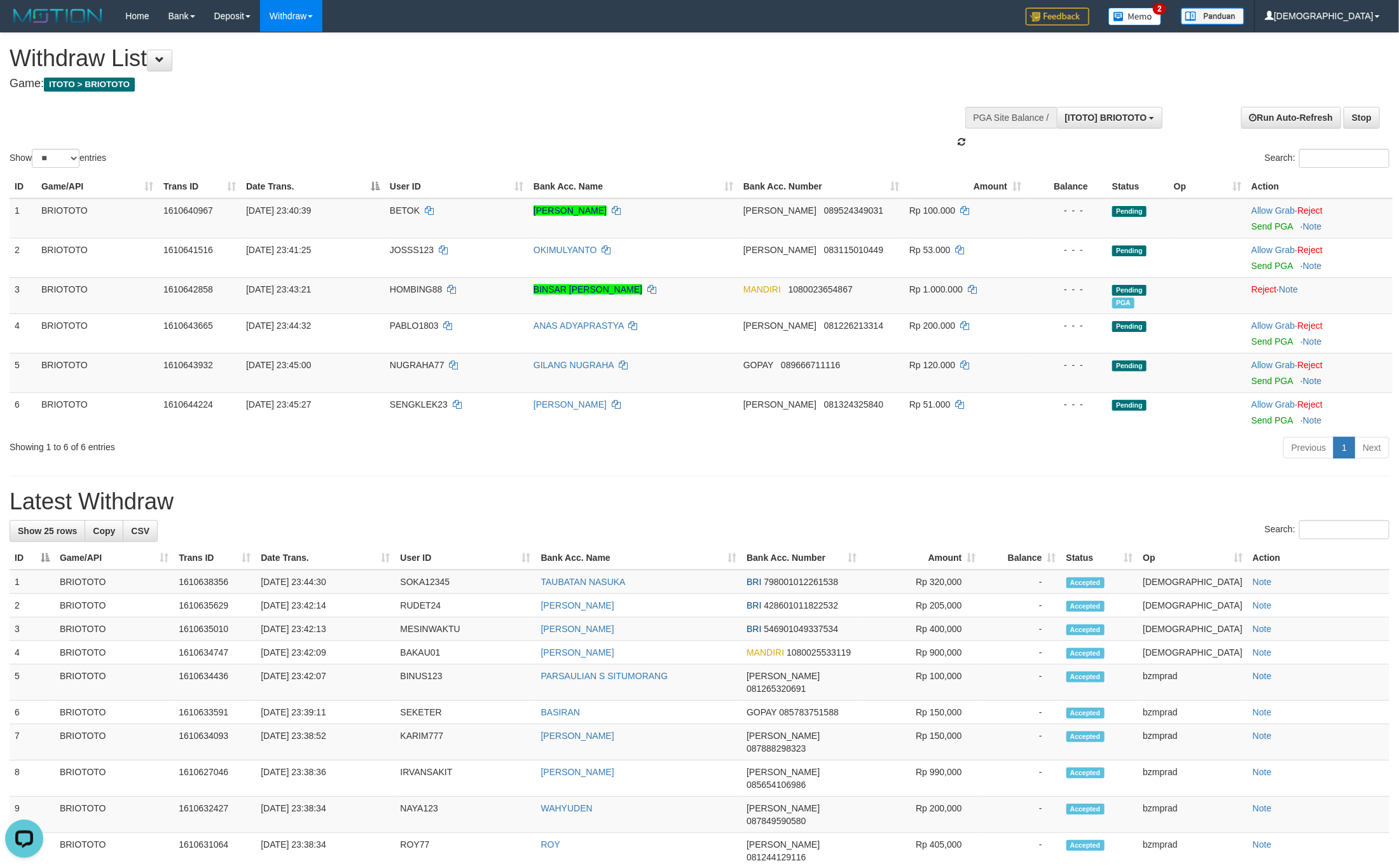
click at [671, 454] on div "Previous 1 Next" at bounding box center [991, 448] width 796 height 27
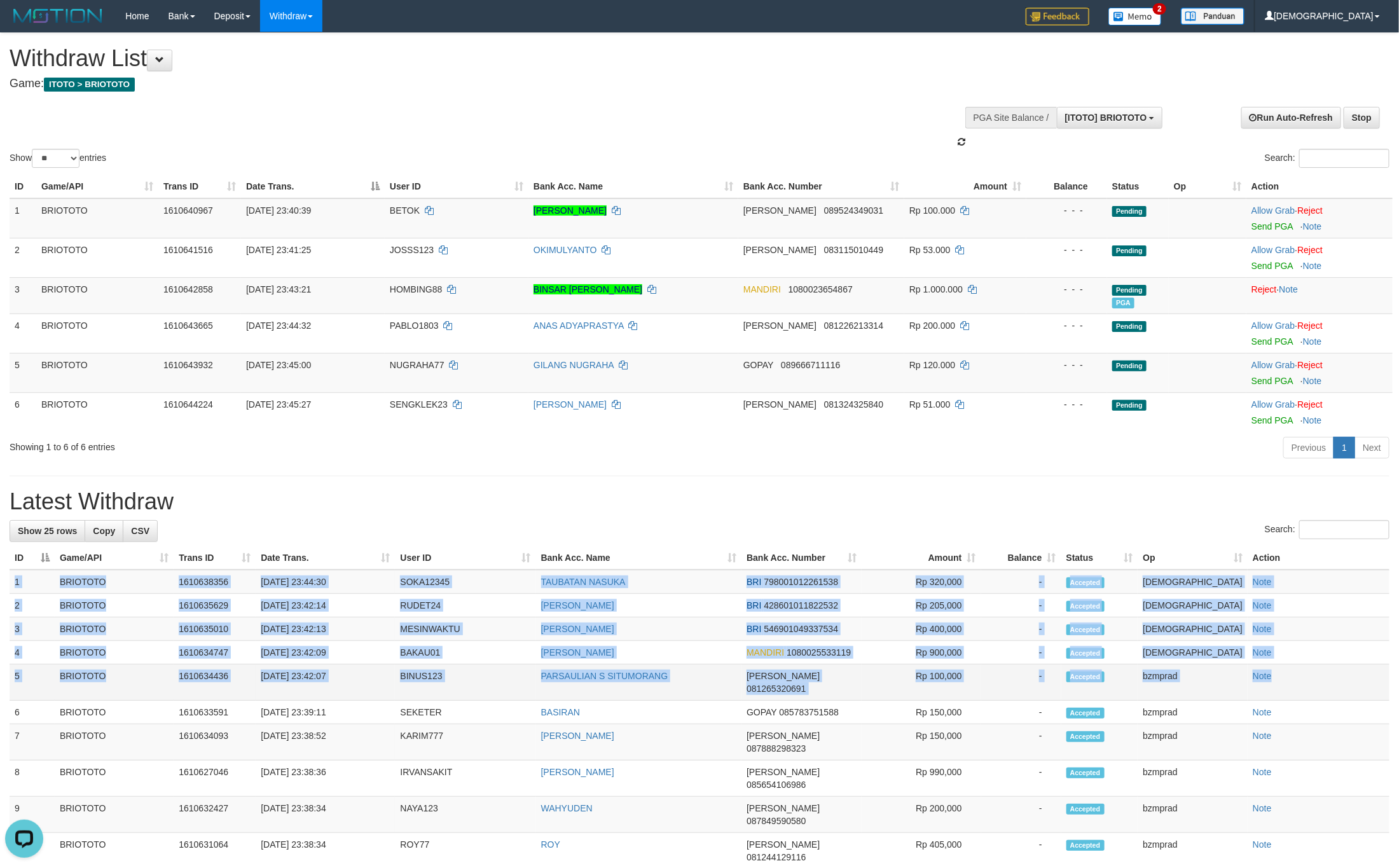
drag, startPoint x: 12, startPoint y: 584, endPoint x: 1334, endPoint y: 681, distance: 1325.6
copy tbody "1 BRIOTOTO 1610638356 01/09/2025 23:44:30 SOKA12345 TAUBATAN NASUKA BRI 7980010…"
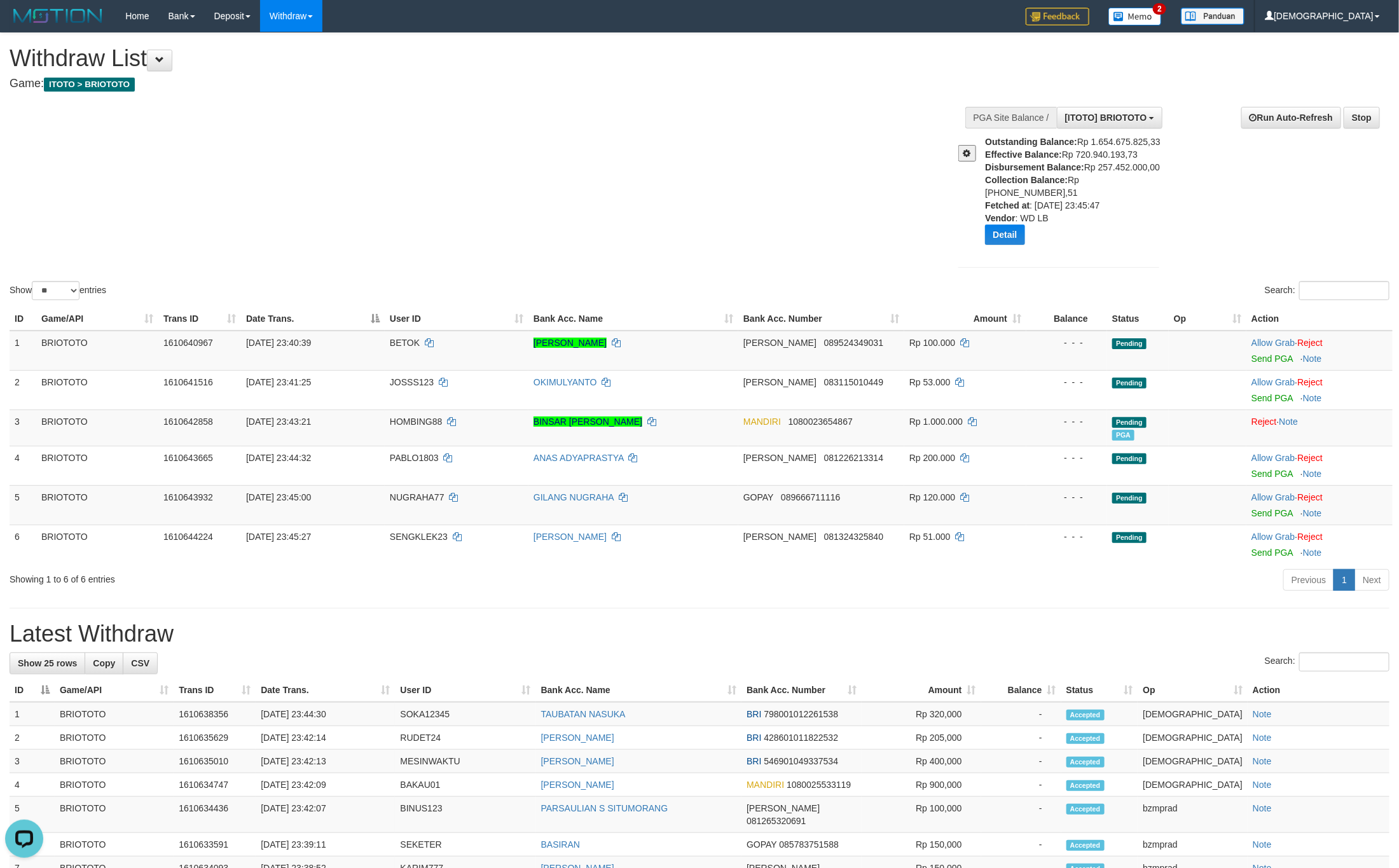
drag, startPoint x: 90, startPoint y: 186, endPoint x: 262, endPoint y: 197, distance: 172.4
click at [93, 185] on div "Show ** ** ** *** entries Search:" at bounding box center [699, 167] width 1399 height 269
click at [681, 128] on div "Show ** ** ** *** entries Search:" at bounding box center [699, 167] width 1399 height 269
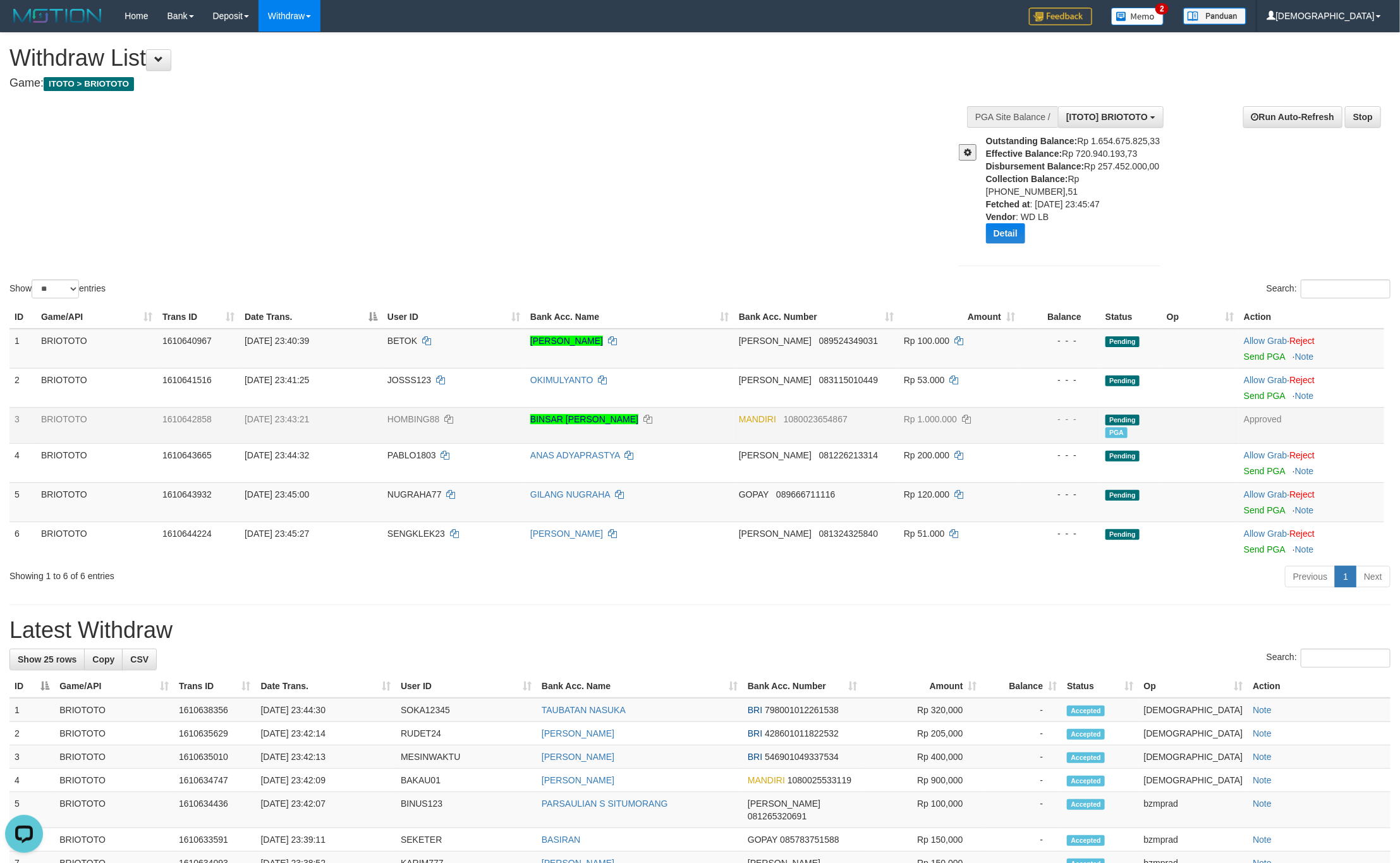
click at [404, 414] on span "HOMBING88" at bounding box center [413, 419] width 52 height 10
copy td "HOMBING88"
click at [652, 414] on icon at bounding box center [648, 419] width 9 height 9
copy td "HOMBING88"
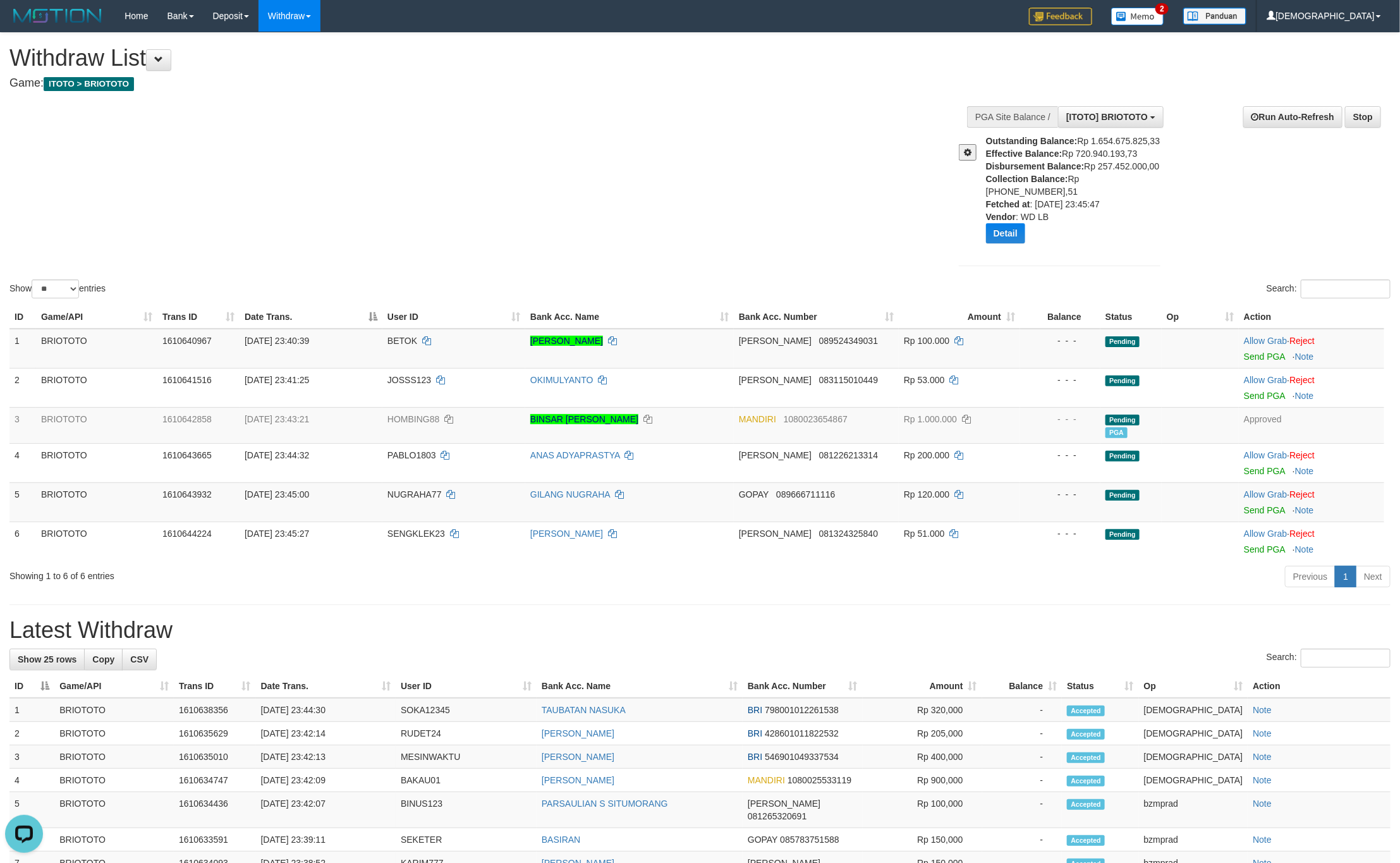
drag, startPoint x: 849, startPoint y: 137, endPoint x: 798, endPoint y: 127, distance: 52.0
click at [847, 137] on div "Show ** ** ** *** entries Search:" at bounding box center [700, 166] width 1400 height 268
click at [293, 46] on link "WD Fetch" at bounding box center [308, 44] width 99 height 17
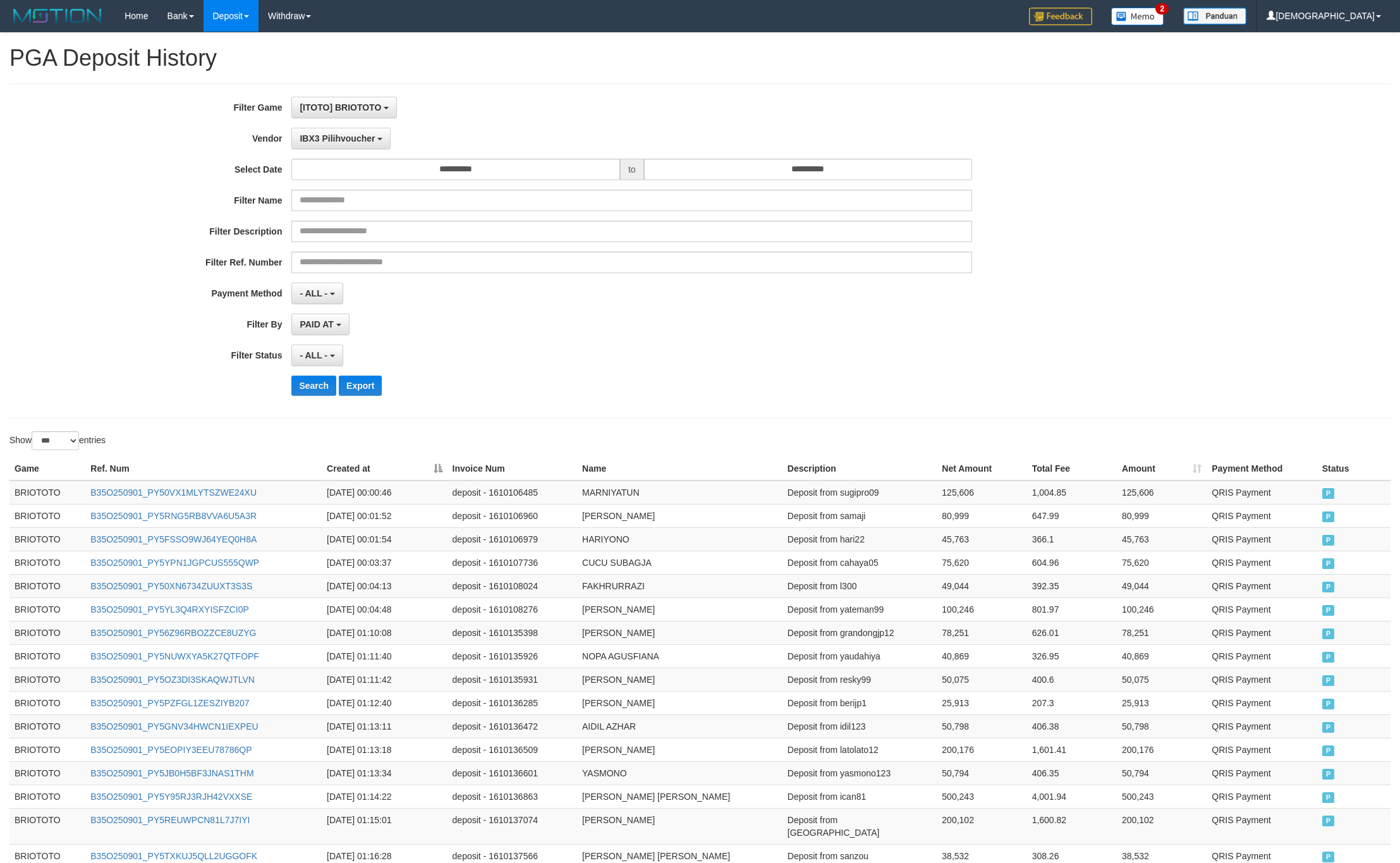
select select "**********"
select select "***"
click at [323, 395] on button "Search" at bounding box center [314, 386] width 45 height 20
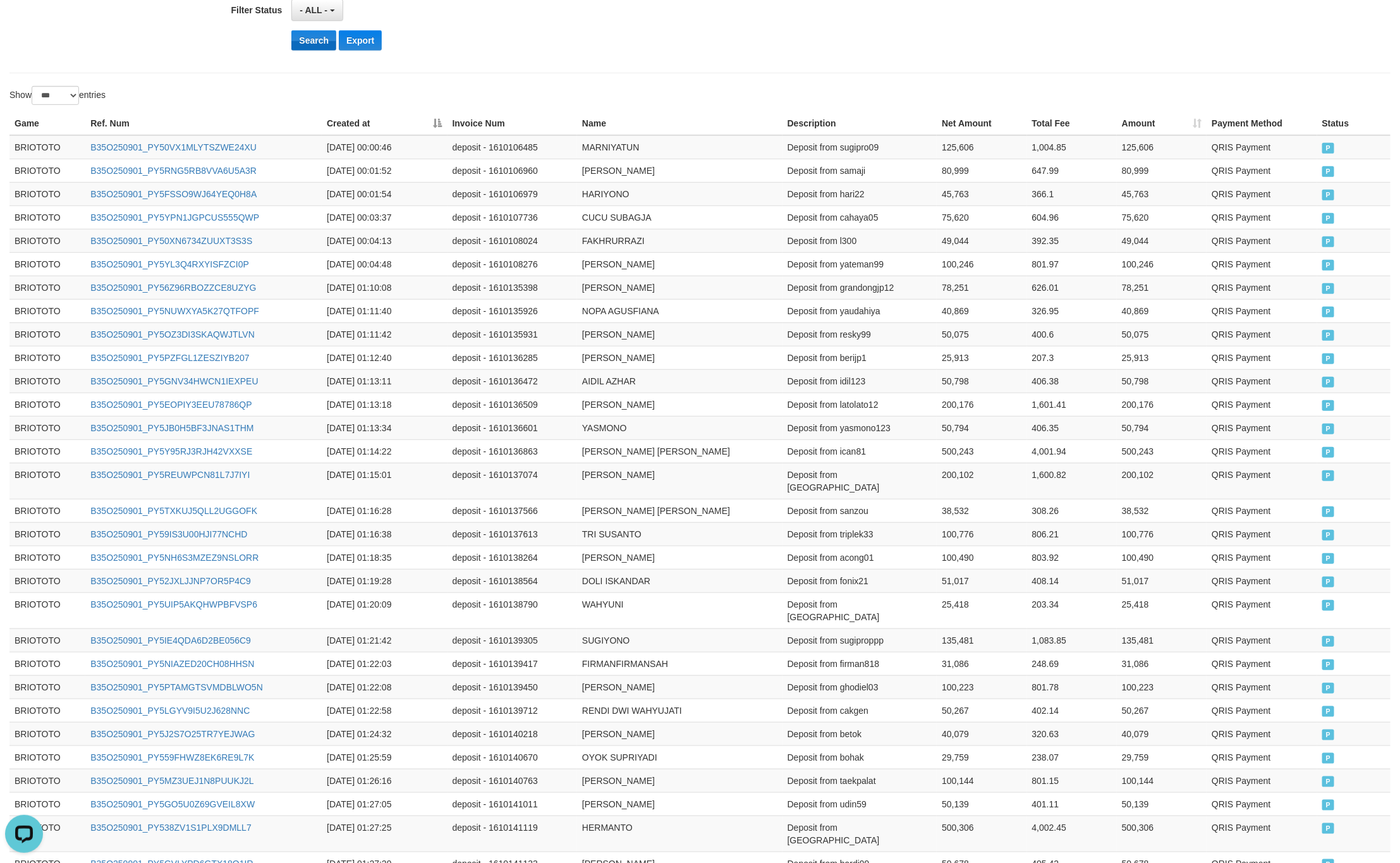
scroll to position [0, 0]
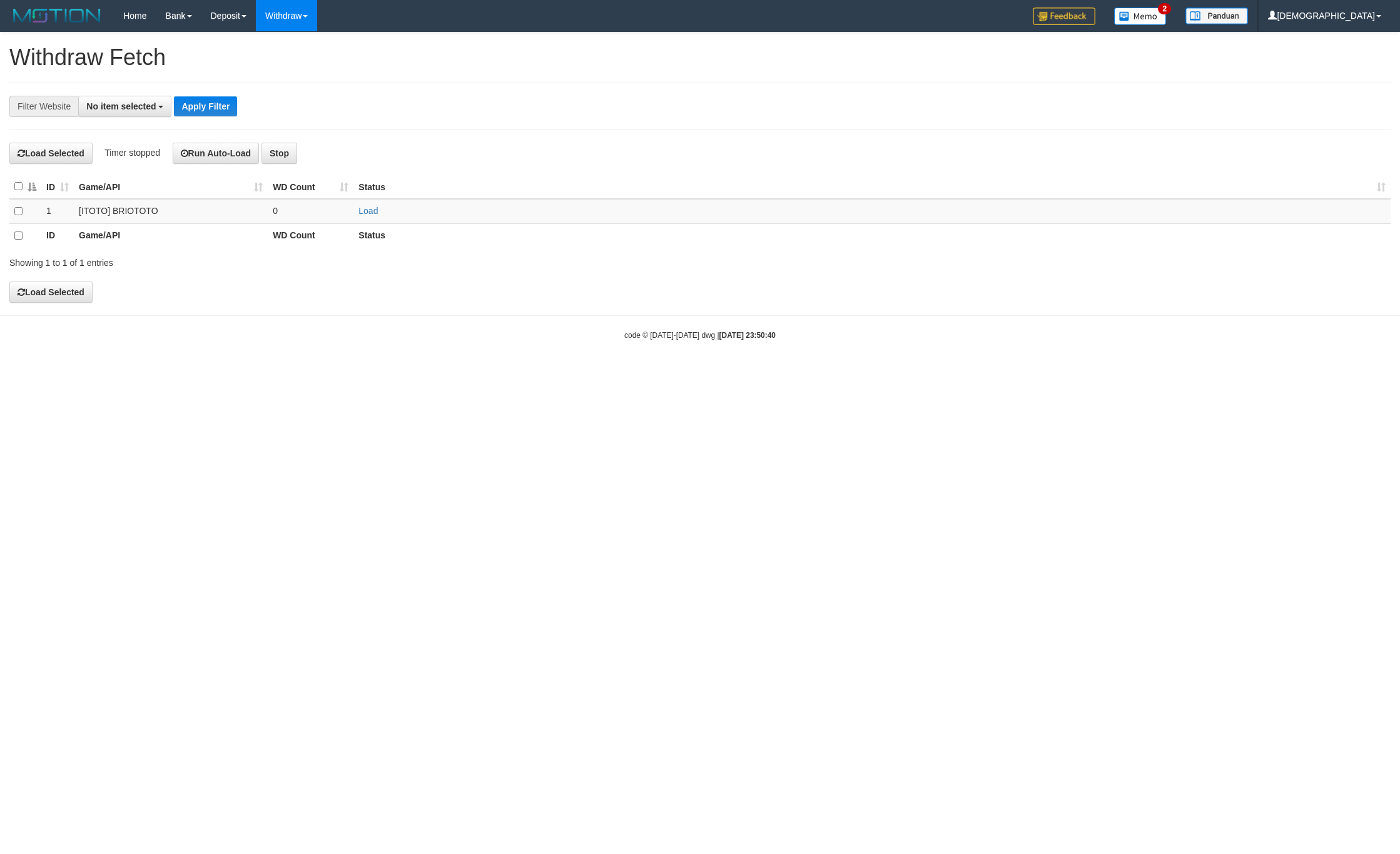
select select
click at [365, 209] on link "Load" at bounding box center [368, 211] width 19 height 10
click at [329, 214] on td "..." at bounding box center [310, 211] width 85 height 25
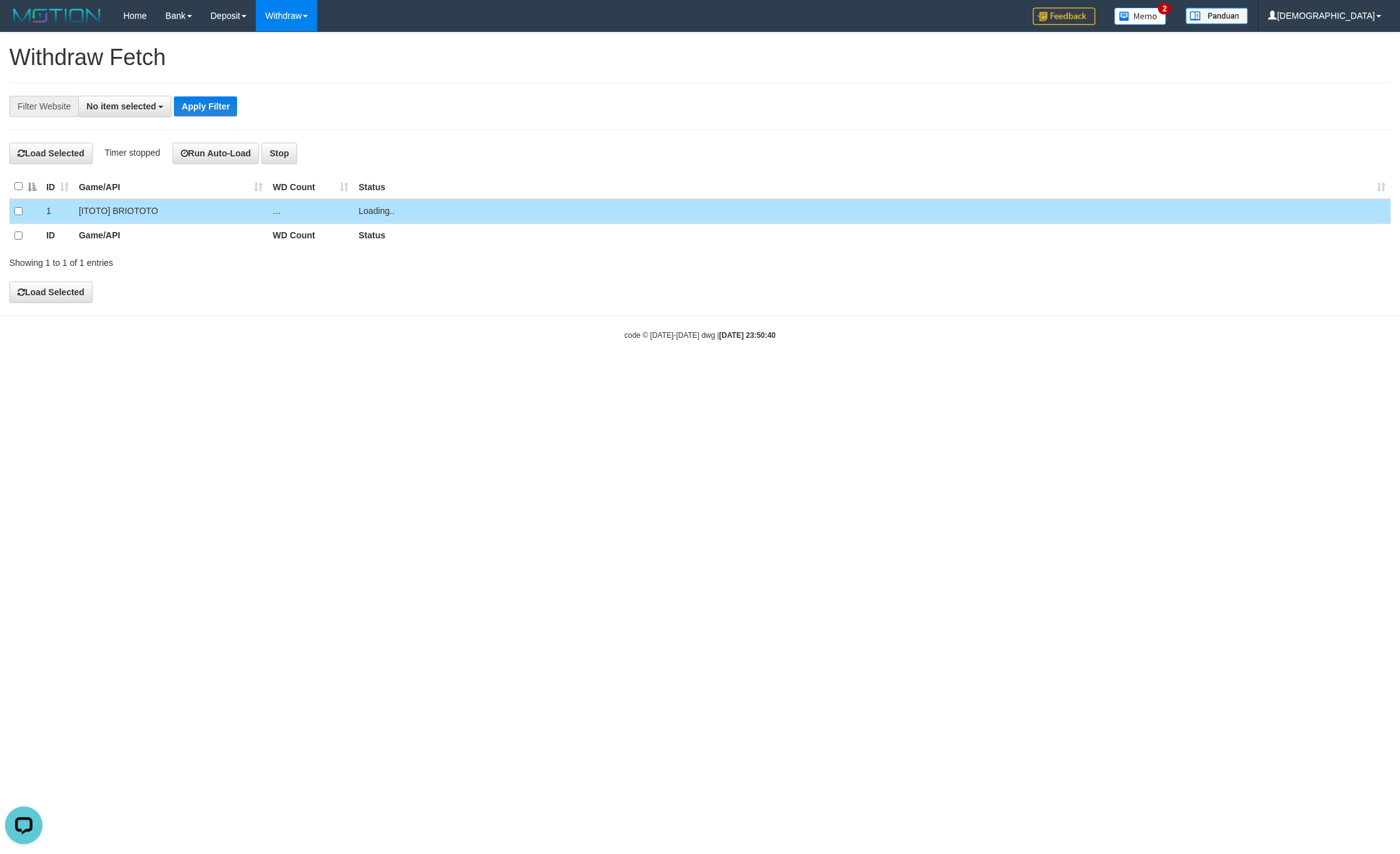
click at [497, 191] on th "Status" at bounding box center [871, 187] width 1037 height 25
click at [285, 51] on link "WD List" at bounding box center [305, 60] width 98 height 17
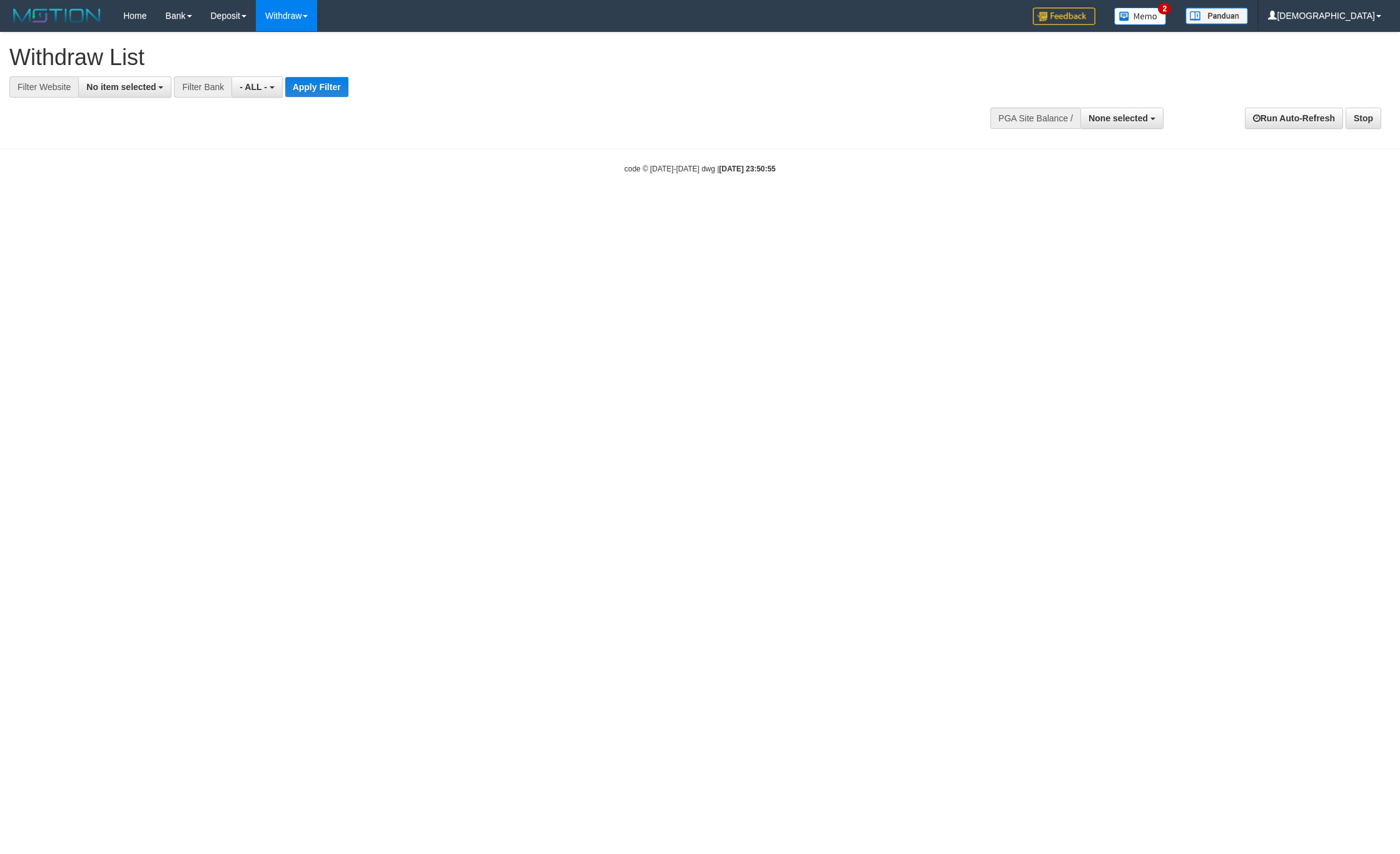
select select
click at [281, 42] on link "WD Fetch" at bounding box center [305, 43] width 98 height 17
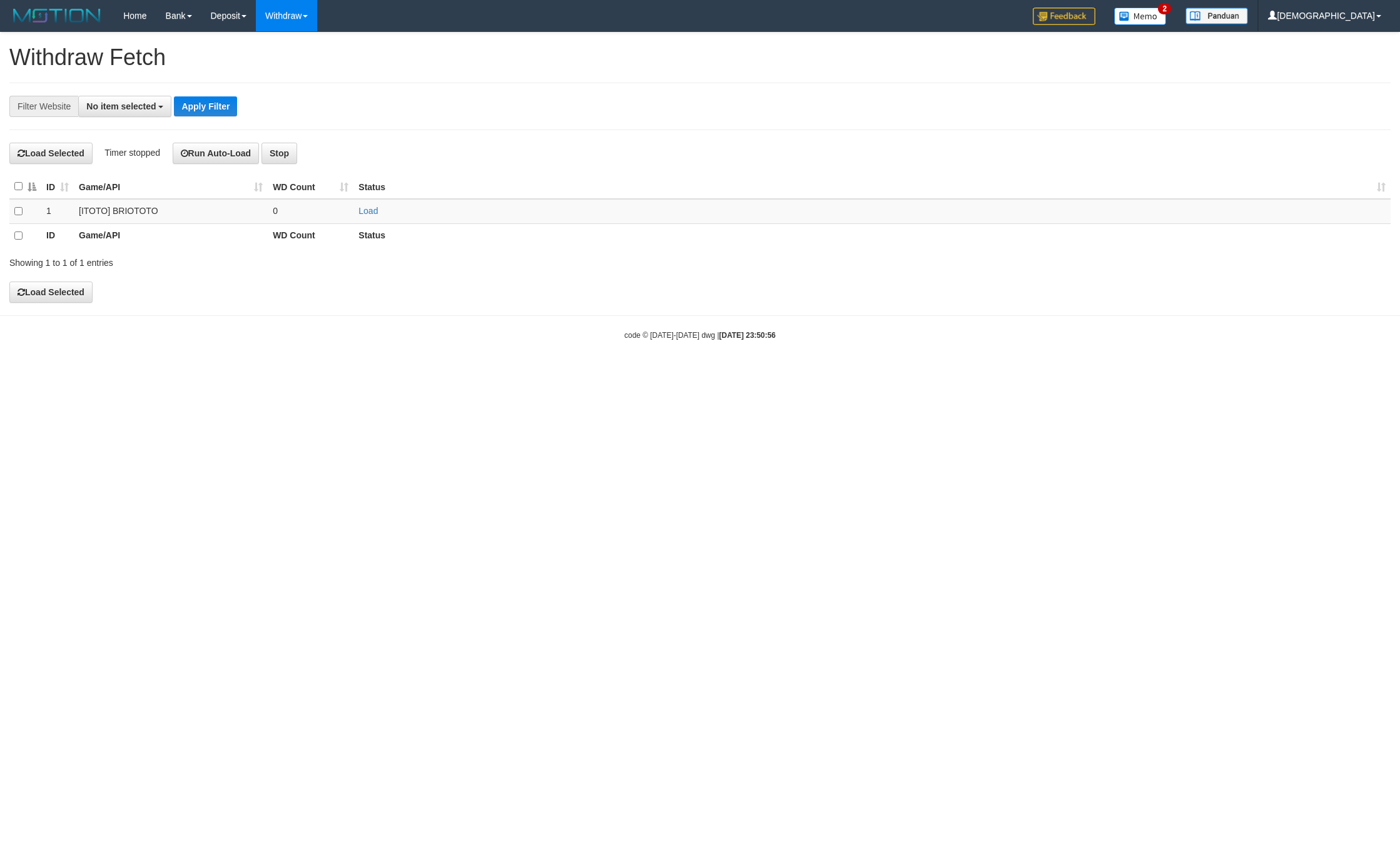
select select
click at [367, 205] on table "ID Game/API WD Count Status 1 [ITOTO] BRIOTOTO 0 Load ID Game/API WD Count Stat…" at bounding box center [700, 211] width 1381 height 74
click at [367, 211] on link "Load" at bounding box center [368, 211] width 19 height 10
click at [322, 211] on td "..." at bounding box center [310, 211] width 85 height 25
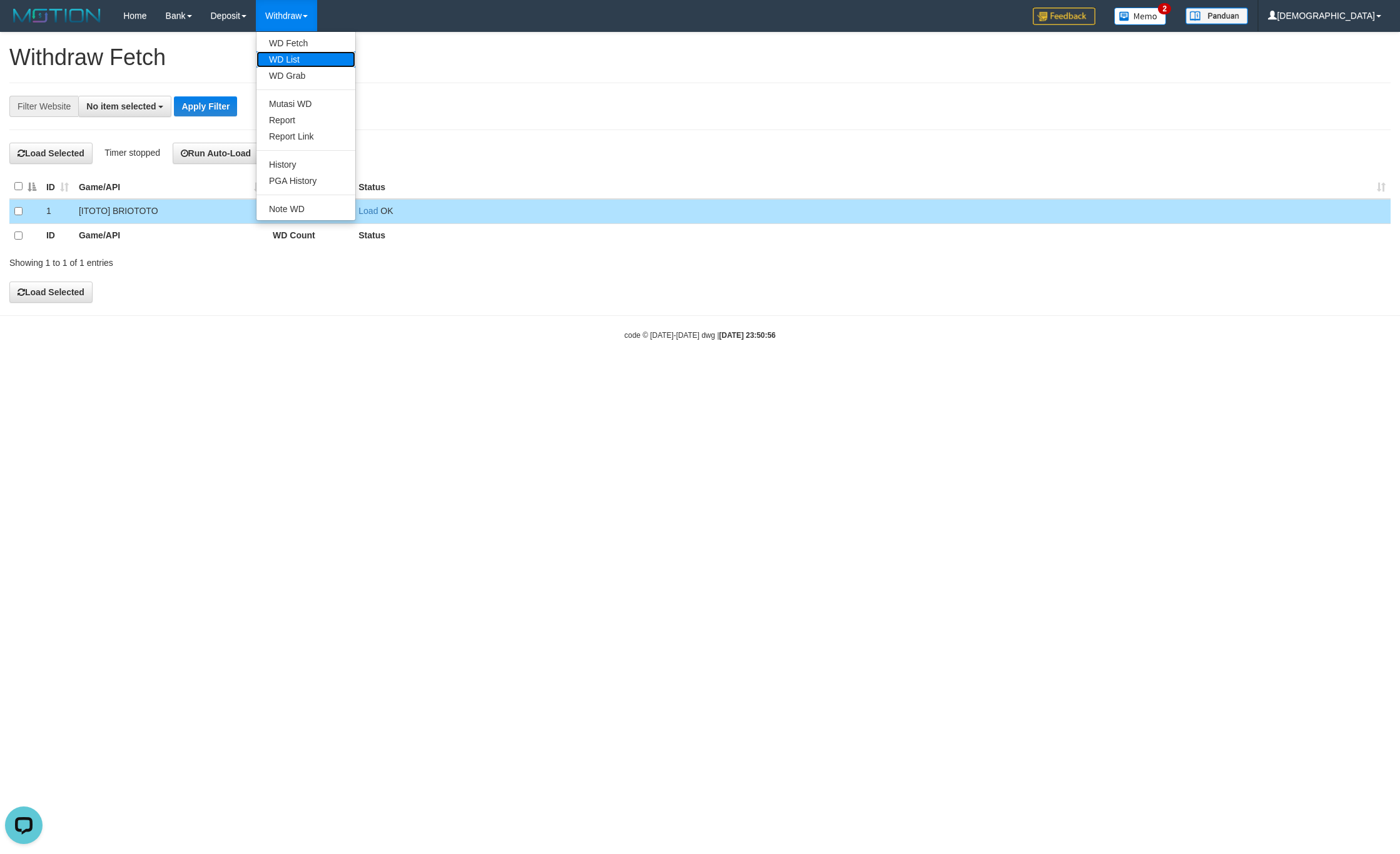
click at [293, 61] on link "WD List" at bounding box center [305, 60] width 98 height 17
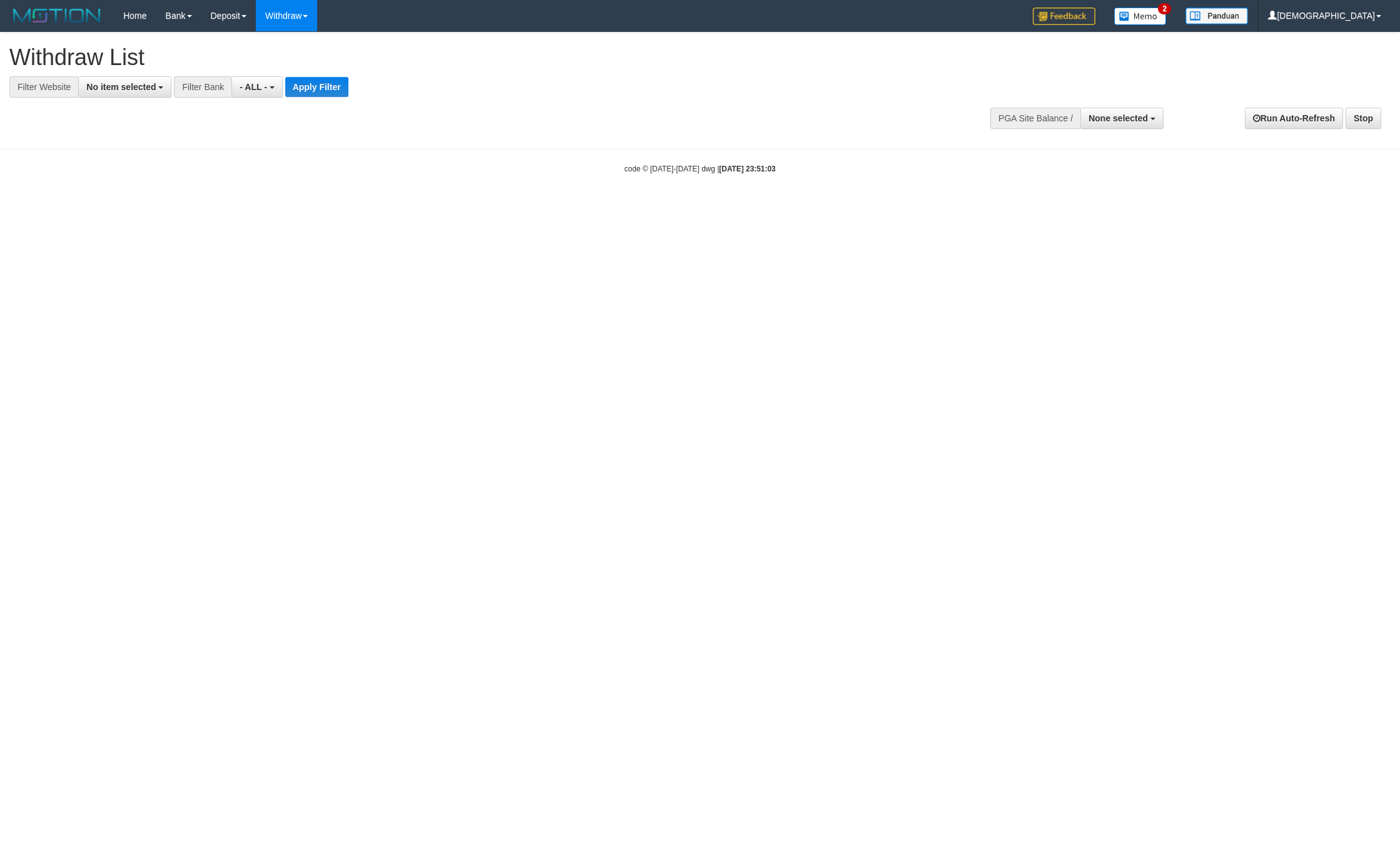
select select
click at [135, 79] on button "No item selected" at bounding box center [124, 86] width 93 height 21
click at [149, 143] on label "SELECT ALL" at bounding box center [120, 134] width 84 height 17
select select "****"
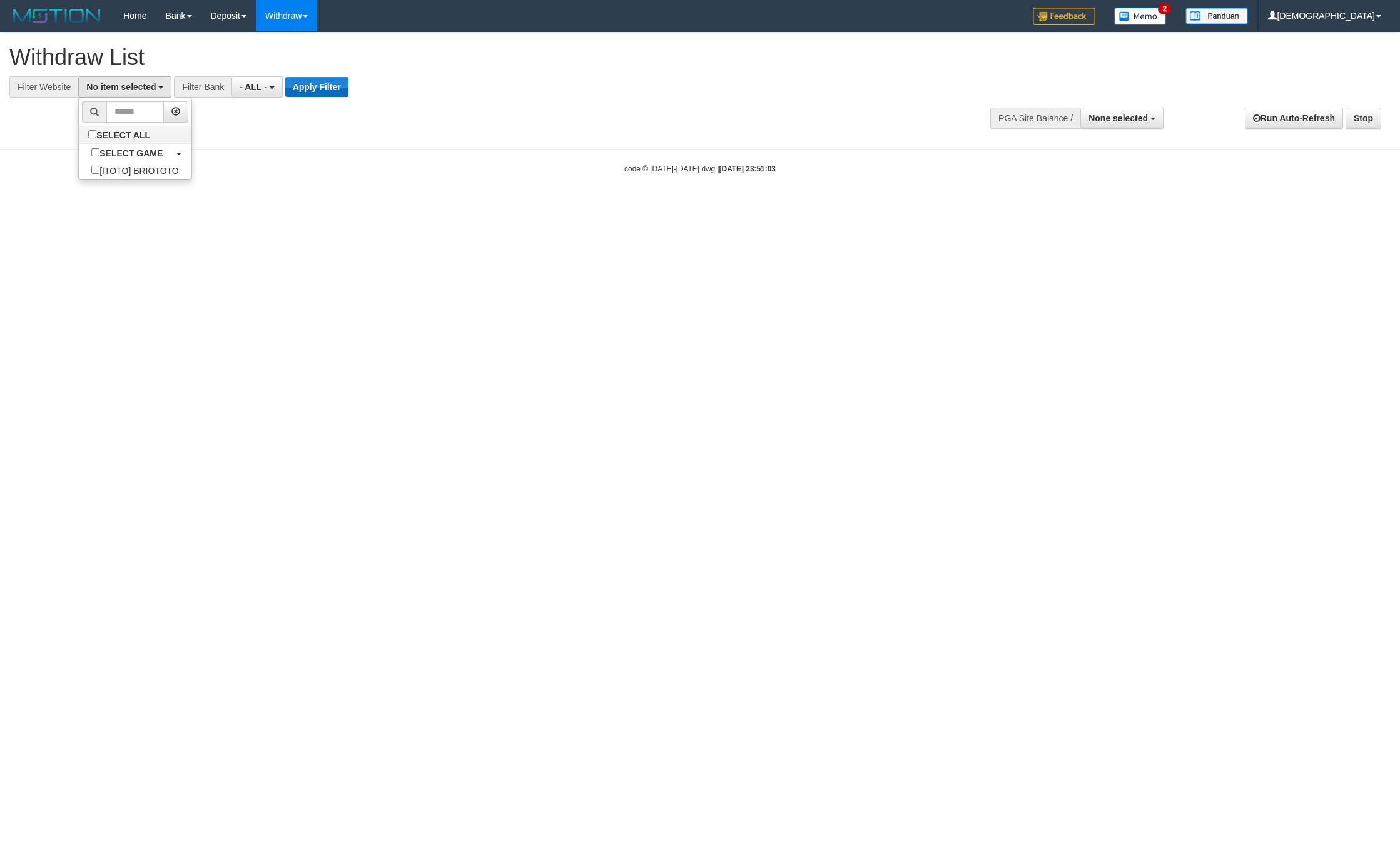
scroll to position [11, 0]
click at [325, 88] on button "Apply Filter" at bounding box center [327, 87] width 63 height 20
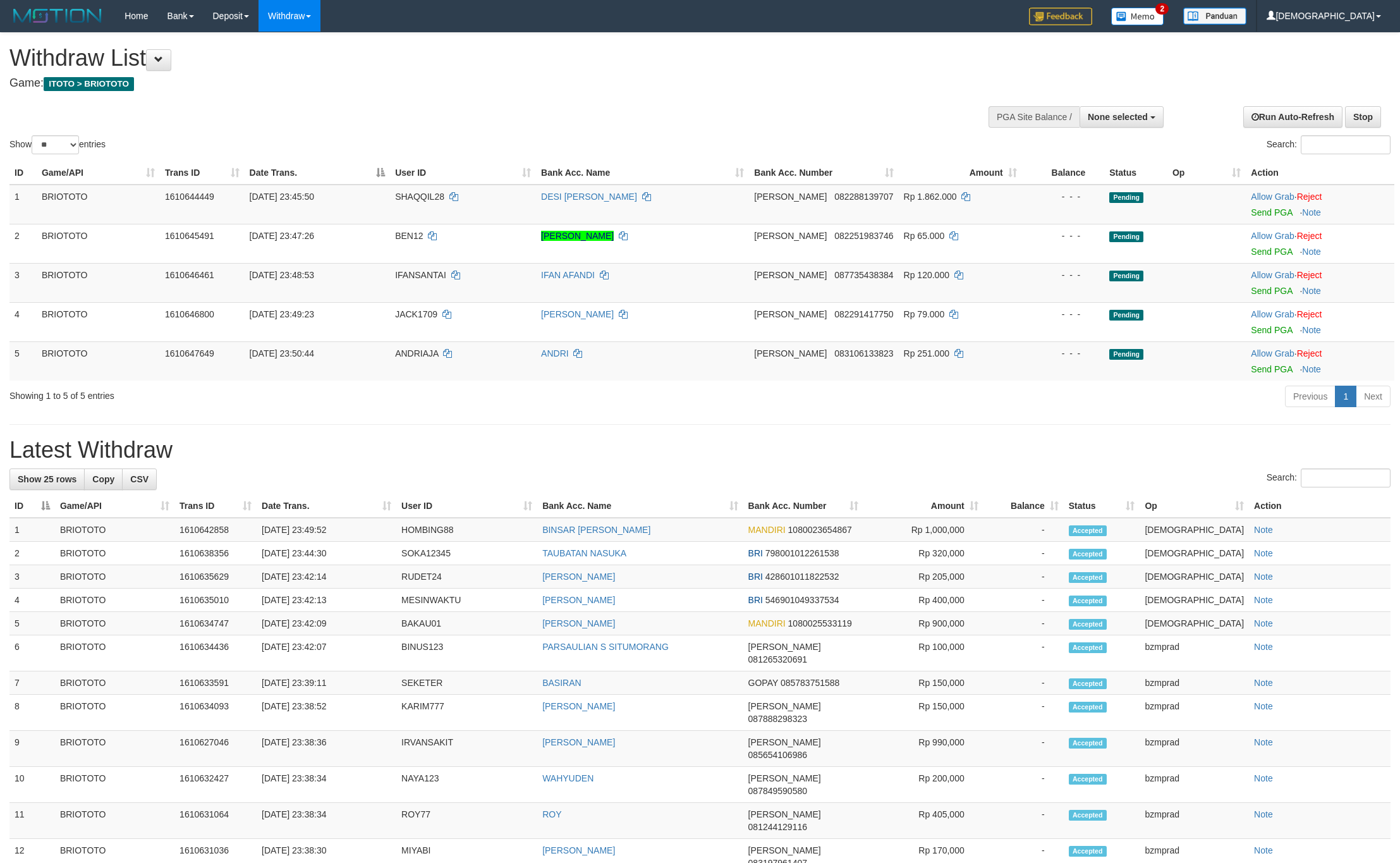
select select
select select "**"
drag, startPoint x: 1156, startPoint y: 129, endPoint x: 1134, endPoint y: 120, distance: 23.8
click at [1154, 129] on div at bounding box center [1059, 115] width 202 height 38
click at [1134, 120] on span "None selected" at bounding box center [1118, 116] width 60 height 10
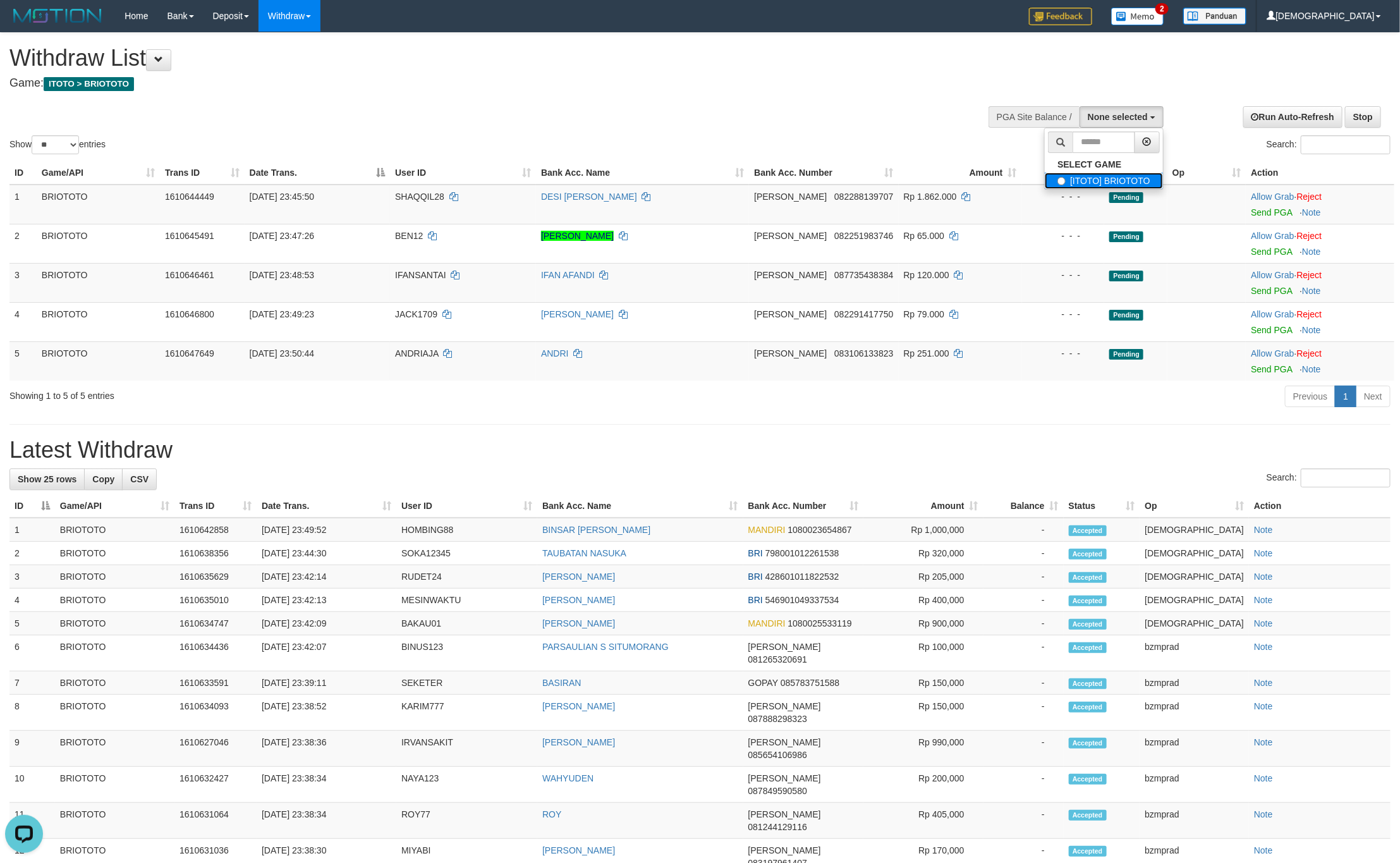
click at [1091, 182] on label "[ITOTO] BRIOTOTO" at bounding box center [1104, 181] width 118 height 17
select select "****"
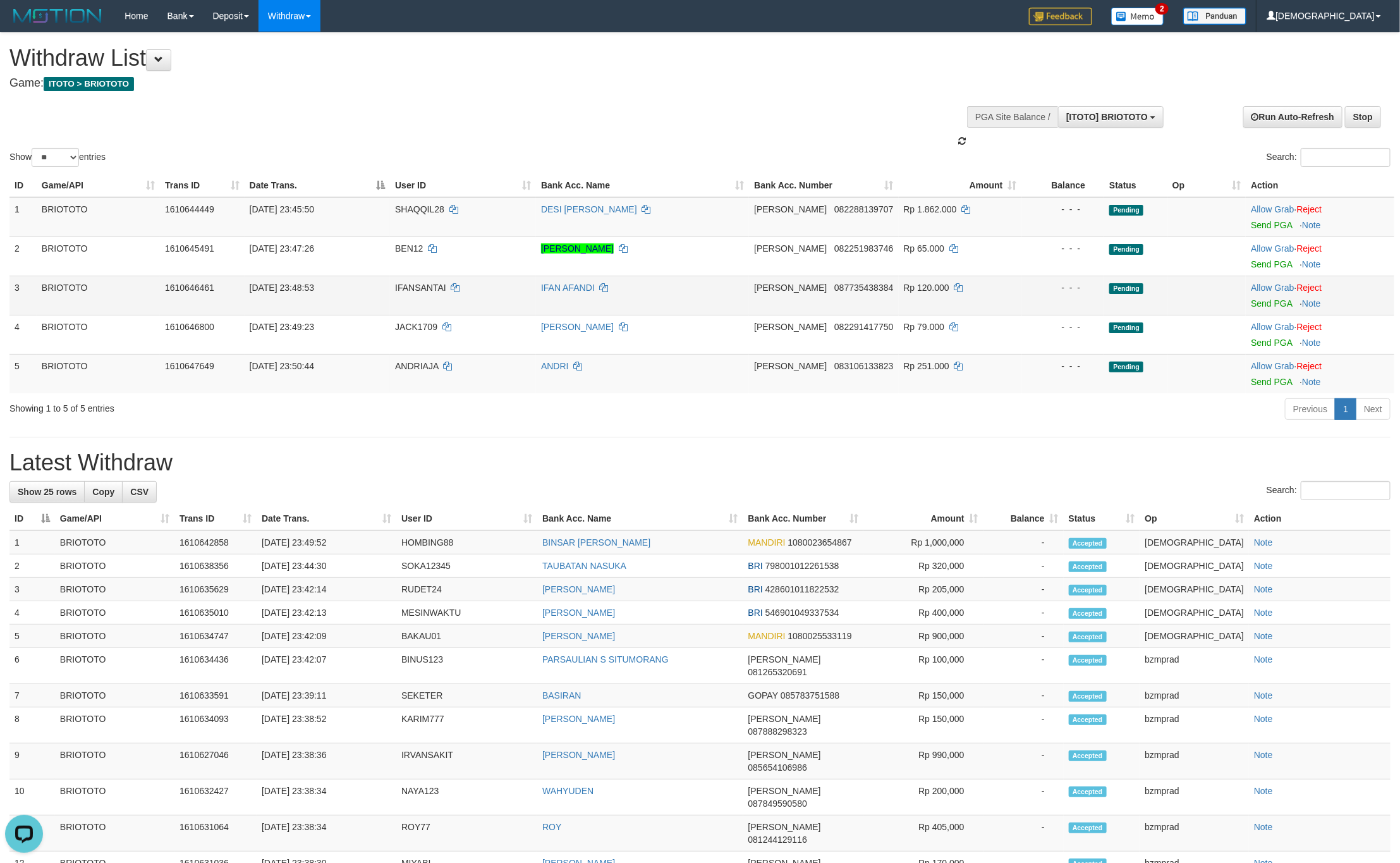
scroll to position [11, 0]
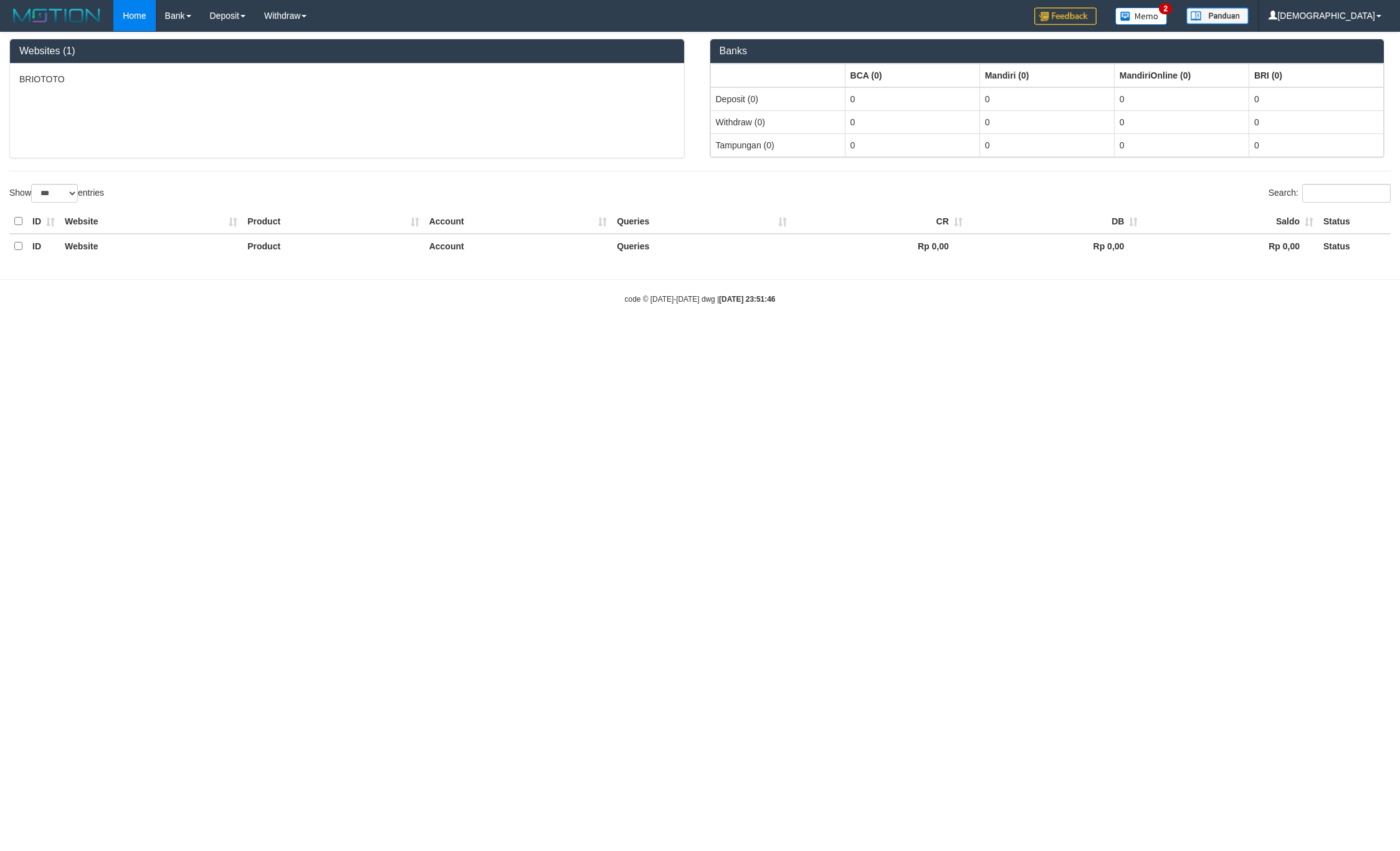
select select "***"
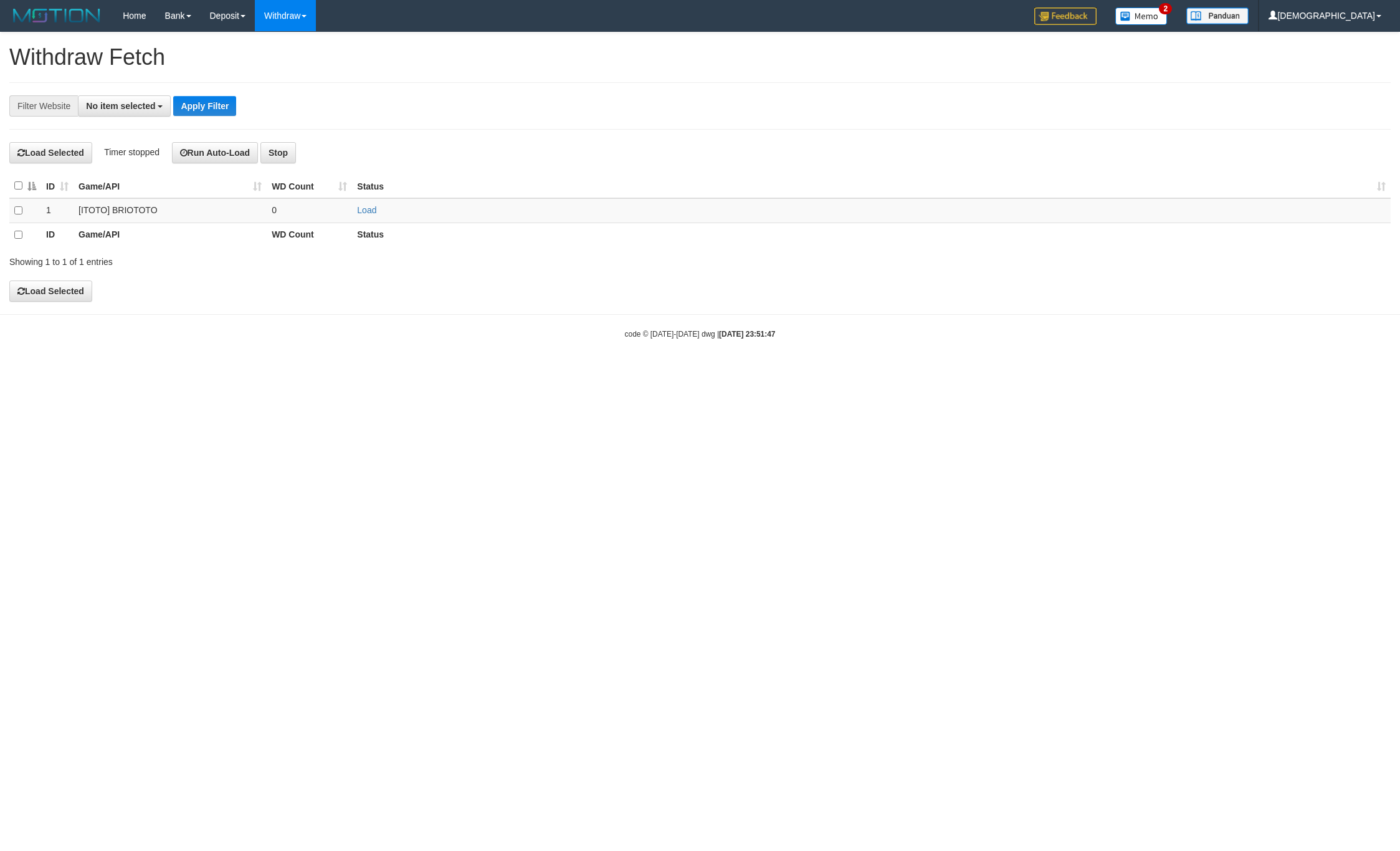
select select
click at [359, 212] on link "Load" at bounding box center [366, 210] width 19 height 10
click at [330, 212] on td "..." at bounding box center [309, 210] width 85 height 25
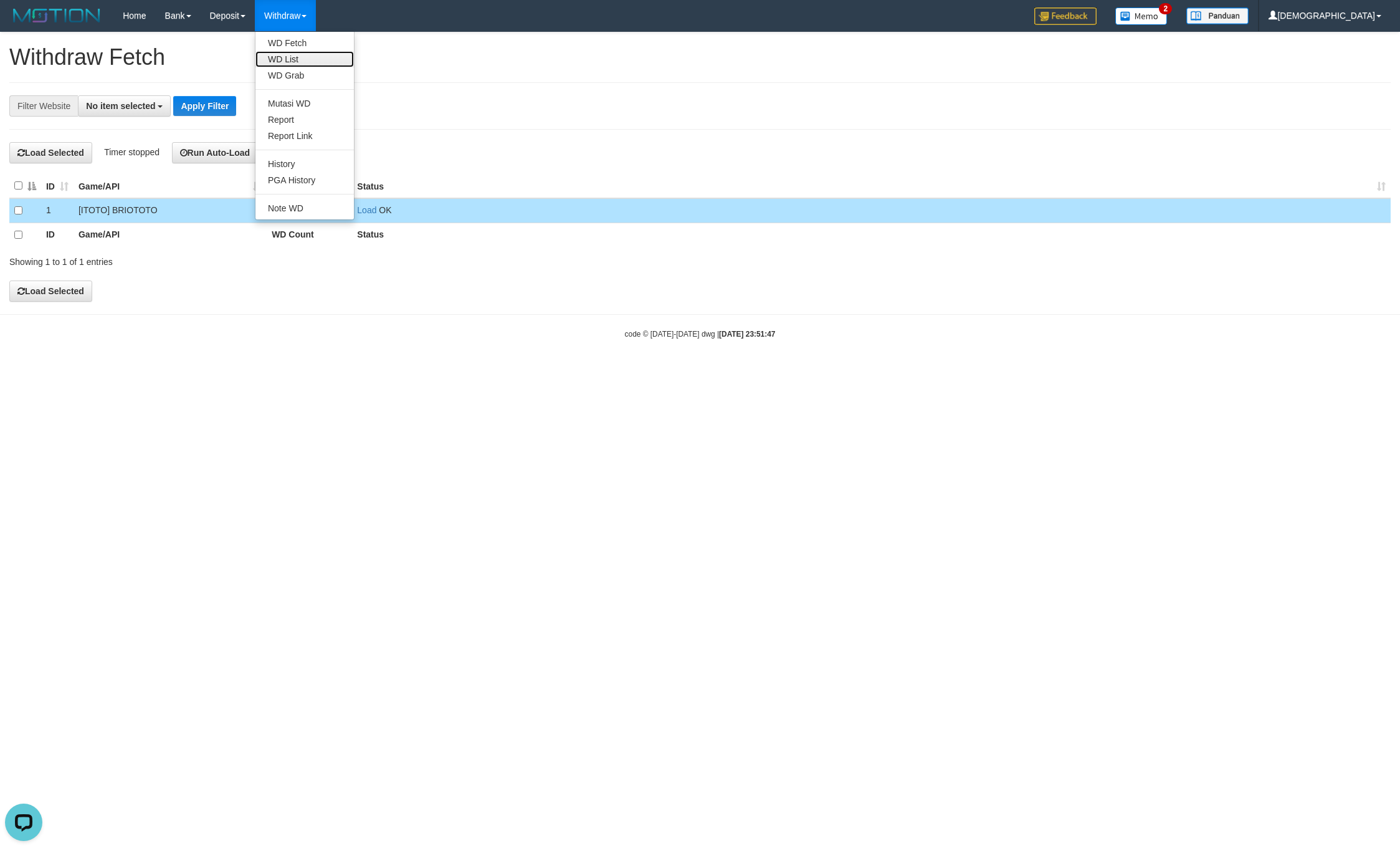
drag, startPoint x: 316, startPoint y: 58, endPoint x: 58, endPoint y: 169, distance: 280.9
click at [316, 59] on link "WD List" at bounding box center [304, 60] width 98 height 16
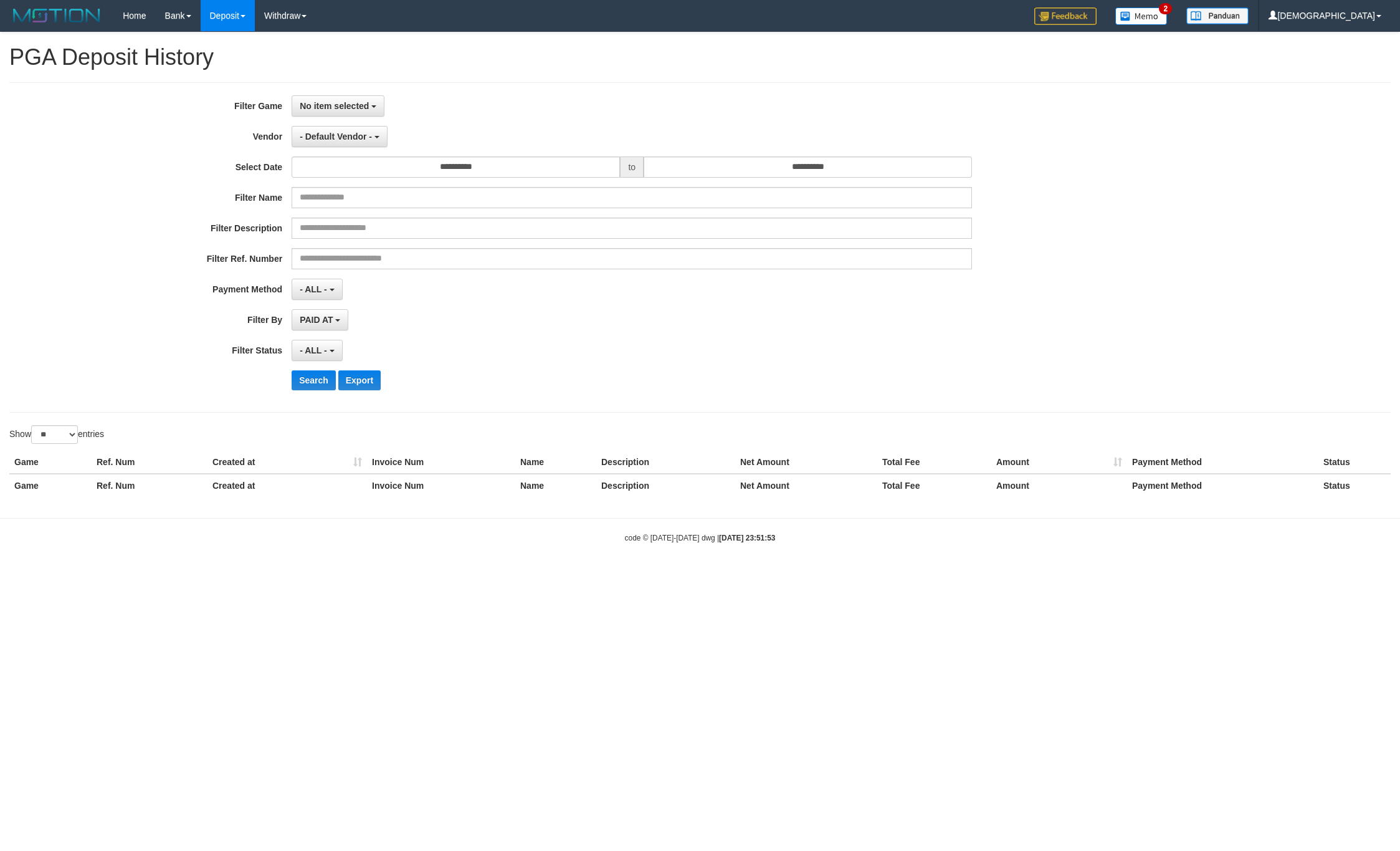
select select
select select "**"
click at [350, 112] on button "No item selected" at bounding box center [337, 105] width 92 height 21
drag, startPoint x: 353, startPoint y: 167, endPoint x: 350, endPoint y: 152, distance: 15.3
click at [353, 167] on label "[ITOTO] BRIOTOTO" at bounding box center [371, 170] width 158 height 18
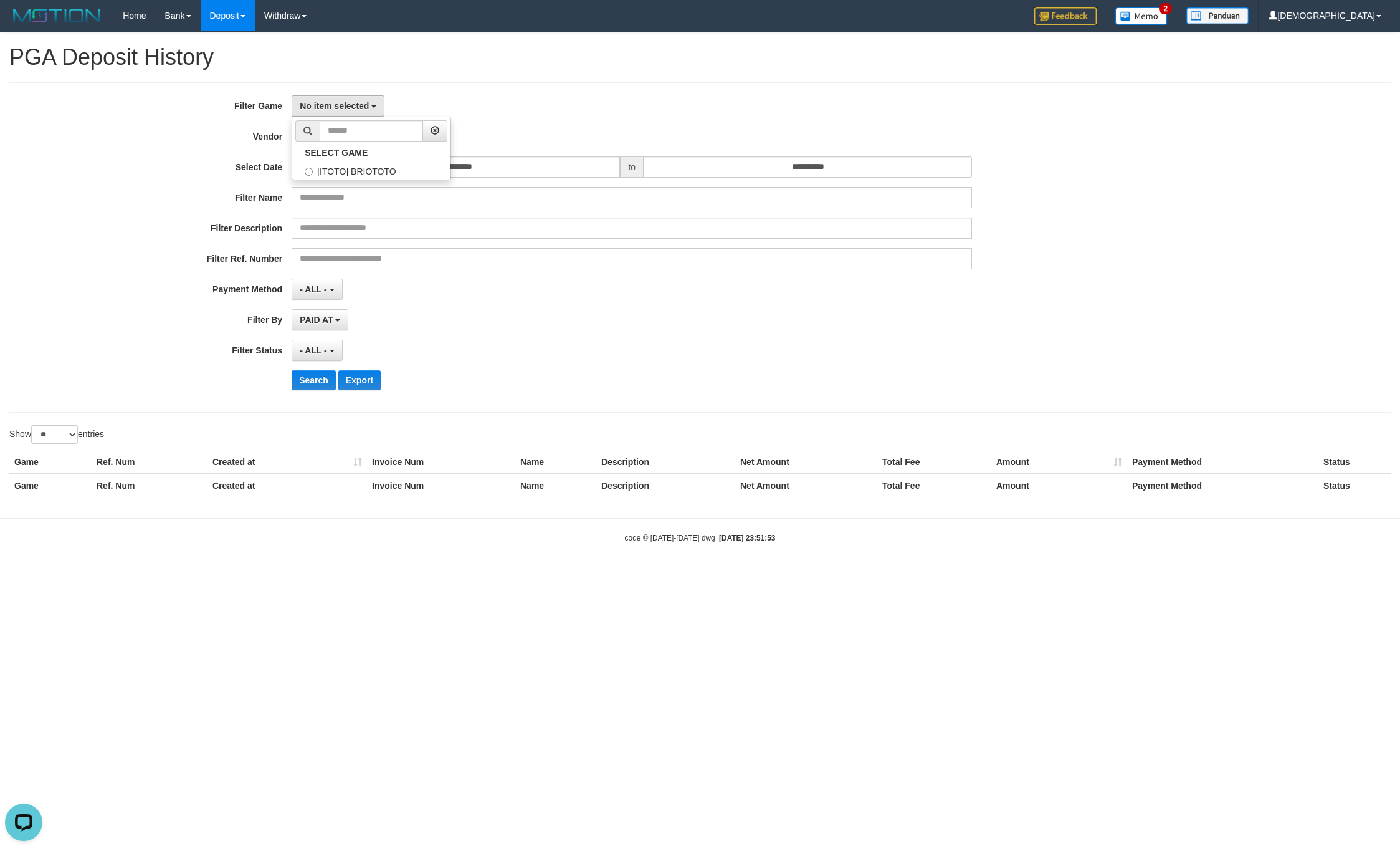
select select "****"
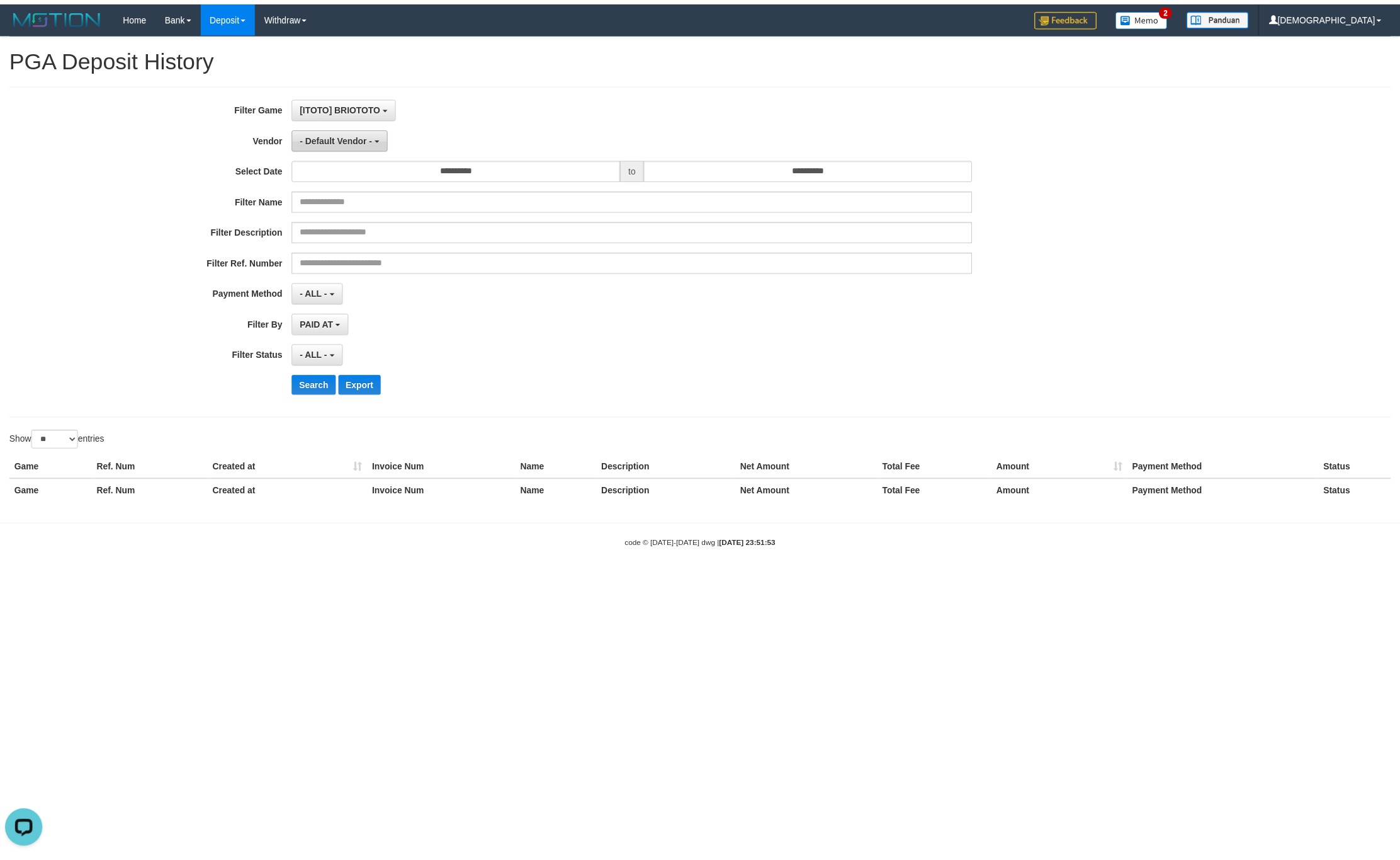
scroll to position [11, 0]
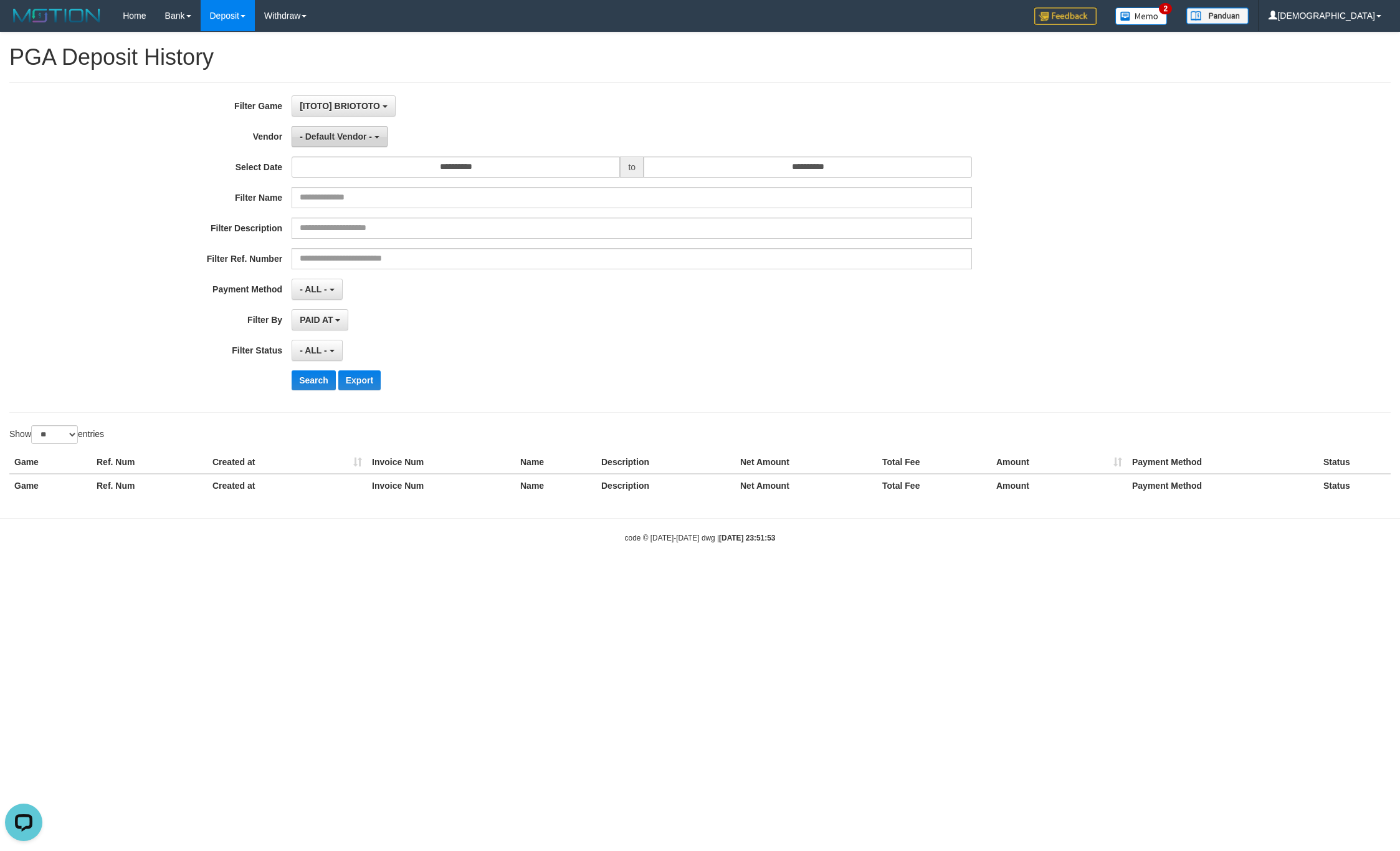
click at [348, 134] on span "- Default Vendor -" at bounding box center [335, 136] width 72 height 10
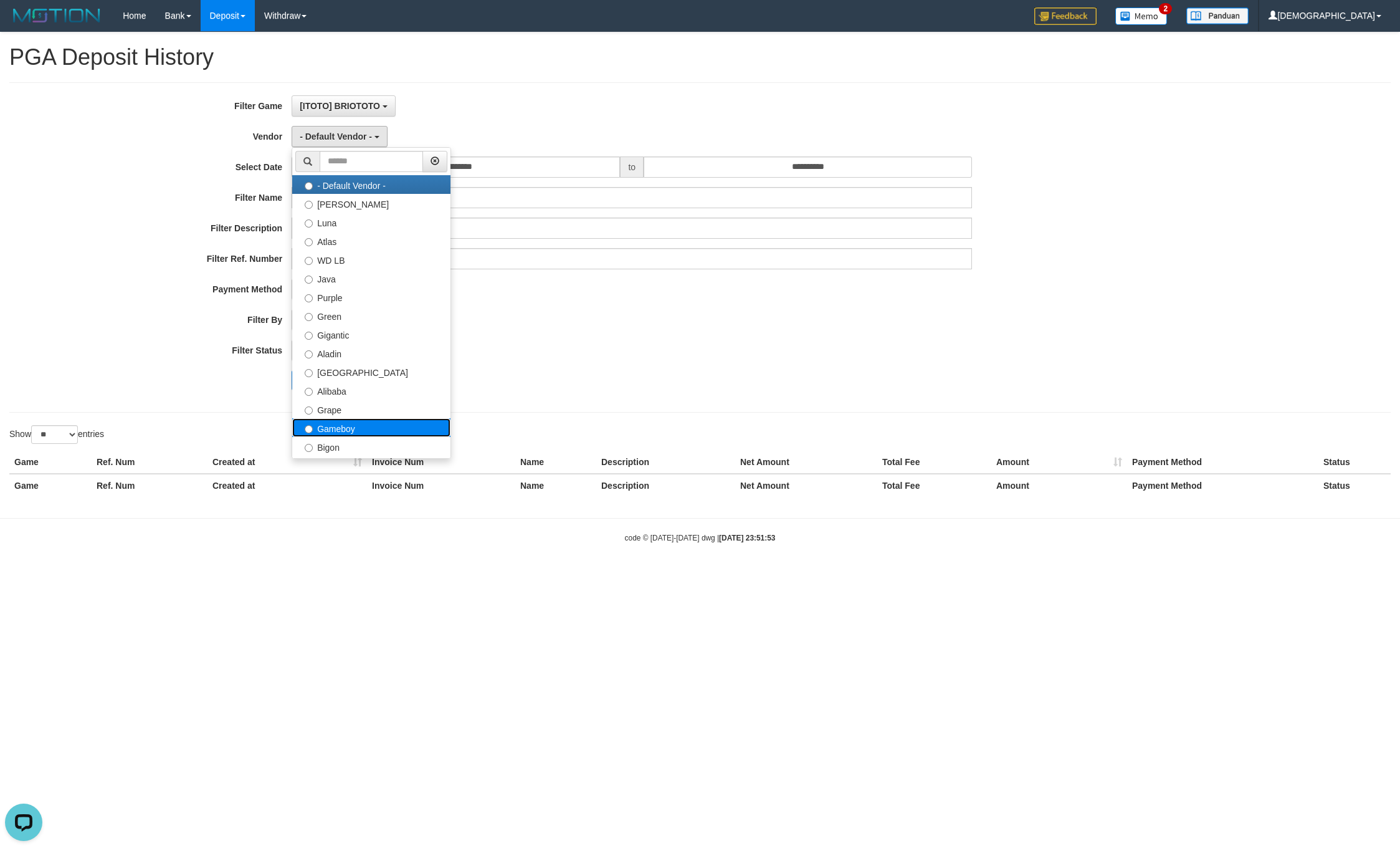
click at [367, 424] on label "Gameboy" at bounding box center [371, 428] width 158 height 18
select select "**********"
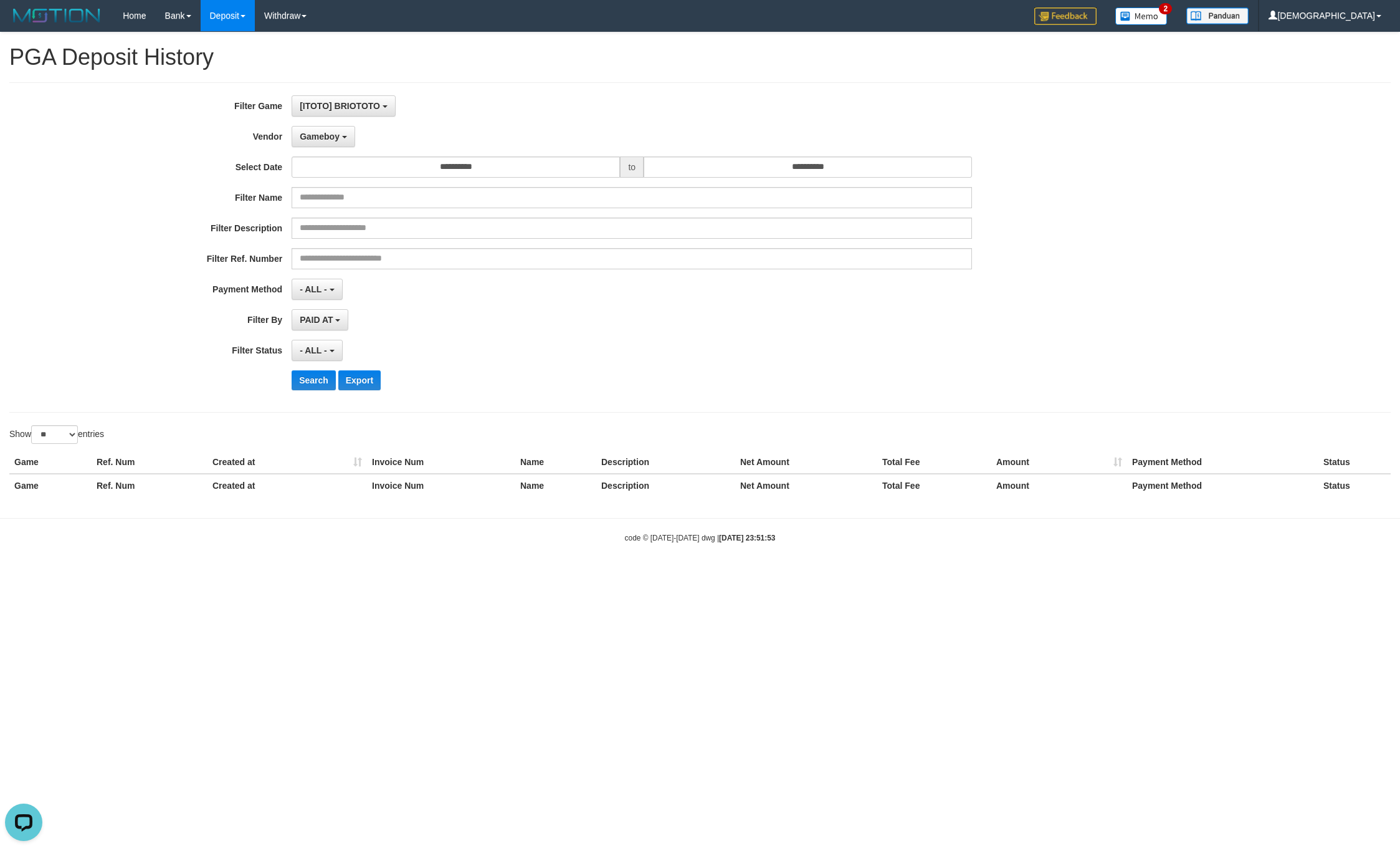
click at [56, 447] on div "Show ** ** ** *** entries" at bounding box center [350, 436] width 681 height 22
click at [70, 423] on div "**********" at bounding box center [700, 268] width 1400 height 473
click at [62, 447] on div "Show ** ** ** *** entries" at bounding box center [350, 436] width 681 height 22
drag, startPoint x: 61, startPoint y: 440, endPoint x: 62, endPoint y: 447, distance: 7.1
click at [61, 440] on select "** ** ** ***" at bounding box center [54, 434] width 47 height 18
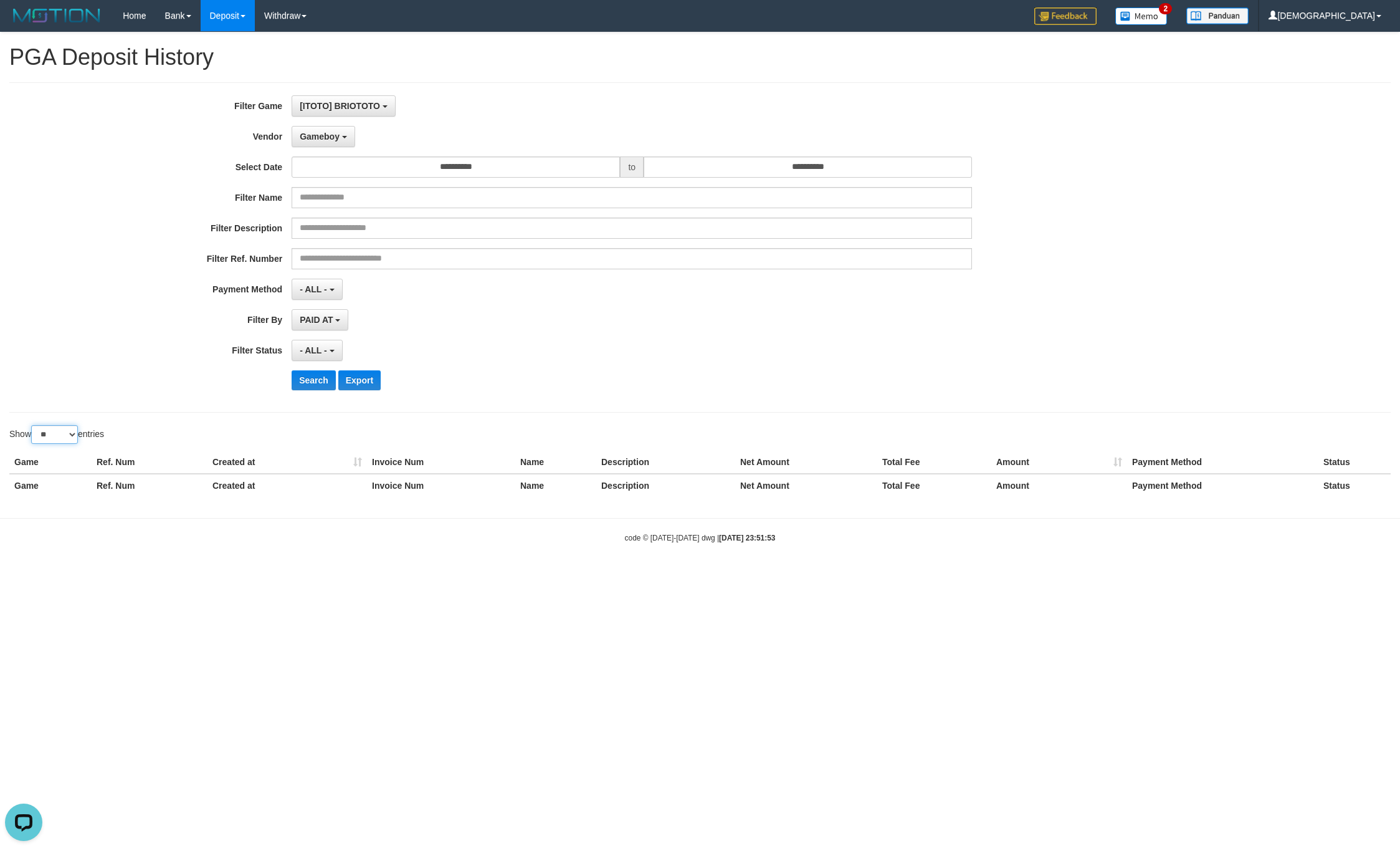
select select "***"
click at [33, 429] on select "** ** ** ***" at bounding box center [54, 434] width 47 height 18
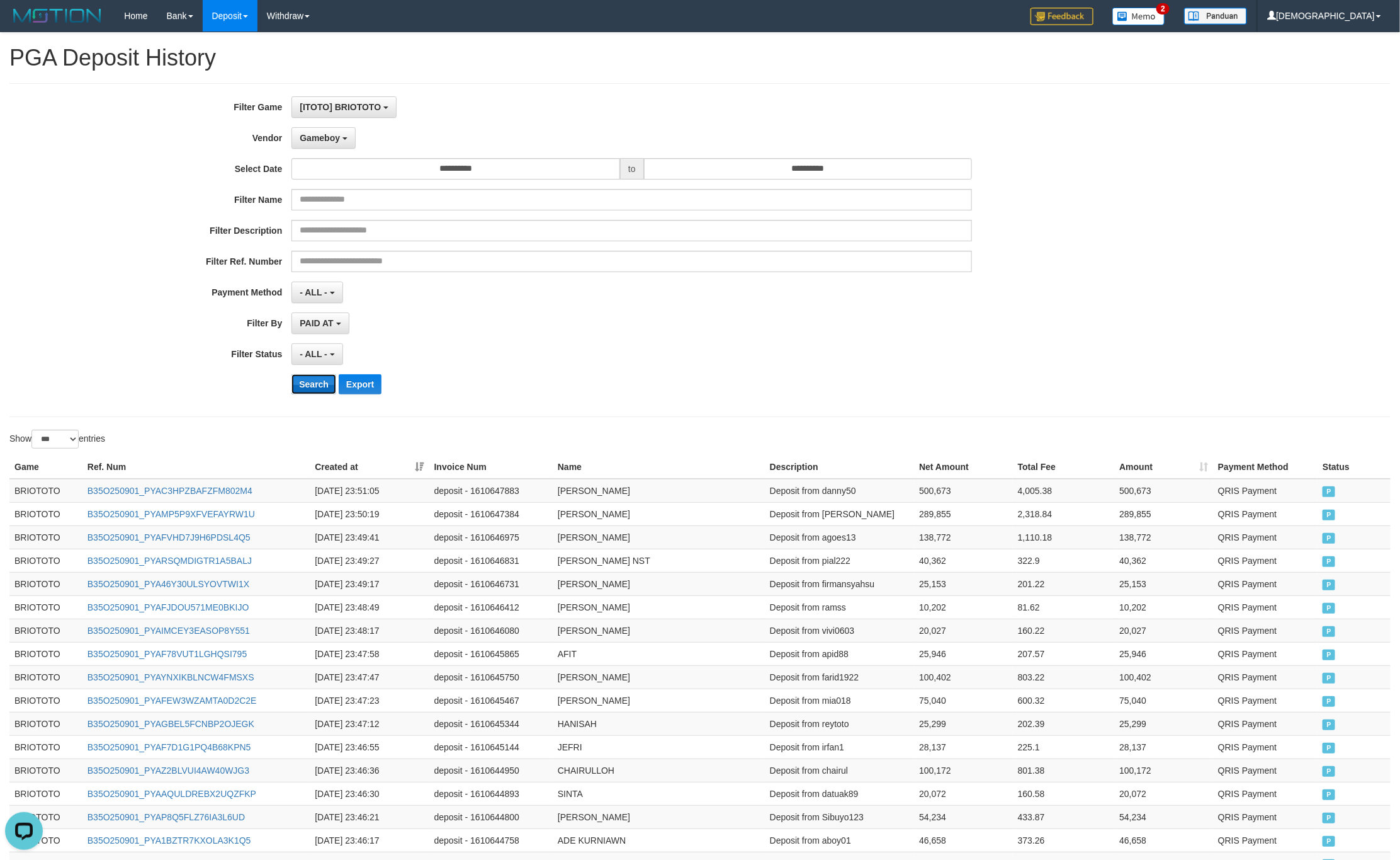
click at [306, 386] on button "Search" at bounding box center [314, 384] width 44 height 20
click at [424, 468] on th "Created at" at bounding box center [369, 467] width 119 height 23
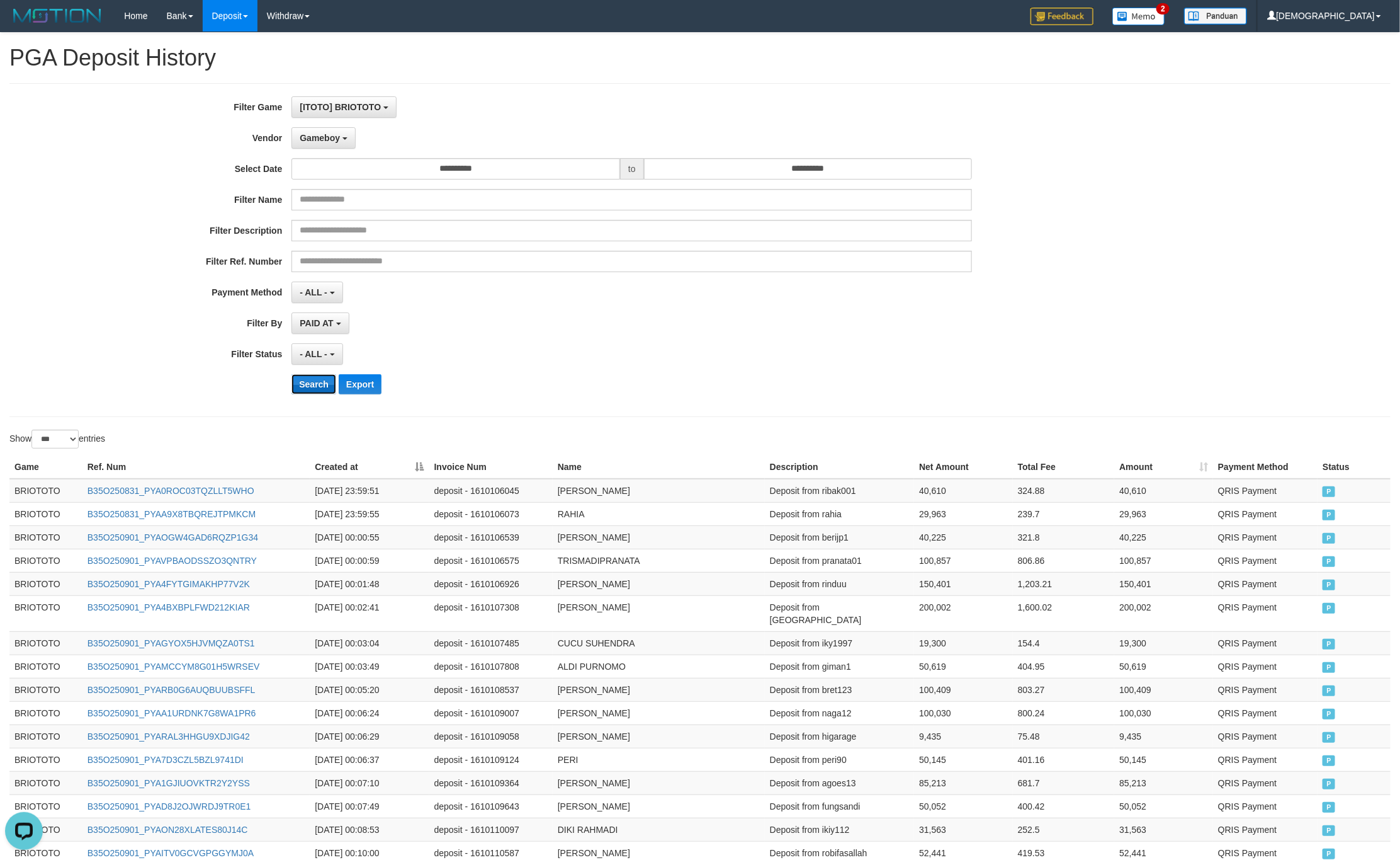
click at [306, 389] on button "Search" at bounding box center [314, 384] width 44 height 20
click at [319, 380] on button "Search" at bounding box center [314, 384] width 44 height 20
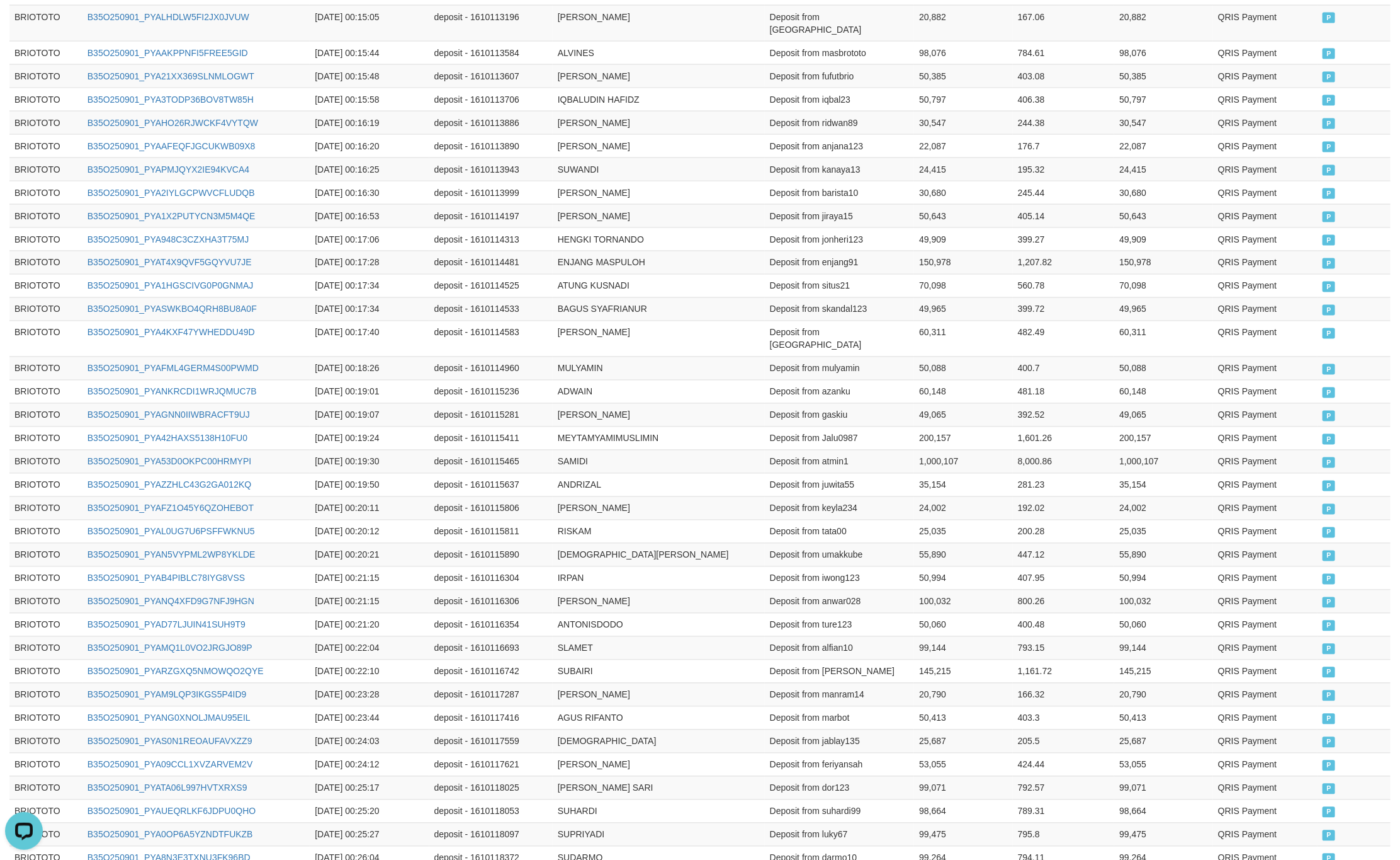
scroll to position [1512, 0]
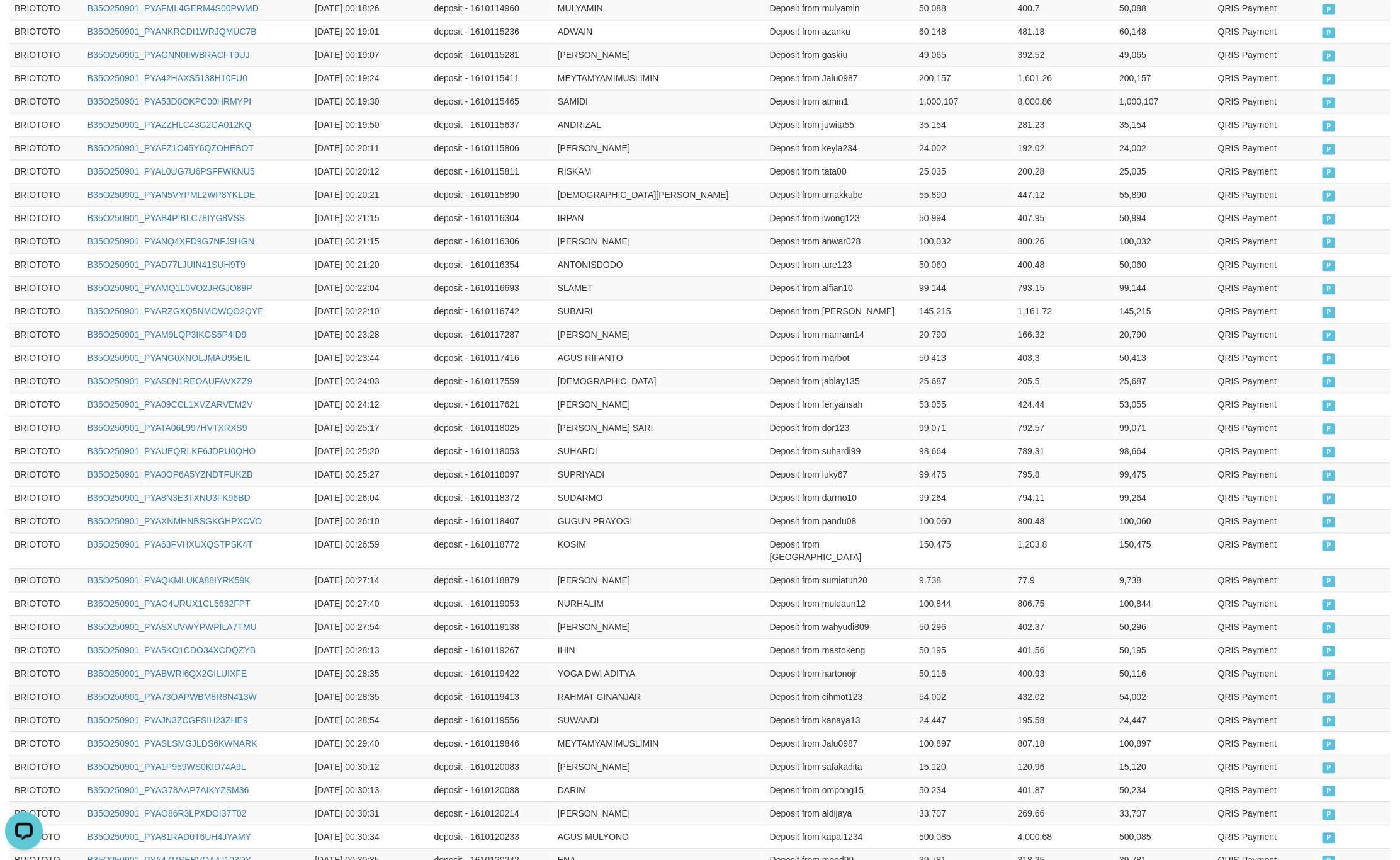
drag, startPoint x: 1158, startPoint y: 624, endPoint x: 1218, endPoint y: 647, distance: 64.3
click at [1159, 620] on tbody "BRIOTOTO B35O250831_PYA0ROC03TQZLLT5WHO 2025-08-31 23:59:51 deposit - 161010604…" at bounding box center [700, 170] width 1381 height 2407
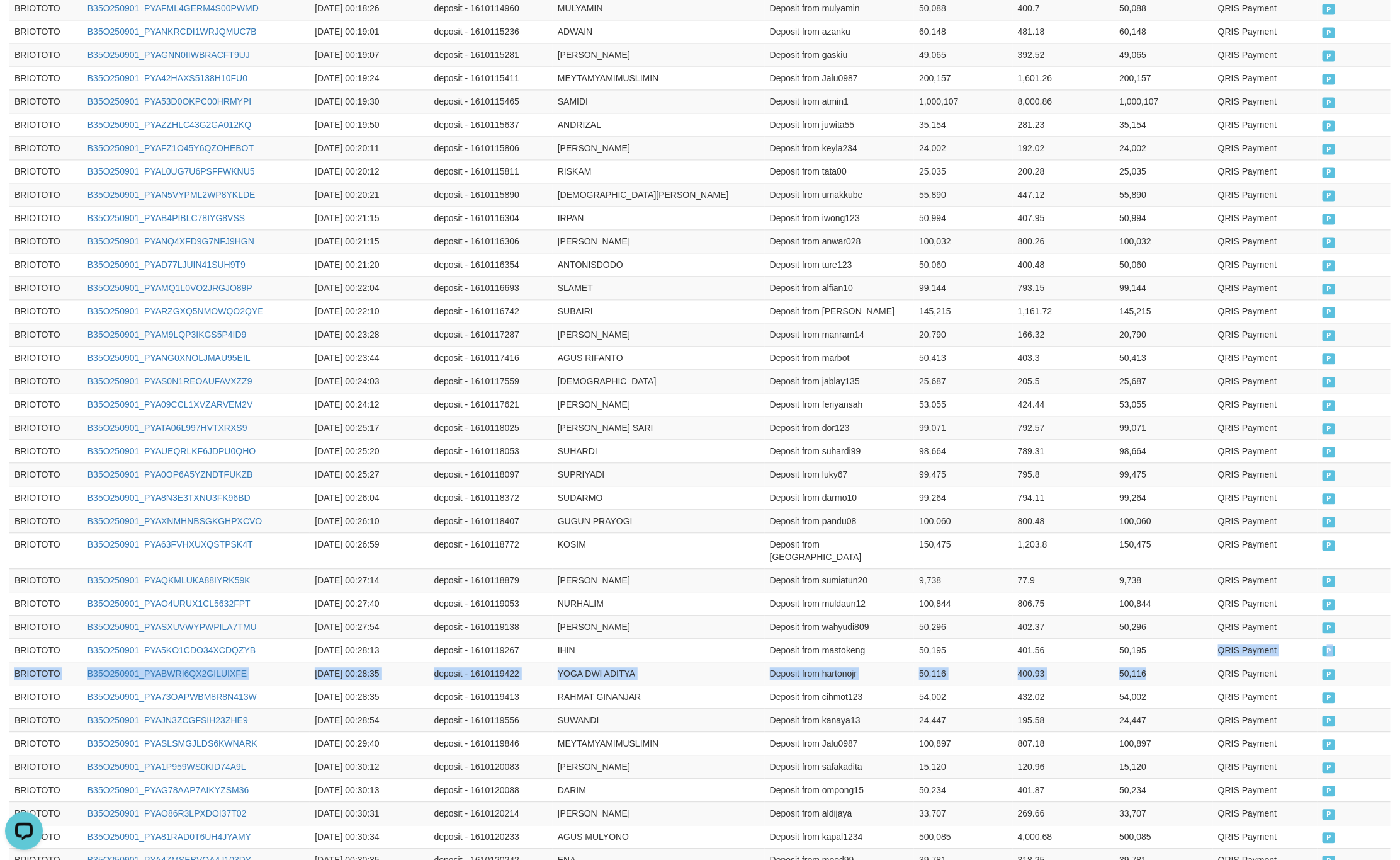
scroll to position [2107, 0]
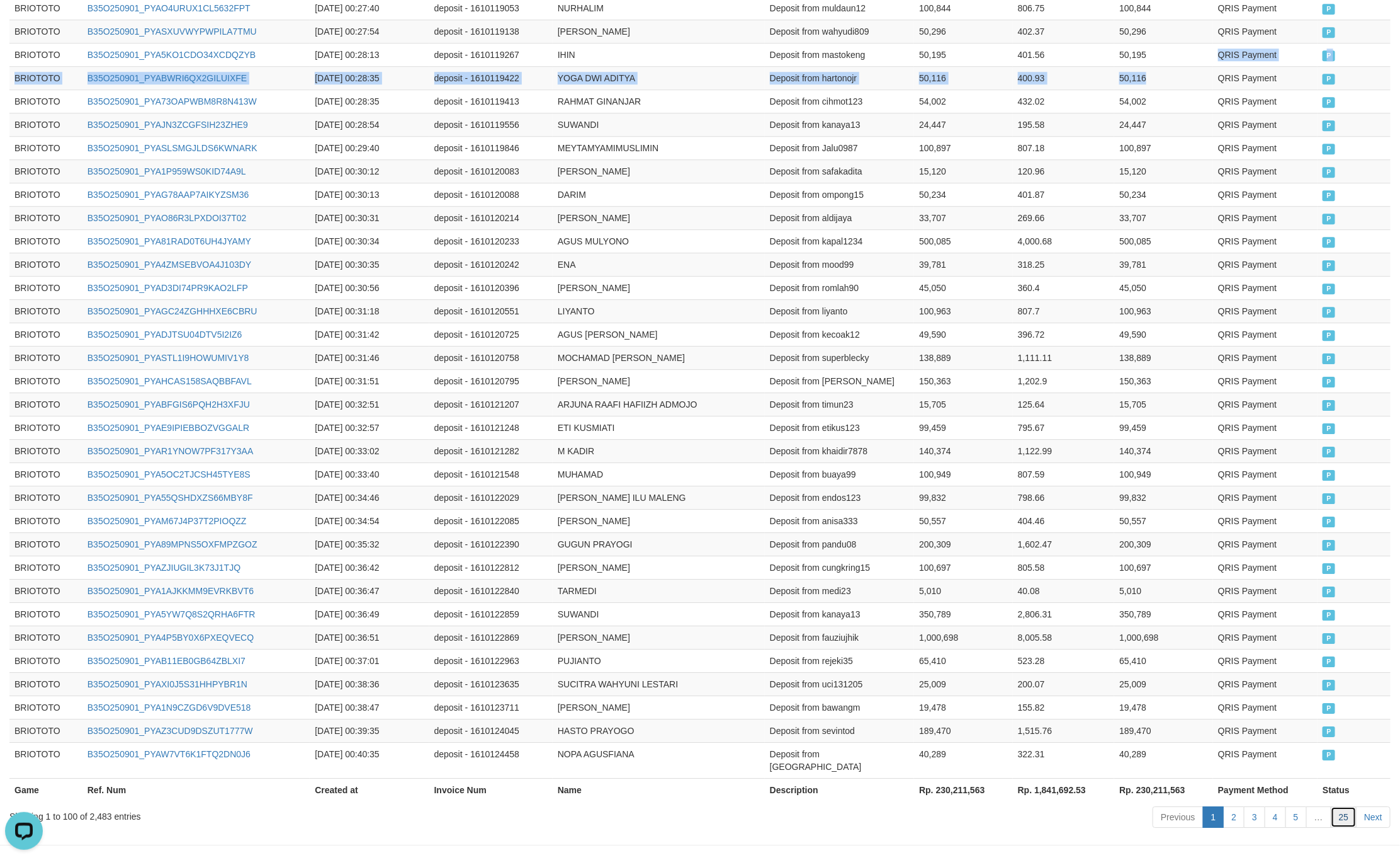
click at [1344, 806] on link "25" at bounding box center [1344, 816] width 27 height 21
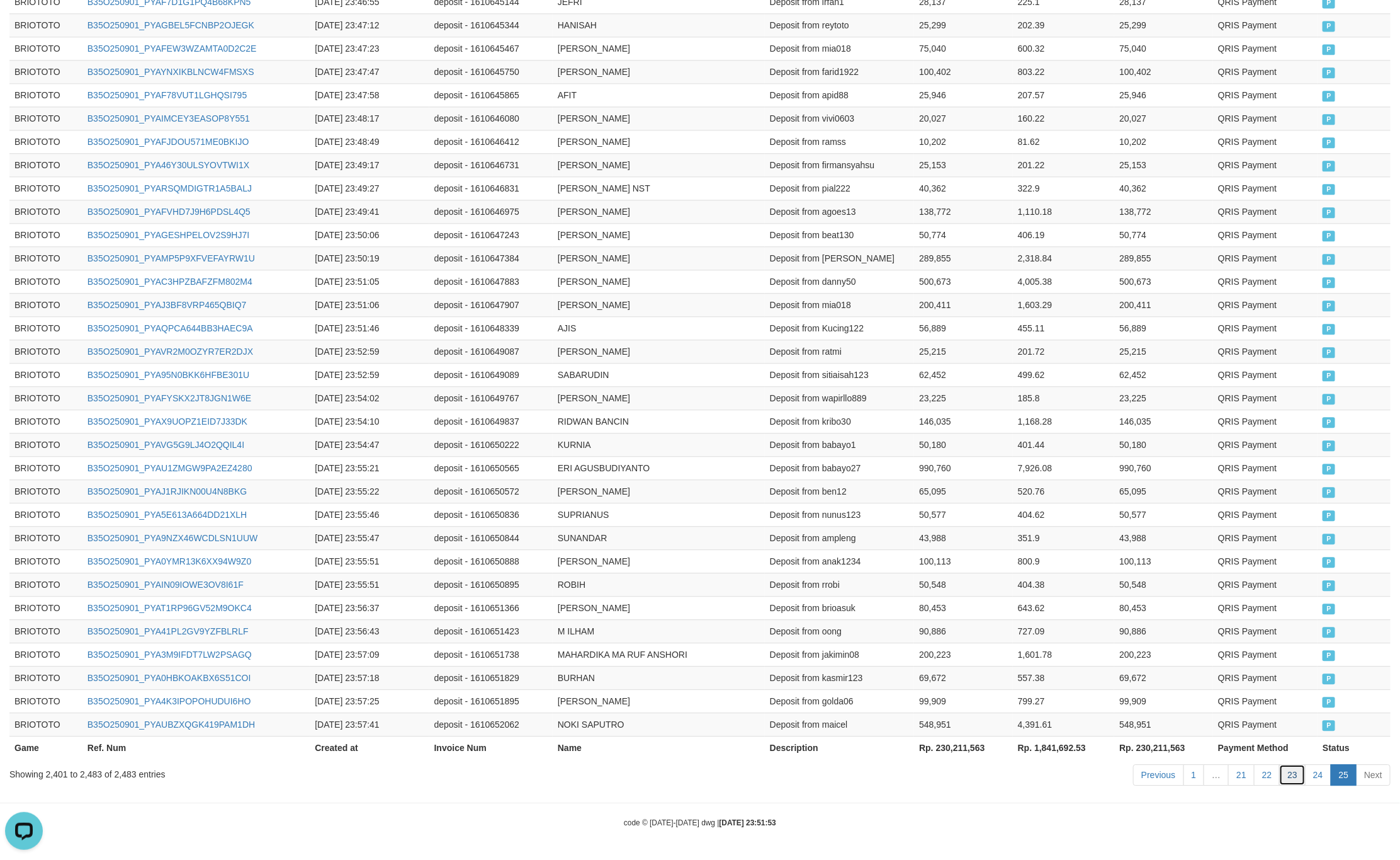
click at [1285, 782] on link "23" at bounding box center [1292, 774] width 27 height 21
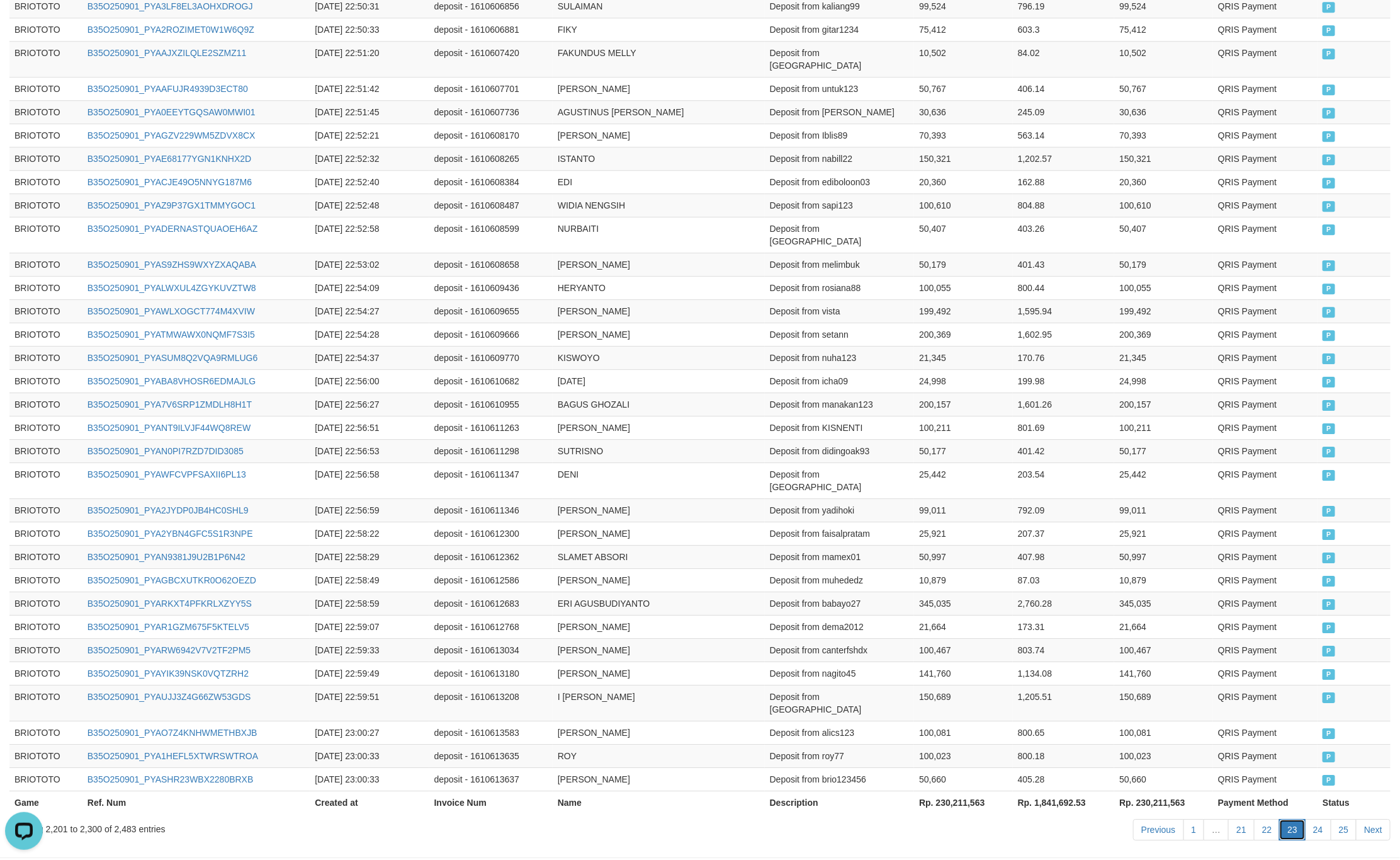
click at [1296, 818] on link "23" at bounding box center [1292, 829] width 27 height 21
click at [1310, 818] on link "24" at bounding box center [1318, 829] width 27 height 21
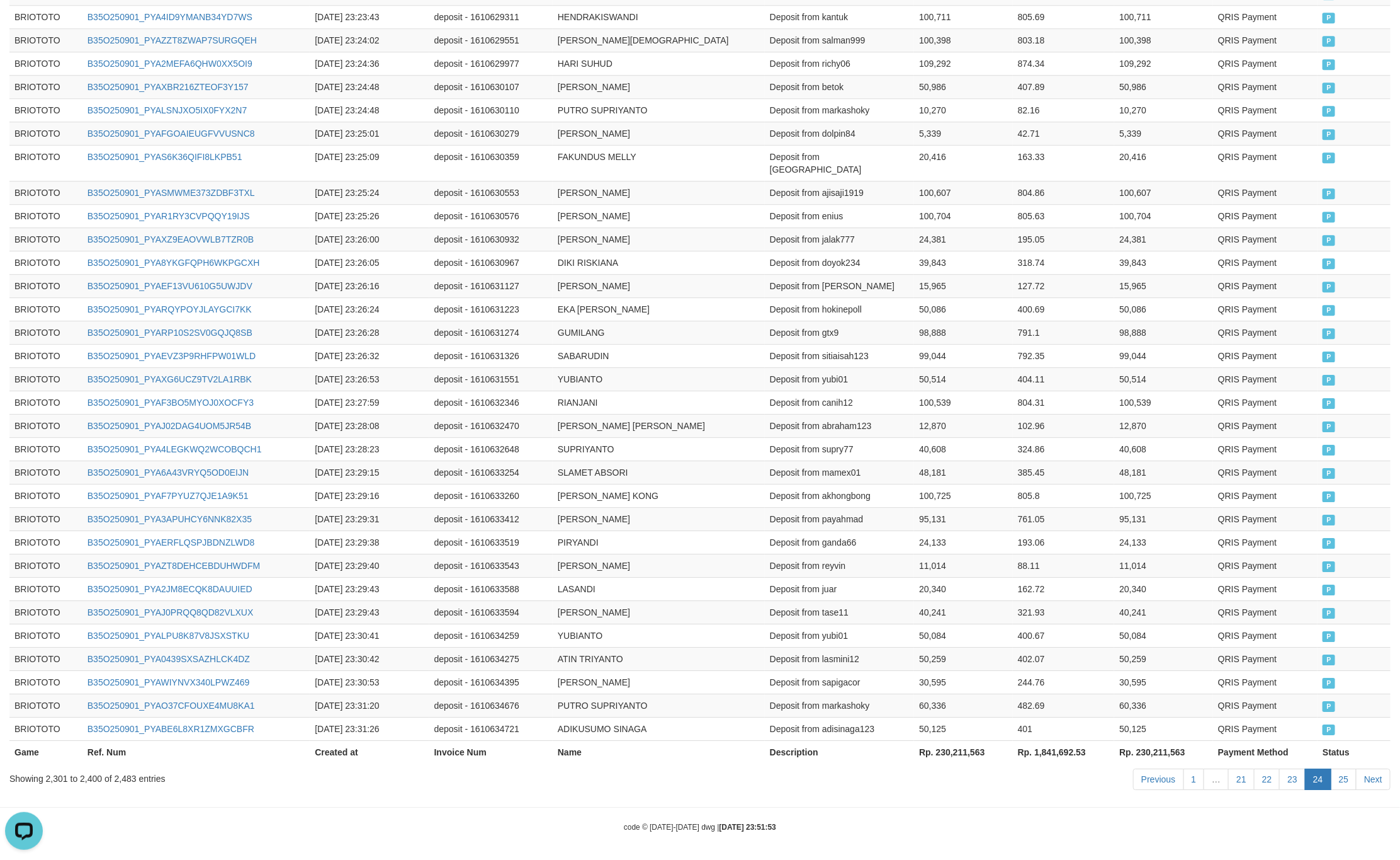
scroll to position [0, 0]
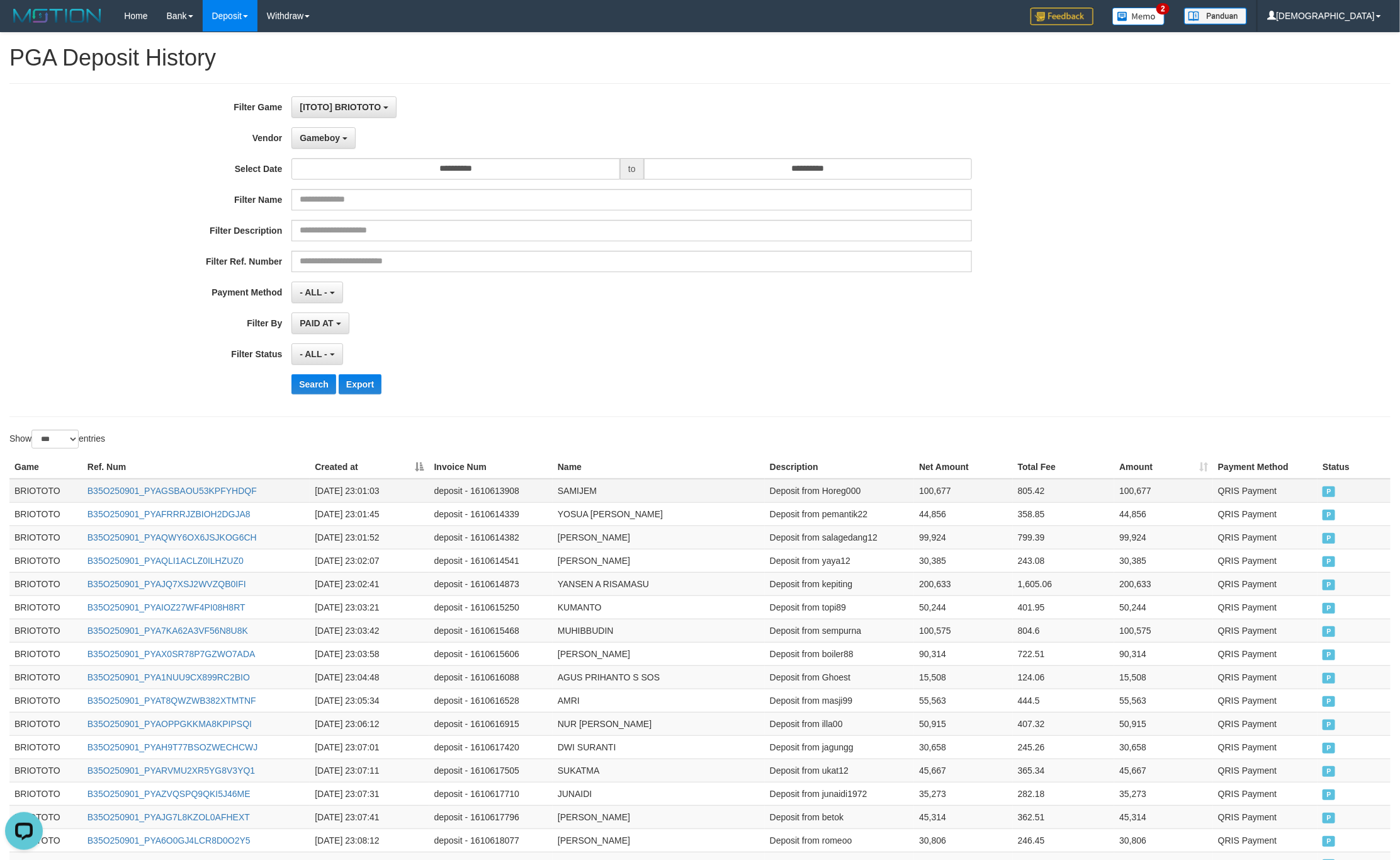
click at [21, 502] on td "BRIOTOTO" at bounding box center [45, 491] width 73 height 24
drag, startPoint x: 23, startPoint y: 502, endPoint x: 31, endPoint y: 490, distance: 14.4
click at [27, 495] on td "BRIOTOTO" at bounding box center [45, 491] width 73 height 24
click at [31, 490] on td "BRIOTOTO" at bounding box center [45, 491] width 73 height 24
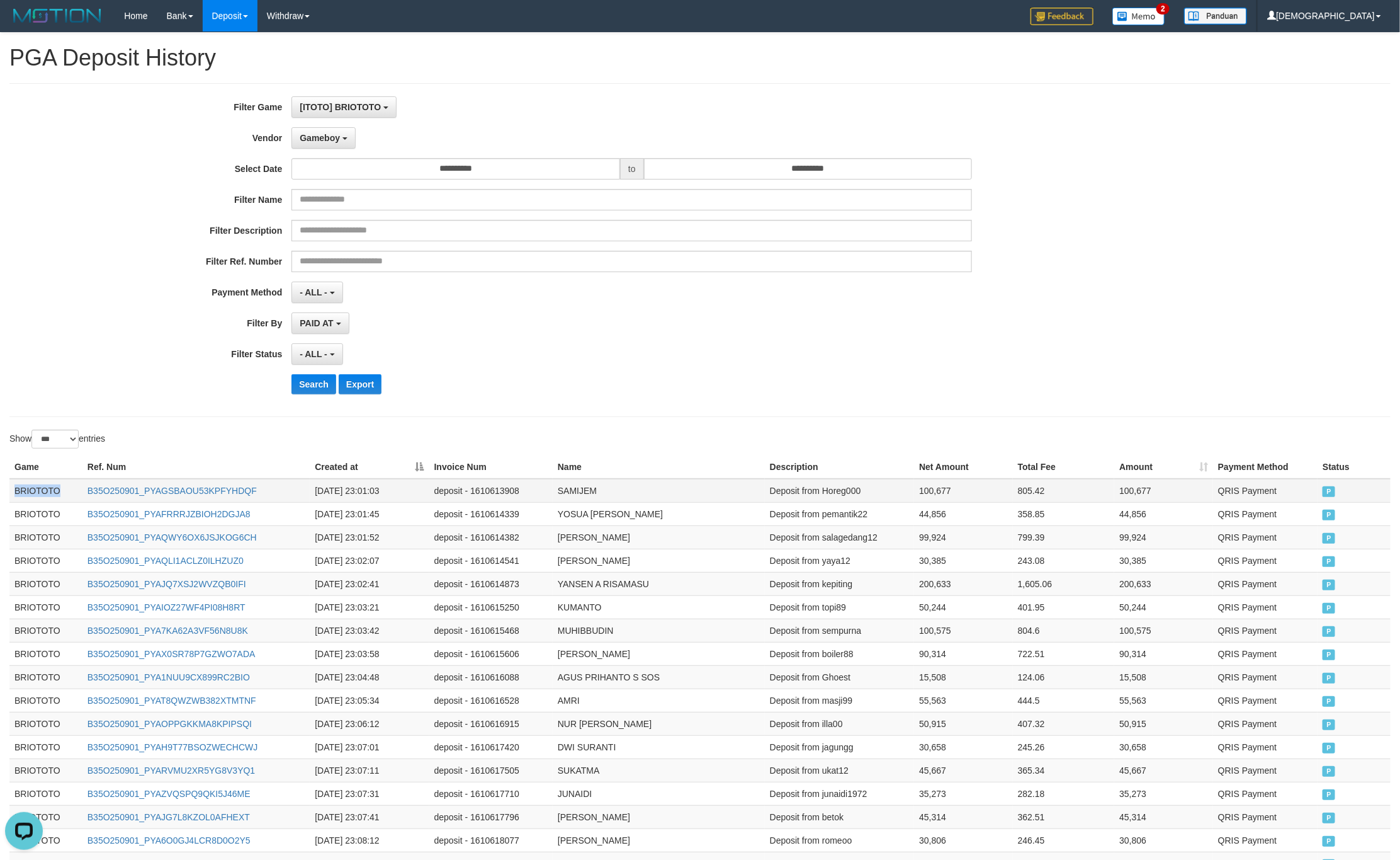
click at [31, 490] on td "BRIOTOTO" at bounding box center [45, 491] width 73 height 24
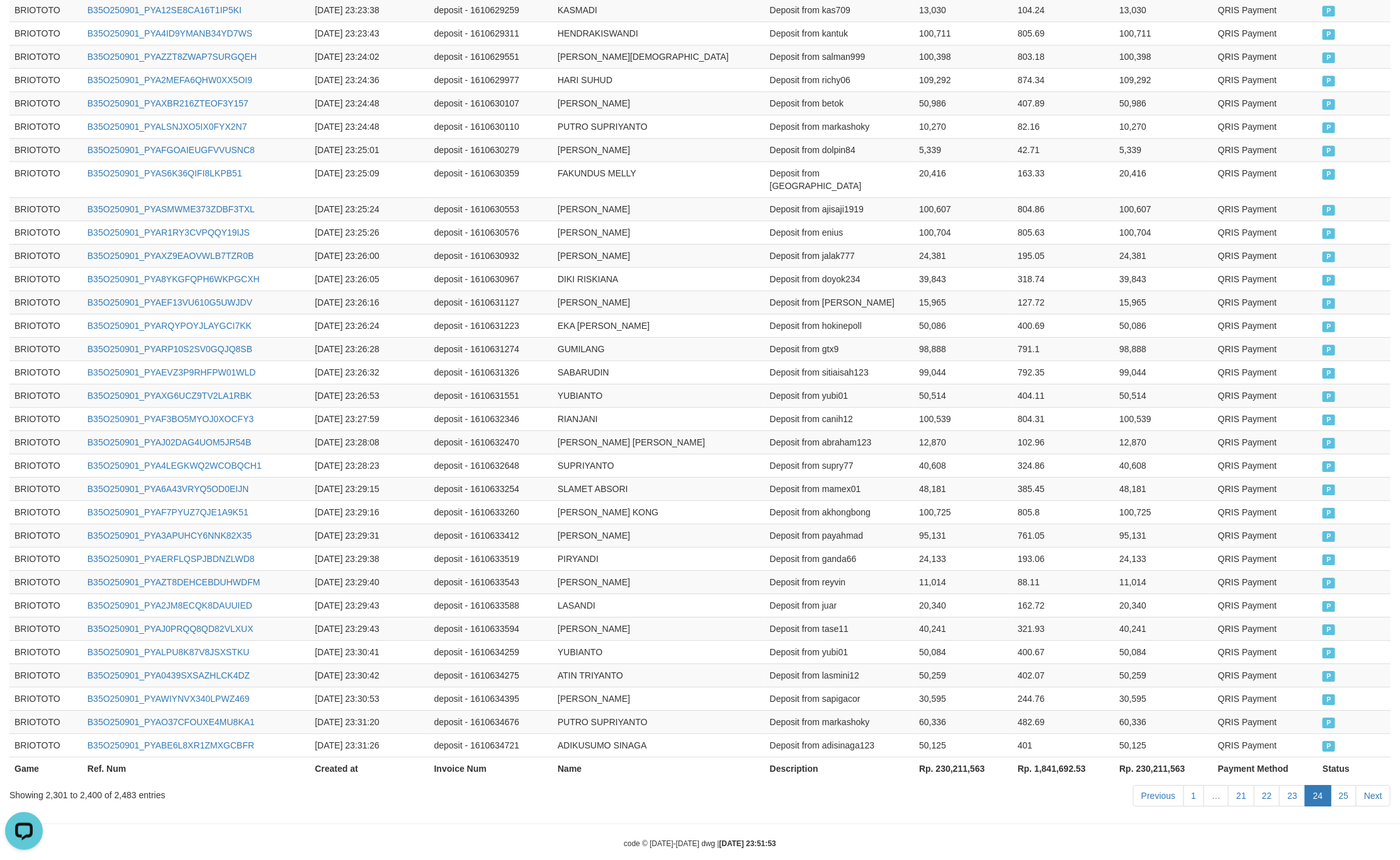
scroll to position [2107, 0]
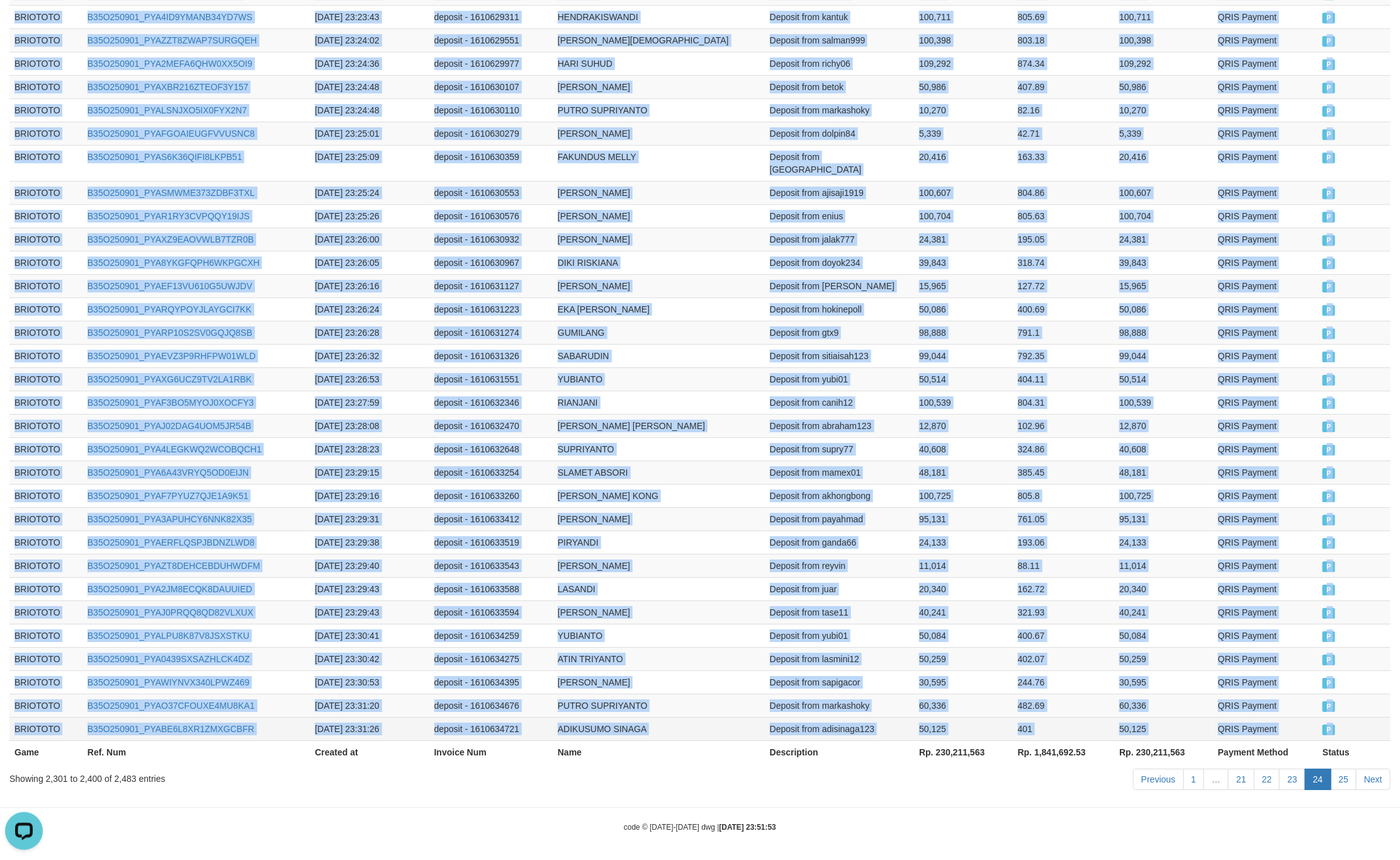
click at [1344, 731] on td "P" at bounding box center [1354, 728] width 73 height 23
click at [1382, 773] on link "Next" at bounding box center [1372, 779] width 34 height 21
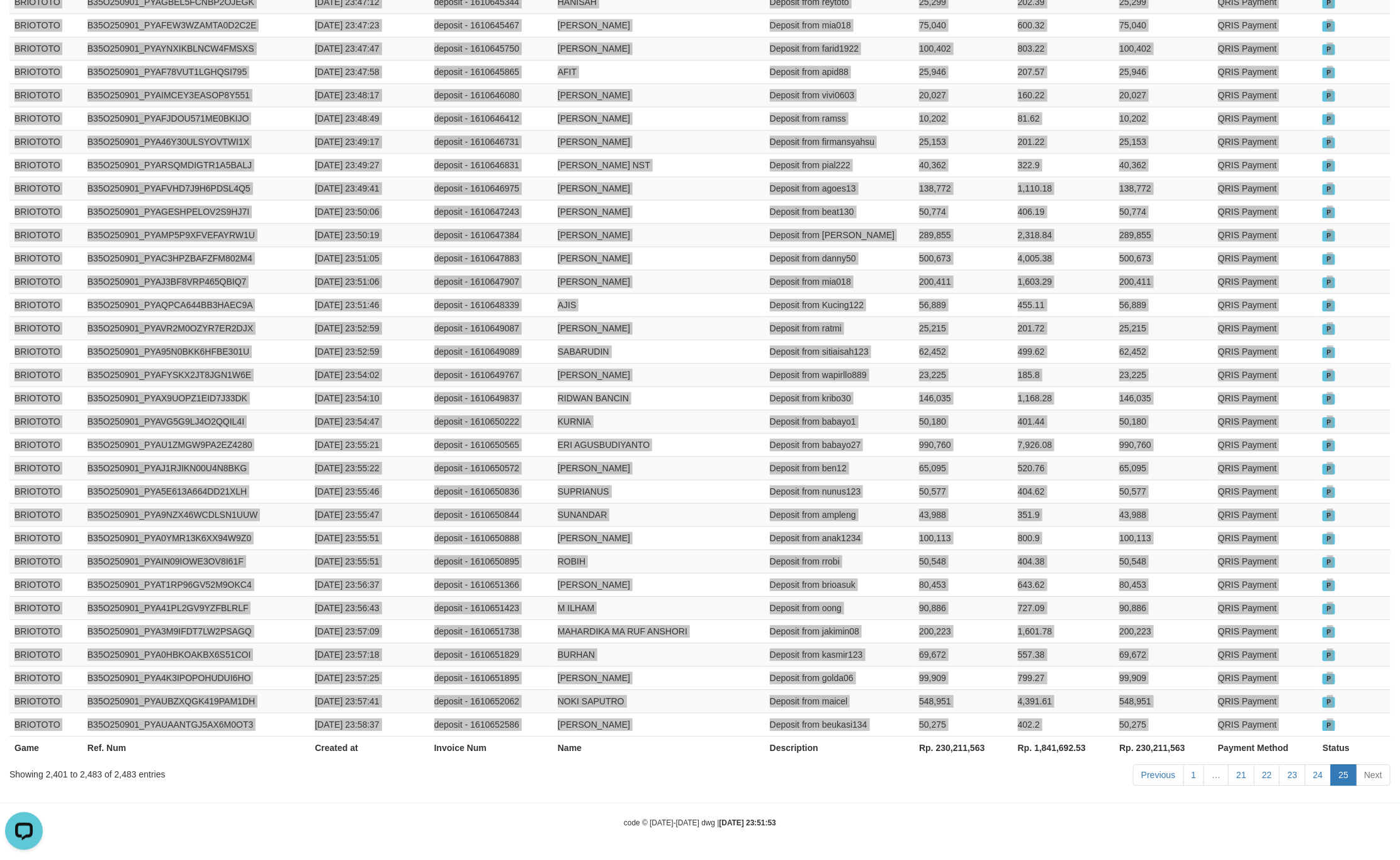
scroll to position [1729, 0]
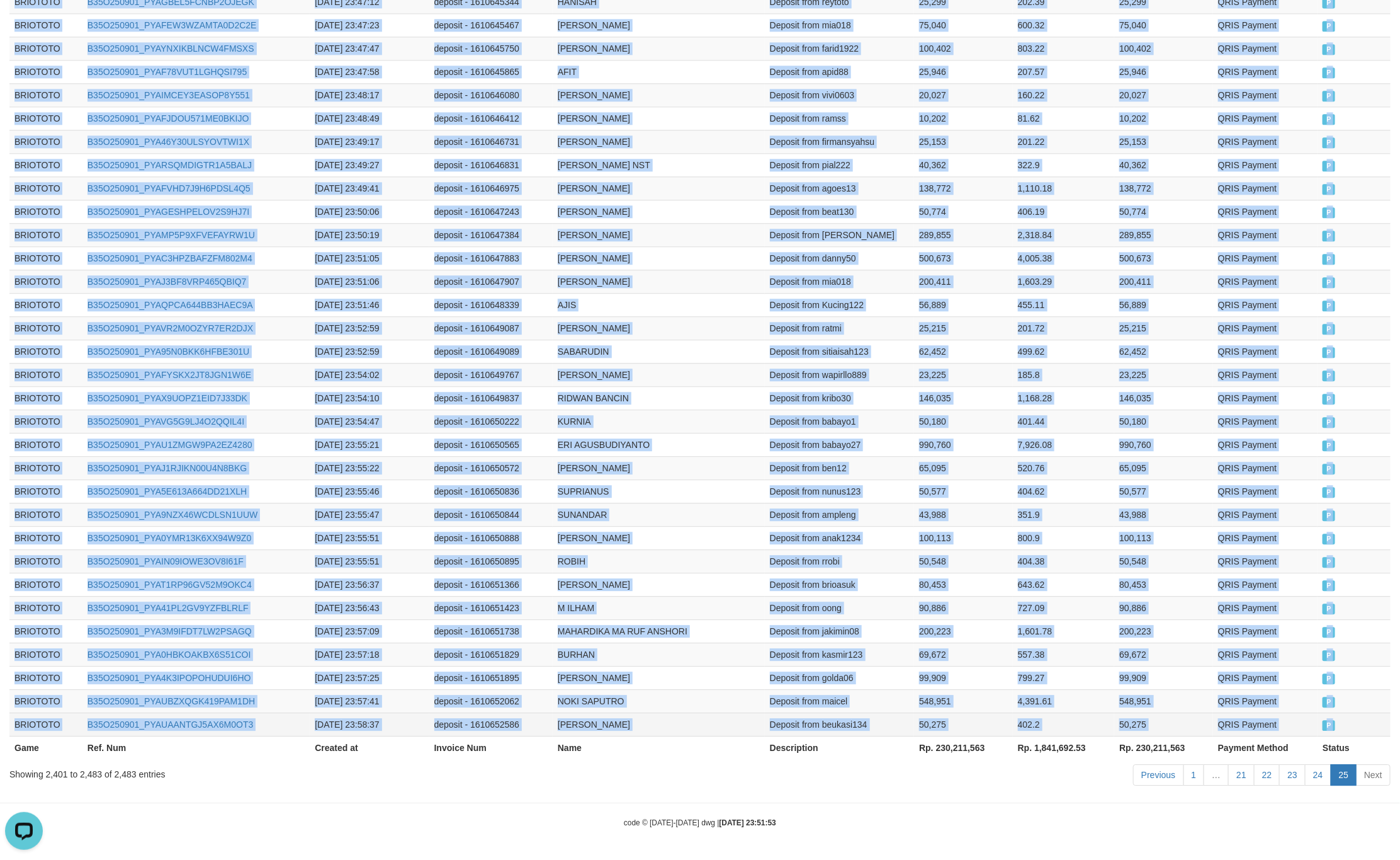
drag, startPoint x: 1351, startPoint y: 717, endPoint x: 1389, endPoint y: 730, distance: 40.2
click at [1351, 717] on td "P" at bounding box center [1354, 723] width 73 height 23
click at [1088, 666] on td "799.27" at bounding box center [1064, 677] width 102 height 23
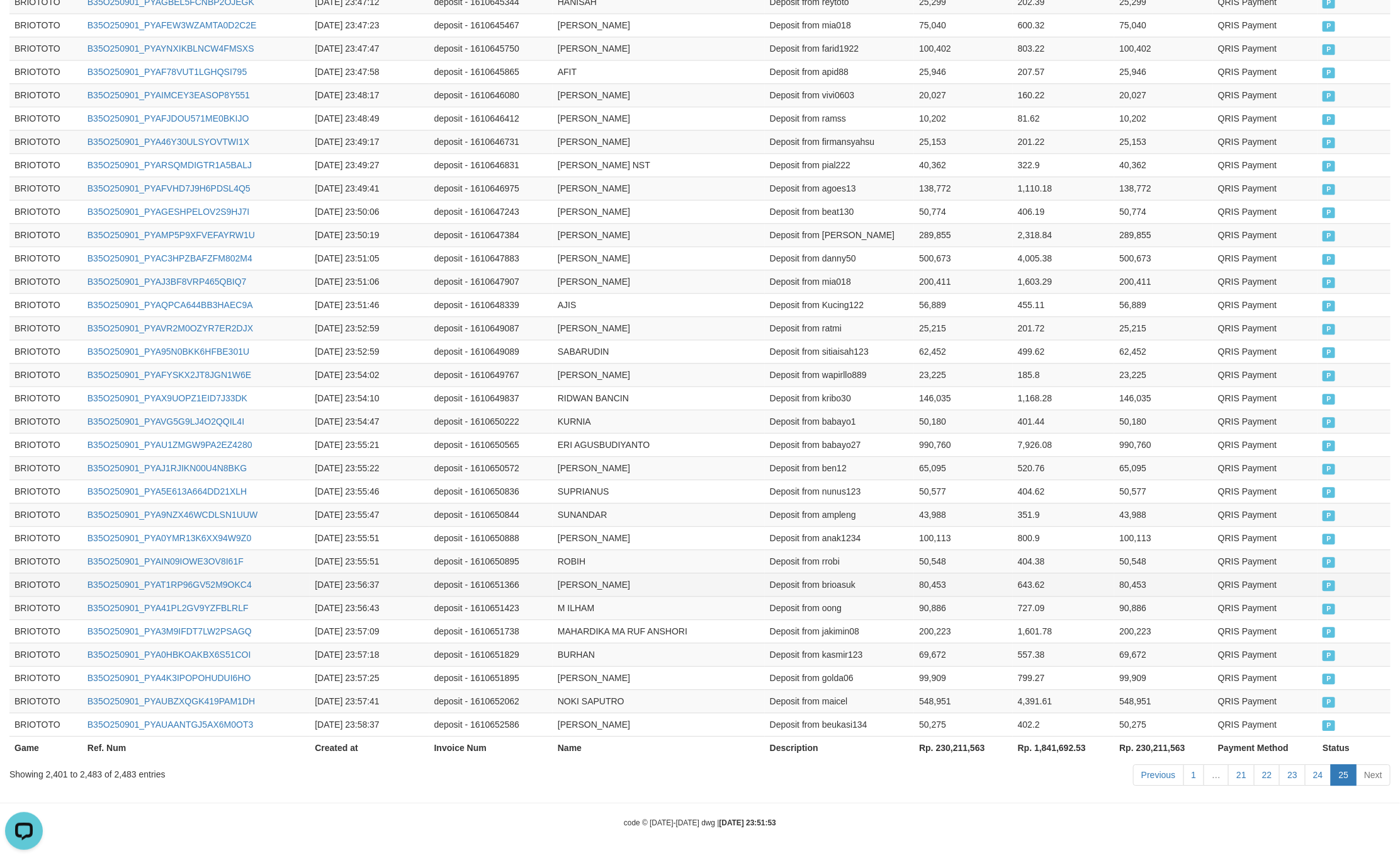
click at [1015, 574] on td "643.62" at bounding box center [1064, 583] width 102 height 23
click at [978, 504] on td "43,988" at bounding box center [963, 514] width 99 height 23
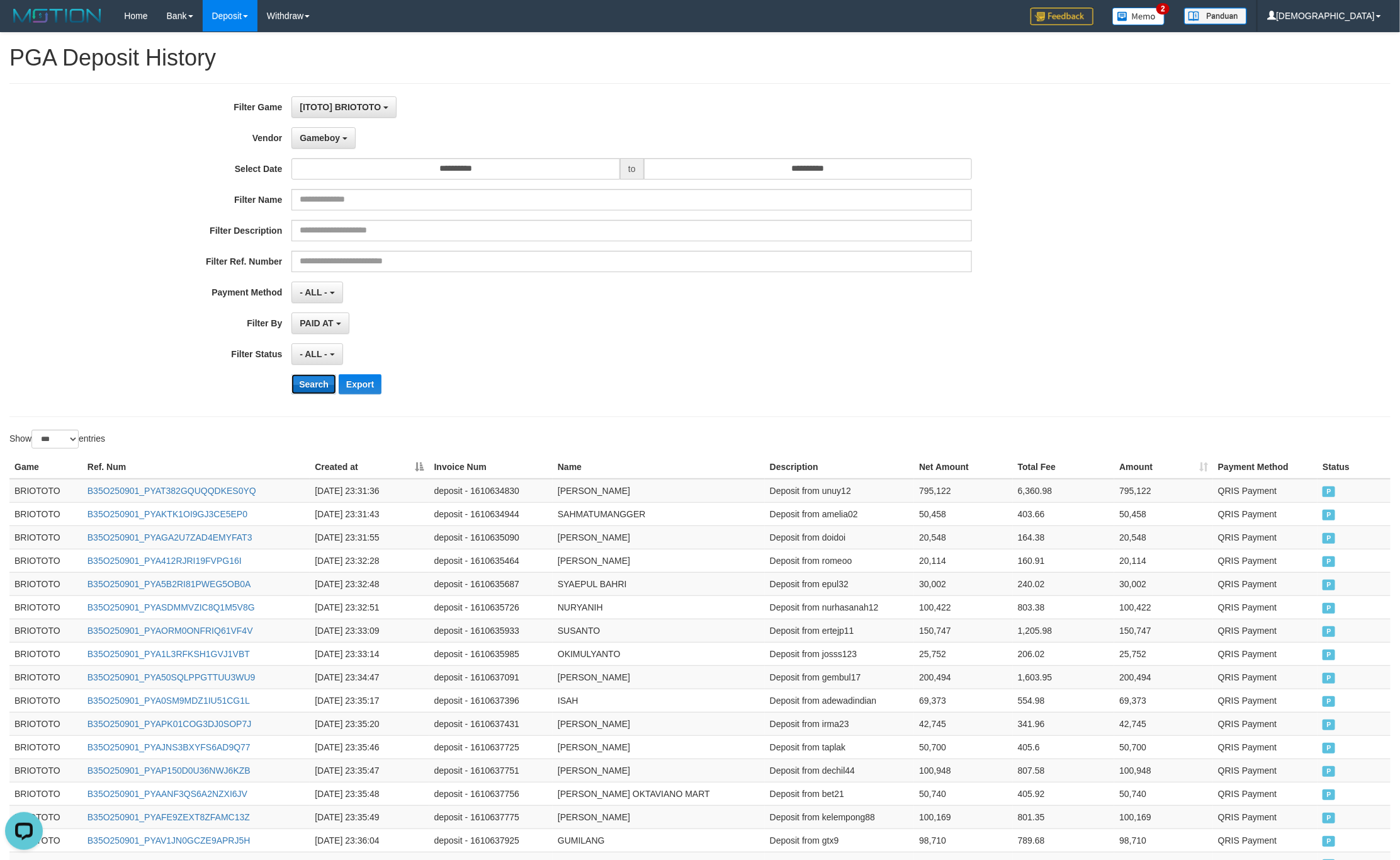
click at [303, 390] on button "Search" at bounding box center [314, 384] width 44 height 20
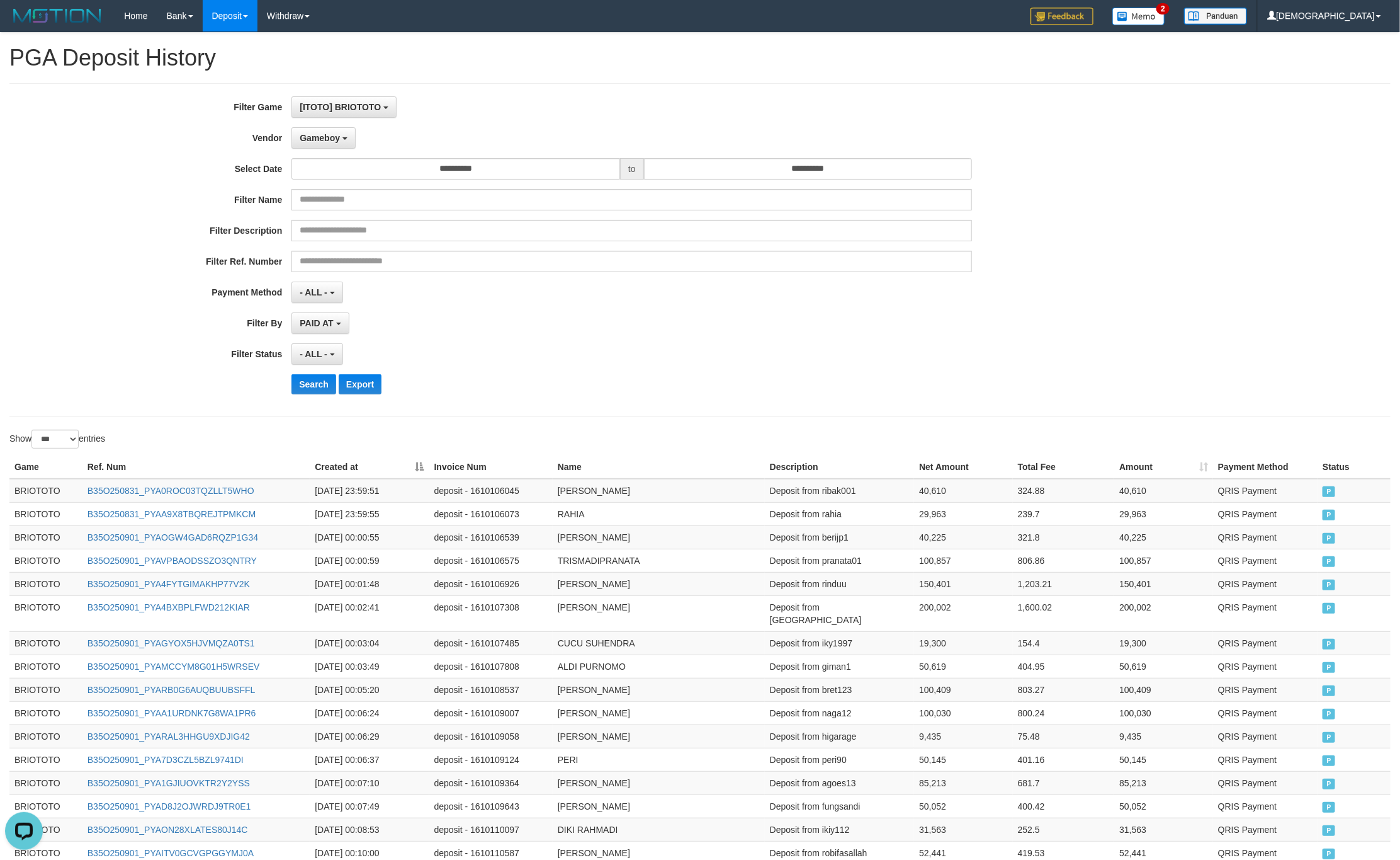
click at [945, 415] on div "**********" at bounding box center [700, 250] width 1381 height 334
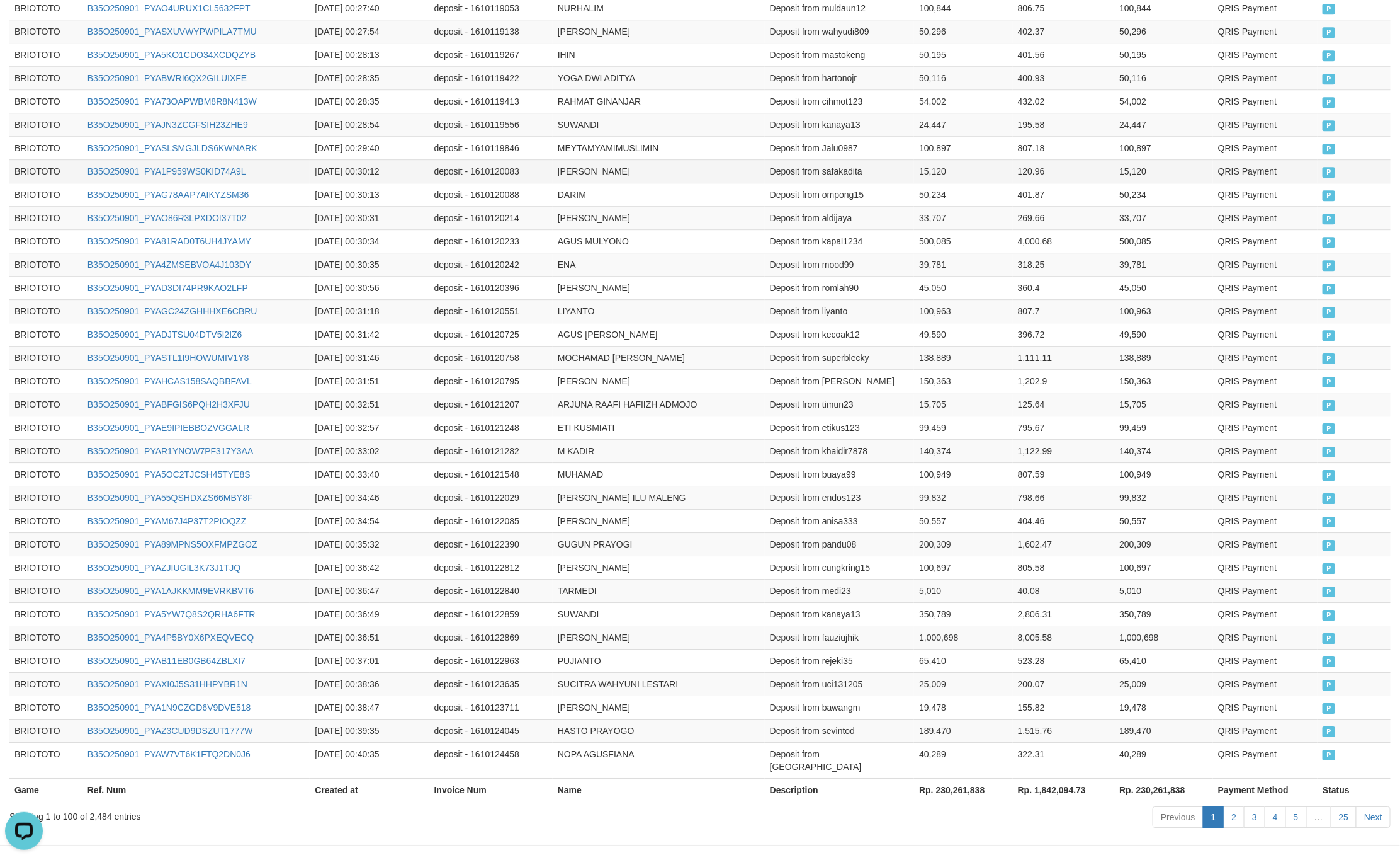
click at [886, 159] on td "Deposit from safakadita" at bounding box center [839, 170] width 149 height 23
click at [317, 113] on td "2025-09-01 00:28:54" at bounding box center [369, 124] width 119 height 23
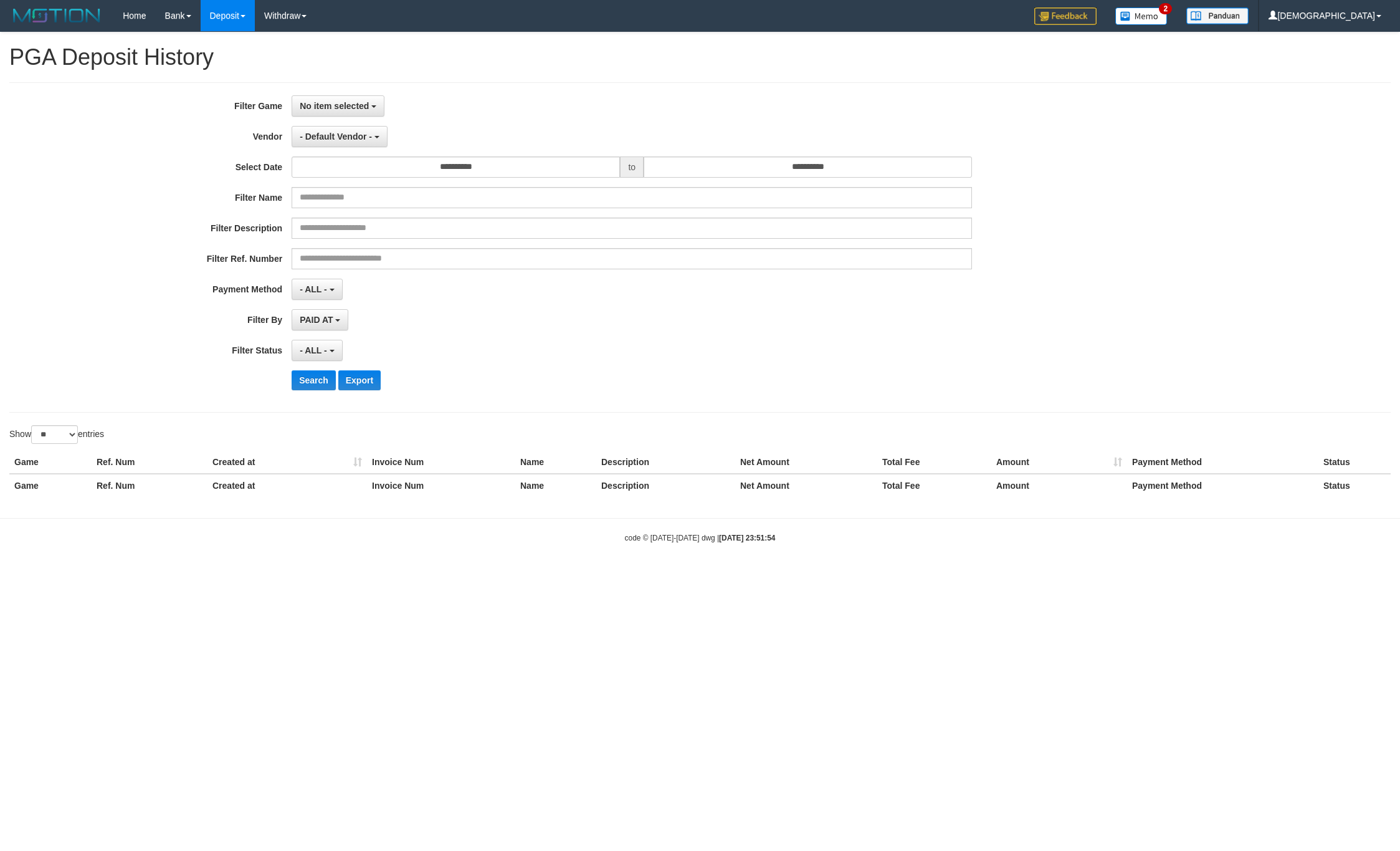
select select
select select "**"
click at [353, 116] on button "No item selected" at bounding box center [337, 105] width 92 height 21
click at [368, 177] on label "[ITOTO] BRIOTOTO" at bounding box center [371, 170] width 158 height 18
select select "****"
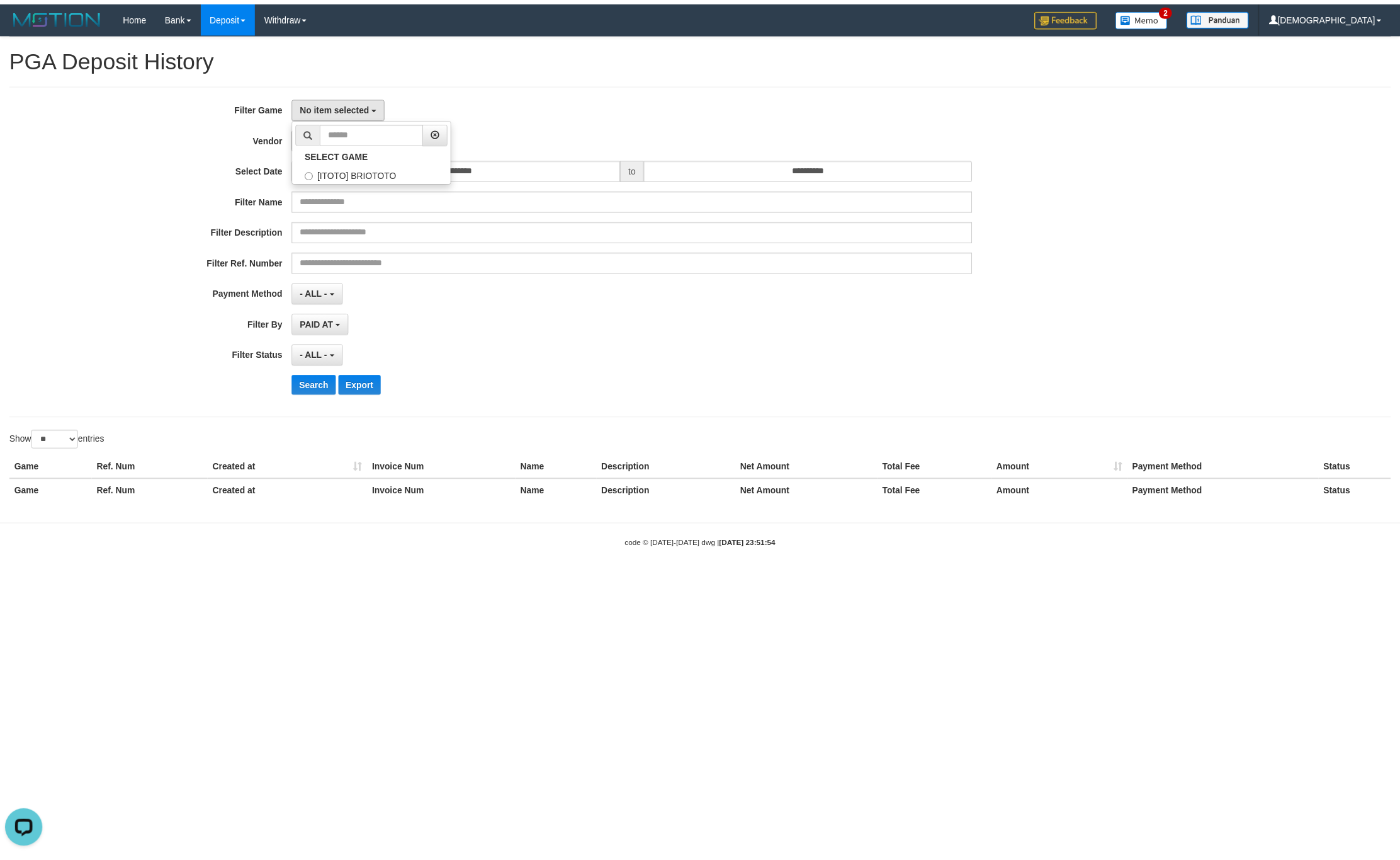
scroll to position [11, 0]
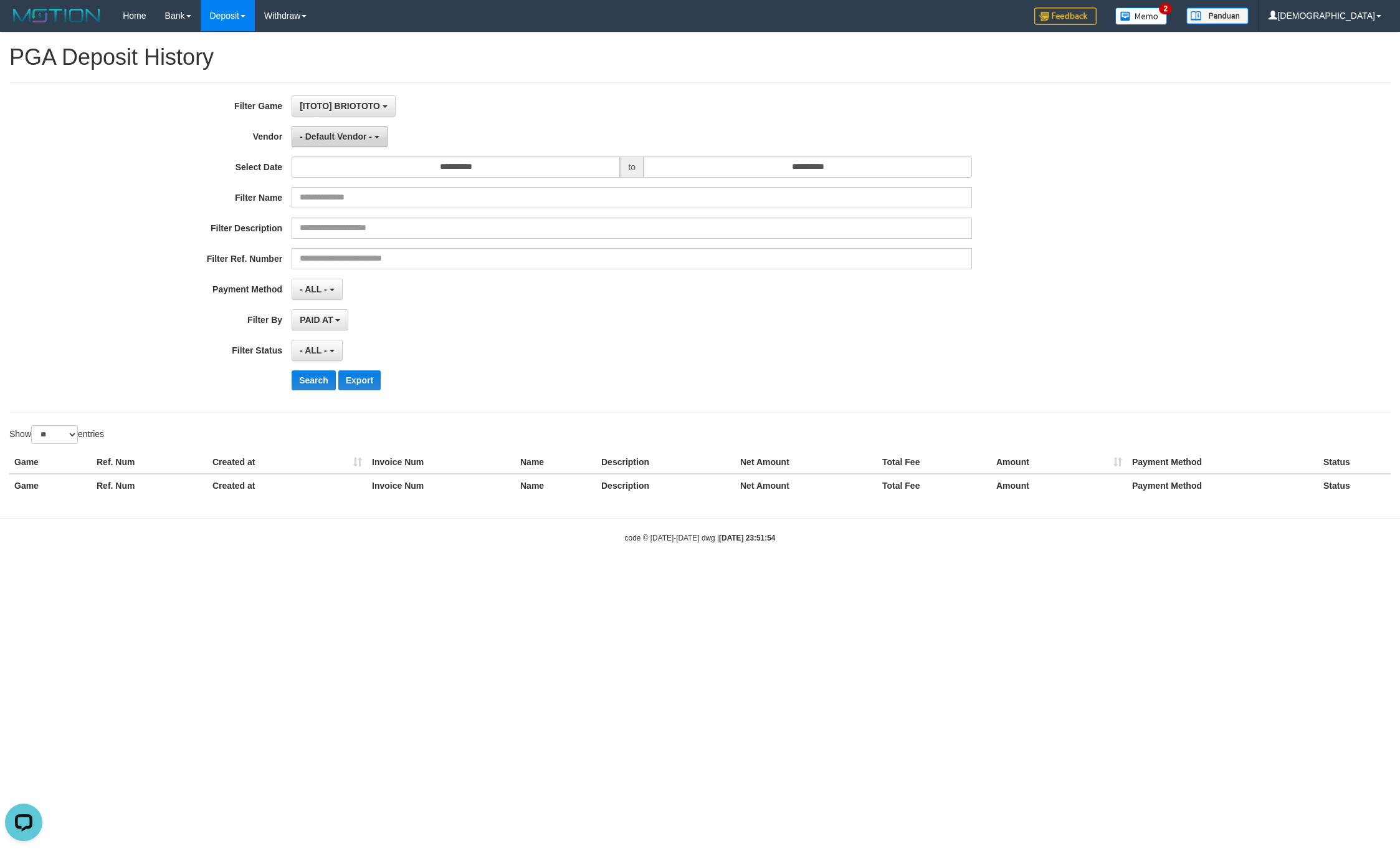
click at [363, 138] on span "- Default Vendor -" at bounding box center [335, 136] width 72 height 10
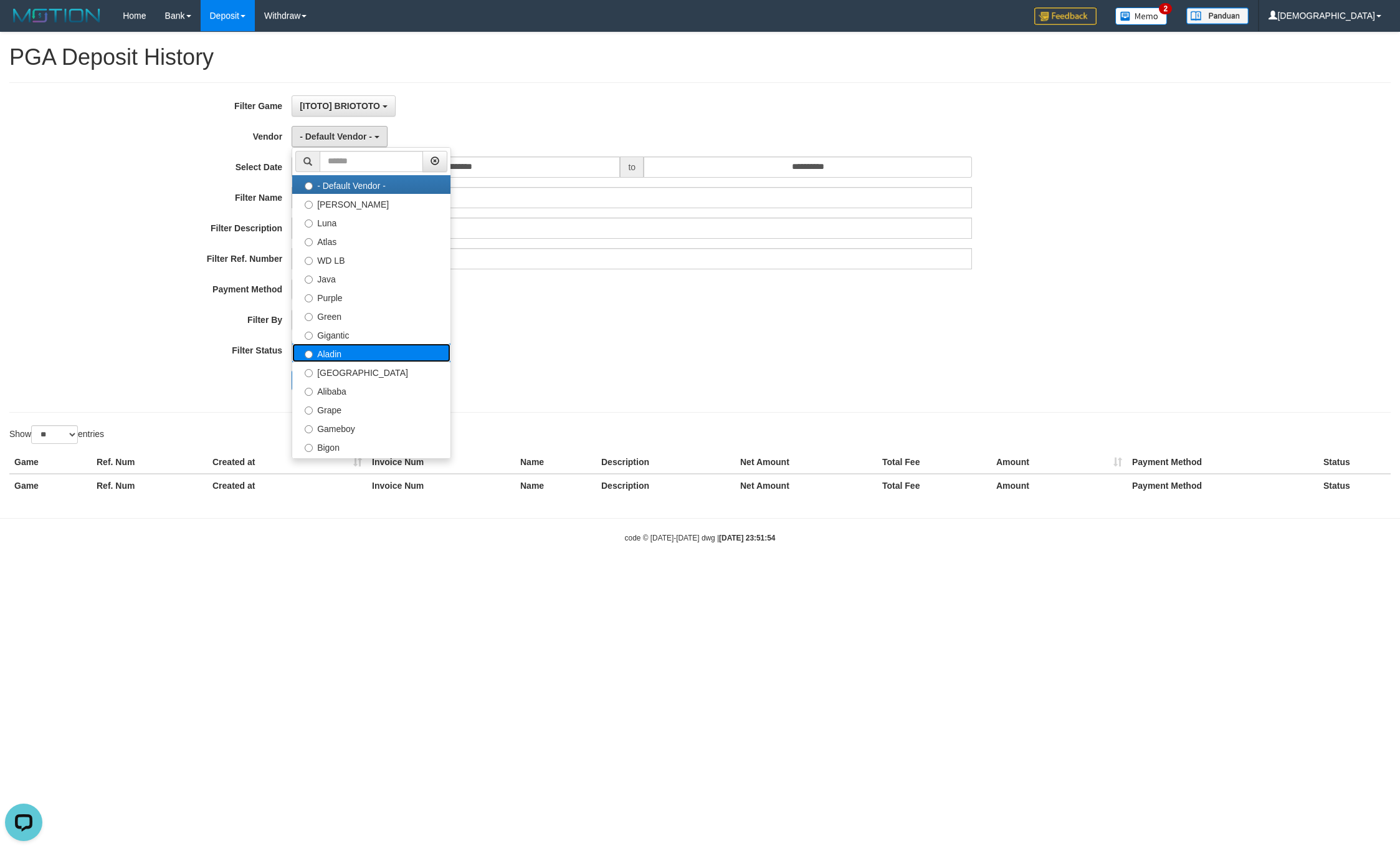
click at [348, 359] on label "Aladin" at bounding box center [371, 353] width 158 height 18
select select "**********"
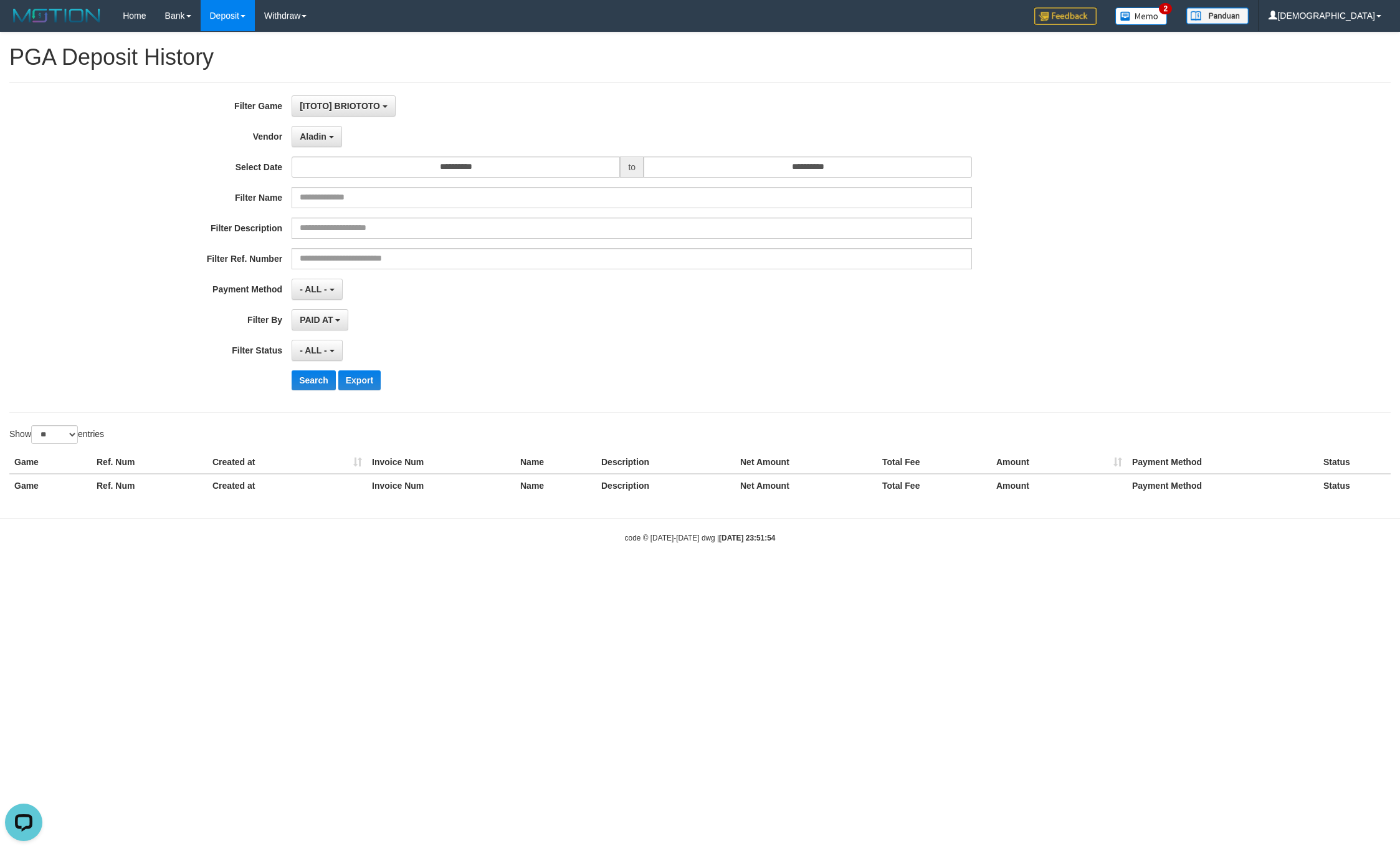
click at [60, 447] on div "Show ** ** ** *** entries" at bounding box center [350, 436] width 681 height 22
drag, startPoint x: 66, startPoint y: 434, endPoint x: 68, endPoint y: 447, distance: 13.2
click at [66, 434] on select "** ** ** ***" at bounding box center [54, 434] width 47 height 18
select select "***"
click at [33, 429] on select "** ** ** ***" at bounding box center [54, 434] width 47 height 18
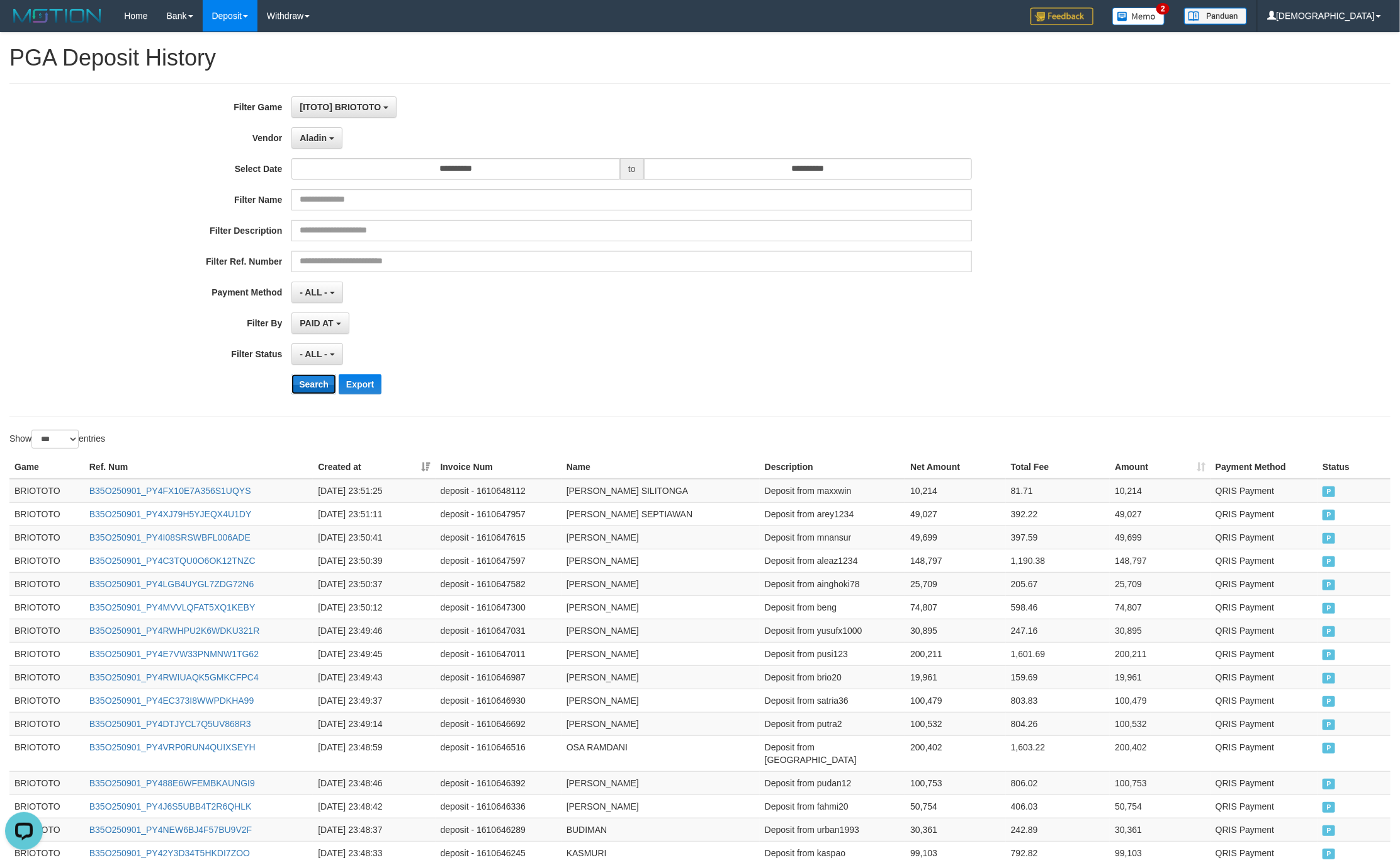
click at [310, 379] on button "Search" at bounding box center [314, 384] width 44 height 20
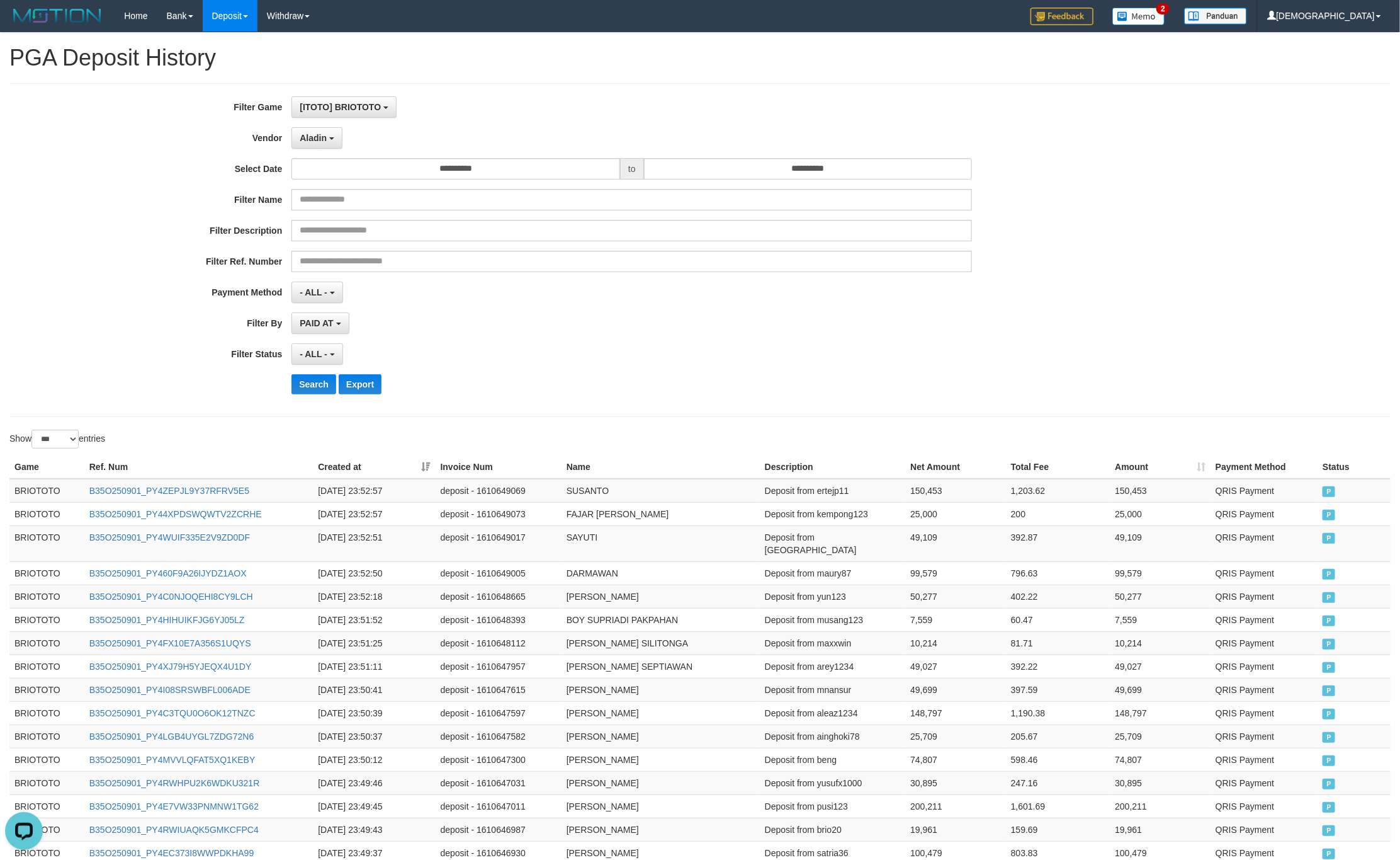
click at [428, 469] on th "Created at" at bounding box center [374, 467] width 122 height 23
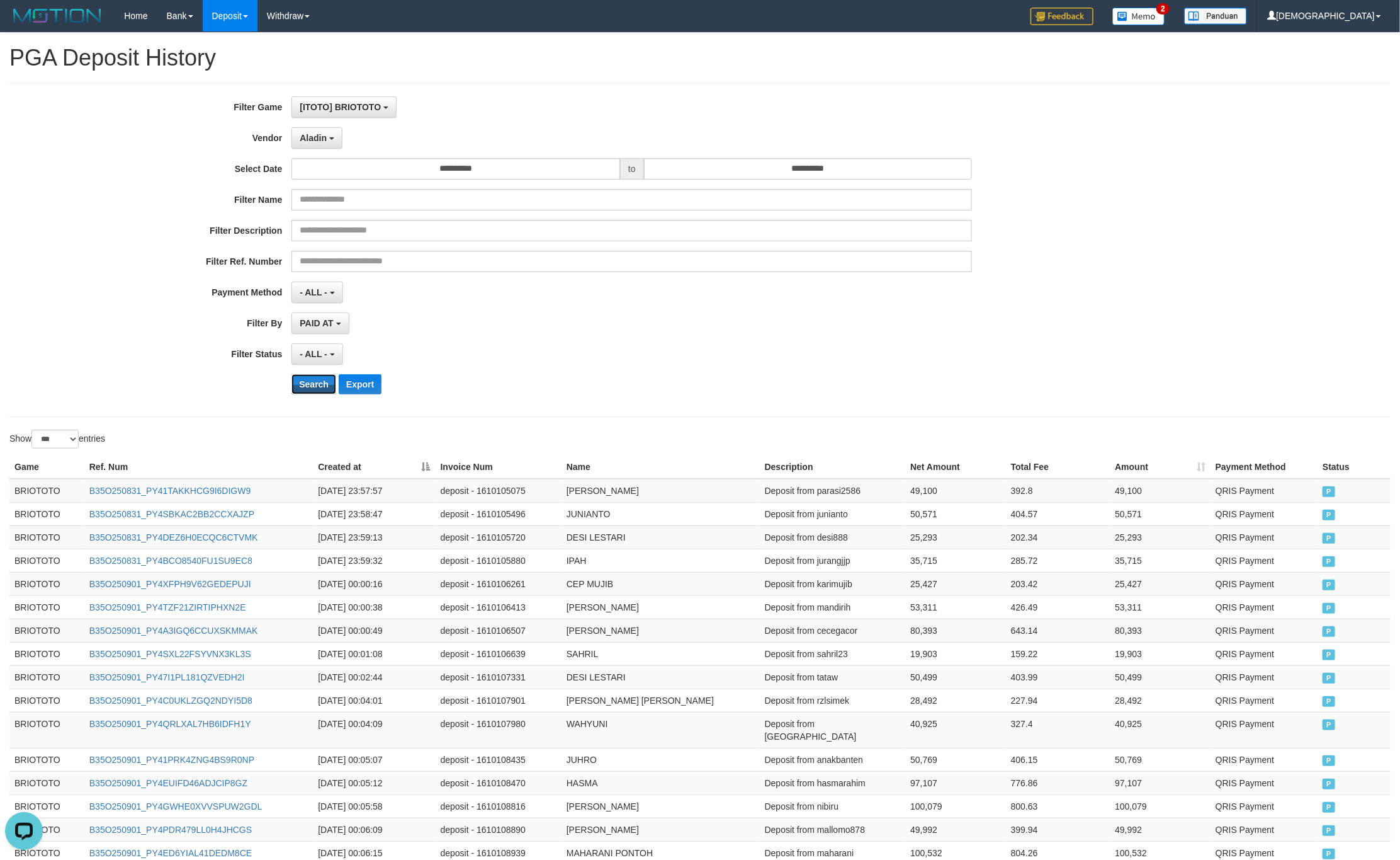
drag, startPoint x: 318, startPoint y: 387, endPoint x: 500, endPoint y: 259, distance: 222.5
click at [318, 387] on button "Search" at bounding box center [314, 384] width 44 height 20
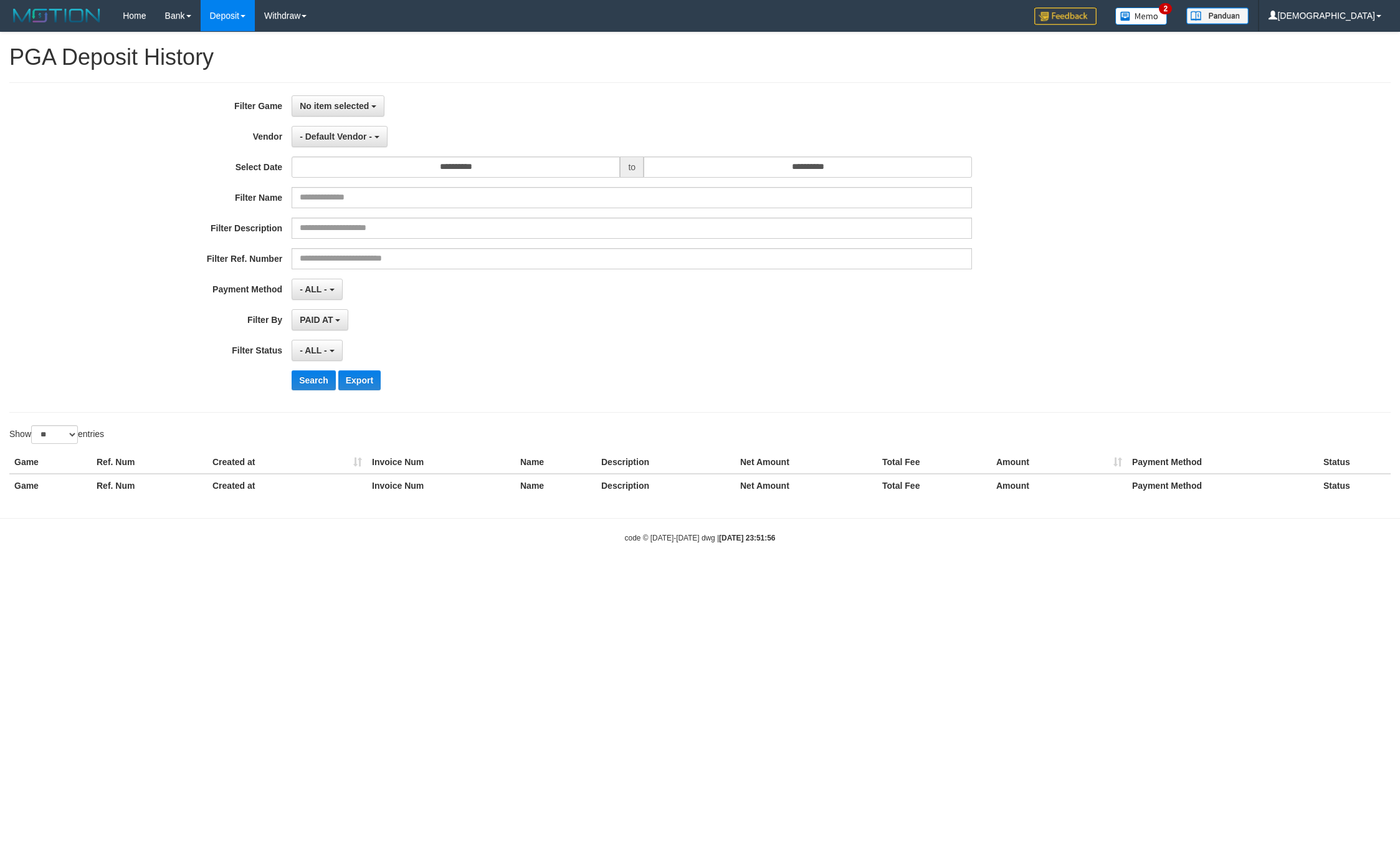
select select
select select "**"
click at [307, 110] on span "No item selected" at bounding box center [334, 105] width 70 height 10
drag, startPoint x: 337, startPoint y: 182, endPoint x: 337, endPoint y: 172, distance: 10.0
click at [337, 180] on ul "SELECT GAME [ITOTO] BRIOTOTO" at bounding box center [371, 147] width 159 height 63
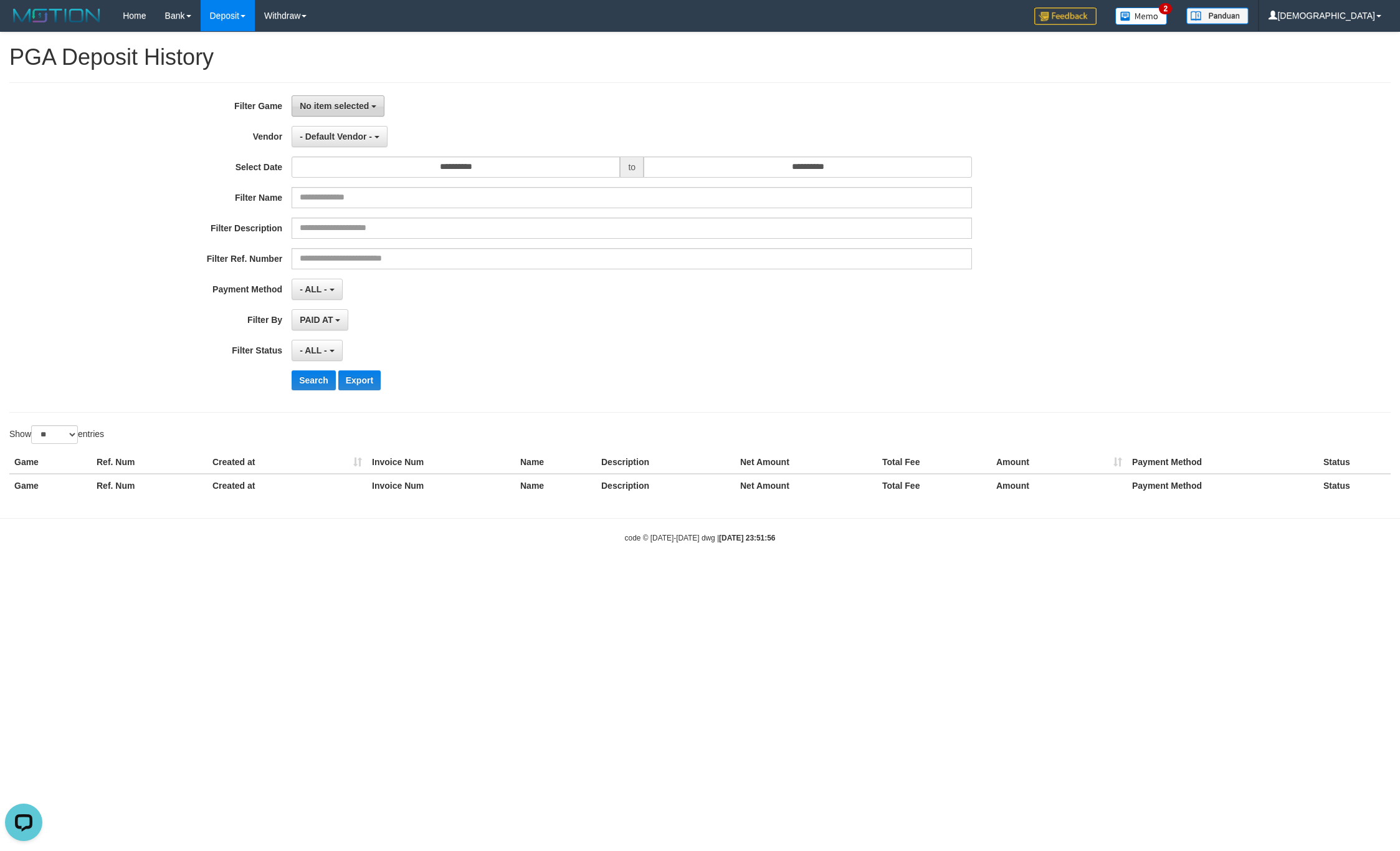
click at [355, 97] on button "No item selected" at bounding box center [337, 105] width 92 height 21
click at [358, 170] on label "[ITOTO] BRIOTOTO" at bounding box center [371, 170] width 158 height 18
select select "****"
click at [352, 129] on button "- Default Vendor -" at bounding box center [339, 136] width 96 height 21
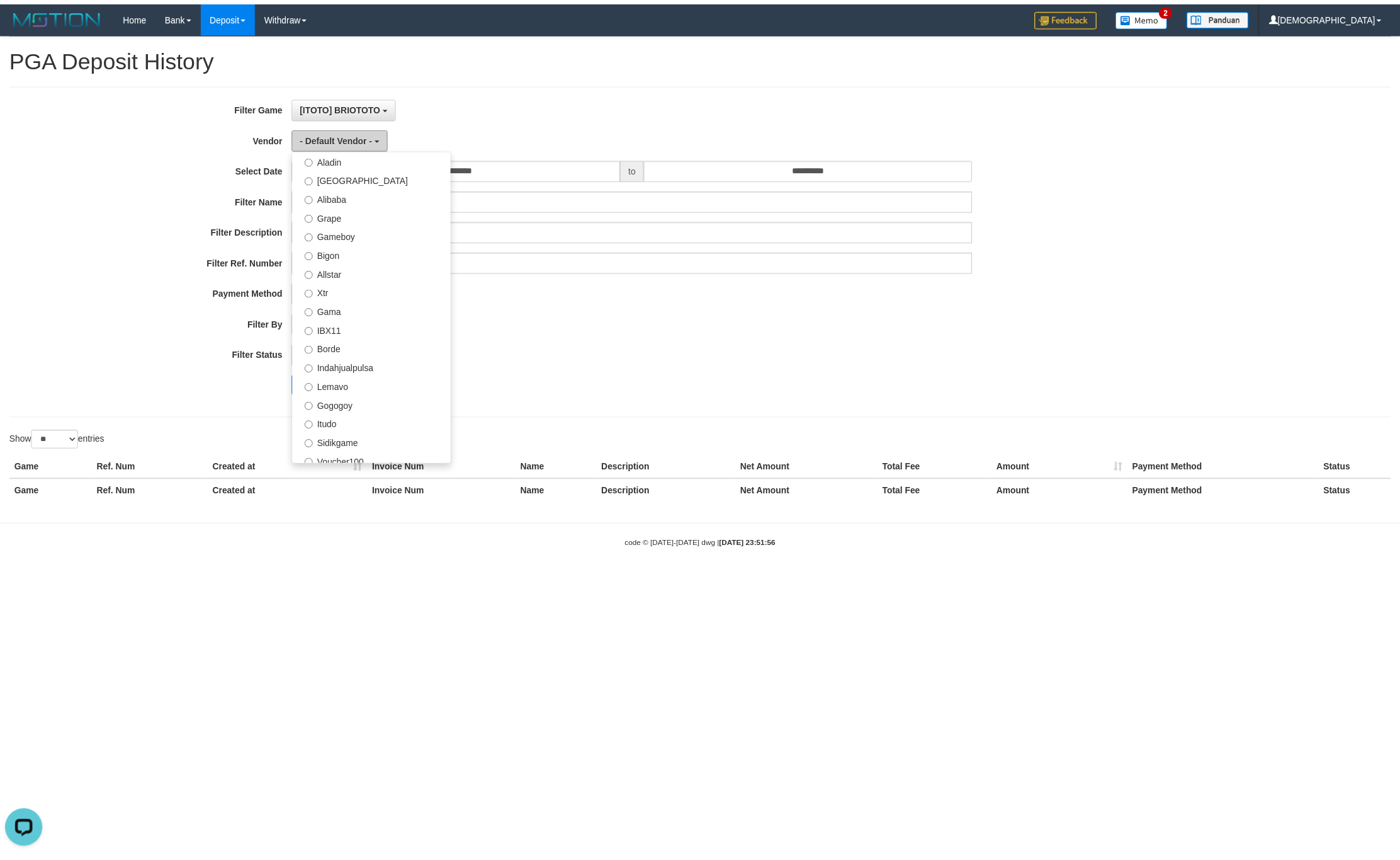
scroll to position [413, 0]
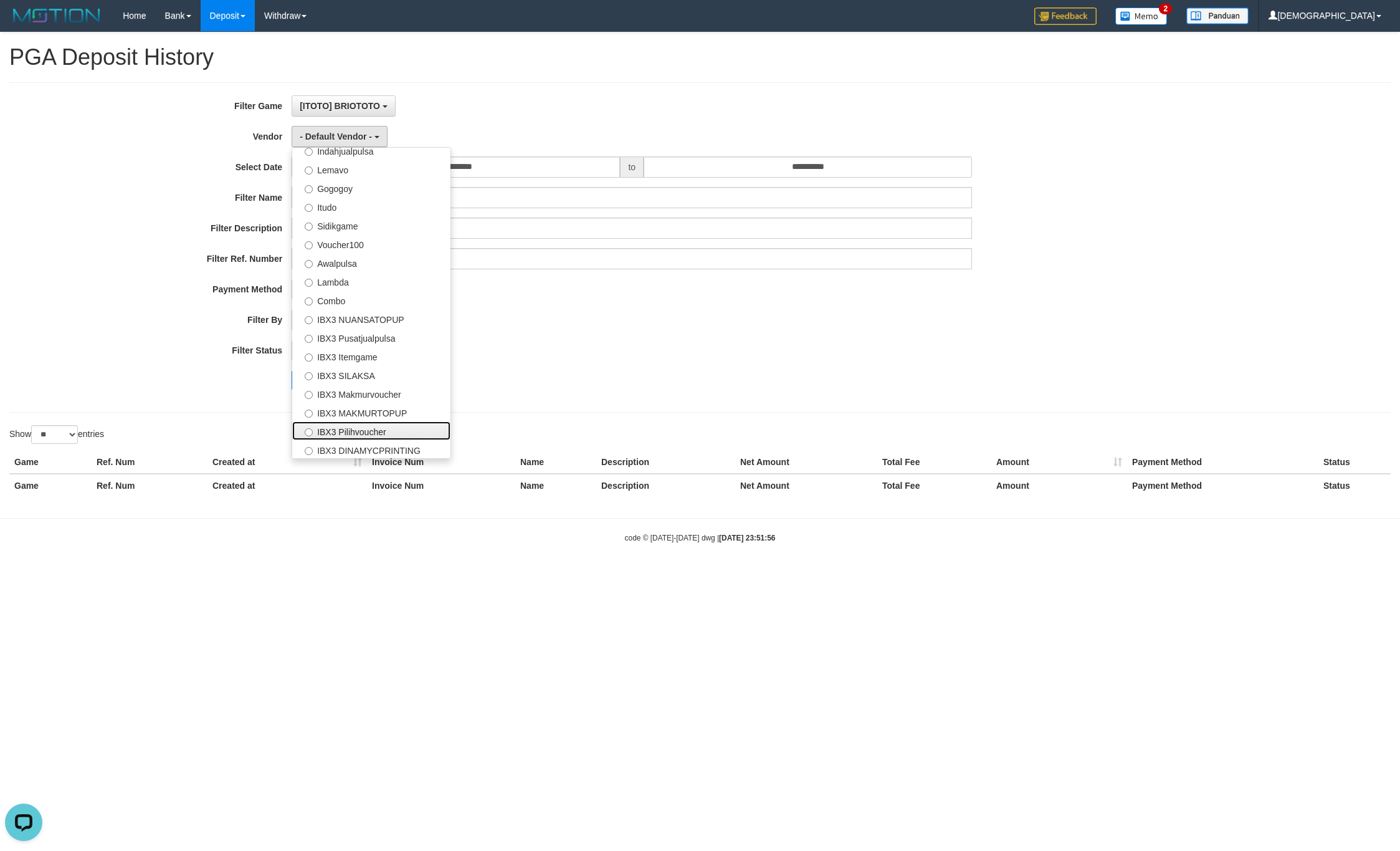
click at [381, 434] on label "IBX3 Pilihvoucher" at bounding box center [371, 431] width 158 height 18
select select "**********"
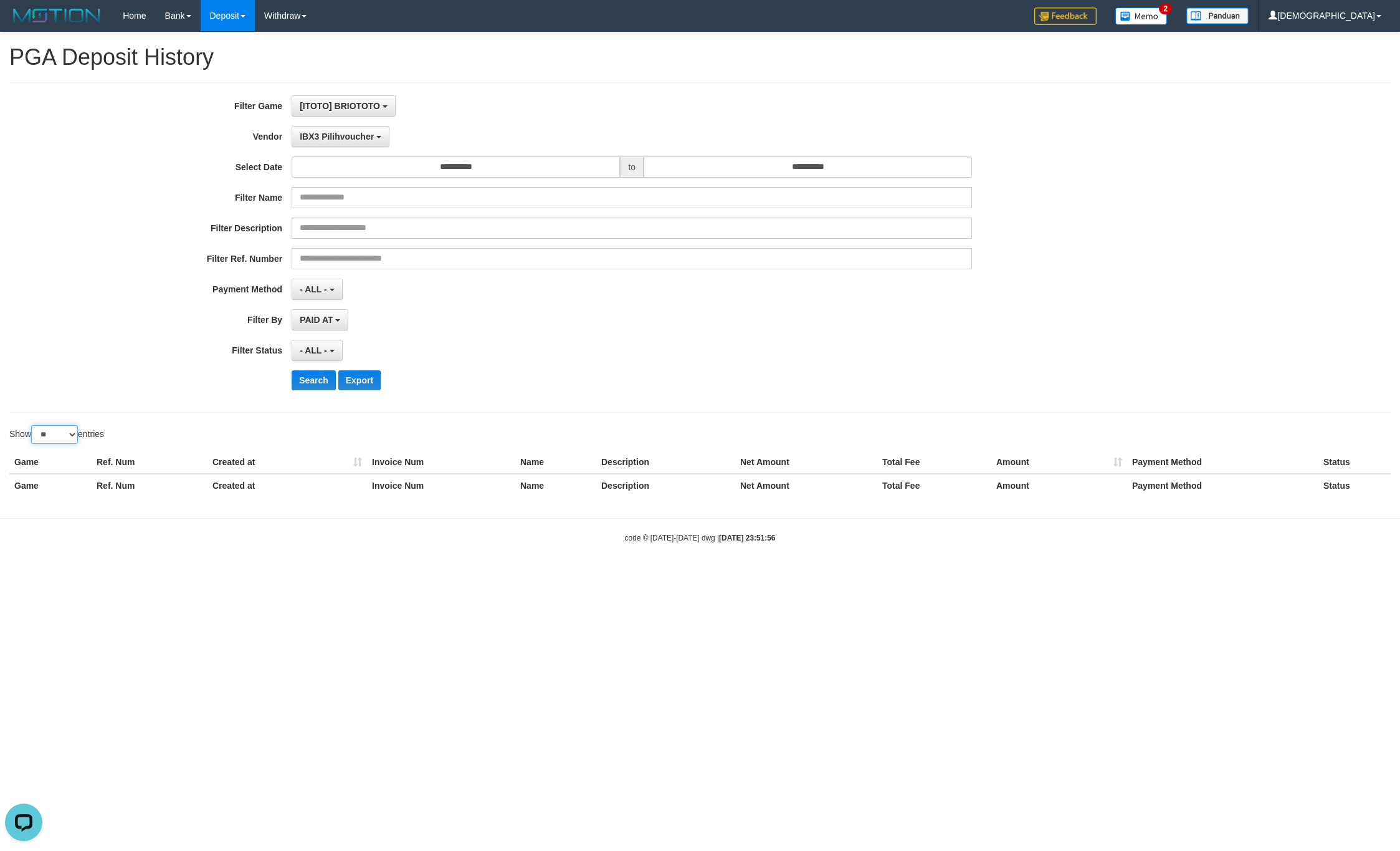
click at [52, 436] on select "** ** ** ***" at bounding box center [54, 434] width 47 height 18
select select "***"
click at [33, 429] on select "** ** ** ***" at bounding box center [54, 434] width 47 height 18
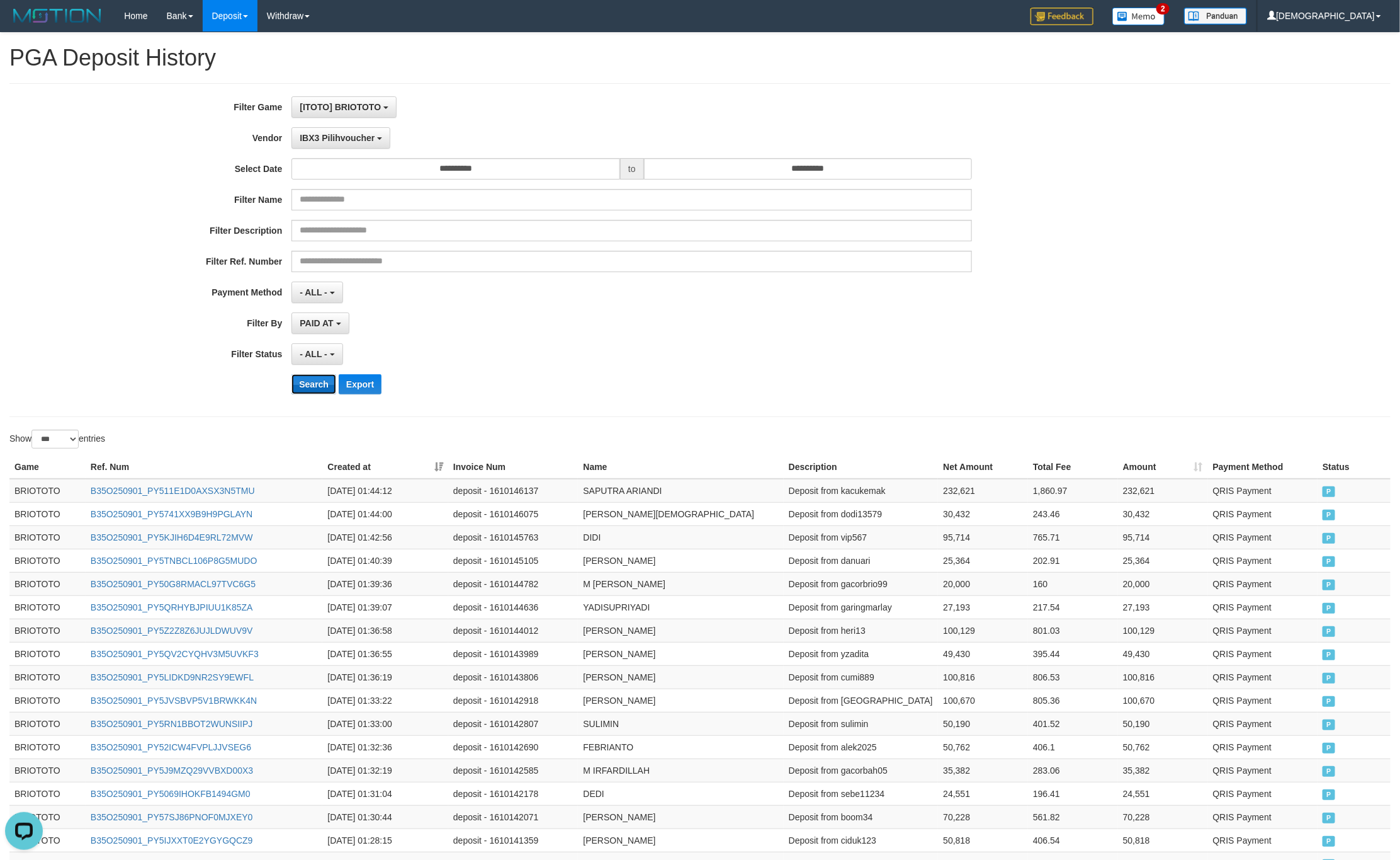
click at [312, 394] on button "Search" at bounding box center [314, 384] width 44 height 20
click at [599, 421] on div "**********" at bounding box center [700, 818] width 1400 height 1572
drag, startPoint x: 440, startPoint y: 464, endPoint x: 564, endPoint y: 399, distance: 140.0
click at [442, 464] on th "Created at" at bounding box center [385, 467] width 126 height 23
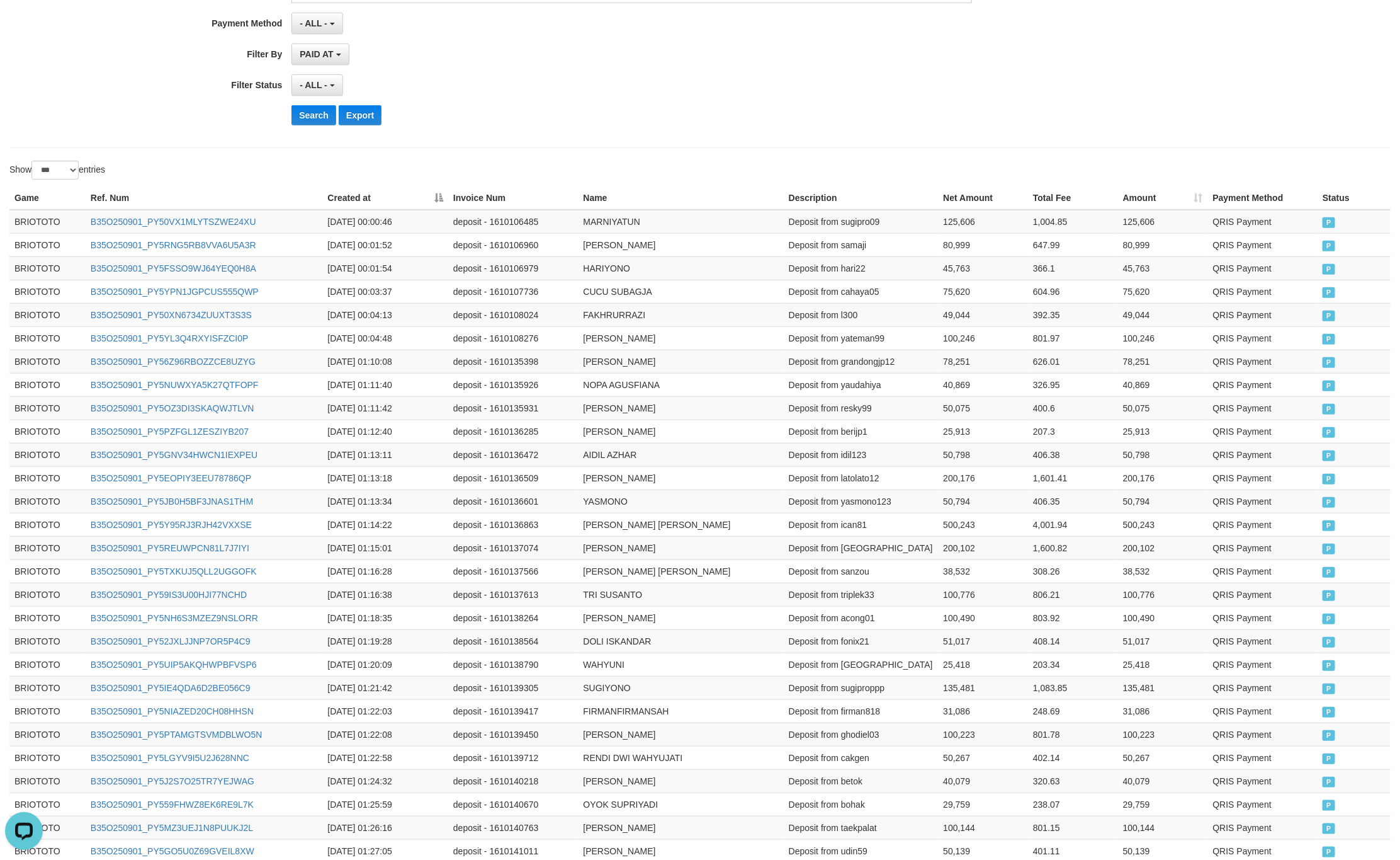
scroll to position [0, 0]
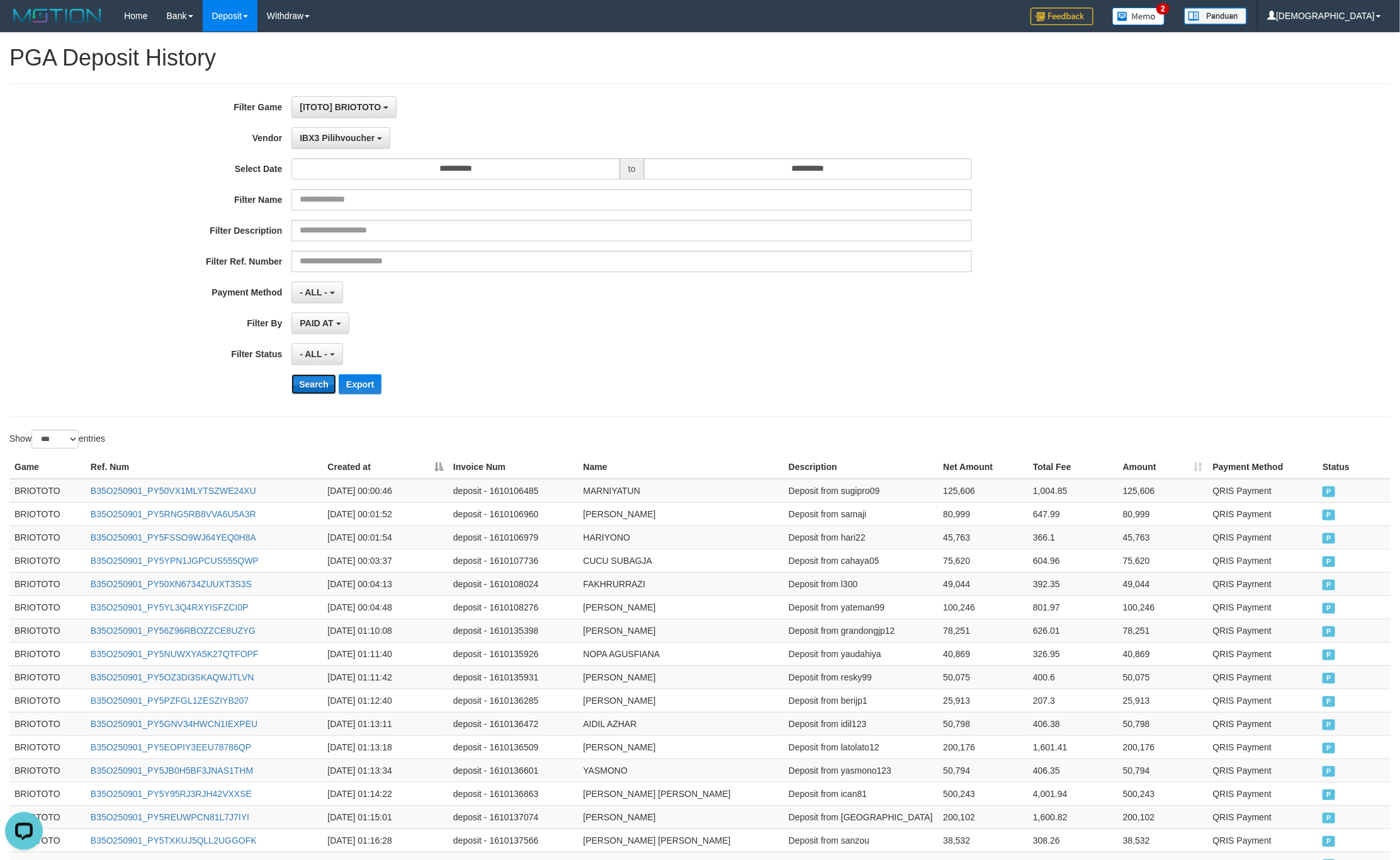
click at [314, 384] on button "Search" at bounding box center [314, 384] width 44 height 20
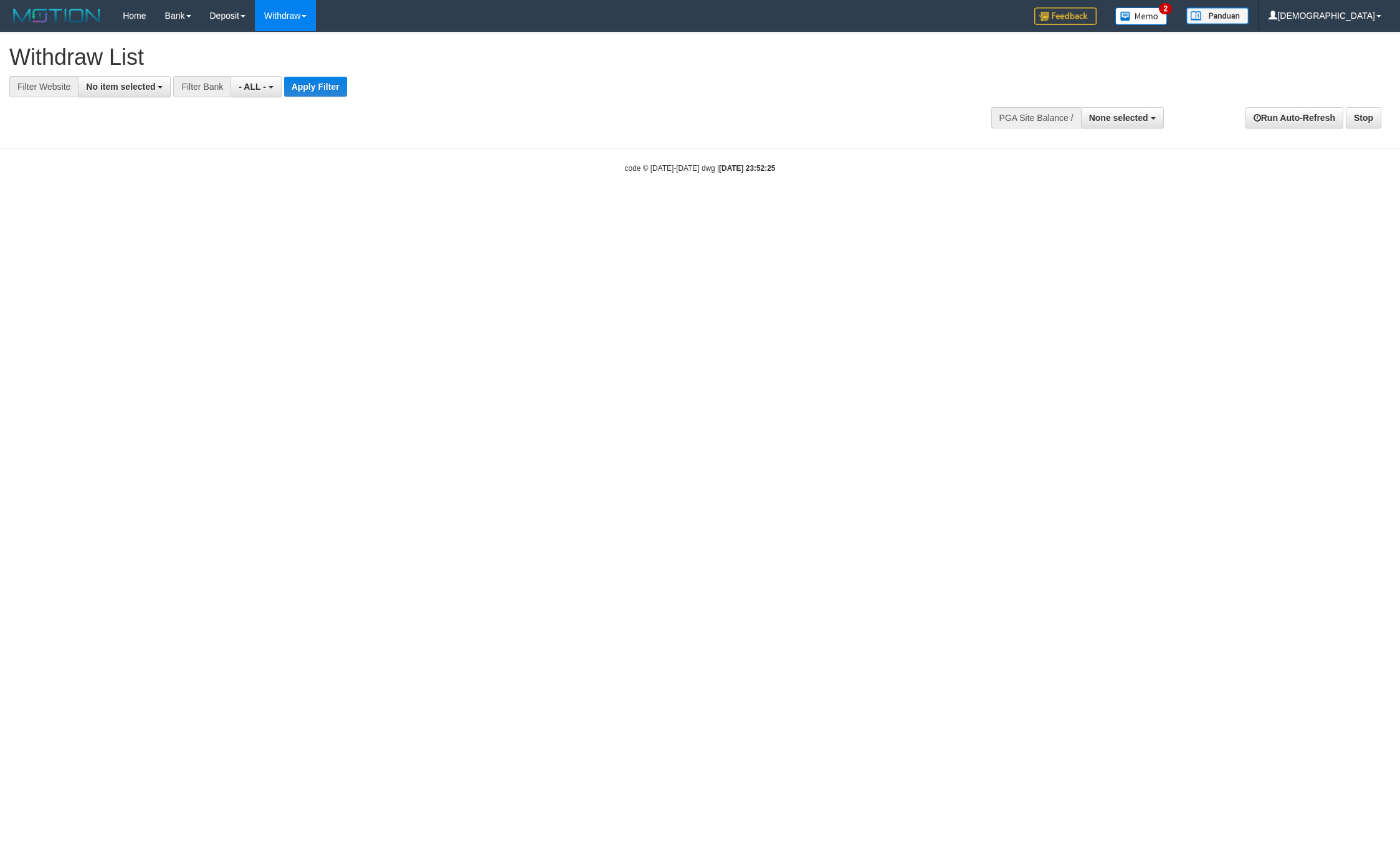
select select
drag, startPoint x: 0, startPoint y: 0, endPoint x: 122, endPoint y: 94, distance: 154.0
click at [114, 101] on div "**********" at bounding box center [700, 83] width 1400 height 104
click at [137, 77] on button "No item selected" at bounding box center [124, 86] width 92 height 21
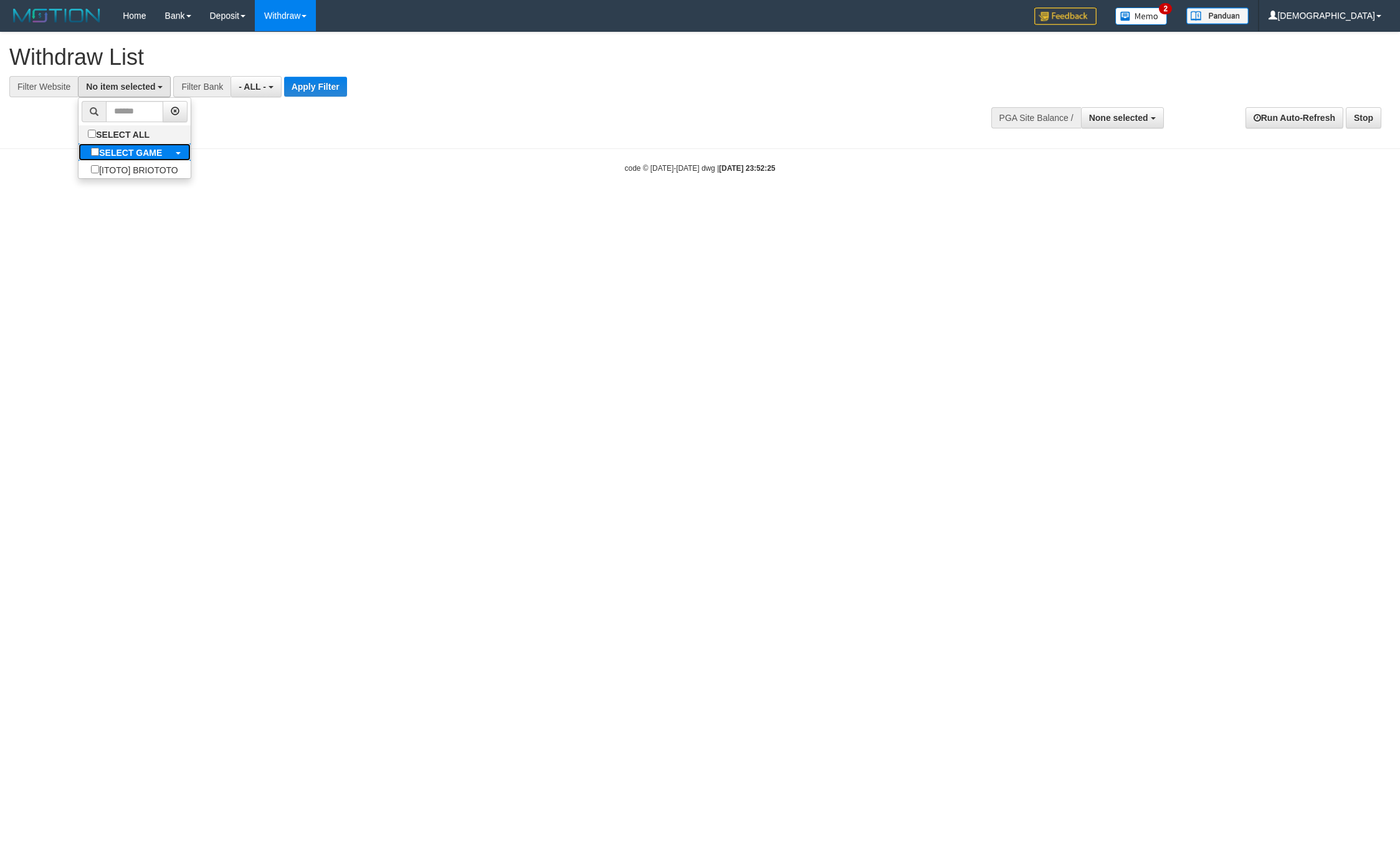
click at [127, 152] on b "SELECT GAME" at bounding box center [130, 152] width 63 height 10
select select "****"
drag, startPoint x: 352, startPoint y: 100, endPoint x: 344, endPoint y: 93, distance: 10.6
click at [350, 96] on div "**********" at bounding box center [700, 83] width 1400 height 104
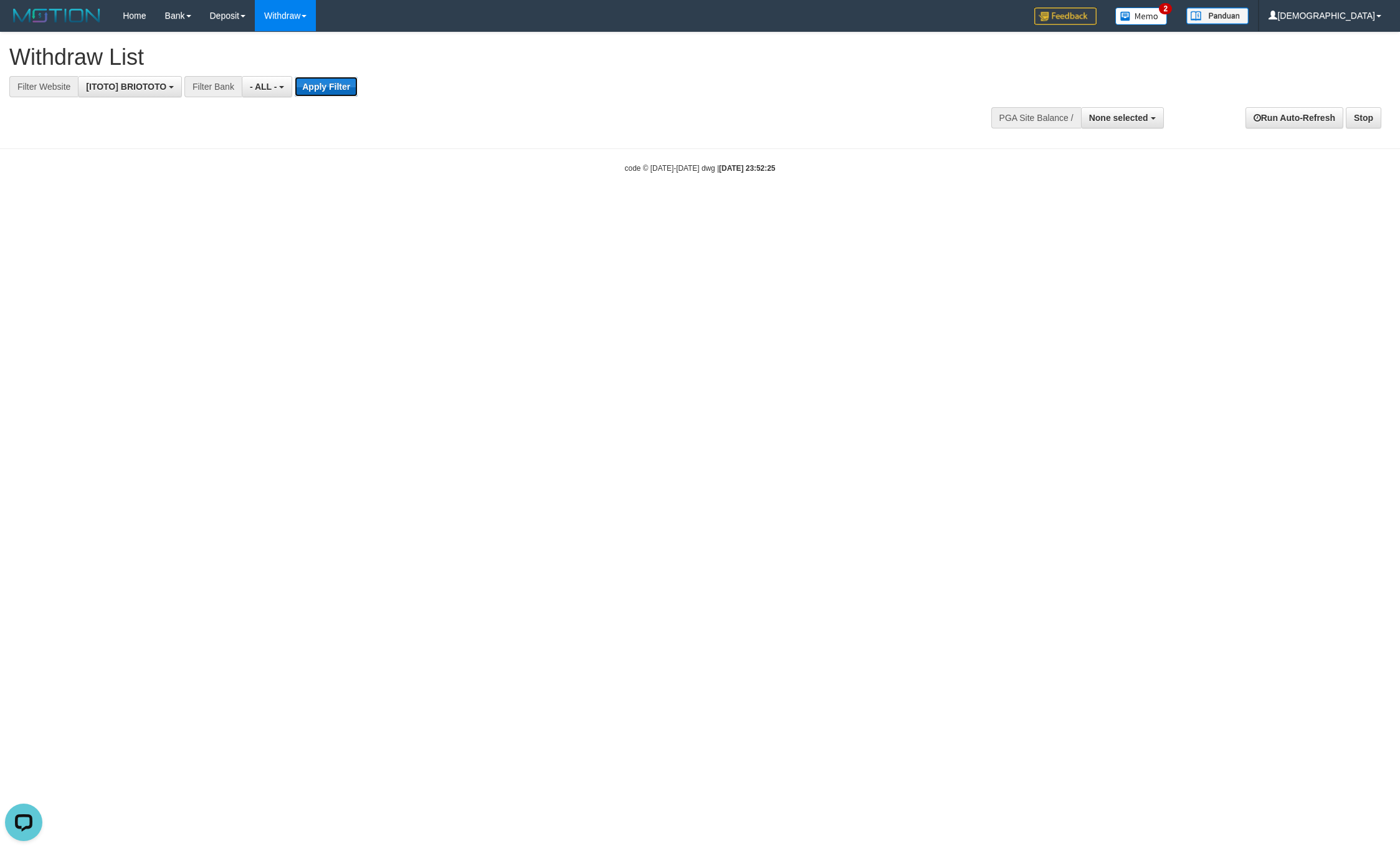
scroll to position [0, 0]
click at [344, 93] on button "Apply Filter" at bounding box center [326, 87] width 63 height 20
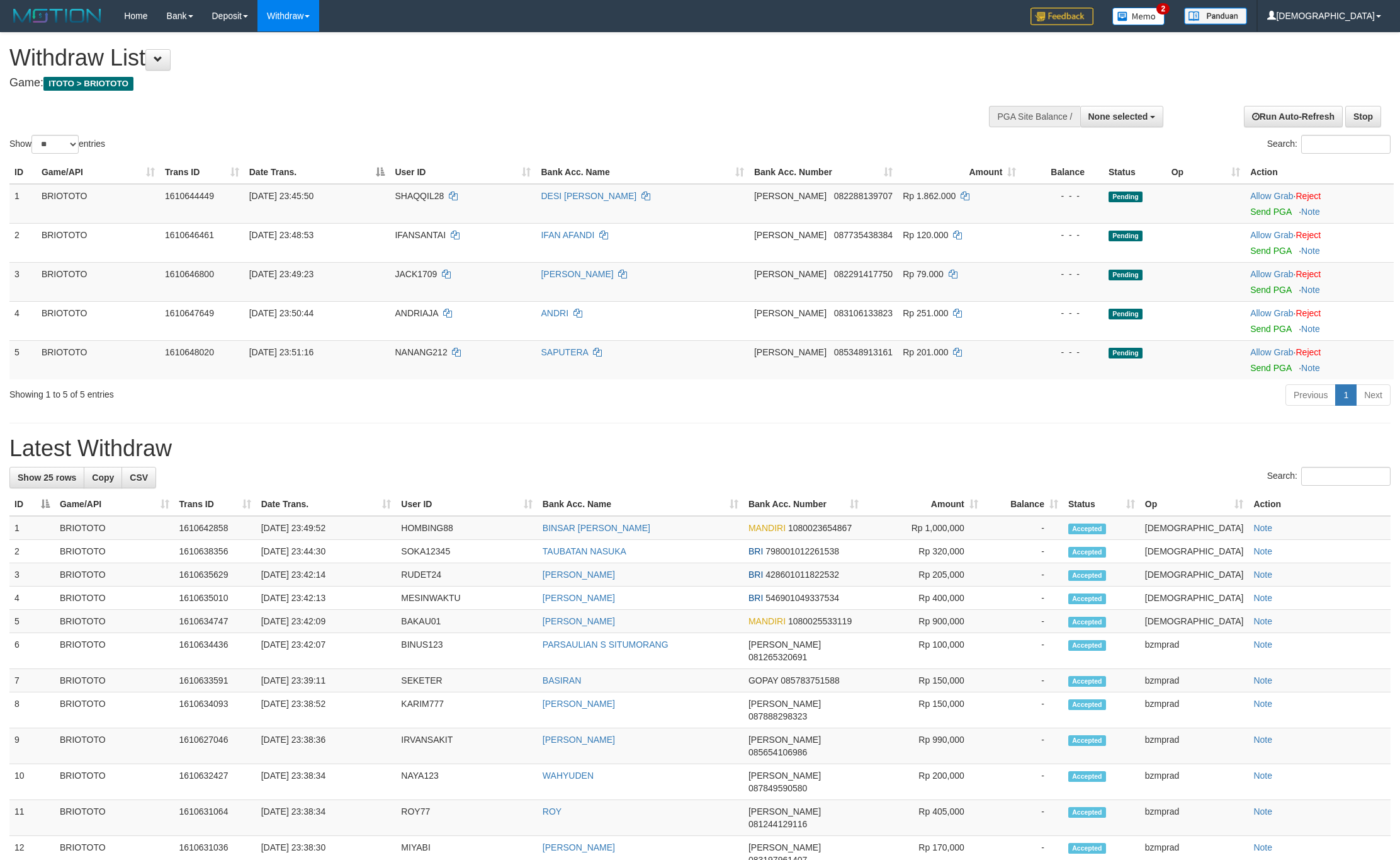
select select
select select "**"
click at [1121, 116] on span "None selected" at bounding box center [1118, 116] width 60 height 10
click at [1094, 172] on label "SELECT GAME" at bounding box center [1090, 164] width 89 height 17
click at [1094, 176] on label "[ITOTO] BRIOTOTO" at bounding box center [1104, 181] width 118 height 17
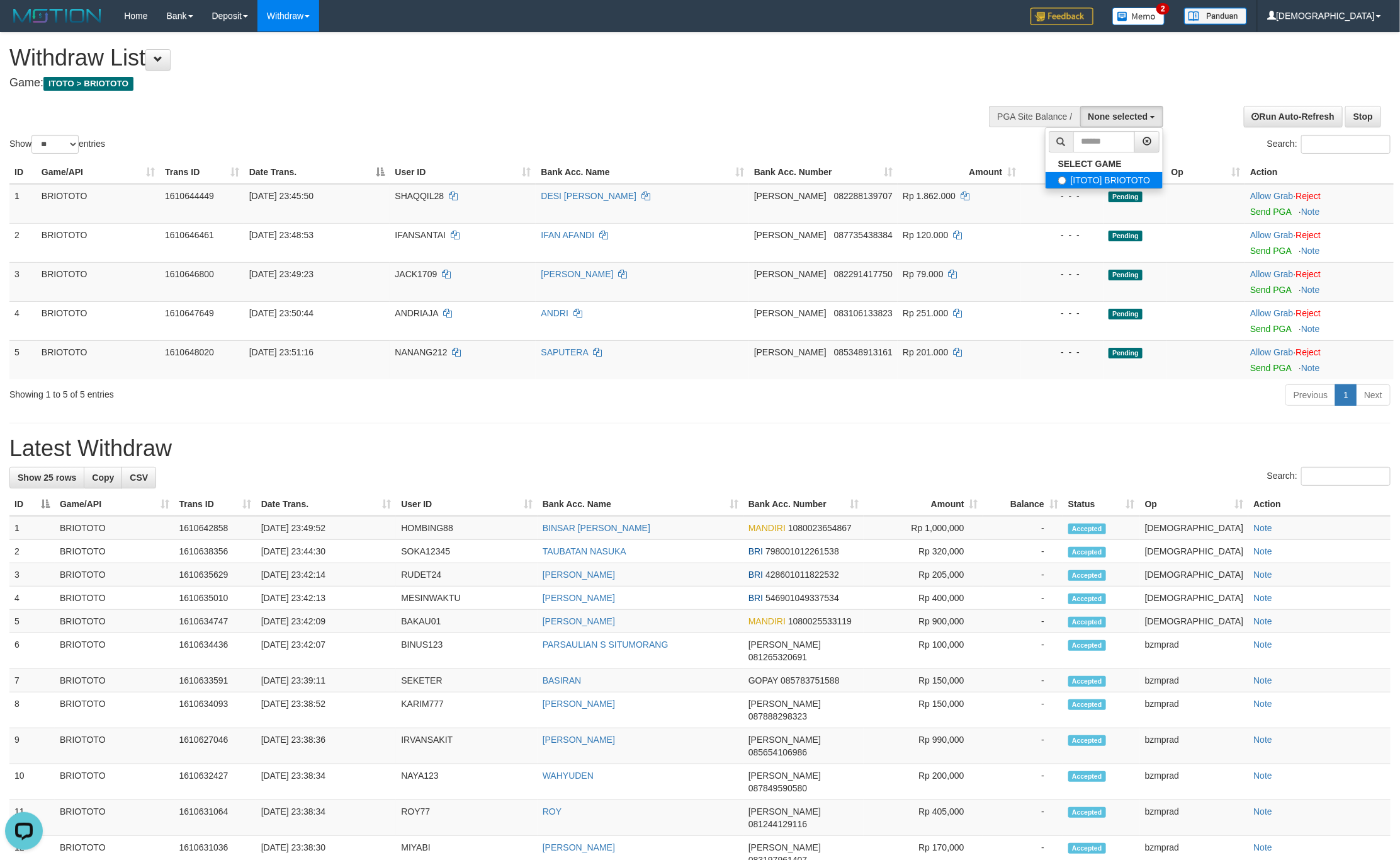
select select "****"
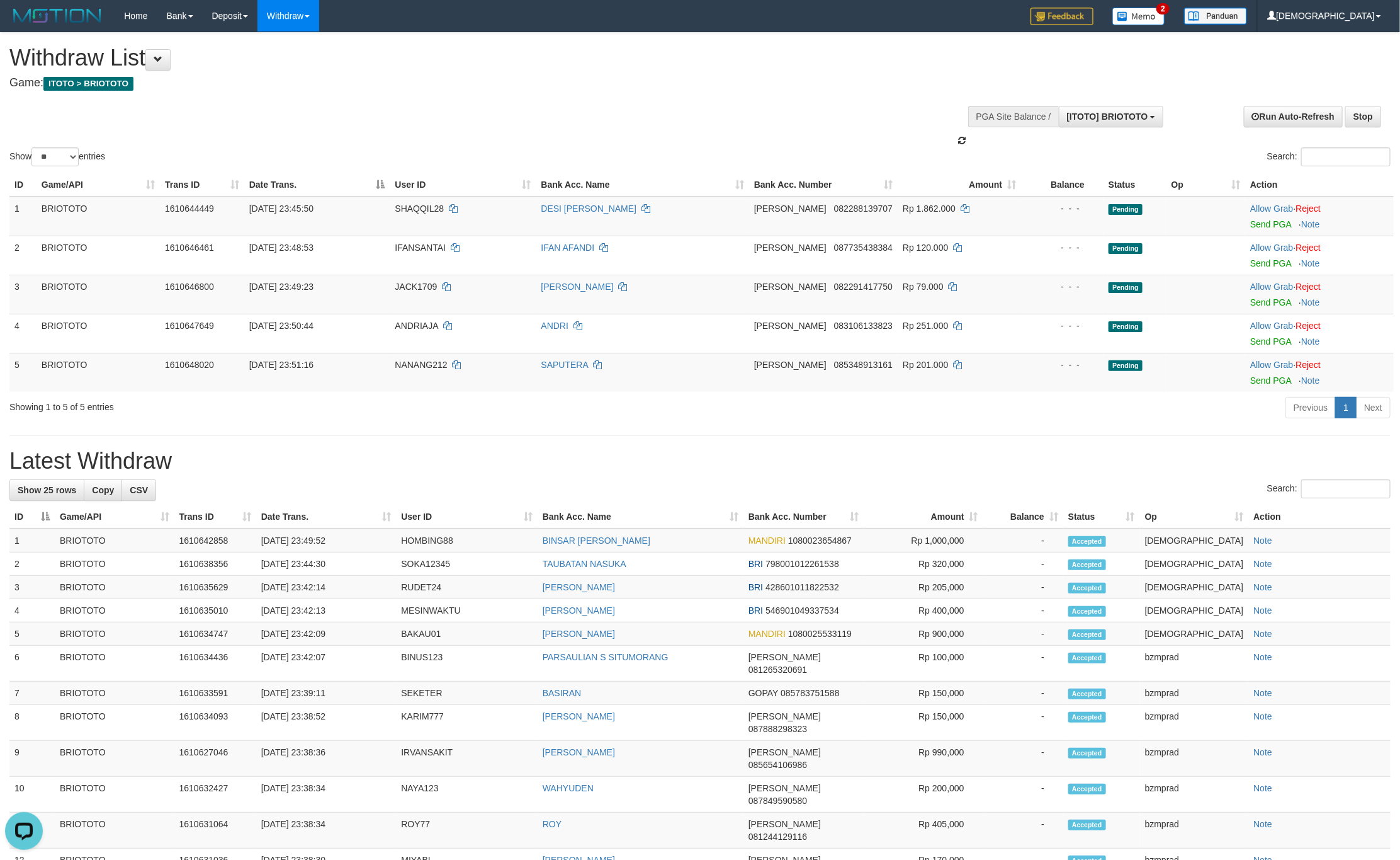
scroll to position [11, 0]
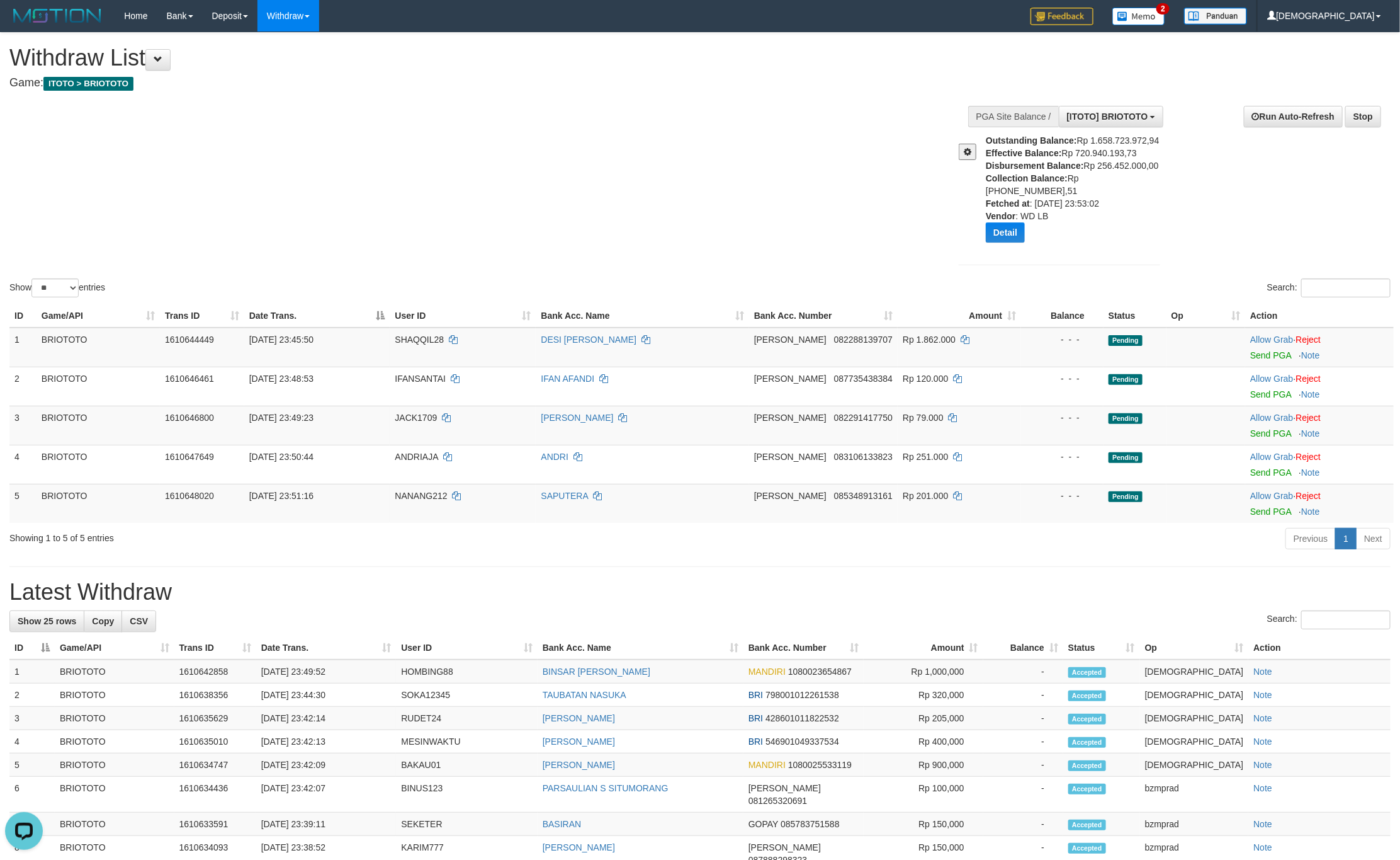
drag, startPoint x: 482, startPoint y: 93, endPoint x: 310, endPoint y: 40, distance: 180.0
click at [480, 92] on div "**********" at bounding box center [469, 63] width 921 height 62
